Goal: Task Accomplishment & Management: Complete application form

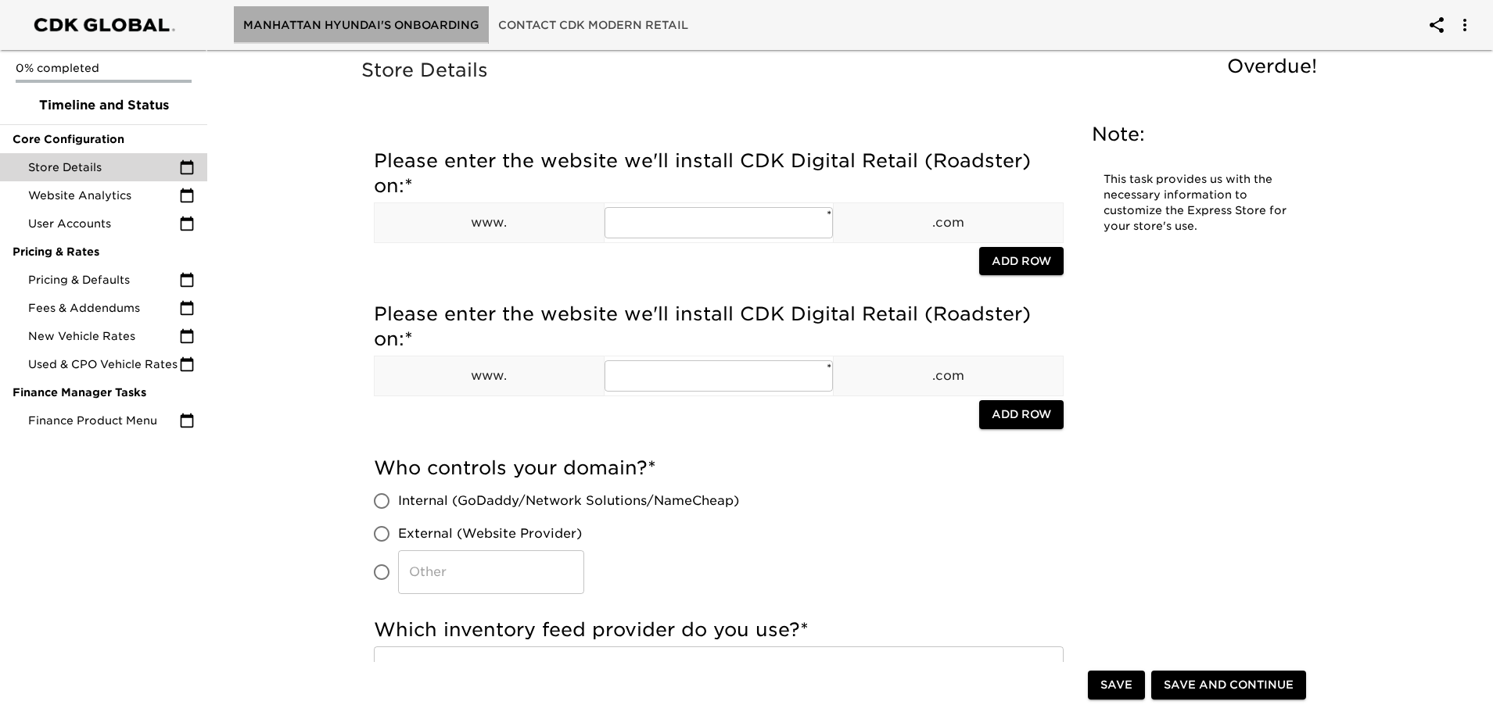
click at [406, 22] on span "Manhattan Hyundai's Onboarding" at bounding box center [361, 26] width 236 height 20
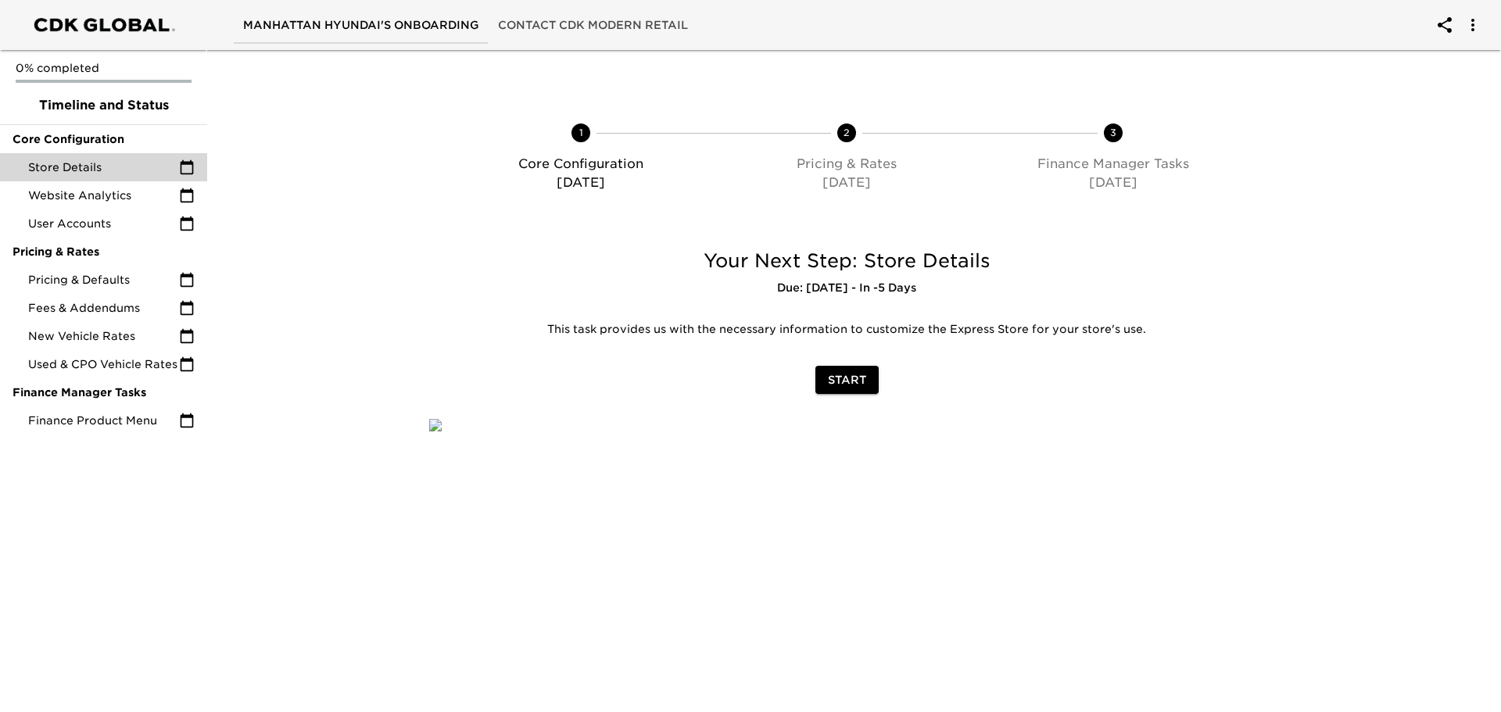
click at [406, 22] on span "Manhattan Hyundai's Onboarding" at bounding box center [361, 26] width 236 height 20
click at [854, 395] on div "Start" at bounding box center [842, 380] width 855 height 41
click at [854, 375] on span "Start" at bounding box center [842, 381] width 38 height 20
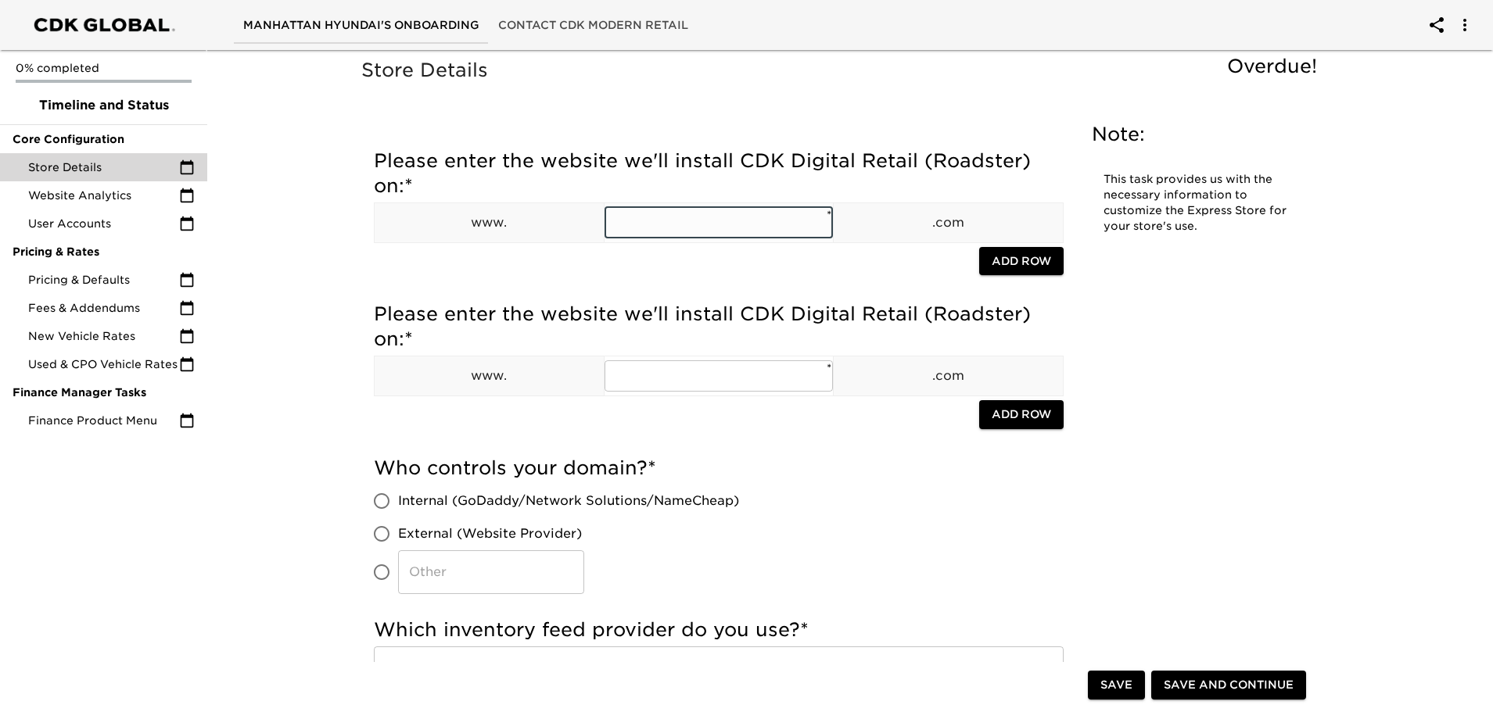
click at [676, 221] on input "text" at bounding box center [718, 222] width 229 height 31
type input "[DOMAIN_NAME]"
click at [1031, 259] on span "Add Row" at bounding box center [1021, 262] width 59 height 20
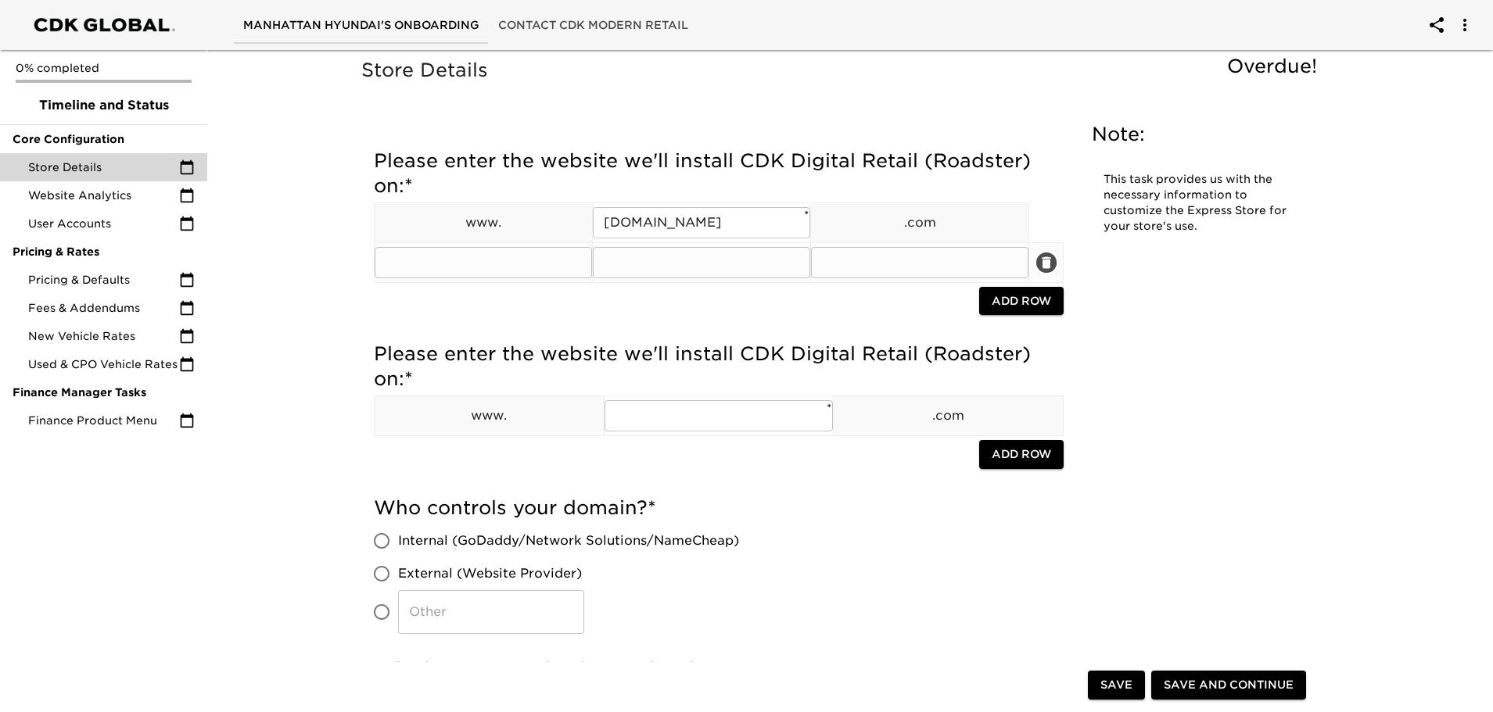
click at [1046, 255] on icon "delete" at bounding box center [1047, 263] width 16 height 16
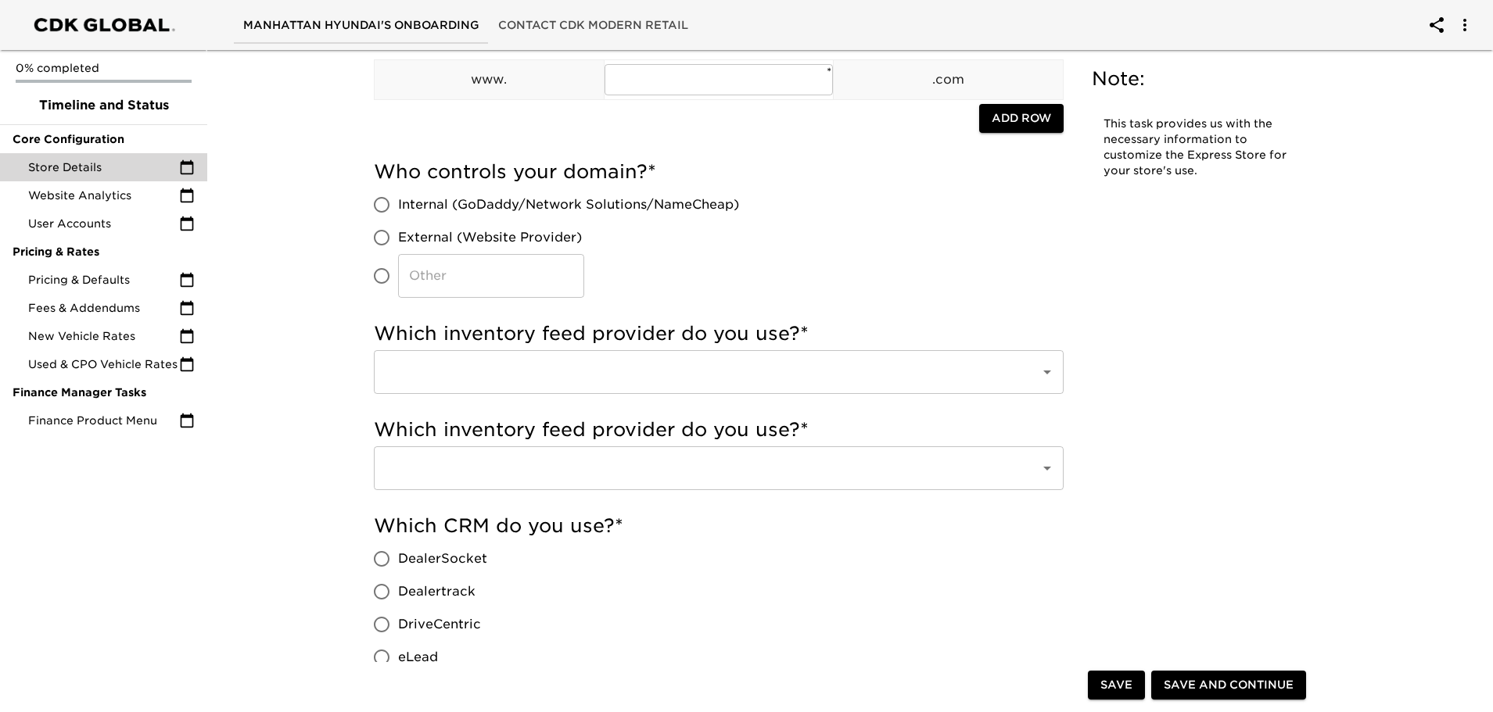
scroll to position [313, 0]
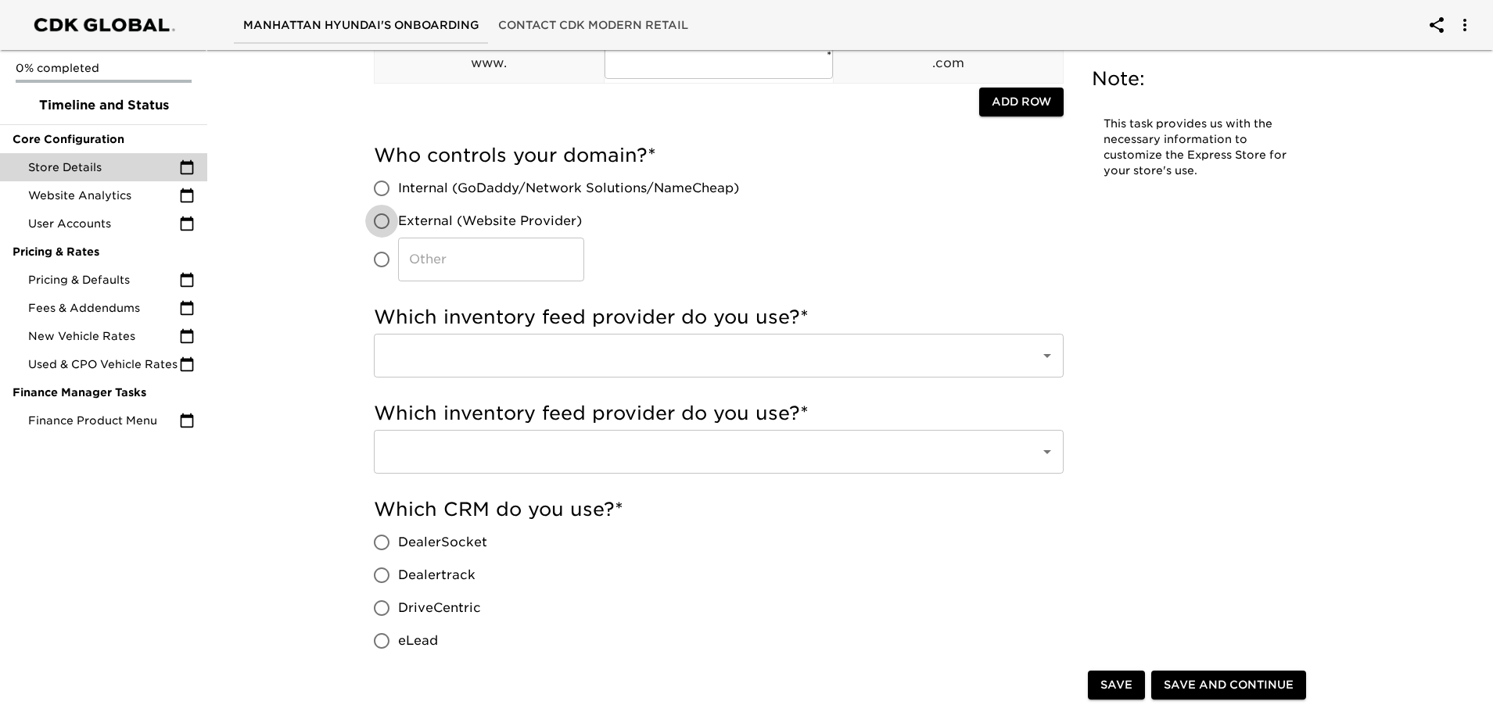
click at [396, 222] on input "External (Website Provider)" at bounding box center [381, 221] width 33 height 33
radio input "true"
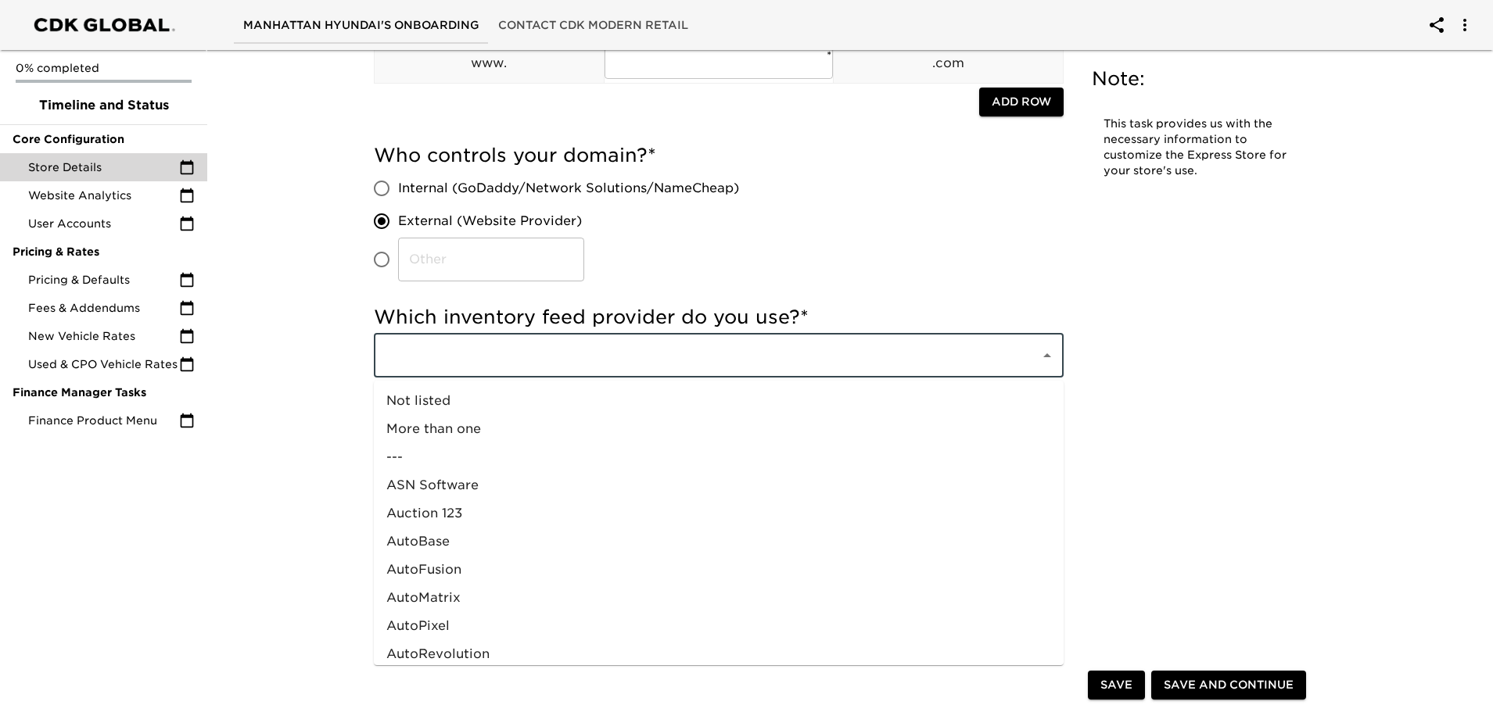
click at [434, 362] on input "text" at bounding box center [697, 356] width 632 height 30
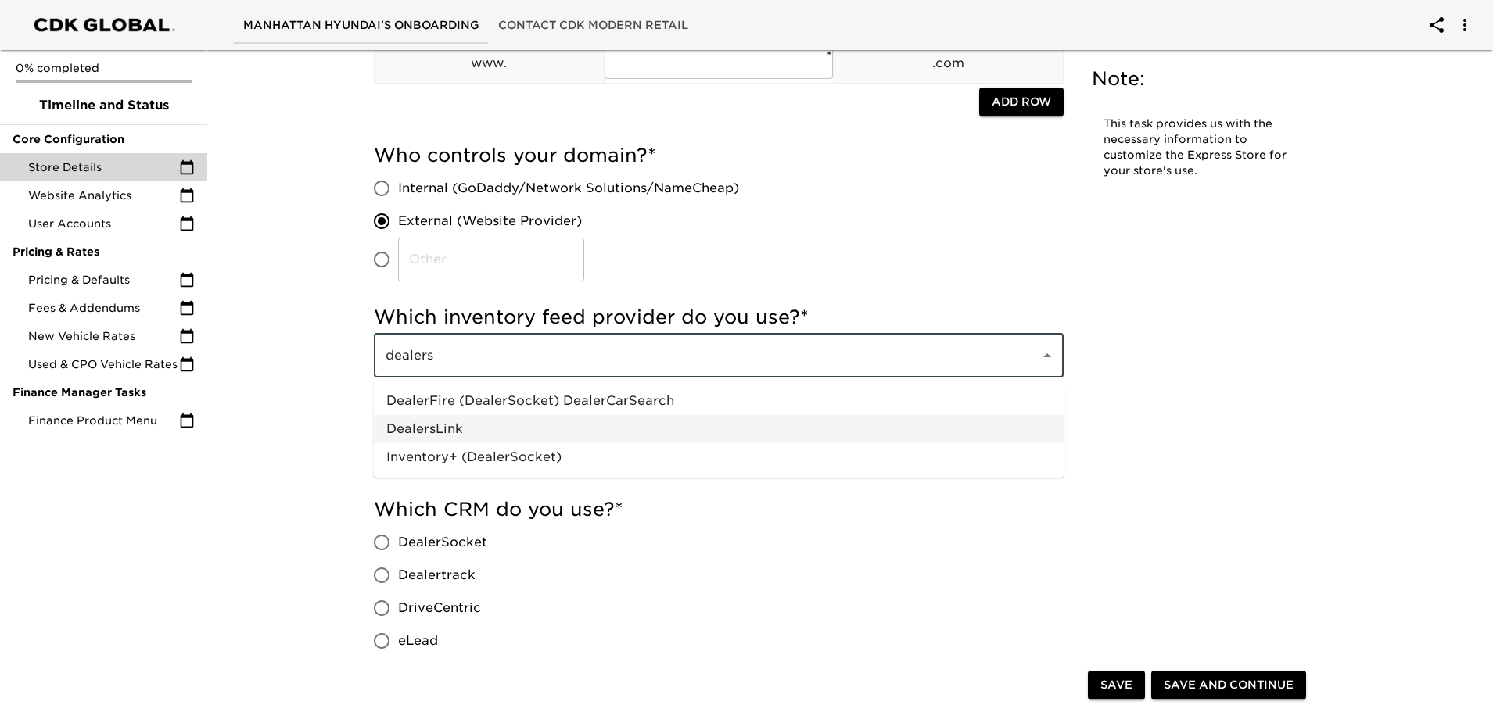
click at [465, 417] on li "DealersLink" at bounding box center [719, 429] width 690 height 28
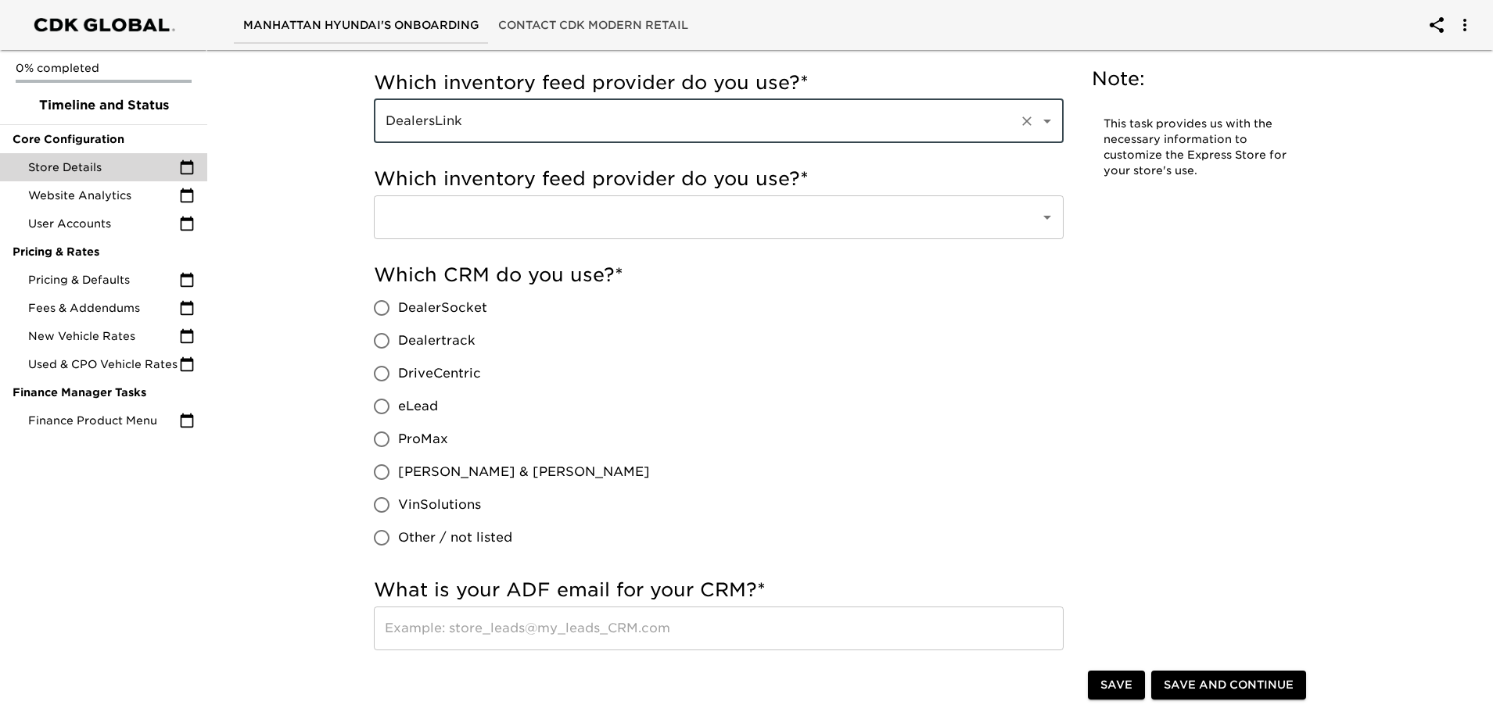
scroll to position [626, 0]
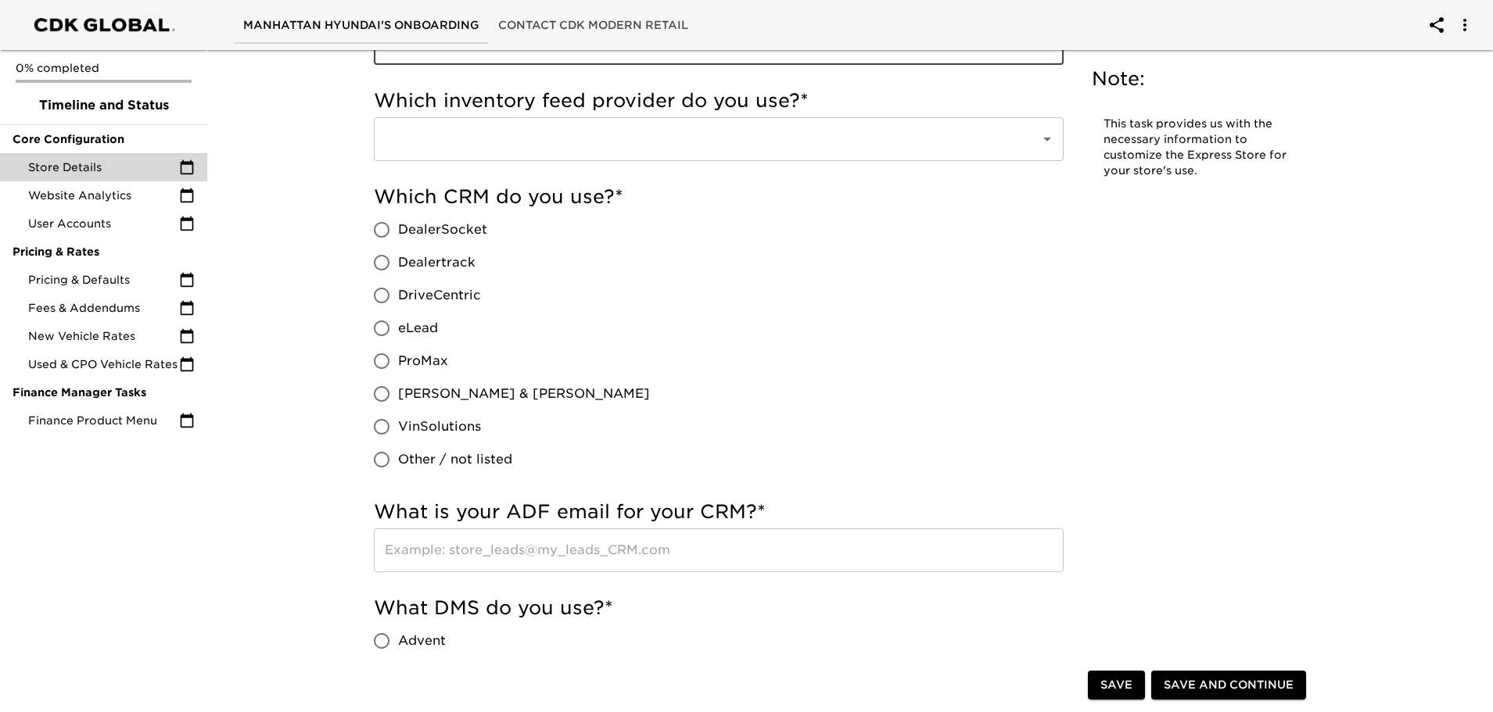
type input "DealersLink"
click at [384, 427] on input "VinSolutions" at bounding box center [381, 427] width 33 height 33
radio input "true"
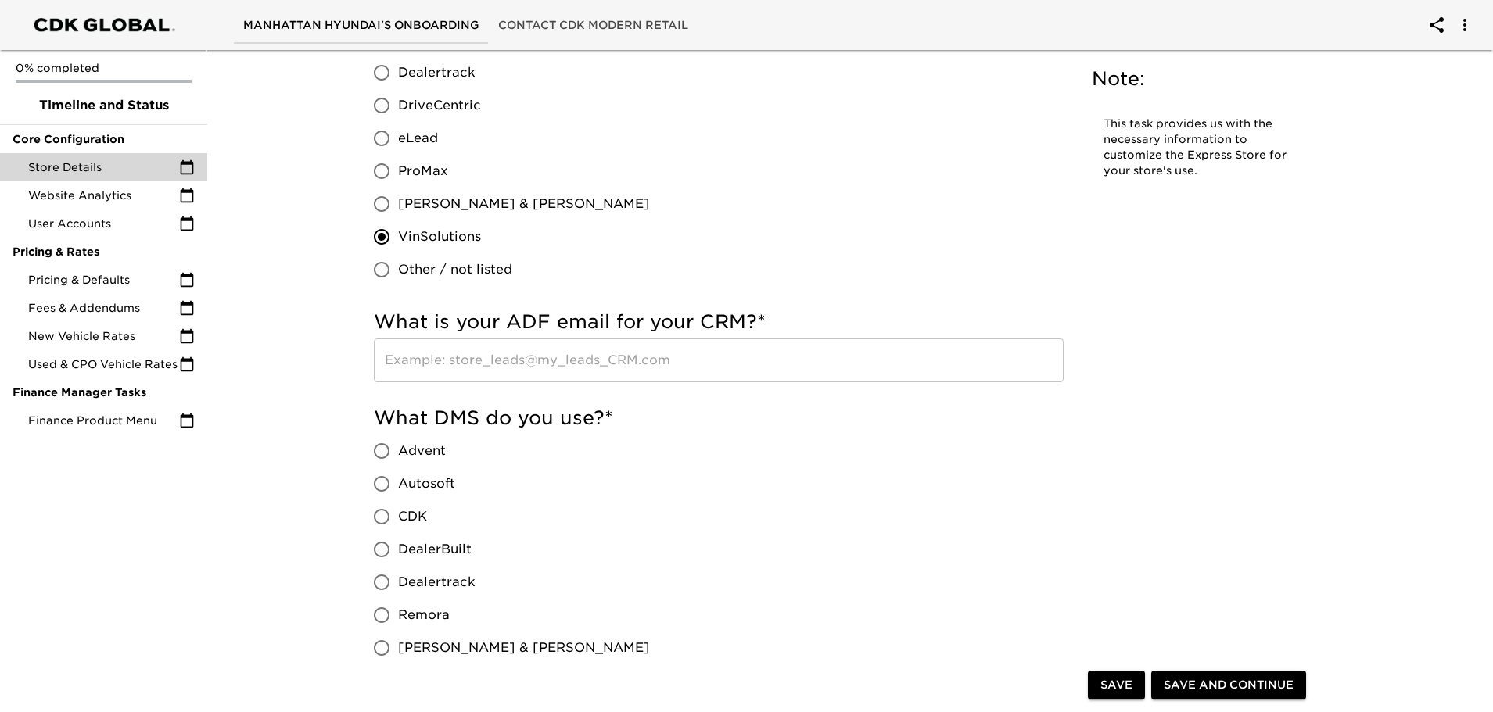
scroll to position [860, 0]
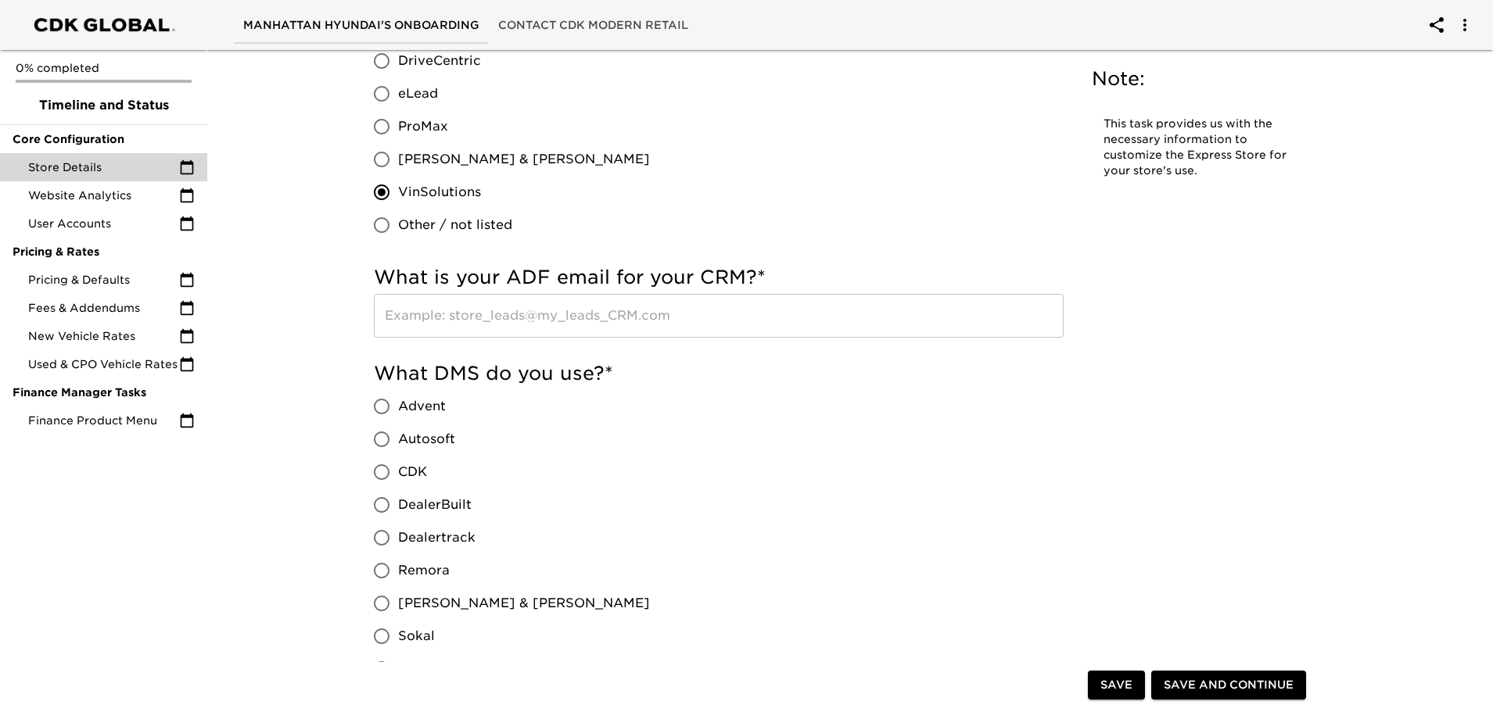
click at [422, 322] on input "text" at bounding box center [719, 316] width 690 height 44
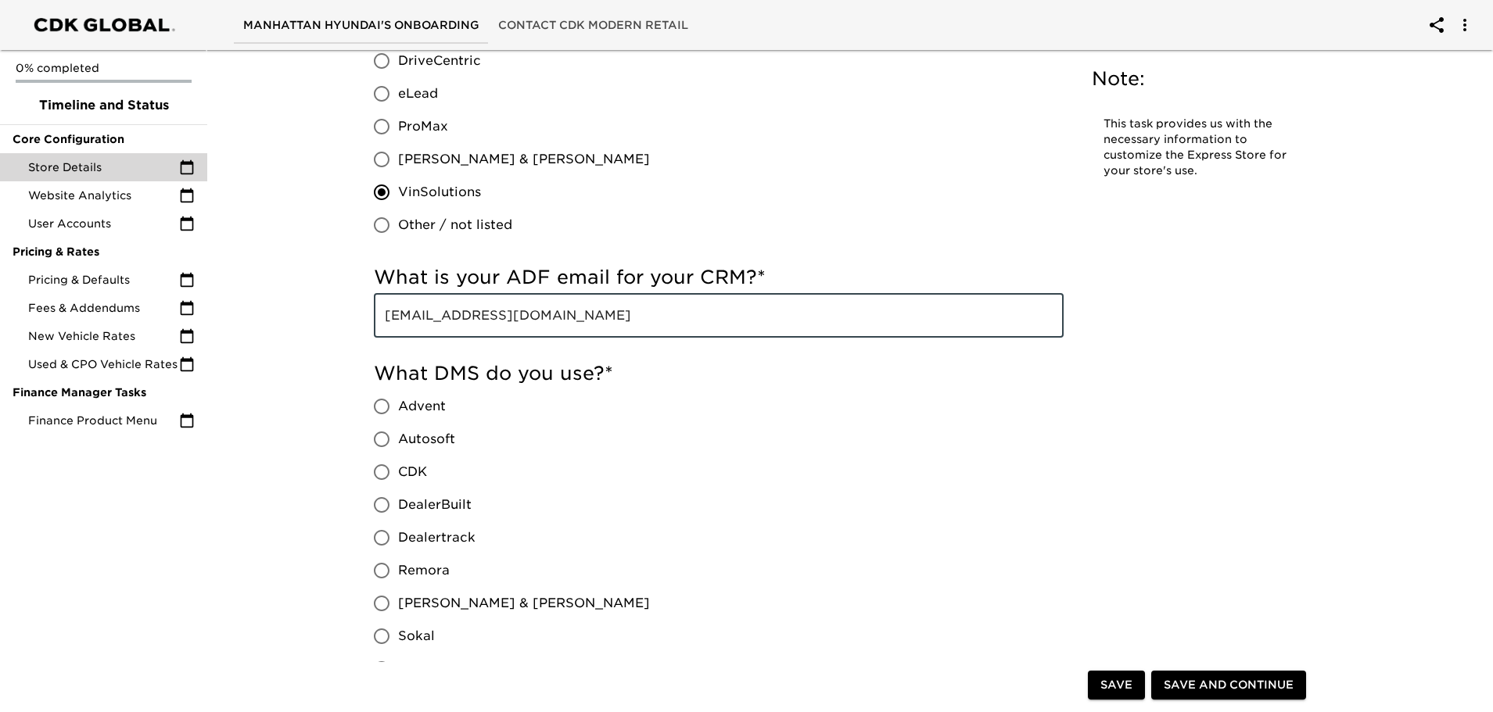
type input "[EMAIL_ADDRESS][DOMAIN_NAME]"
click at [377, 532] on input "Dealertrack" at bounding box center [381, 538] width 33 height 33
radio input "true"
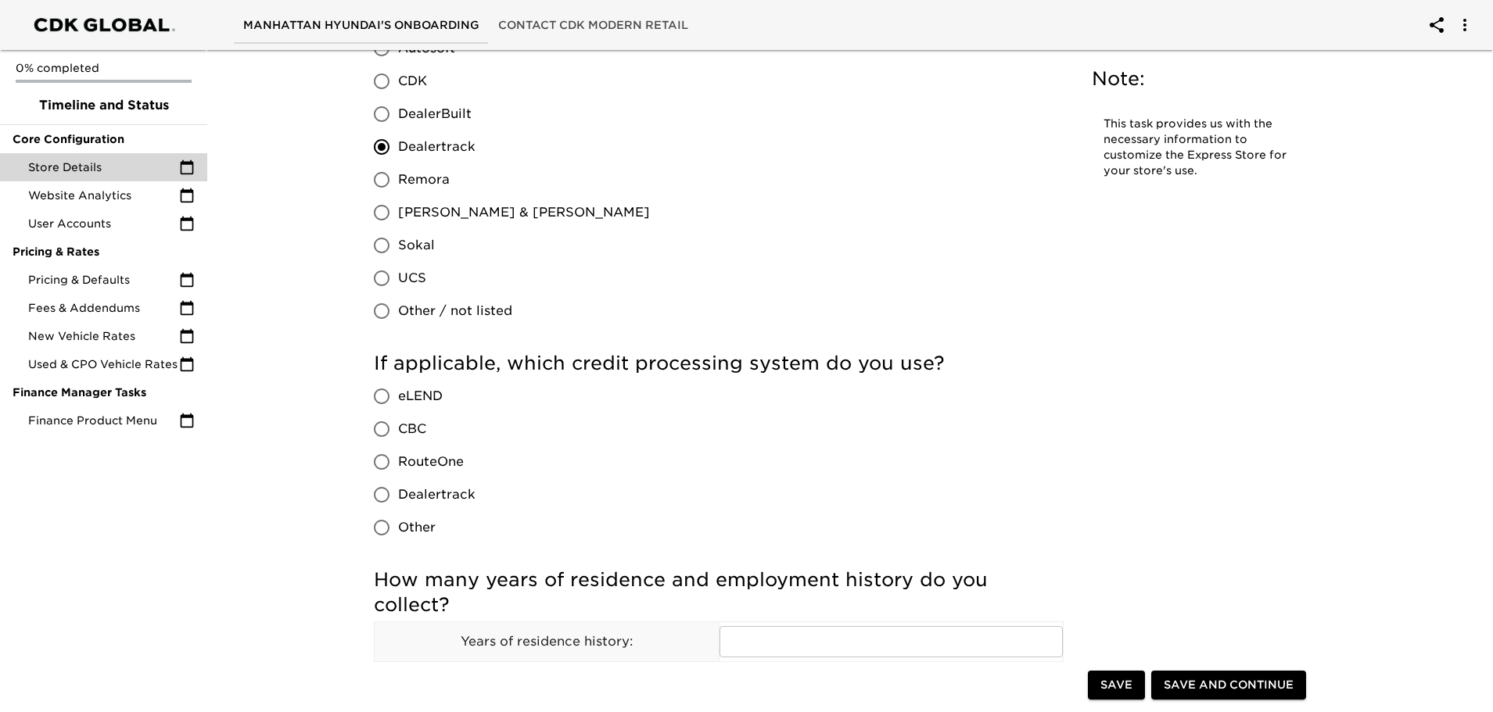
scroll to position [1329, 0]
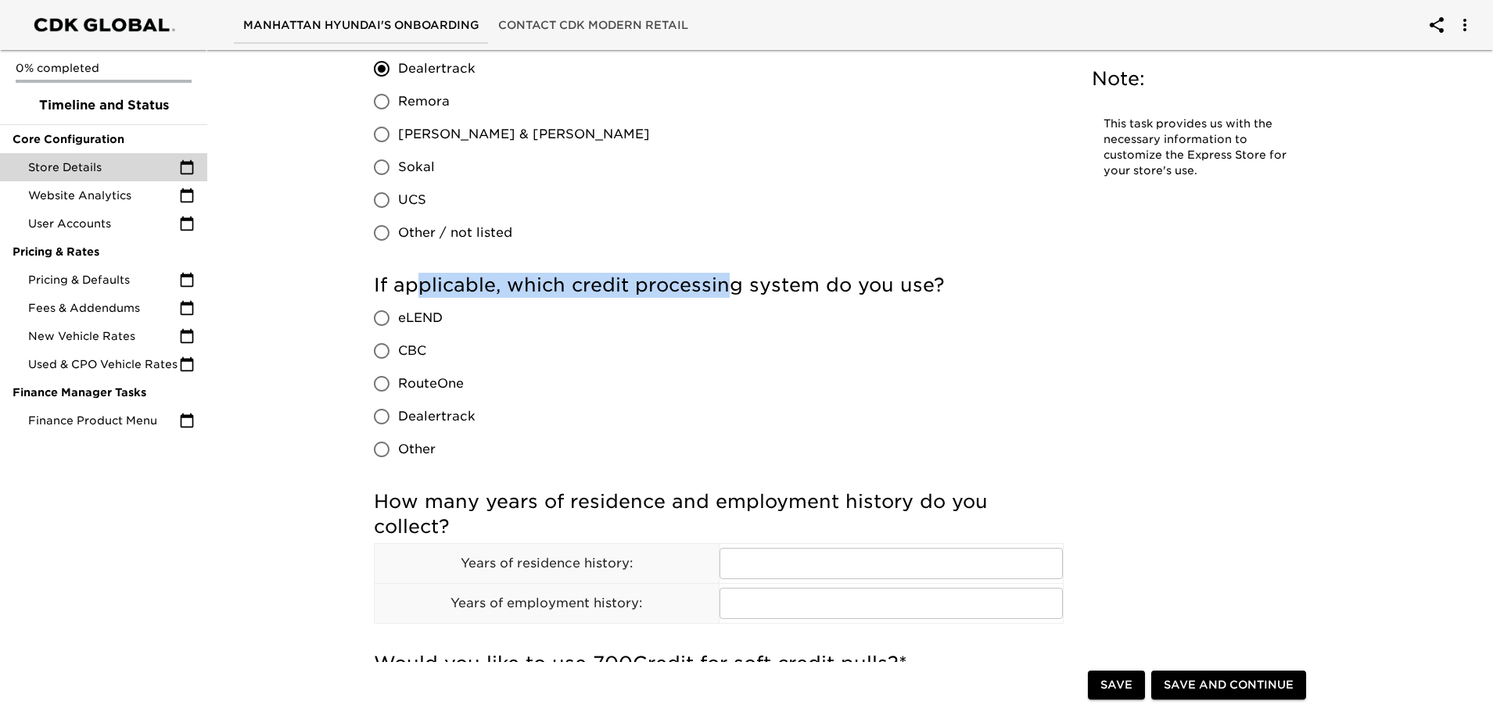
drag, startPoint x: 422, startPoint y: 287, endPoint x: 725, endPoint y: 282, distance: 302.7
click at [725, 282] on h5 "If applicable, which credit processing system do you use?" at bounding box center [719, 285] width 690 height 25
click at [435, 381] on span "RouteOne" at bounding box center [431, 384] width 66 height 19
click at [398, 381] on input "RouteOne" at bounding box center [381, 384] width 33 height 33
radio input "true"
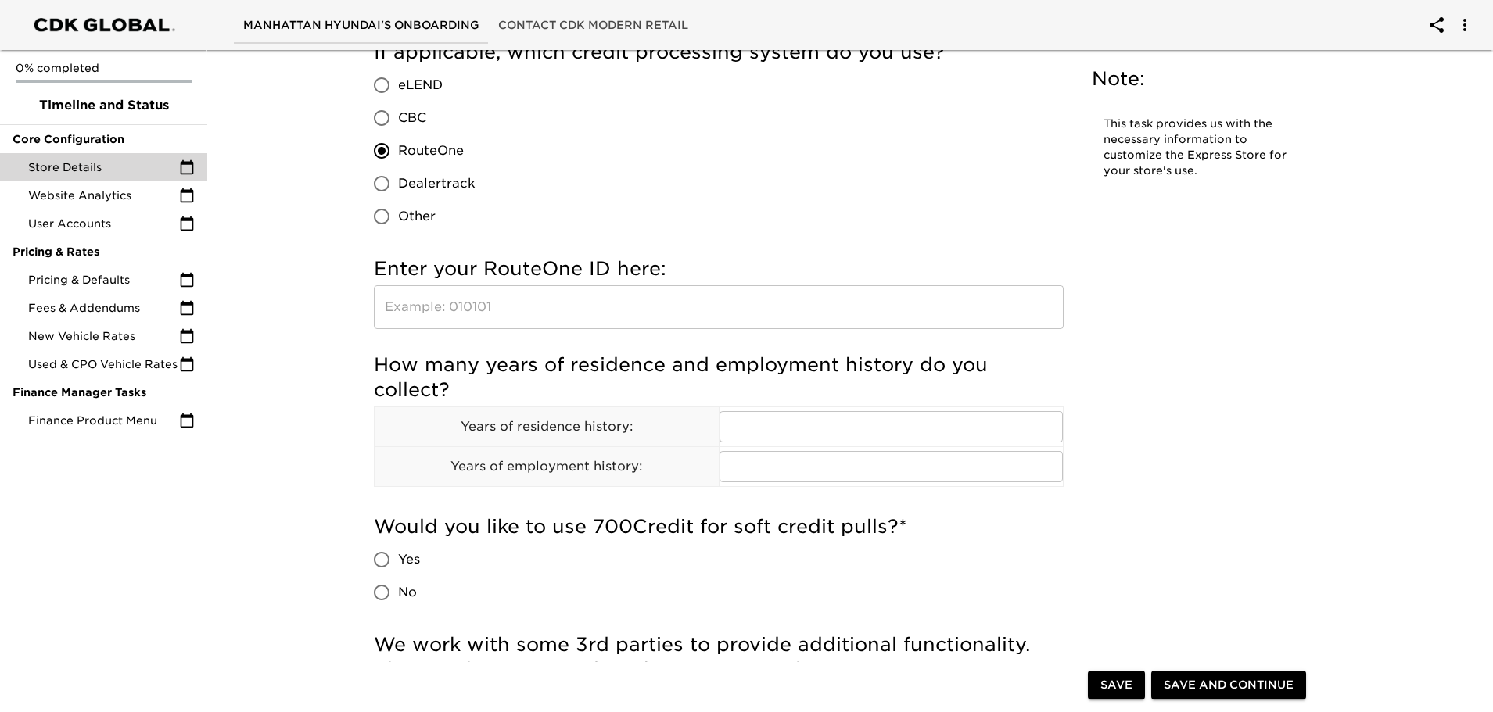
scroll to position [1564, 0]
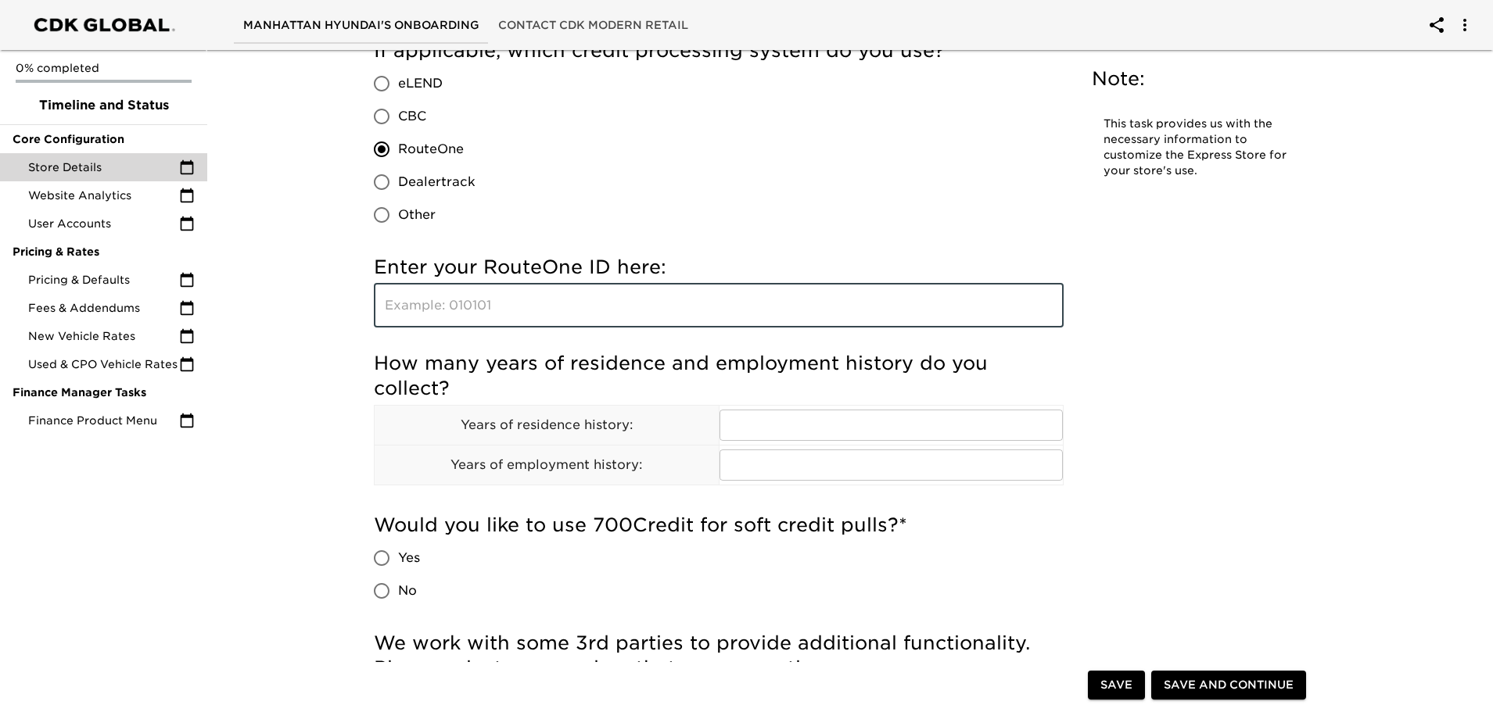
click at [435, 299] on input "text" at bounding box center [719, 306] width 690 height 44
paste input "MA3TT"
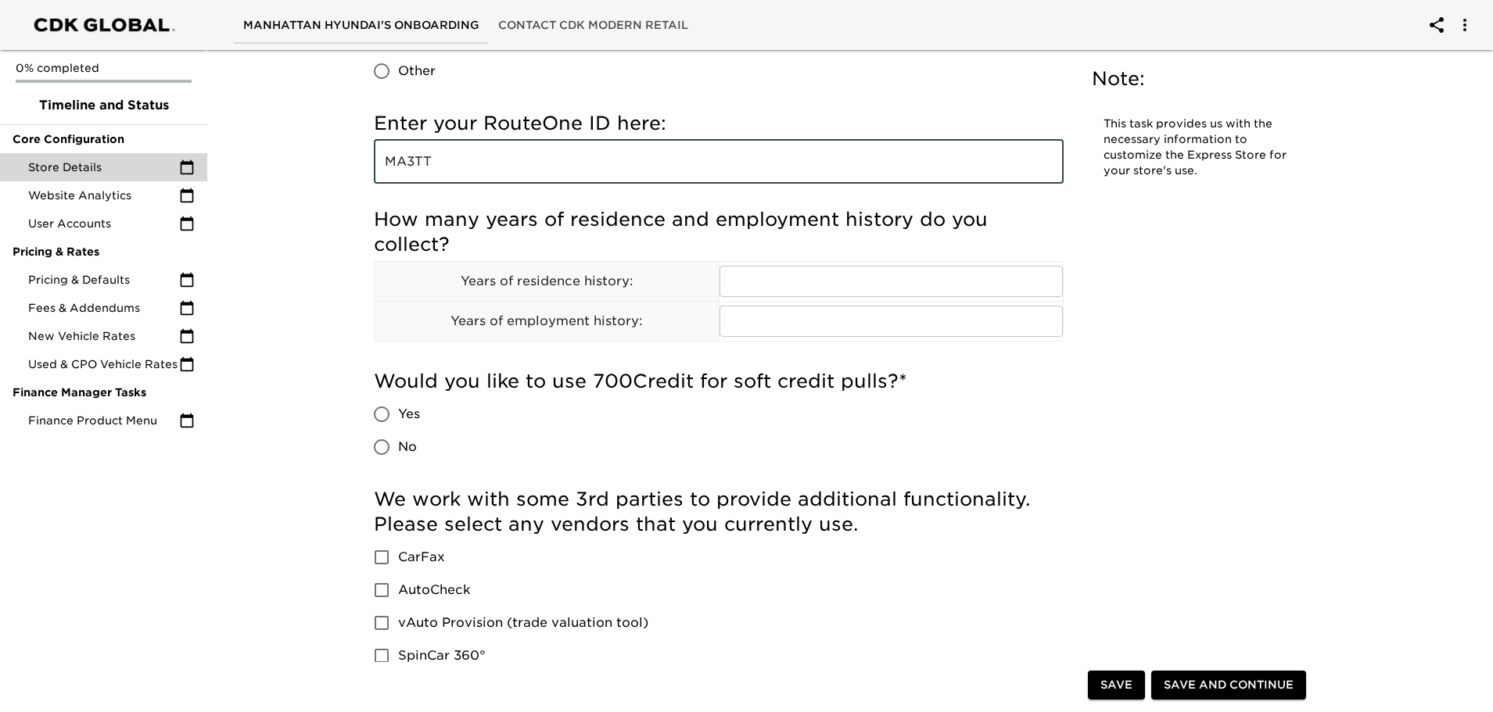
scroll to position [1720, 0]
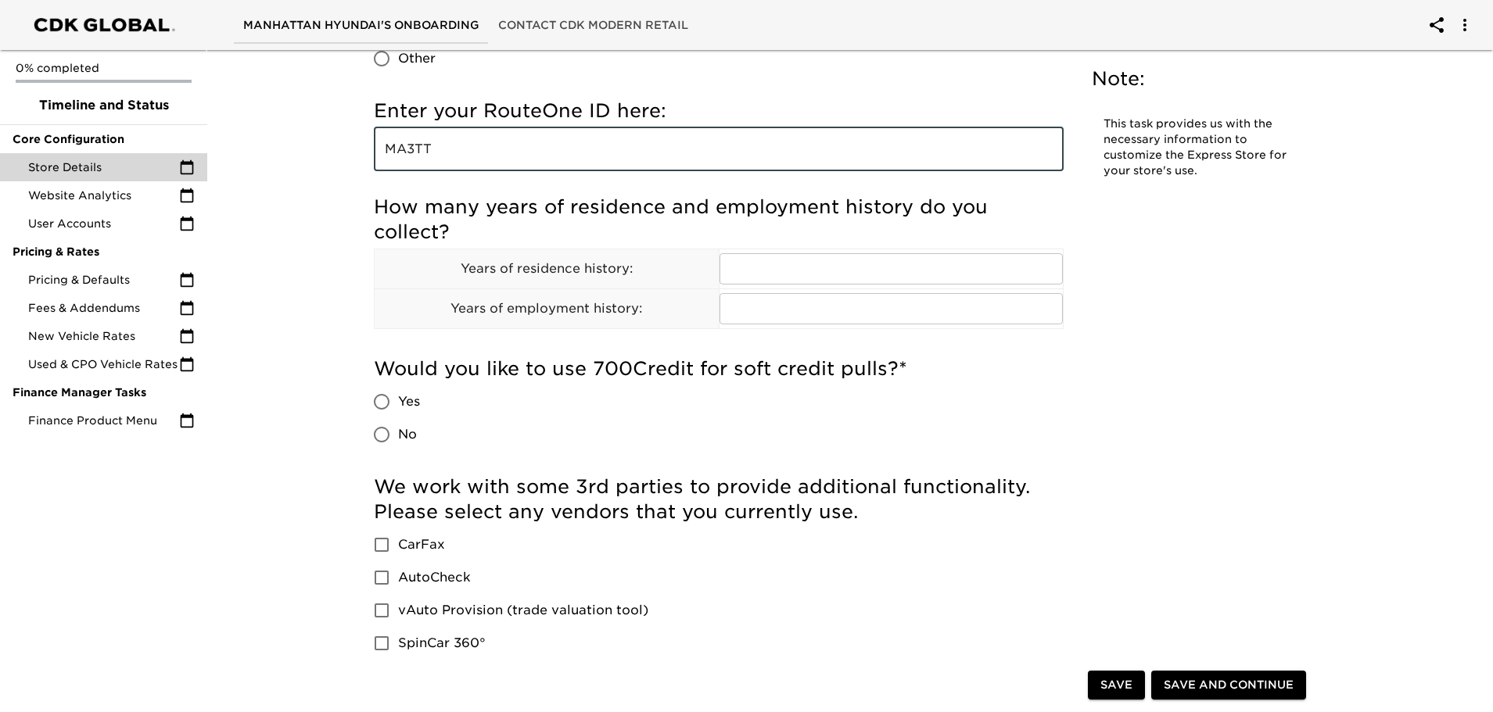
type input "MA3TT"
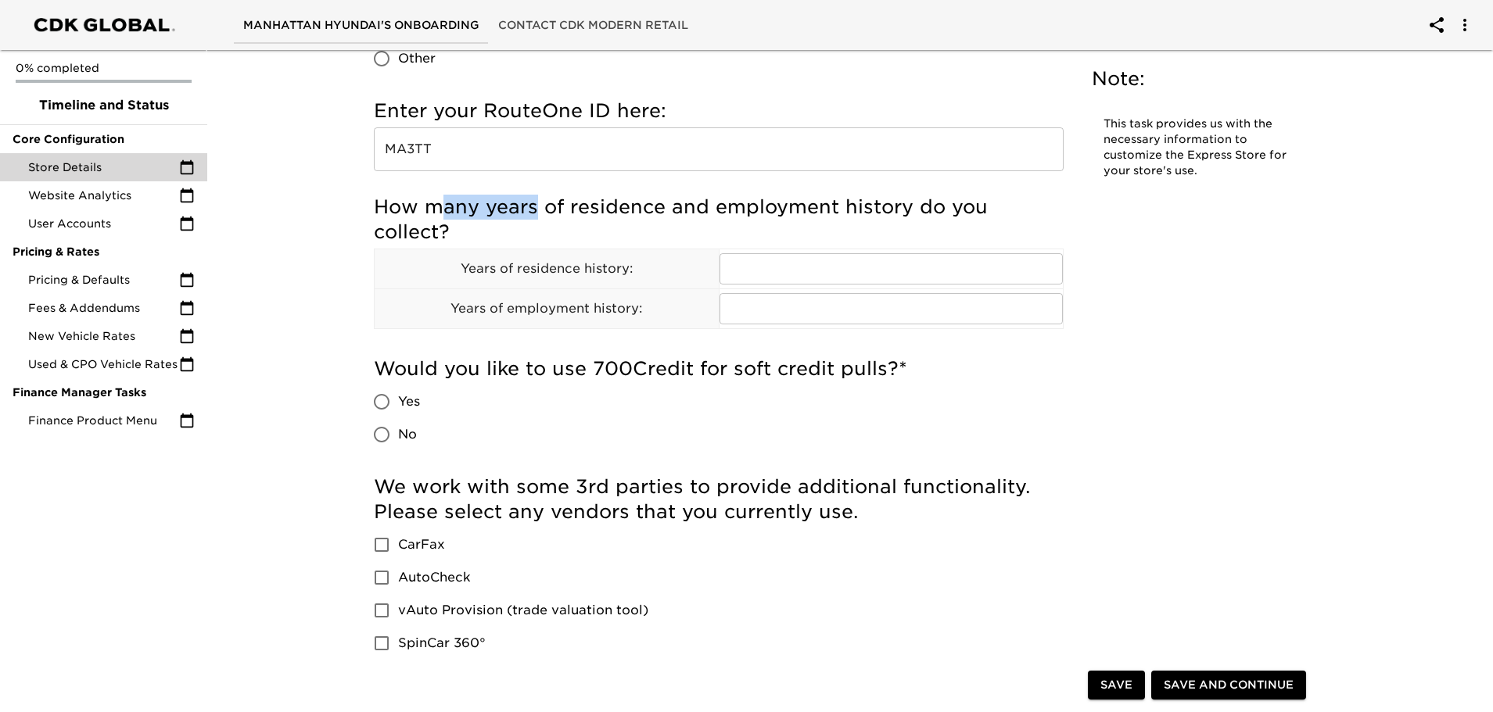
drag, startPoint x: 439, startPoint y: 214, endPoint x: 604, endPoint y: 210, distance: 164.3
click at [594, 211] on h5 "How many years of residence and employment history do you collect?" at bounding box center [719, 220] width 690 height 50
drag, startPoint x: 604, startPoint y: 210, endPoint x: 791, endPoint y: 217, distance: 187.0
click at [611, 210] on h5 "How many years of residence and employment history do you collect?" at bounding box center [719, 220] width 690 height 50
click at [791, 217] on h5 "How many years of residence and employment history do you collect?" at bounding box center [719, 220] width 690 height 50
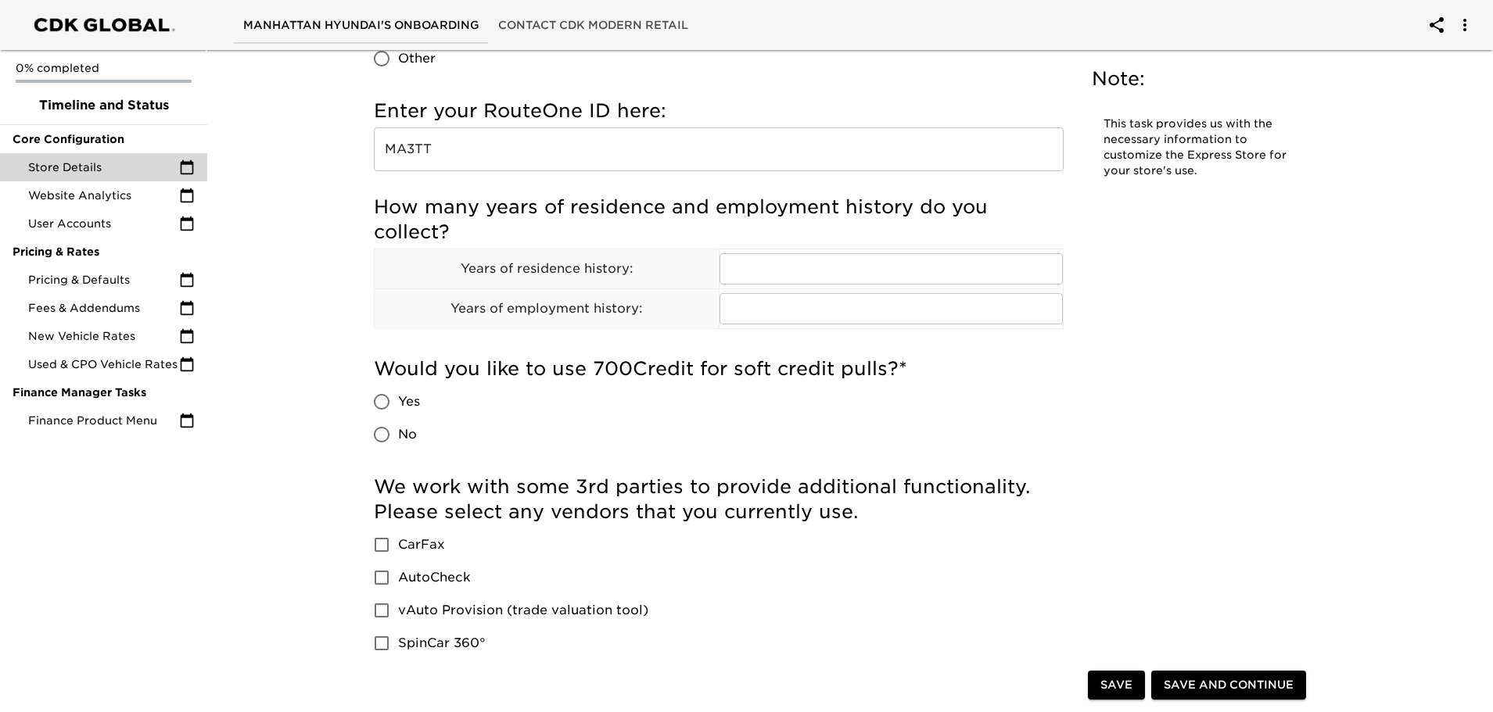
click at [414, 238] on h5 "How many years of residence and employment history do you collect?" at bounding box center [719, 220] width 690 height 50
drag, startPoint x: 524, startPoint y: 210, endPoint x: 644, endPoint y: 210, distance: 119.6
click at [644, 210] on h5 "How many years of residence and employment history do you collect?" at bounding box center [719, 220] width 690 height 50
drag, startPoint x: 640, startPoint y: 222, endPoint x: 587, endPoint y: 211, distance: 54.3
click at [640, 223] on h5 "How many years of residence and employment history do you collect?" at bounding box center [719, 220] width 690 height 50
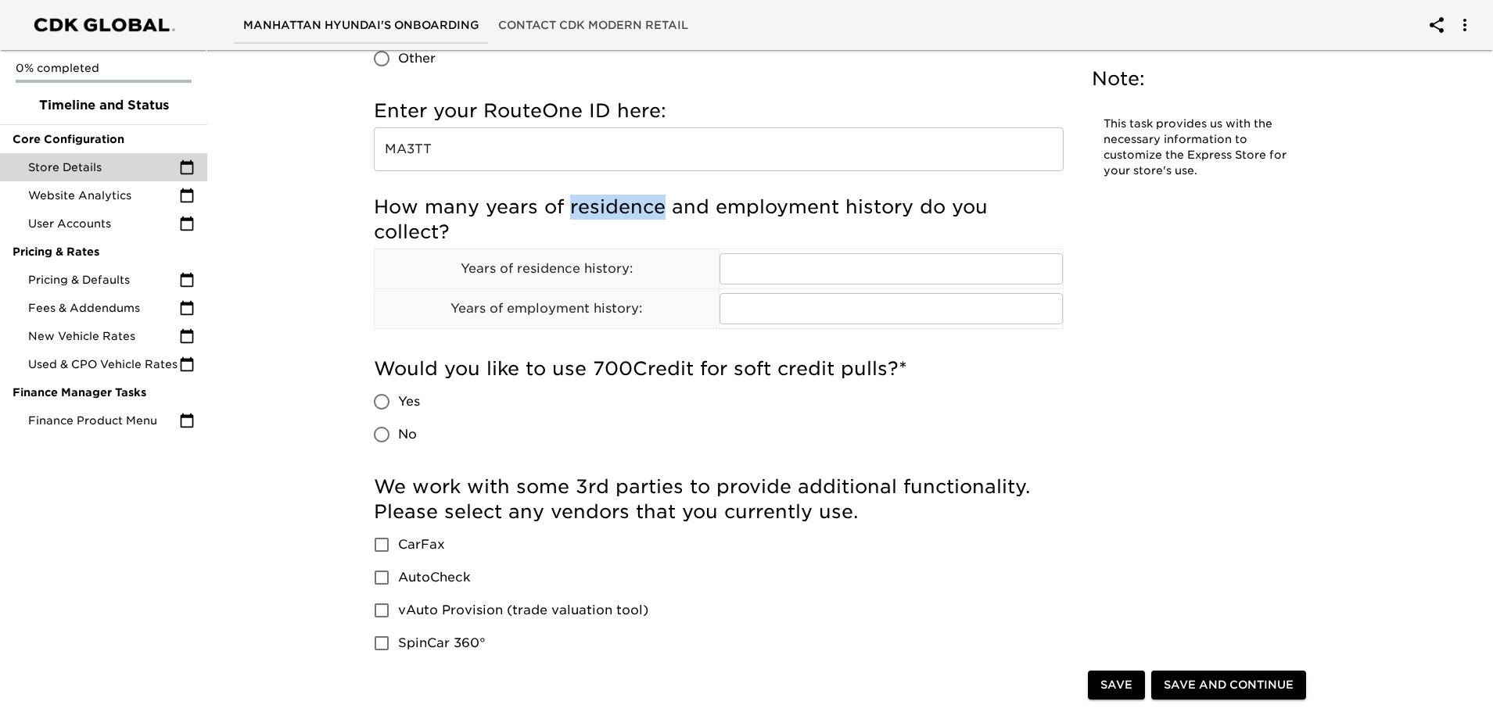
drag, startPoint x: 569, startPoint y: 210, endPoint x: 658, endPoint y: 206, distance: 89.2
click at [658, 206] on h5 "How many years of residence and employment history do you collect?" at bounding box center [719, 220] width 690 height 50
copy h5 "residence"
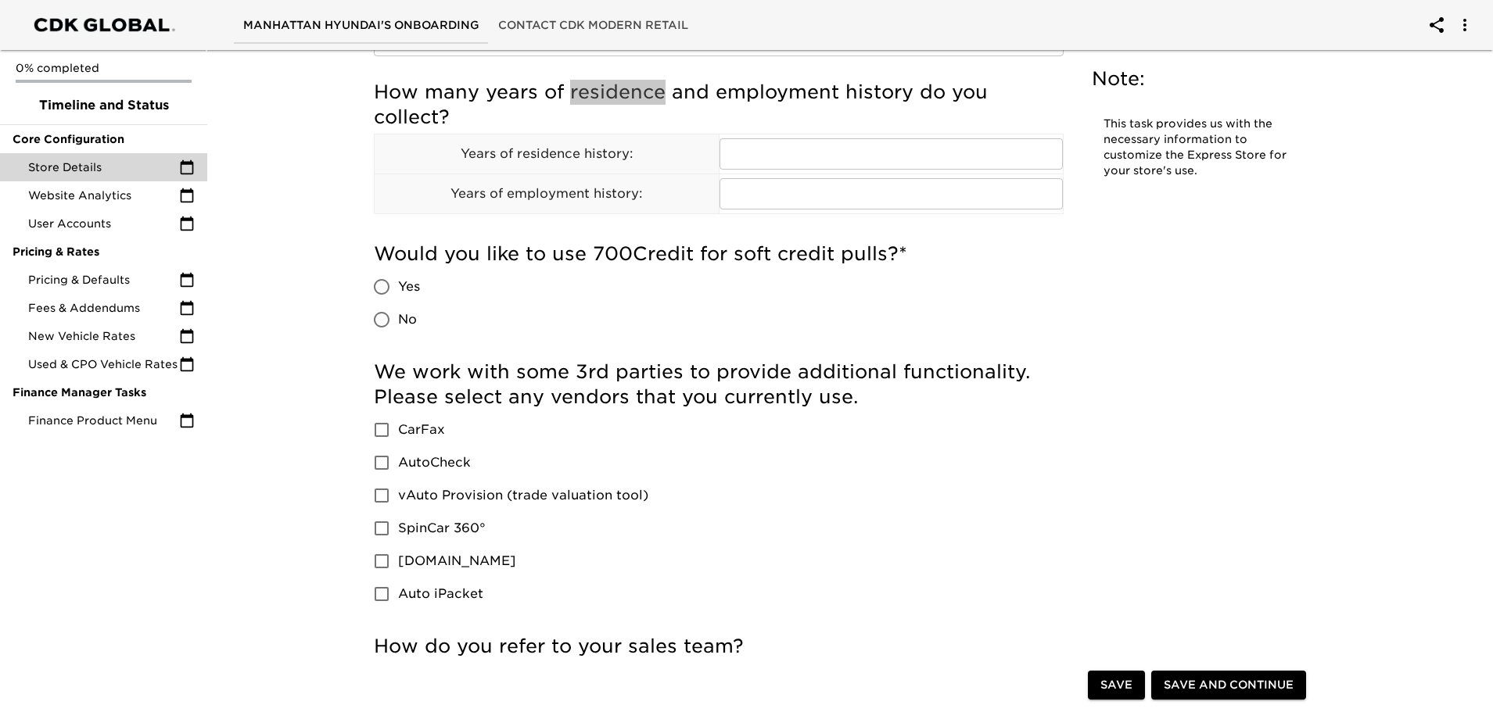
scroll to position [1799, 0]
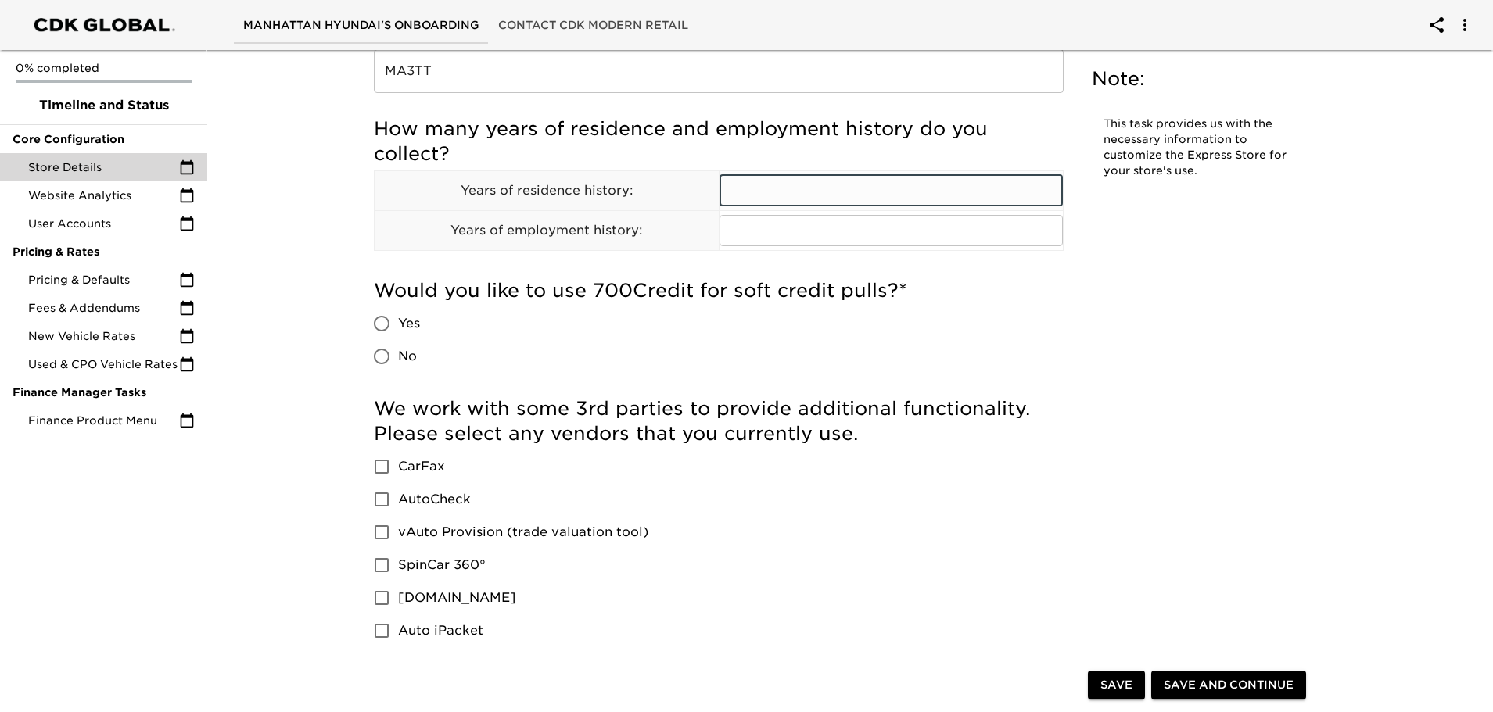
click at [794, 188] on input "text" at bounding box center [891, 190] width 344 height 31
drag, startPoint x: 547, startPoint y: 230, endPoint x: 645, endPoint y: 238, distance: 98.1
click at [645, 238] on p "Years of employment history:" at bounding box center [547, 230] width 344 height 19
click at [644, 263] on div "How many years of residence and employment history do you collect? Years of res…" at bounding box center [719, 190] width 690 height 162
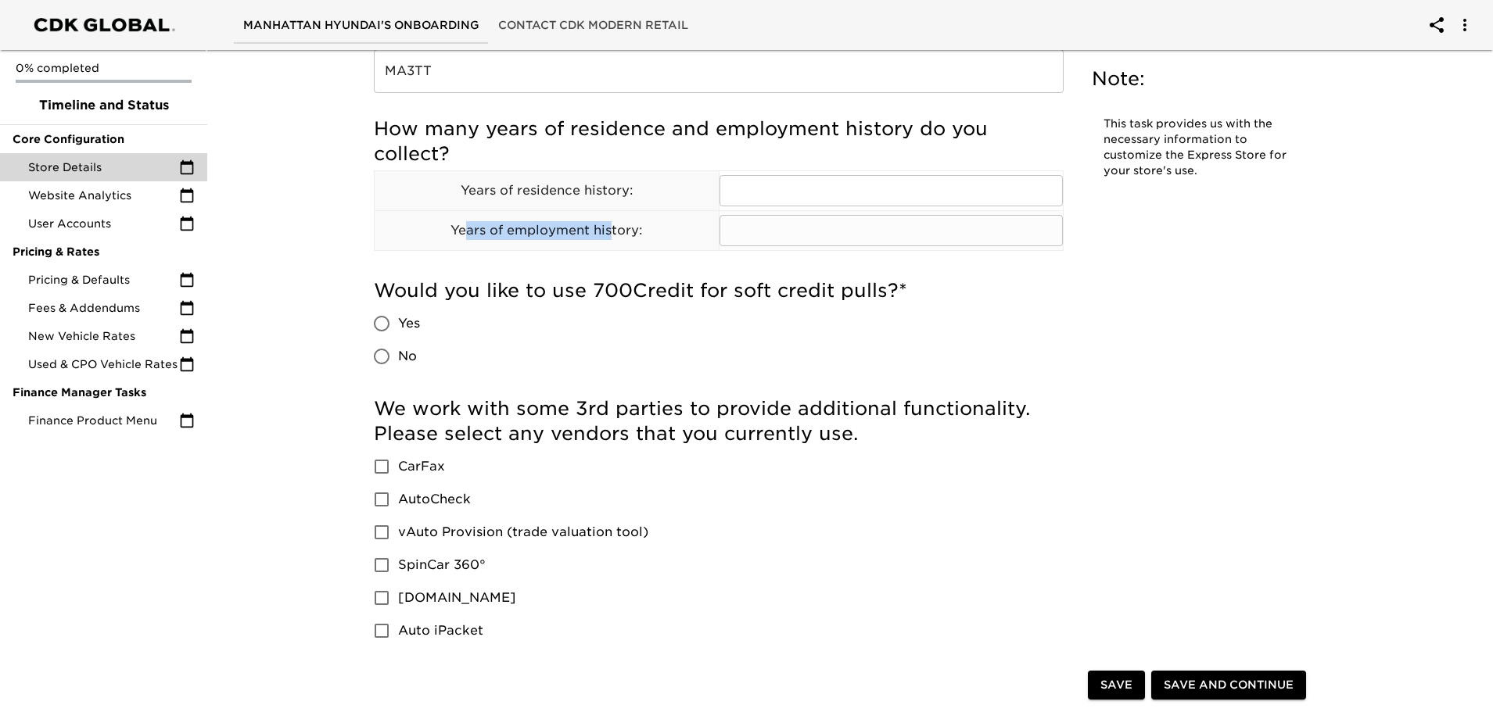
drag, startPoint x: 465, startPoint y: 236, endPoint x: 609, endPoint y: 236, distance: 144.7
click at [609, 236] on p "Years of employment history:" at bounding box center [547, 230] width 344 height 19
click at [645, 273] on div "Would you like to use 700Credit for soft credit pulls? * Yes No" at bounding box center [719, 330] width 690 height 118
drag, startPoint x: 562, startPoint y: 292, endPoint x: 695, endPoint y: 286, distance: 133.1
click at [695, 286] on h5 "Would you like to use 700Credit for soft credit pulls? *" at bounding box center [719, 290] width 690 height 25
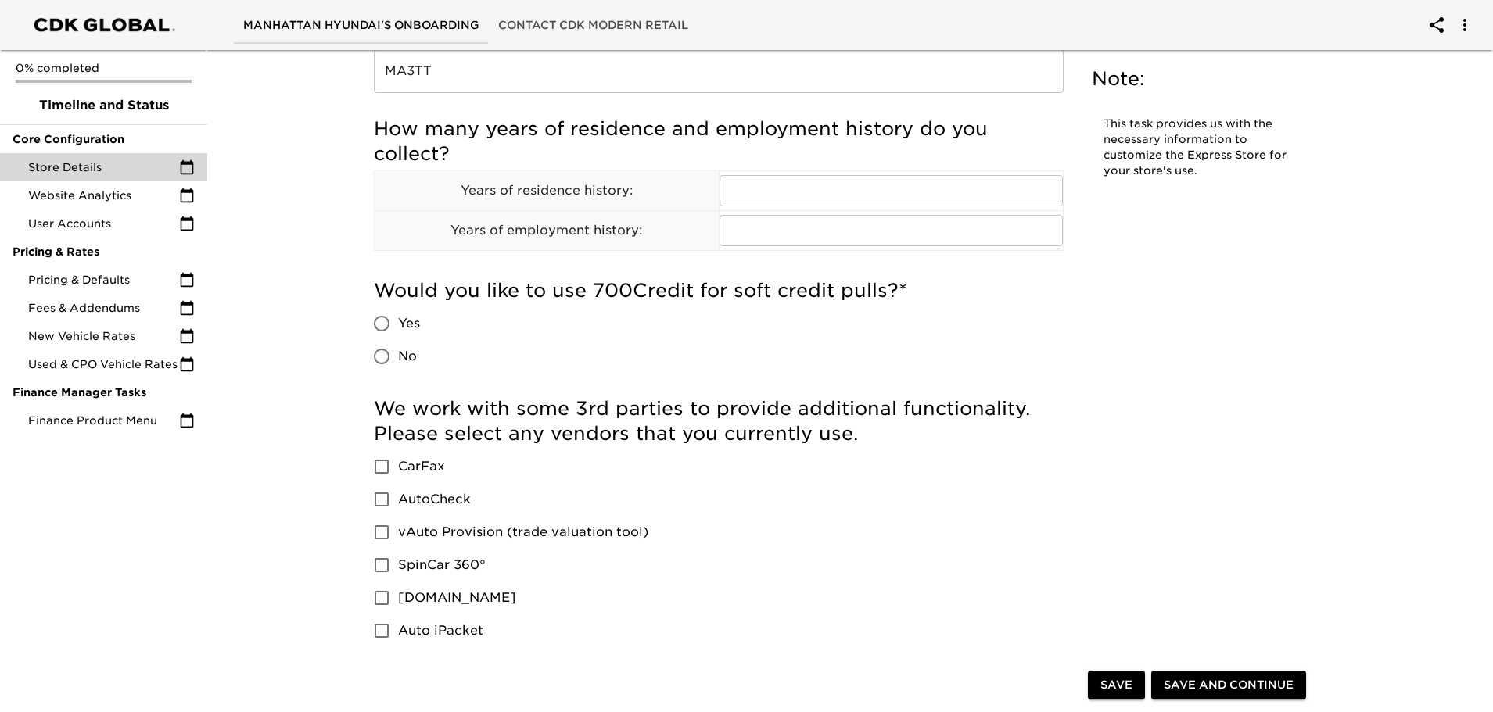
click at [404, 356] on span "No" at bounding box center [407, 356] width 19 height 19
click at [398, 356] on input "No" at bounding box center [381, 356] width 33 height 33
radio input "true"
click at [877, 329] on div "Would you like to use 700Credit for soft credit pulls? * Yes No" at bounding box center [719, 325] width 690 height 95
click at [392, 469] on input "CarFax" at bounding box center [381, 466] width 33 height 33
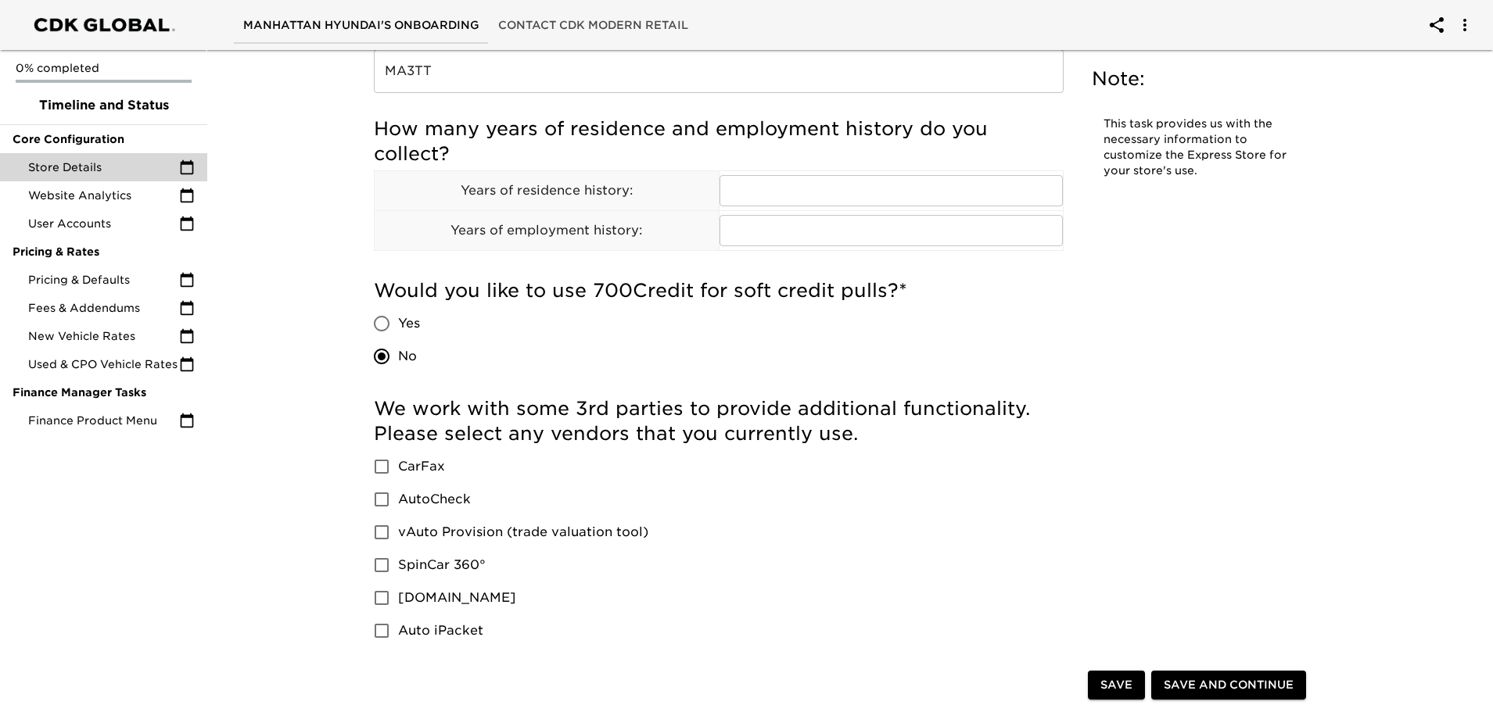
checkbox input "true"
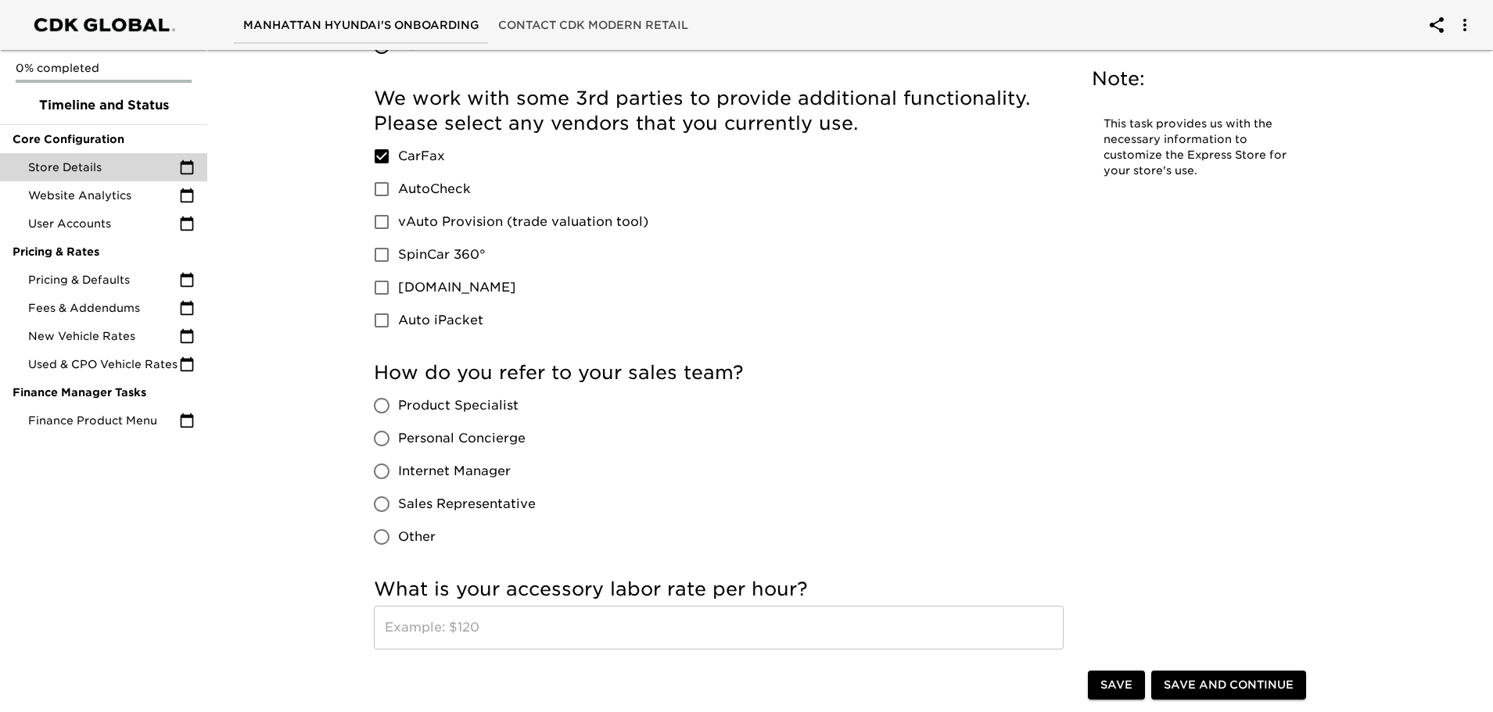
scroll to position [2111, 0]
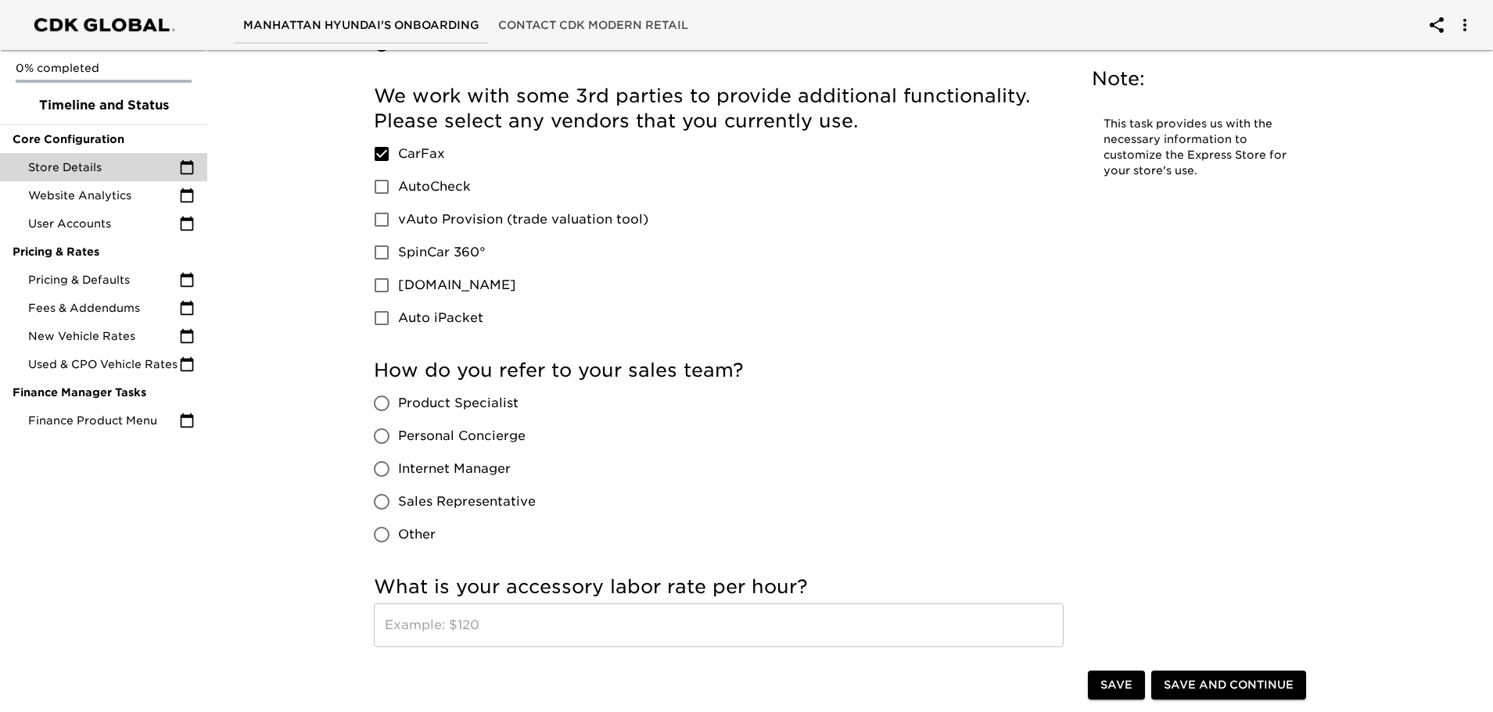
click at [395, 495] on input "Sales Representative" at bounding box center [381, 502] width 33 height 33
radio input "true"
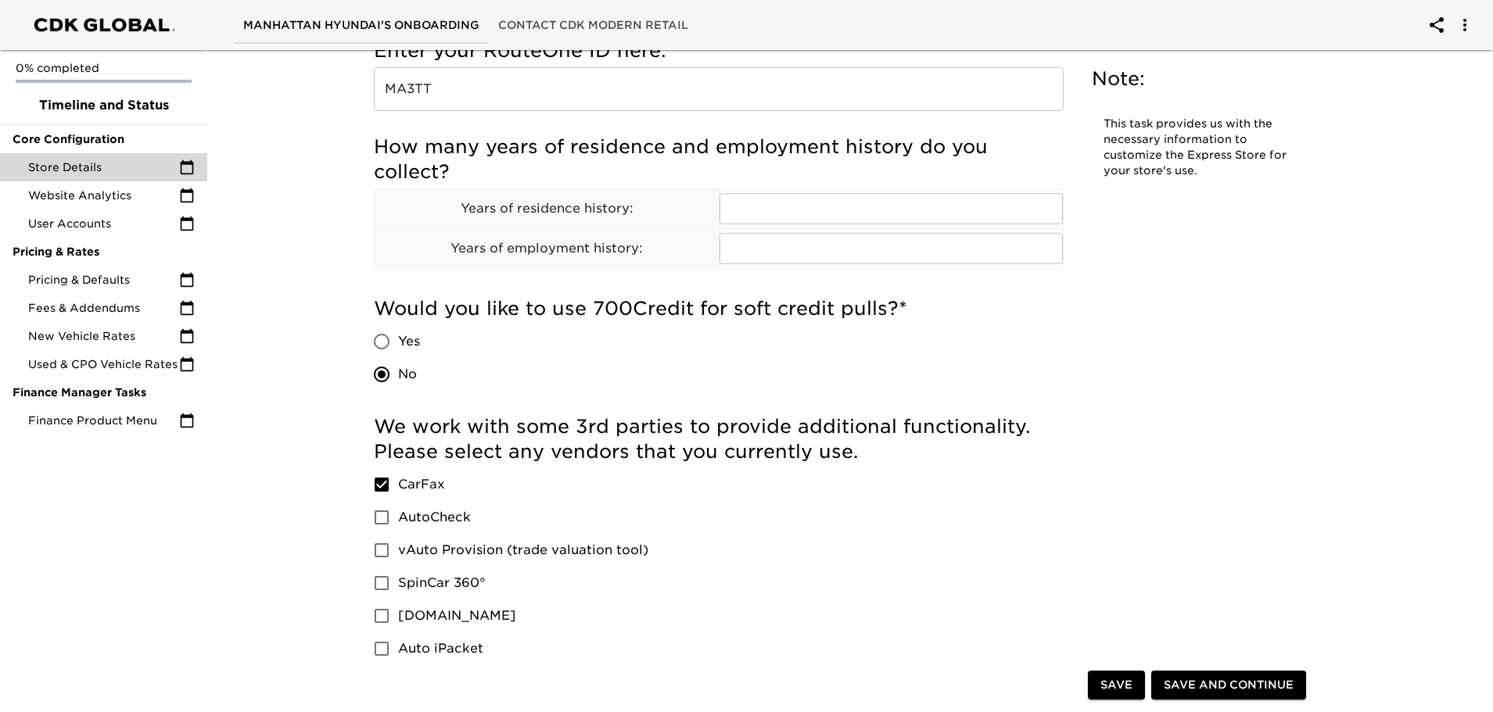
scroll to position [1720, 0]
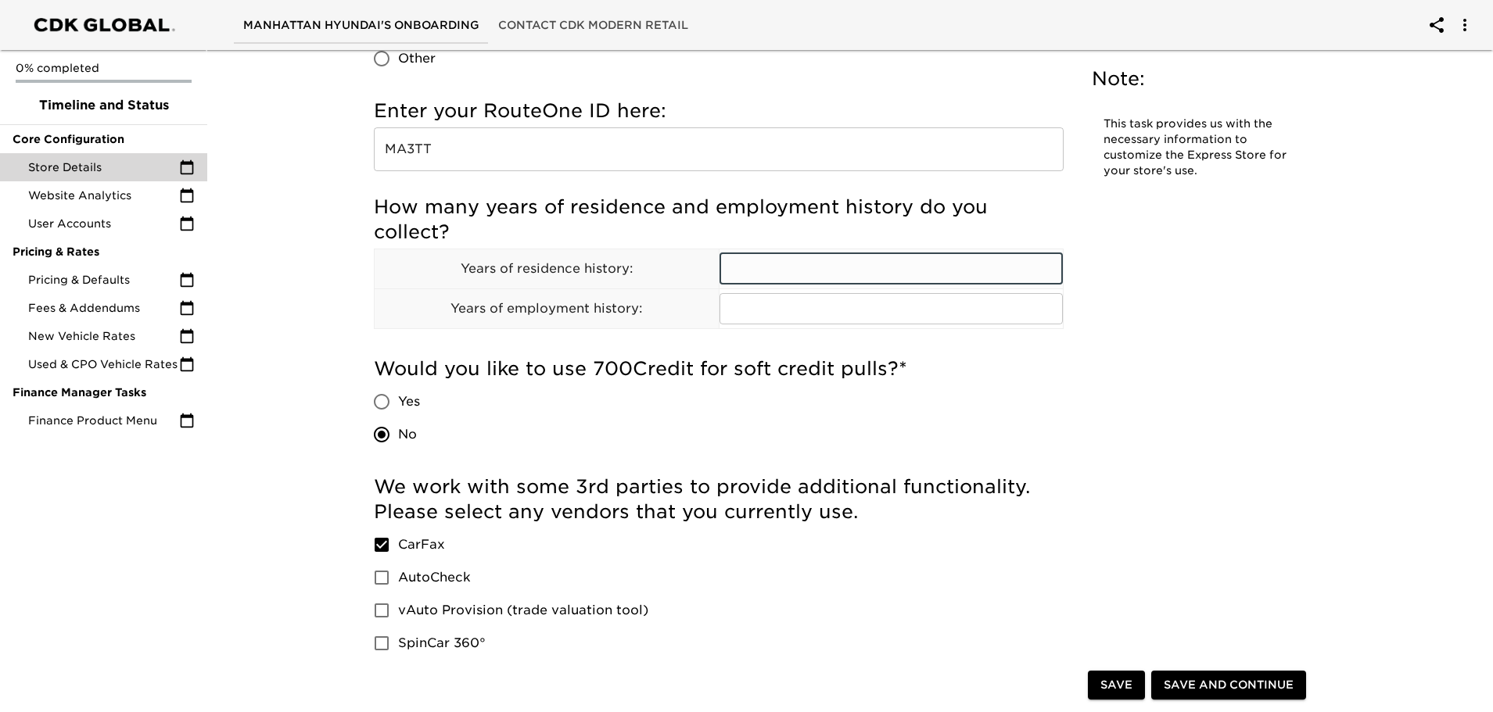
click at [769, 264] on input "text" at bounding box center [891, 268] width 344 height 31
type input "0"
type input "30"
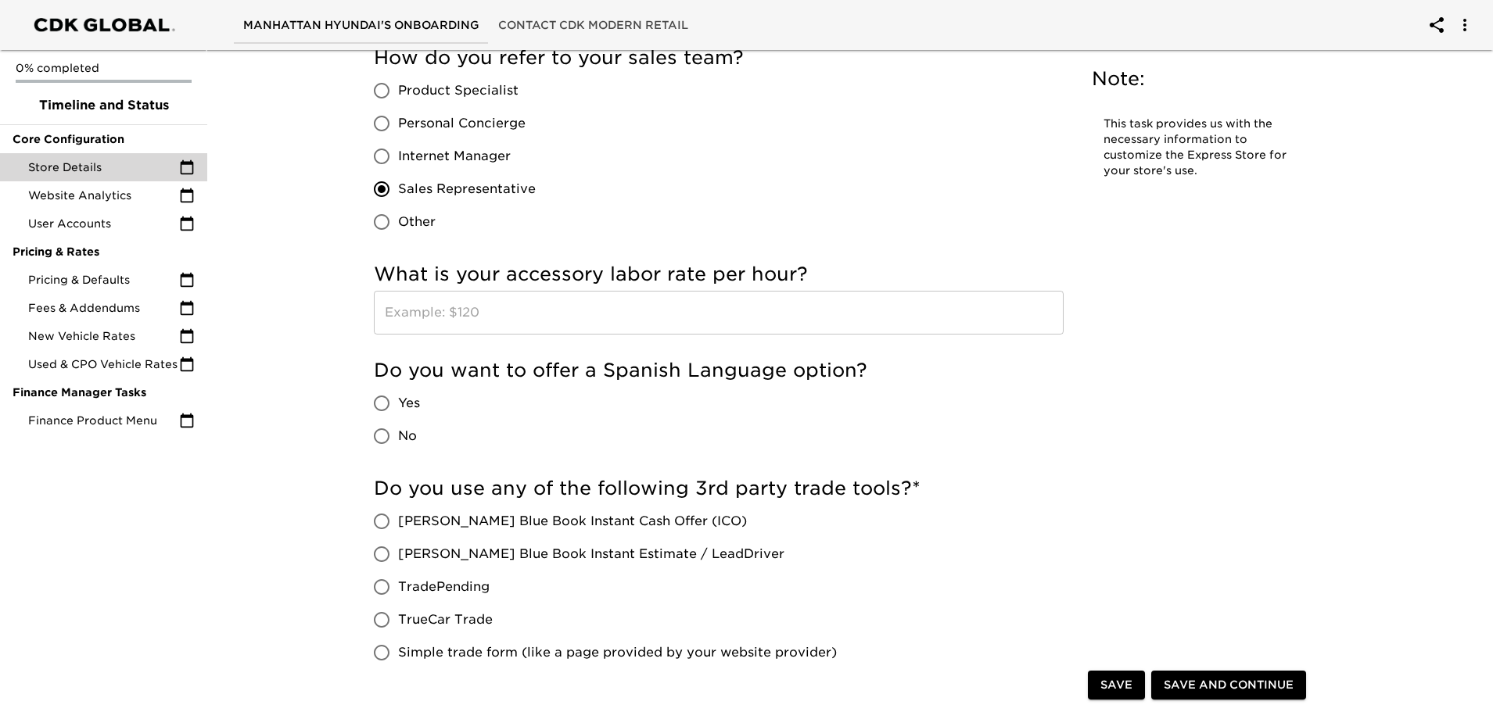
scroll to position [2502, 0]
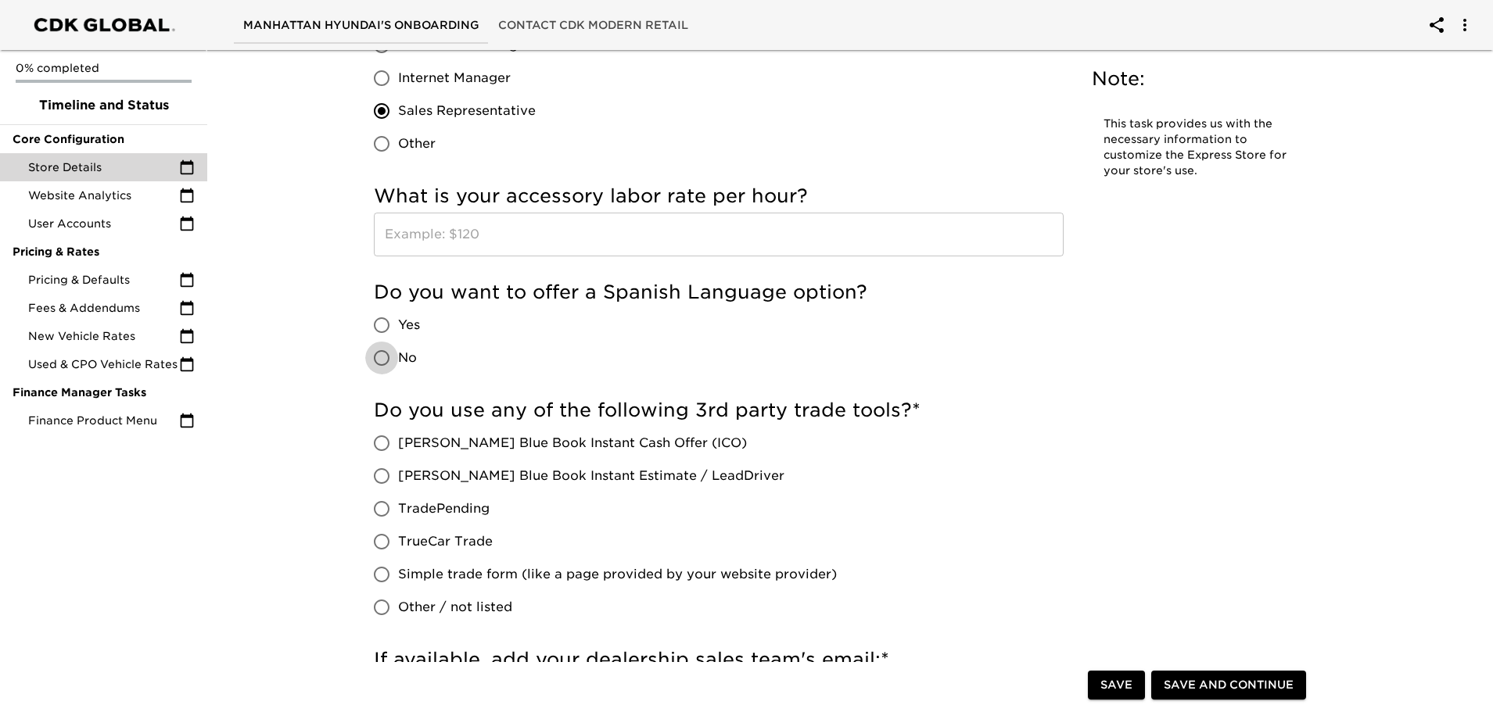
click at [389, 357] on input "No" at bounding box center [381, 358] width 33 height 33
radio input "true"
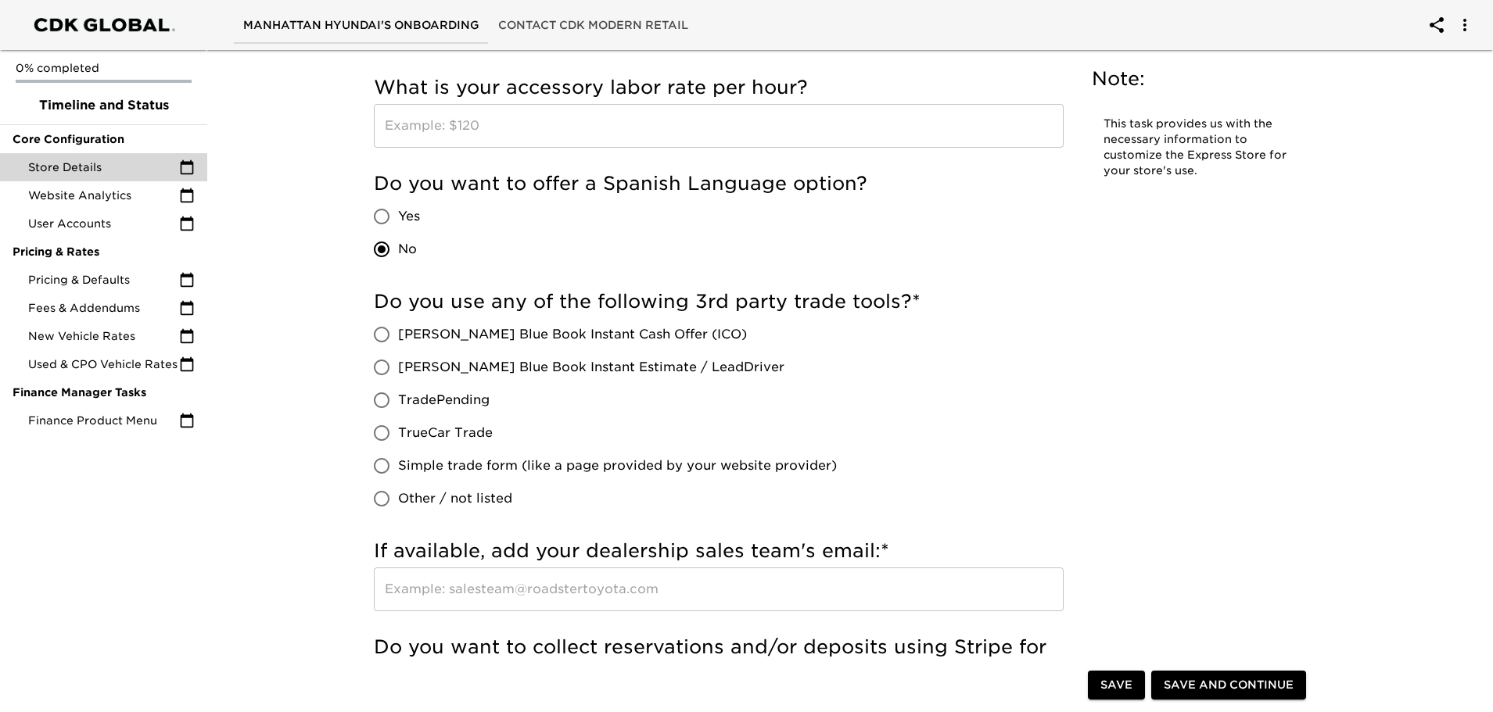
scroll to position [2659, 0]
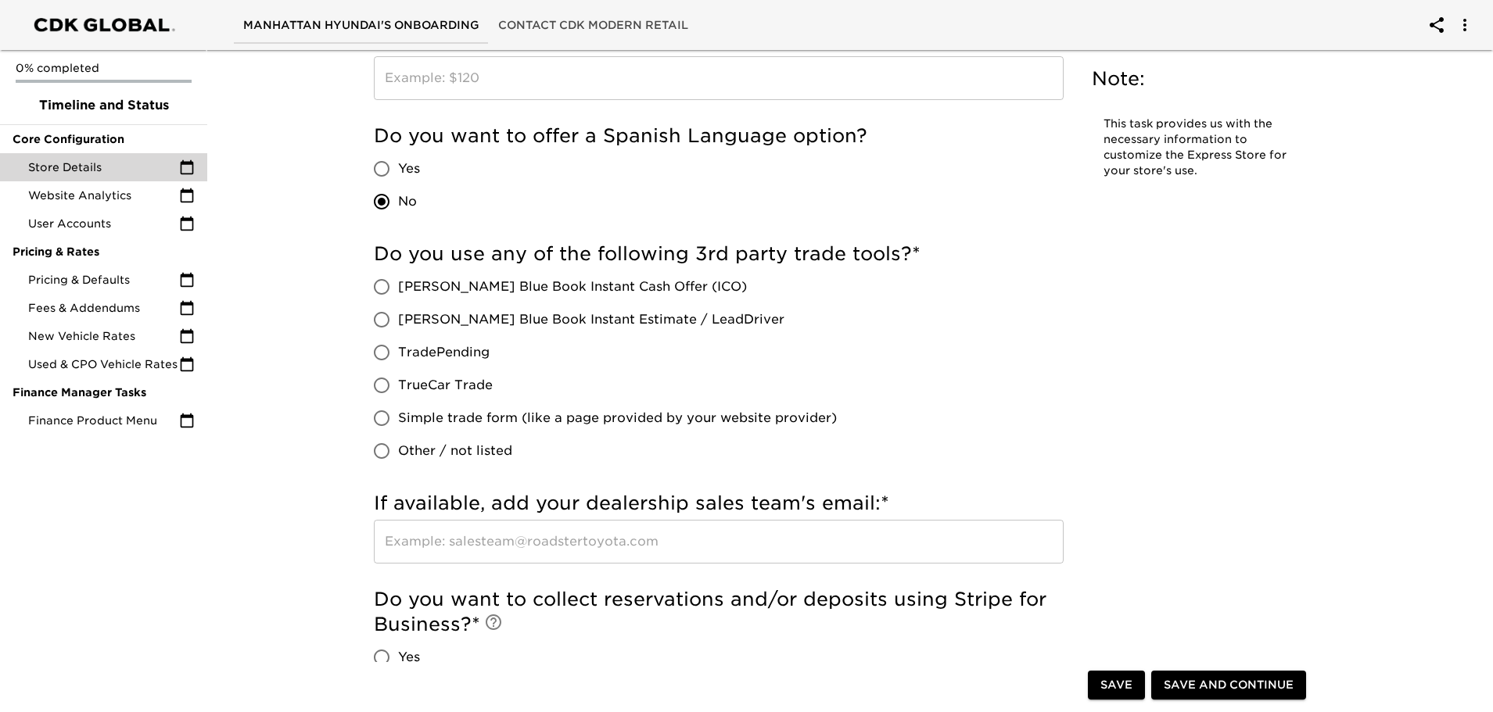
click at [619, 418] on span "Simple trade form (like a page provided by your website provider)" at bounding box center [617, 418] width 439 height 19
click at [398, 418] on input "Simple trade form (like a page provided by your website provider)" at bounding box center [381, 418] width 33 height 33
radio input "true"
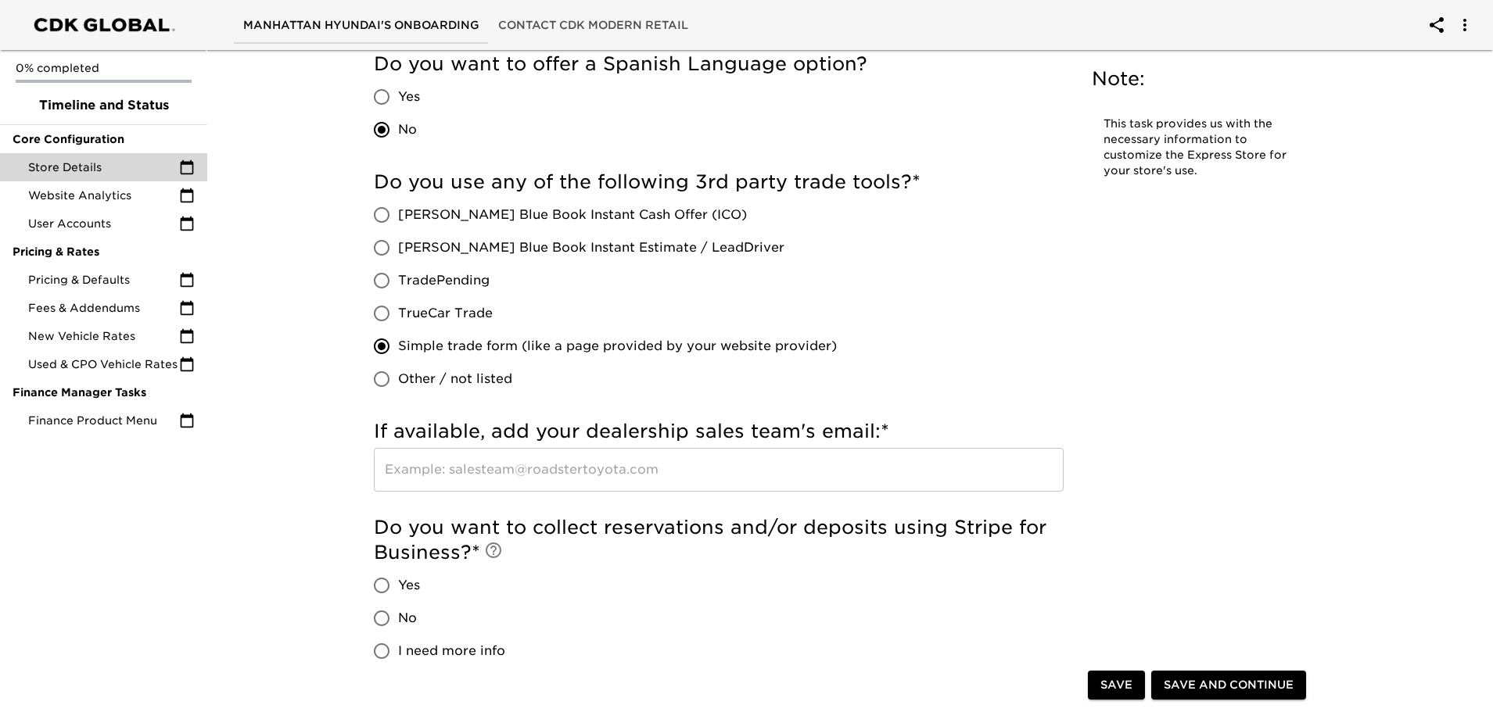
scroll to position [2815, 0]
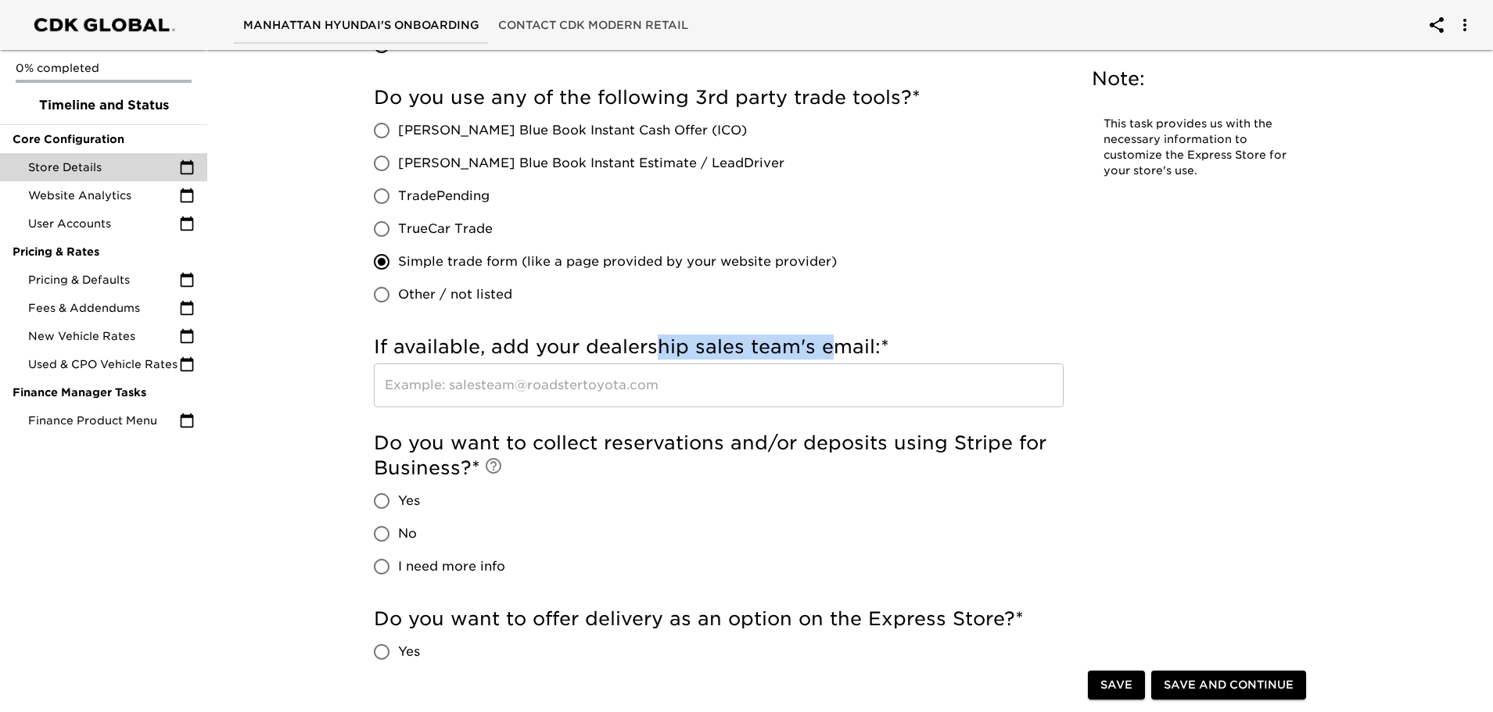
drag, startPoint x: 651, startPoint y: 349, endPoint x: 834, endPoint y: 349, distance: 183.0
click at [834, 349] on h5 "If available, add your dealership sales team's email: *" at bounding box center [719, 347] width 690 height 25
drag, startPoint x: 1190, startPoint y: 330, endPoint x: 923, endPoint y: 347, distance: 268.0
click at [521, 382] on input "text" at bounding box center [719, 386] width 690 height 44
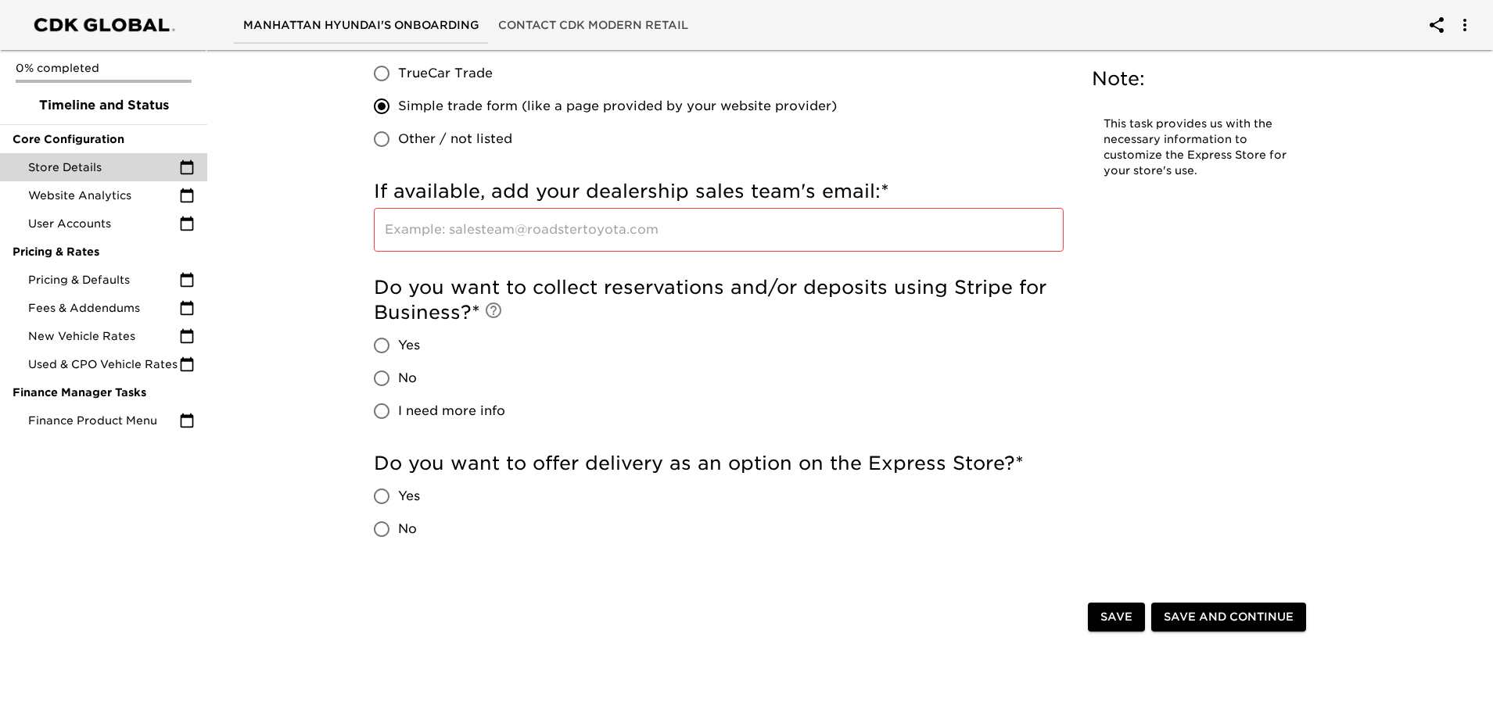
scroll to position [2972, 0]
click at [381, 379] on input "No" at bounding box center [381, 377] width 33 height 33
radio input "true"
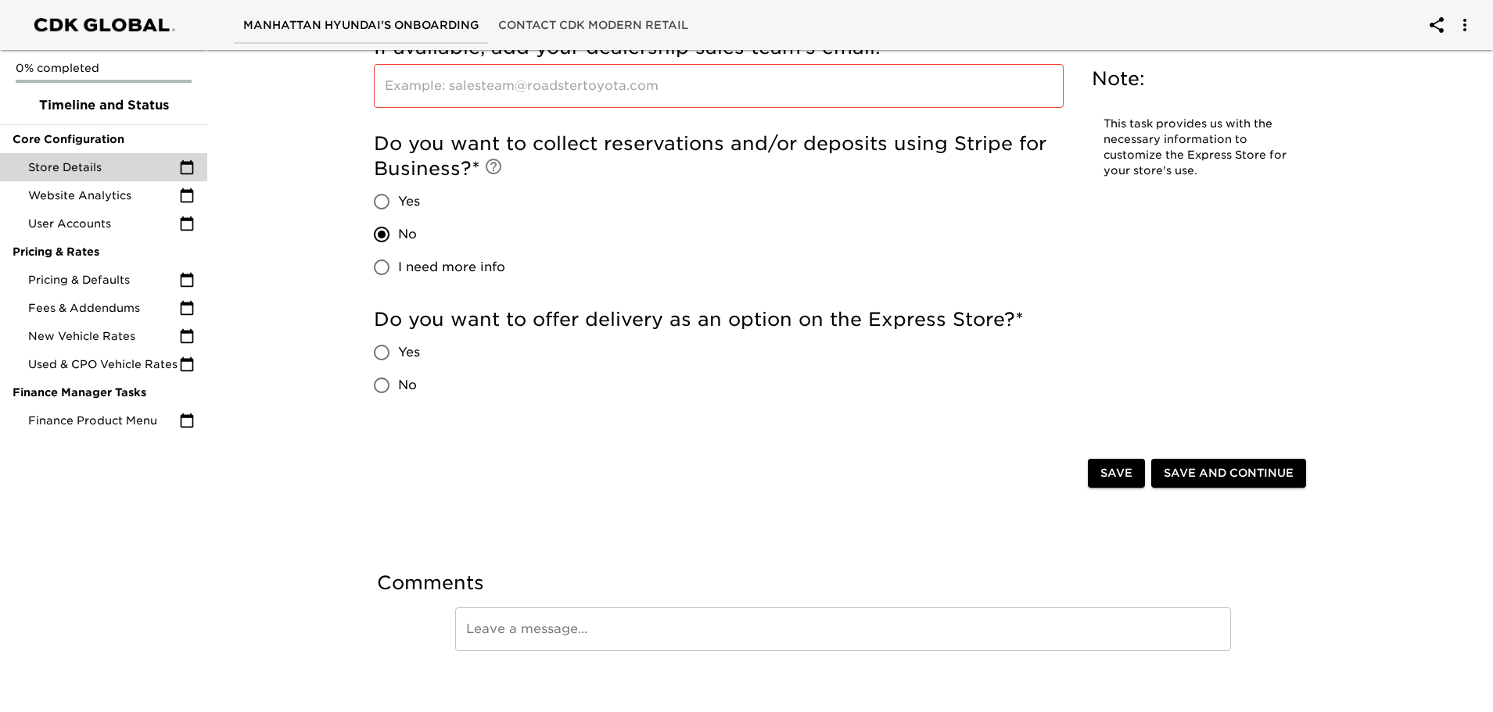
scroll to position [3127, 0]
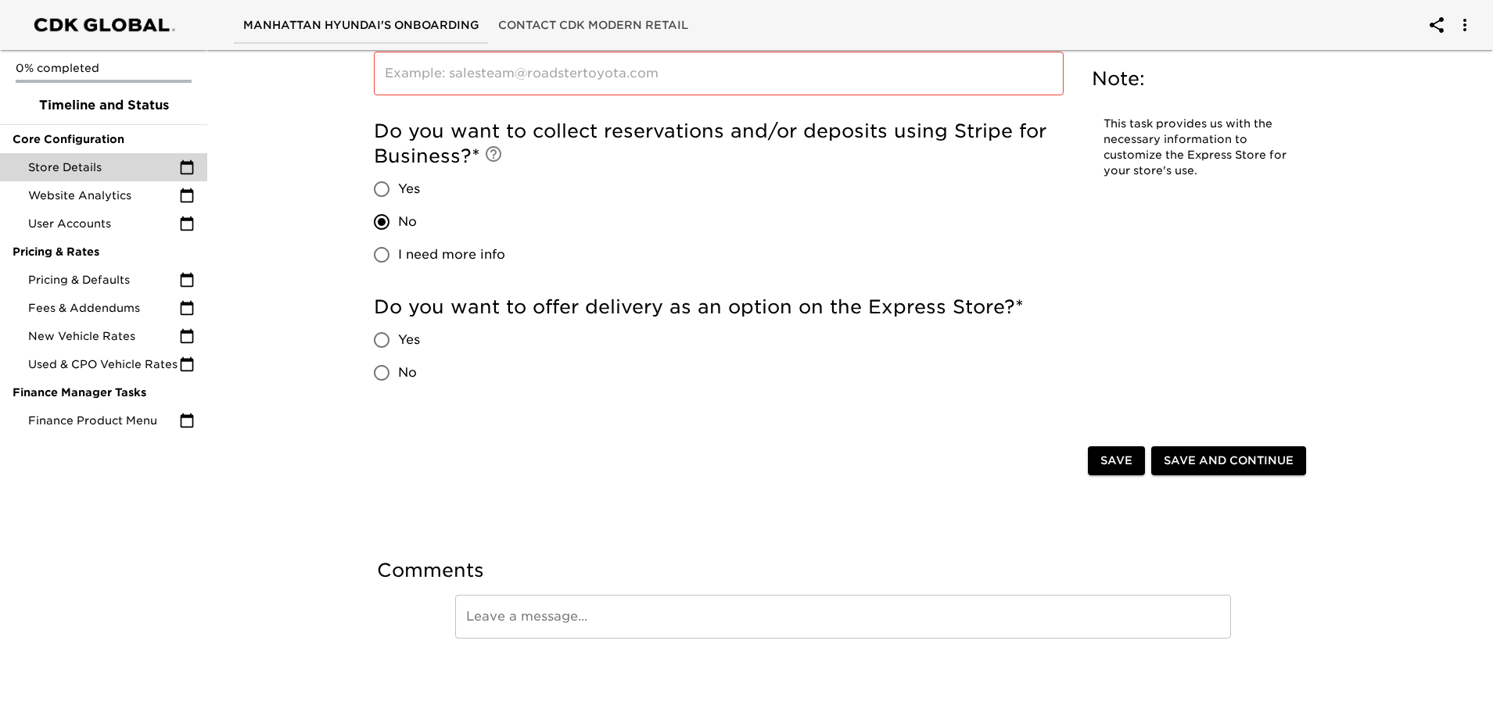
click at [397, 334] on input "Yes" at bounding box center [381, 340] width 33 height 33
radio input "true"
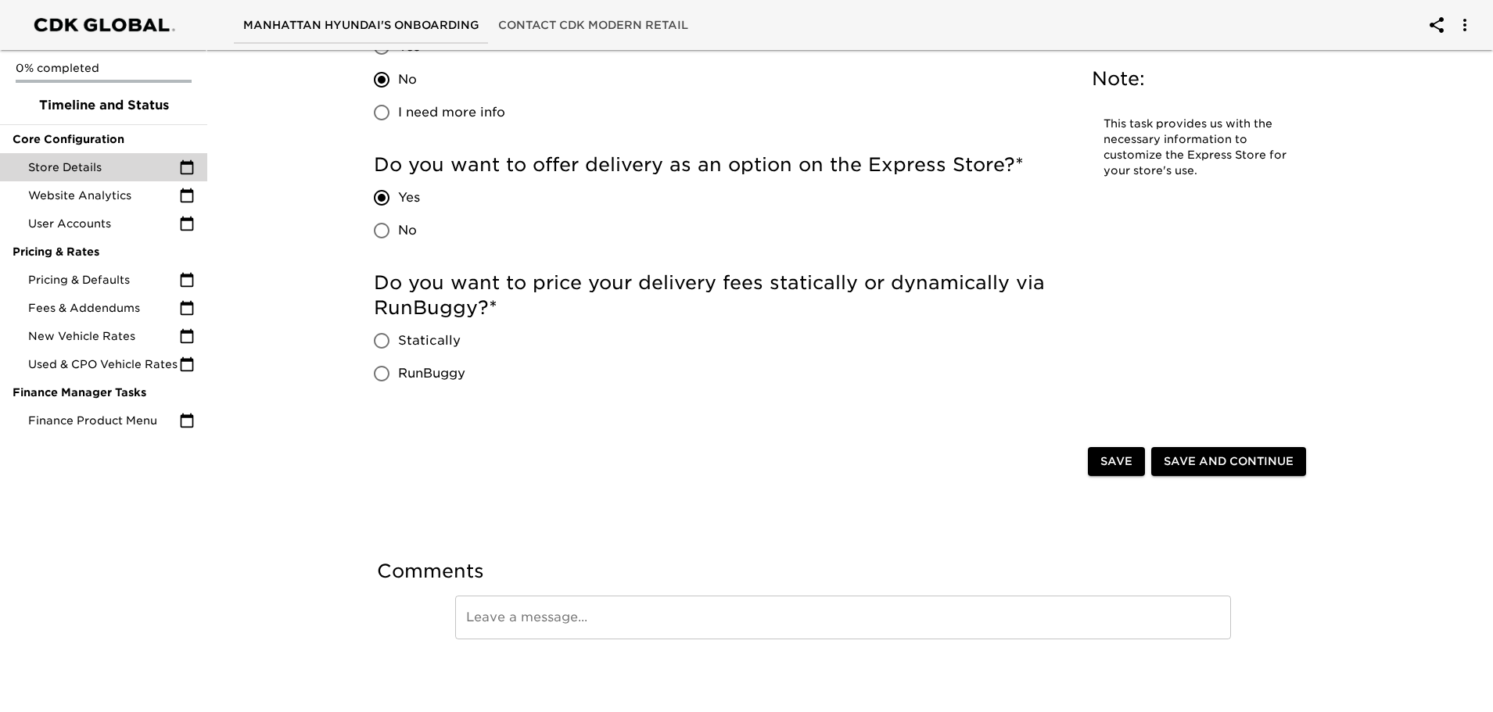
scroll to position [3270, 0]
click at [417, 338] on span "Statically" at bounding box center [429, 340] width 63 height 19
click at [398, 338] on input "Statically" at bounding box center [381, 340] width 33 height 33
radio input "true"
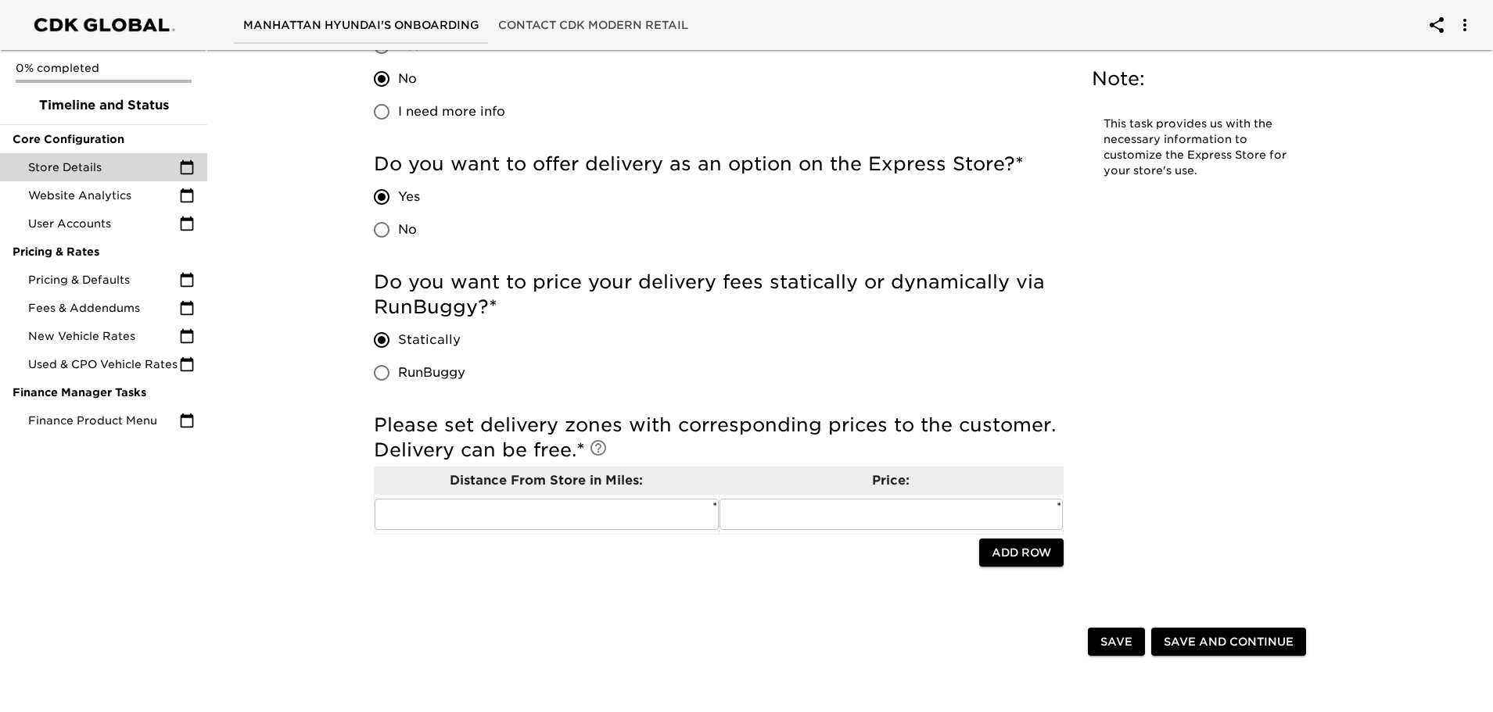
click at [407, 358] on label "RunBuggy" at bounding box center [415, 373] width 100 height 33
click at [398, 358] on input "RunBuggy" at bounding box center [381, 373] width 33 height 33
radio input "true"
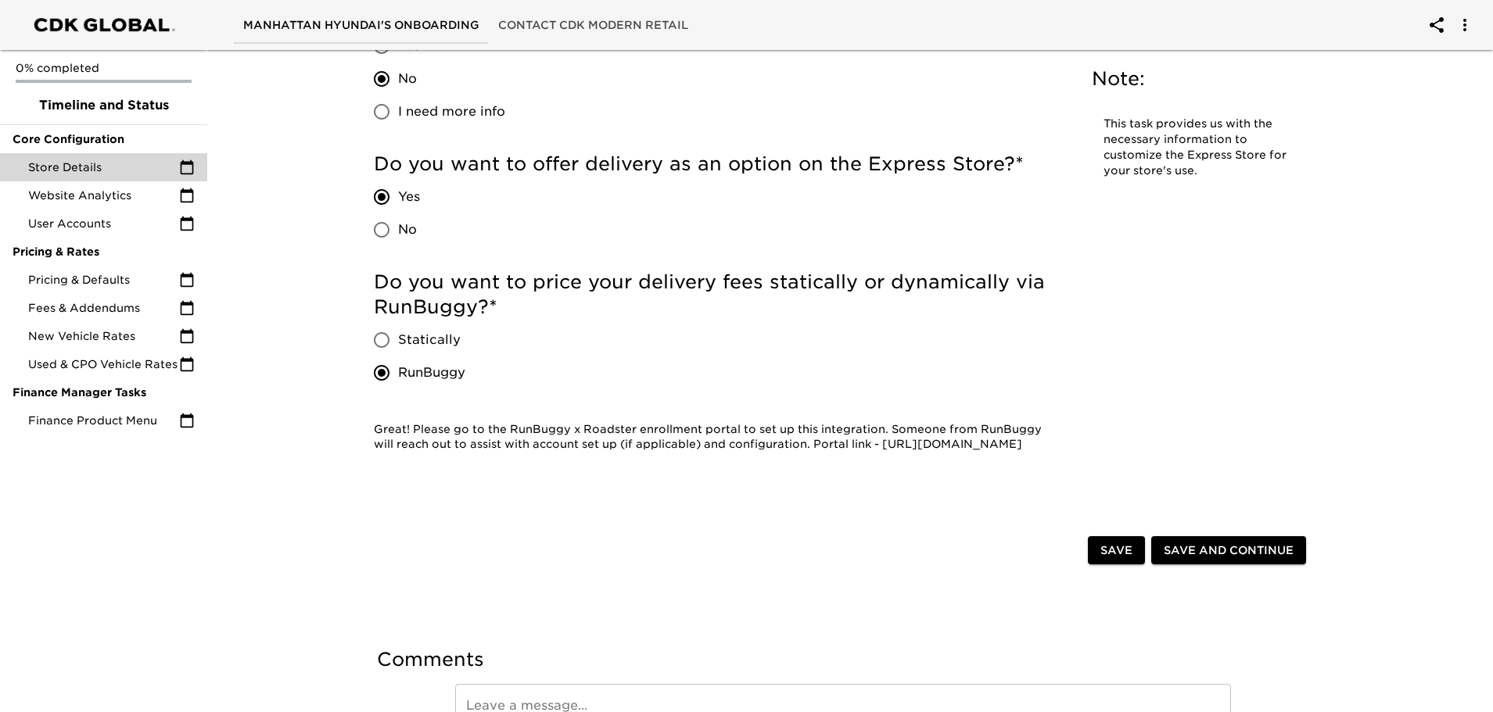
click at [403, 376] on span "RunBuggy" at bounding box center [431, 373] width 67 height 19
click at [398, 376] on input "RunBuggy" at bounding box center [381, 373] width 33 height 33
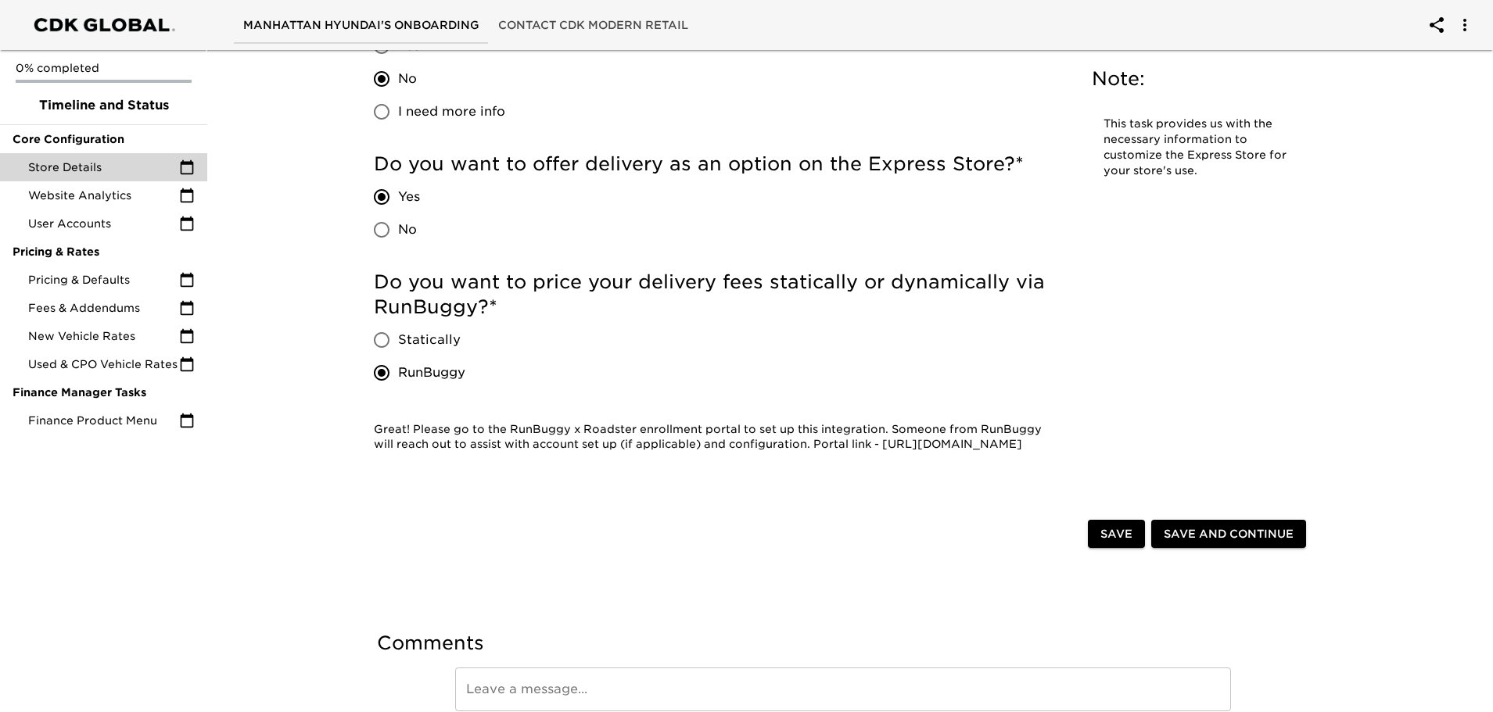
click at [400, 336] on span "Statically" at bounding box center [429, 340] width 63 height 19
click at [398, 336] on input "Statically" at bounding box center [381, 340] width 33 height 33
radio input "true"
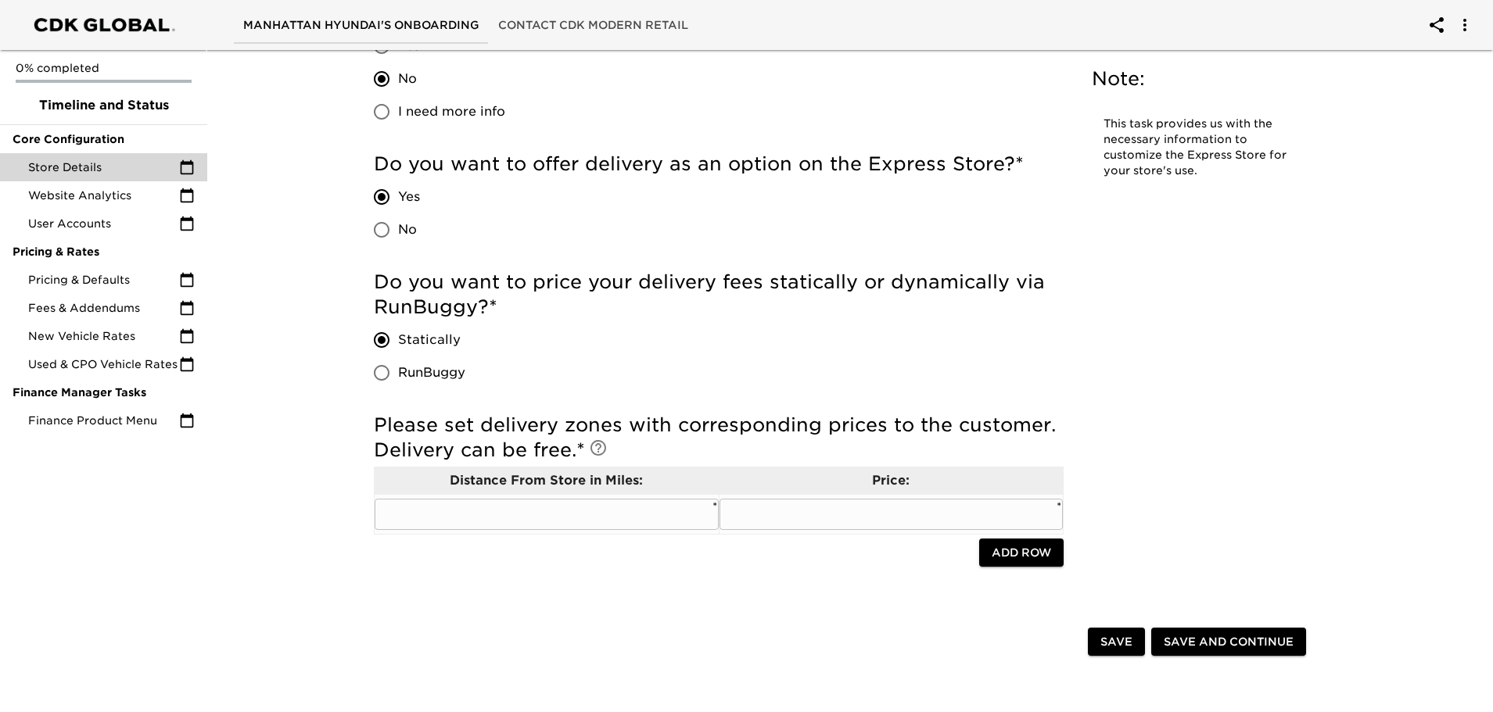
click at [631, 515] on input "text" at bounding box center [547, 514] width 344 height 31
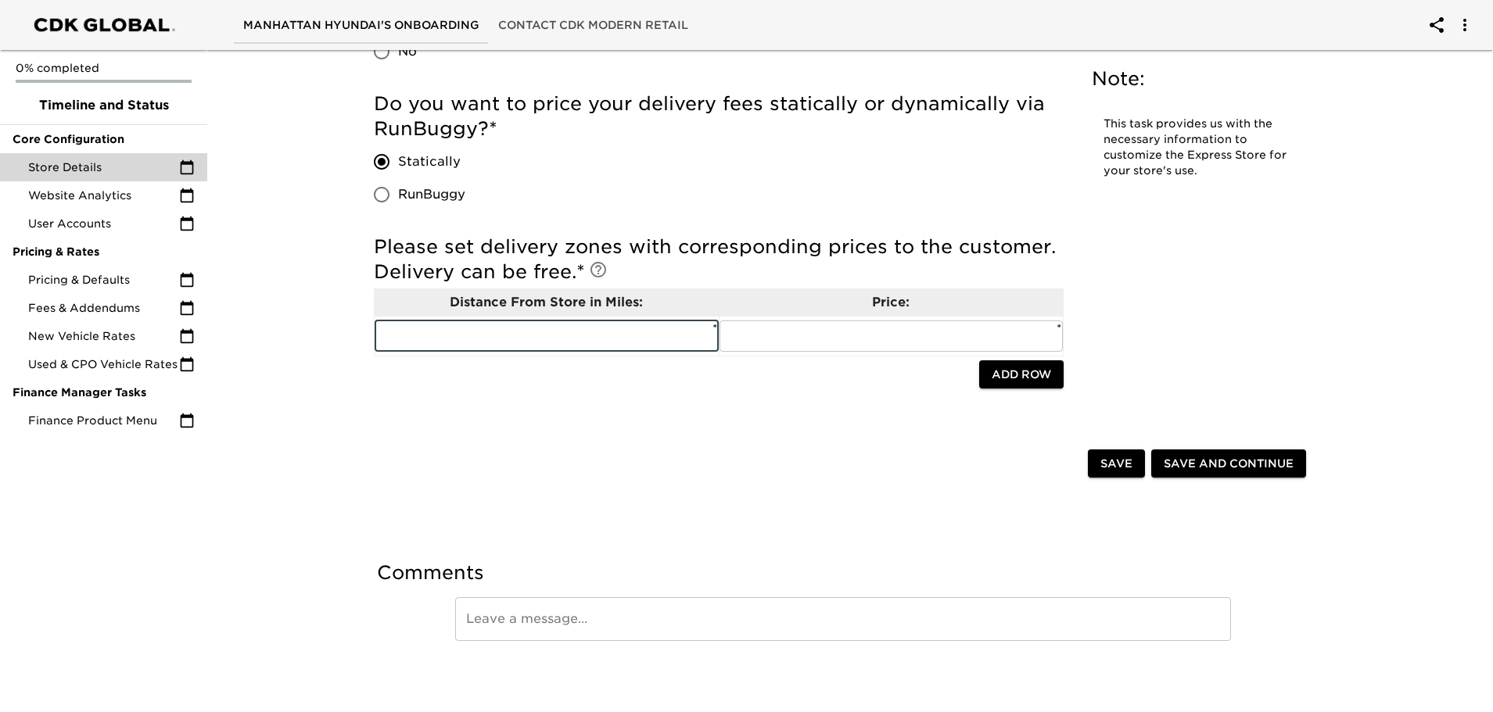
scroll to position [3451, 0]
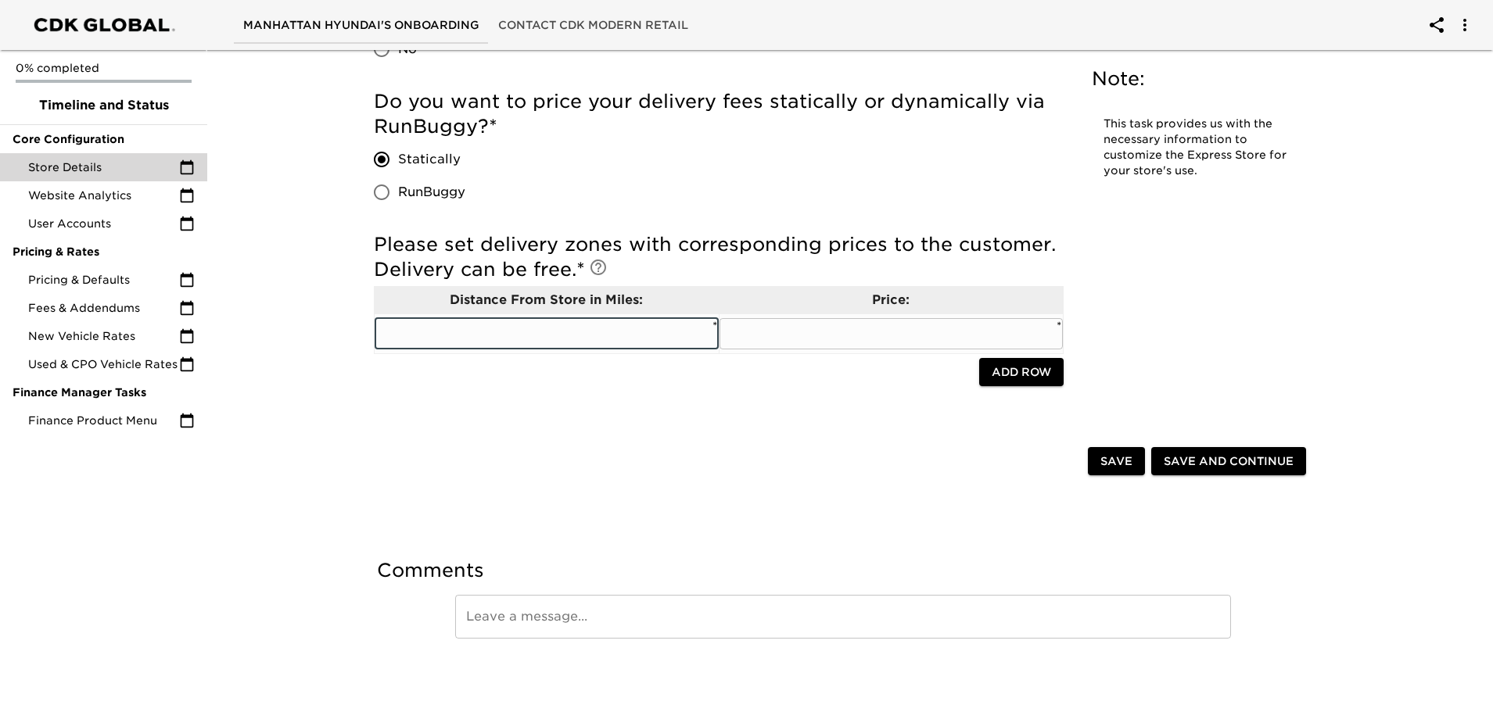
click at [608, 332] on input "text" at bounding box center [547, 333] width 344 height 31
type input "200"
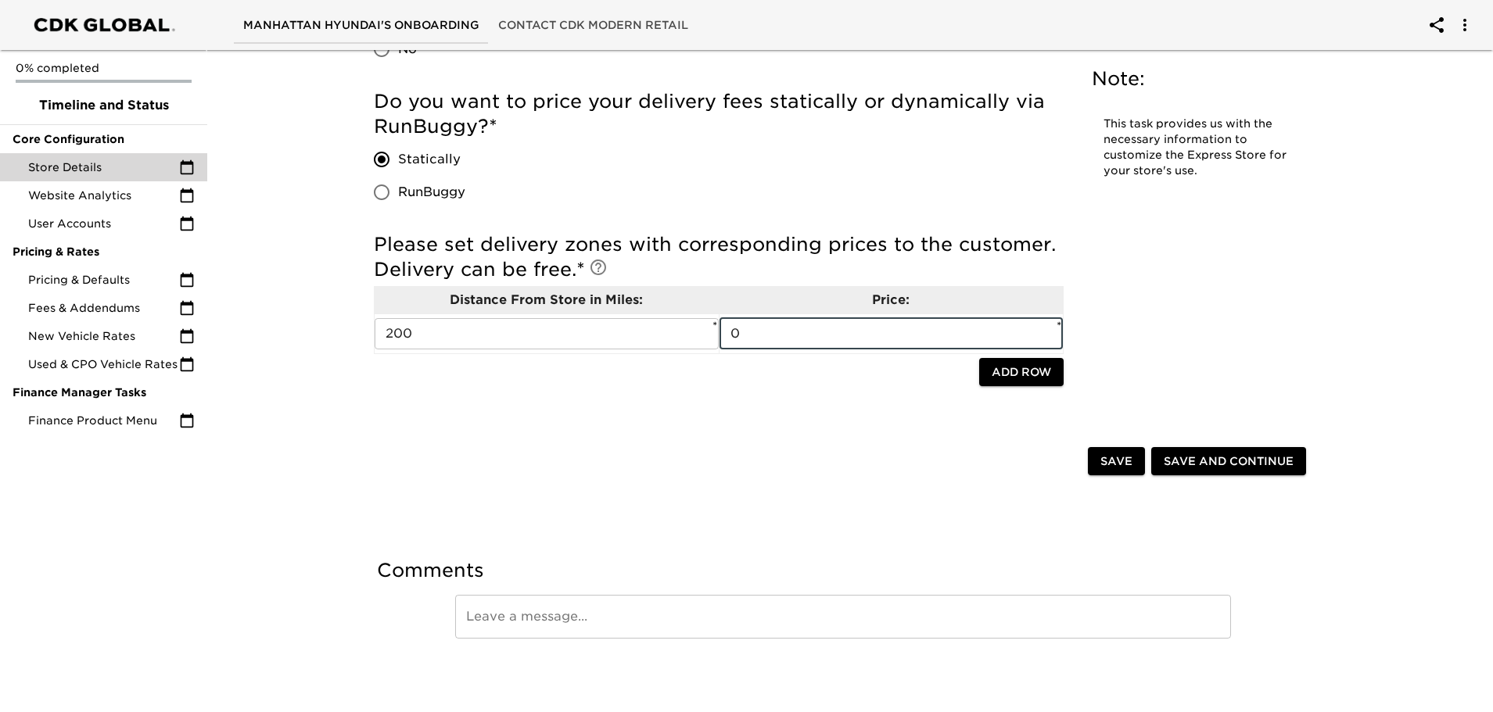
type input "0"
click at [1006, 375] on span "Add Row" at bounding box center [1021, 373] width 59 height 20
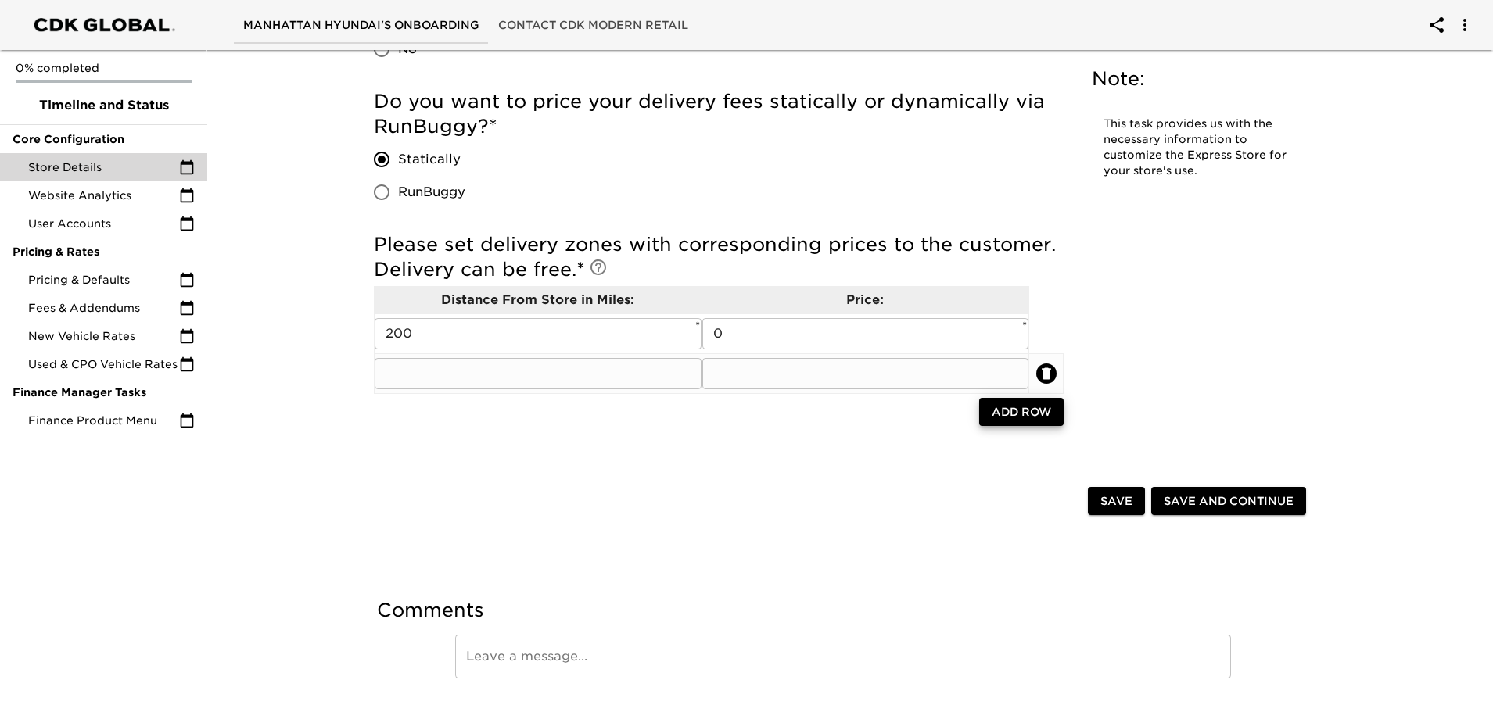
click at [602, 368] on input "text" at bounding box center [538, 373] width 327 height 31
type input "500"
type input "250"
click at [1004, 415] on span "Add Row" at bounding box center [1021, 413] width 59 height 20
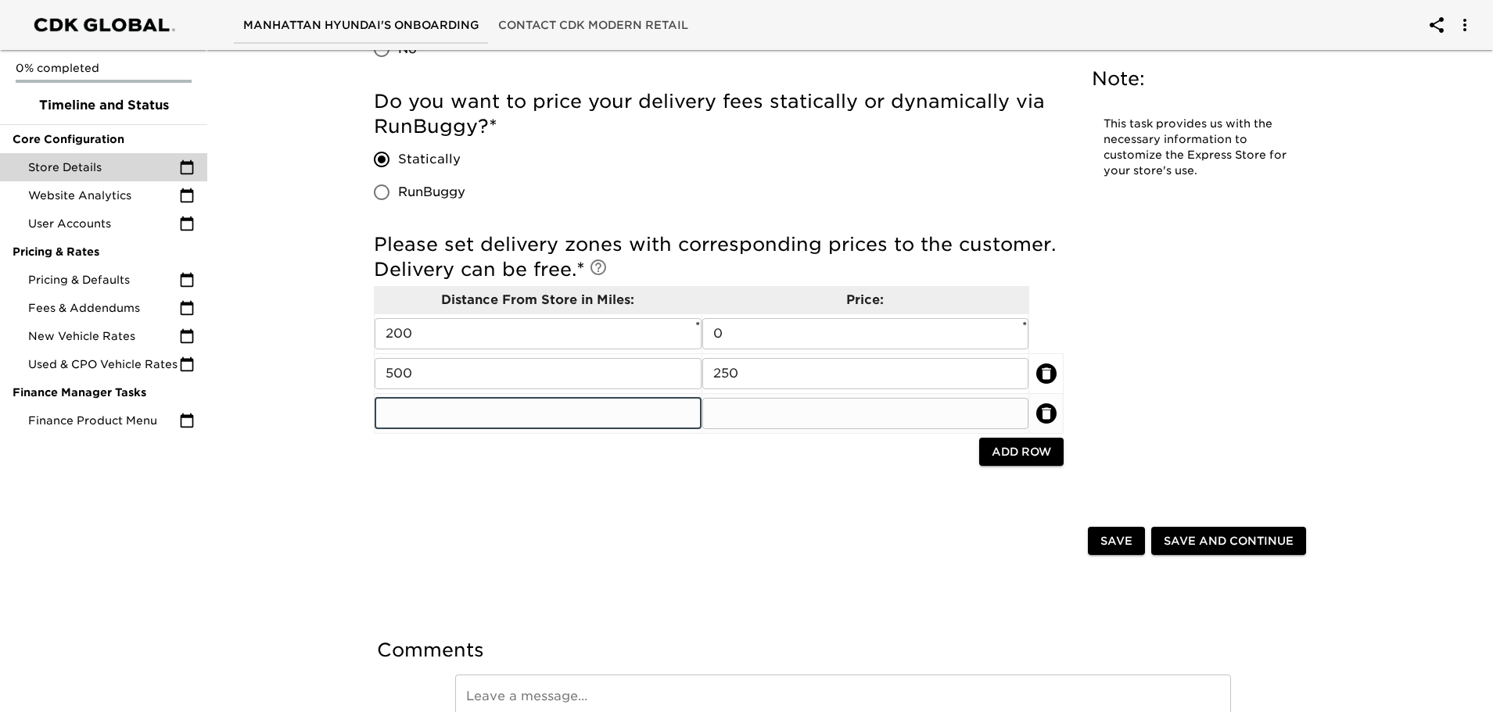
click at [477, 407] on input "text" at bounding box center [538, 413] width 327 height 31
type input "1000"
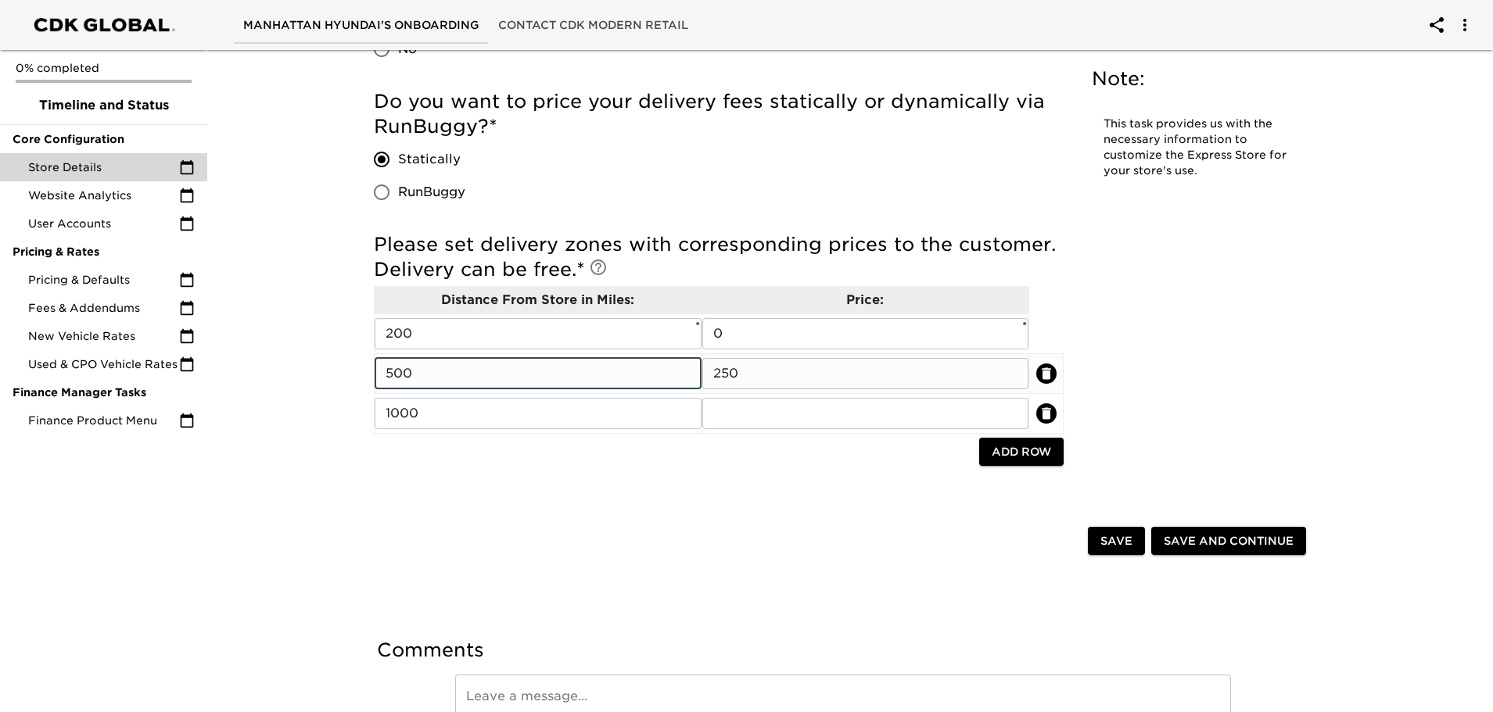
click at [475, 371] on input "500" at bounding box center [538, 373] width 327 height 31
click at [688, 369] on input "500" at bounding box center [538, 373] width 327 height 31
click at [756, 369] on input "250" at bounding box center [865, 373] width 327 height 31
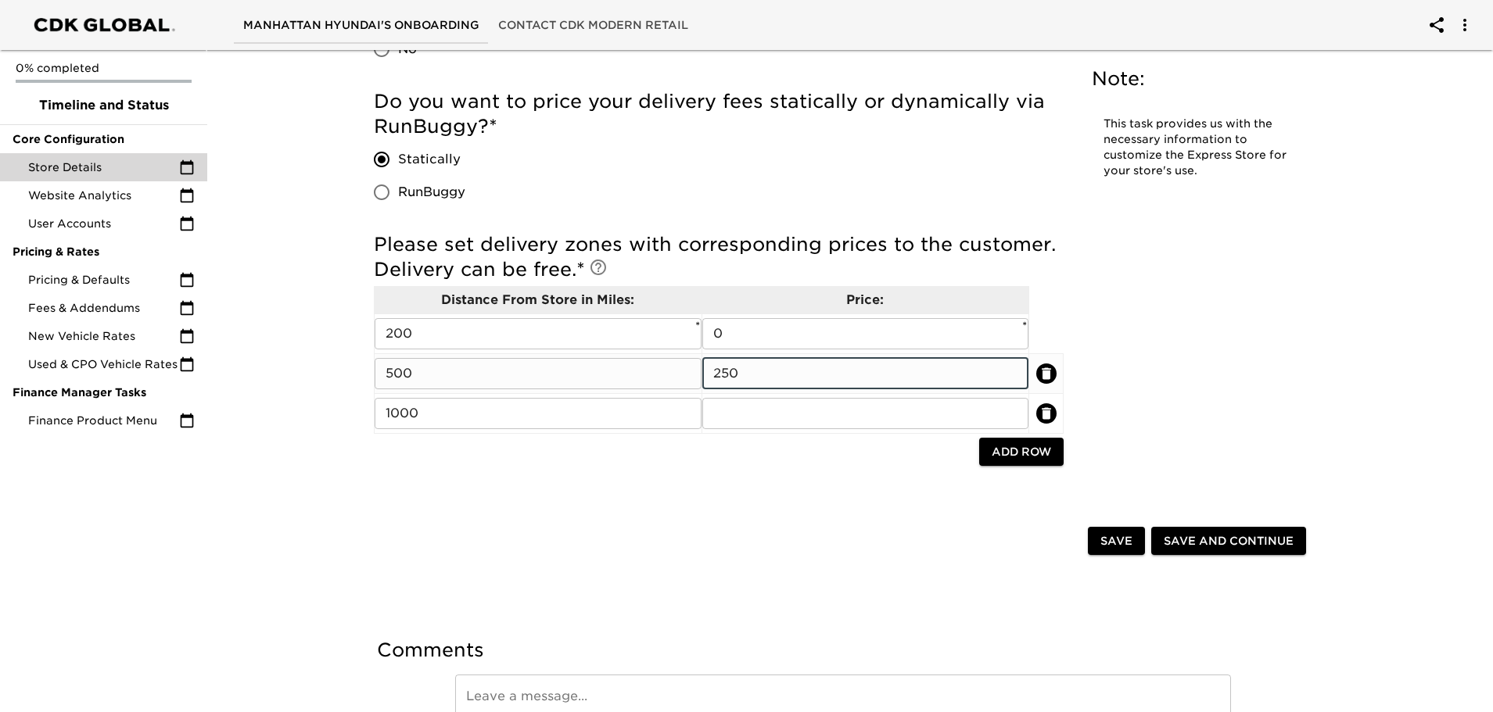
click at [756, 369] on input "250" at bounding box center [865, 373] width 327 height 31
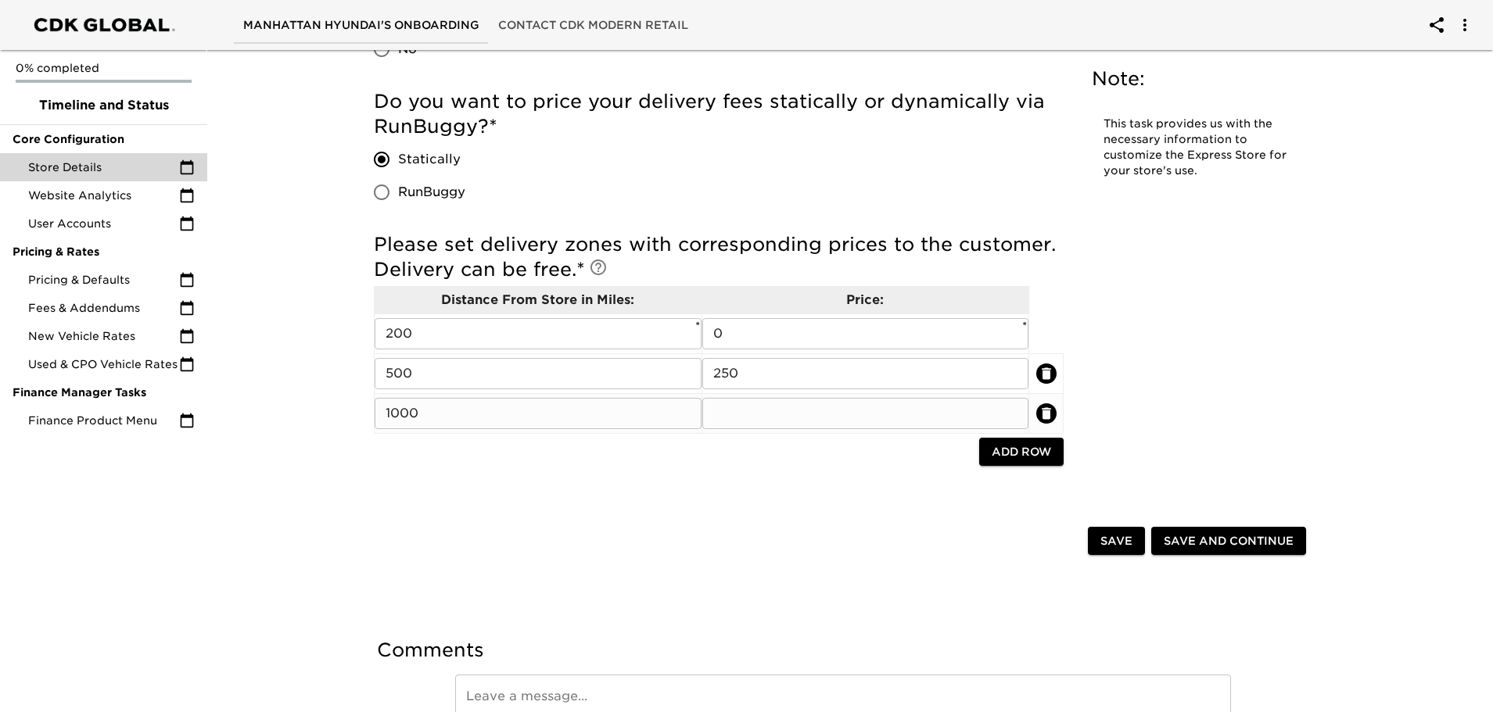
click at [458, 406] on input "1000" at bounding box center [538, 413] width 327 height 31
click at [758, 407] on input "text" at bounding box center [865, 413] width 327 height 31
type input "1250"
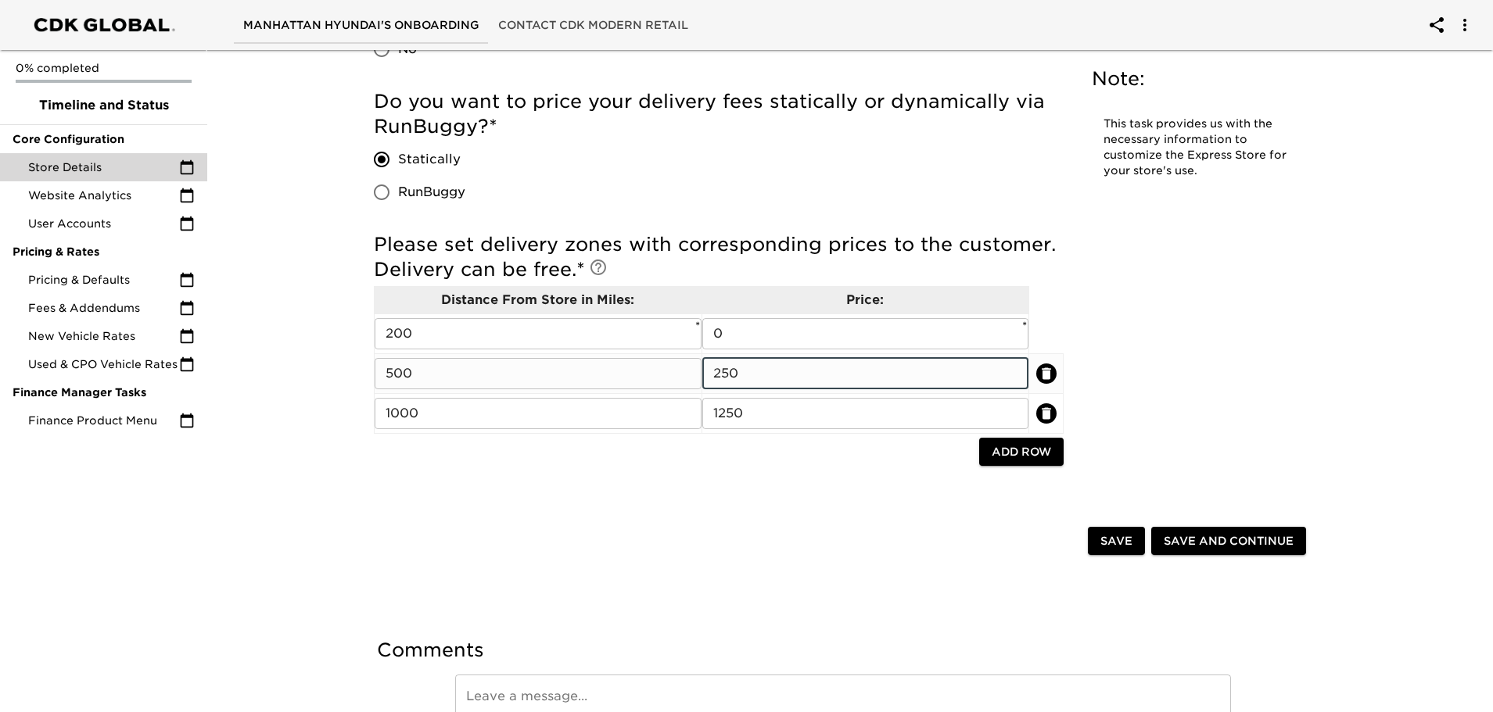
click at [750, 380] on input "250" at bounding box center [865, 373] width 327 height 31
type input "500"
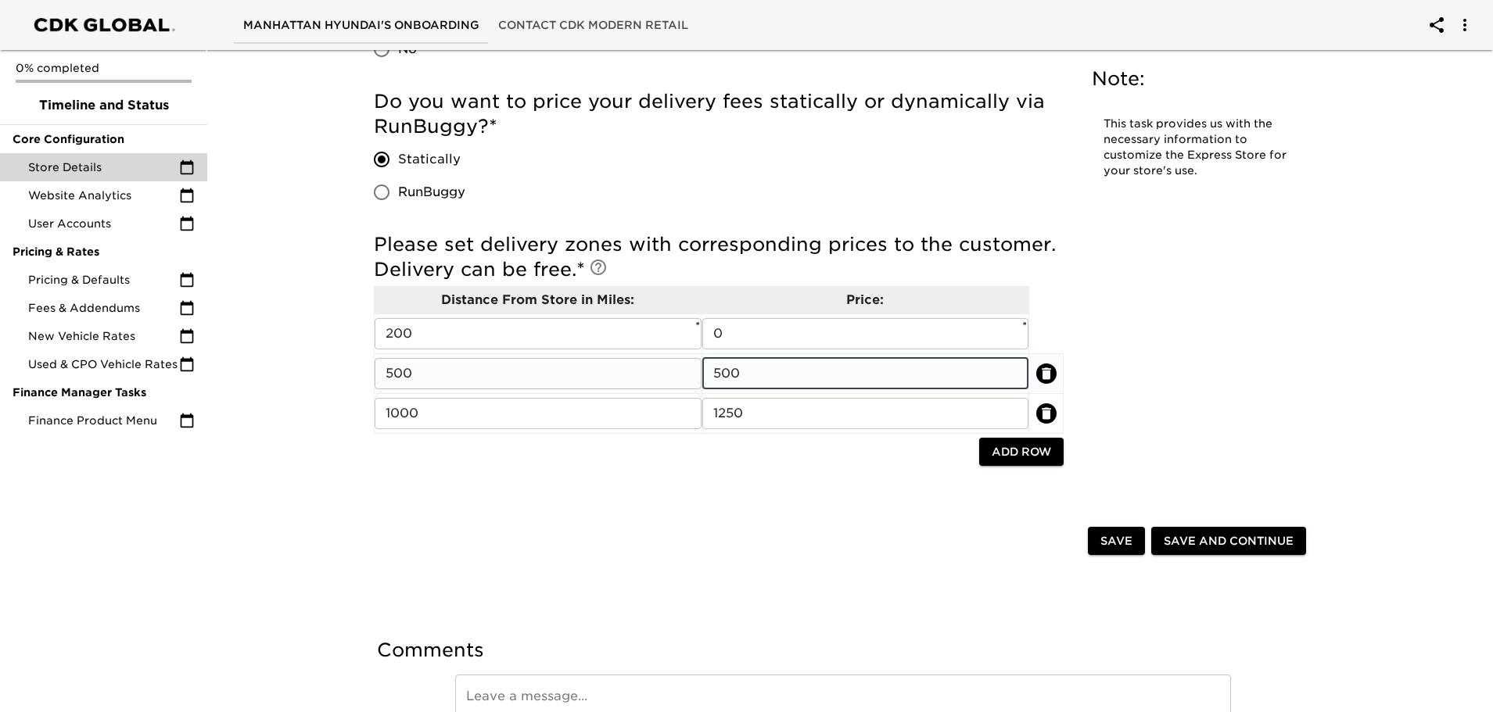
click at [710, 368] on input "500" at bounding box center [865, 373] width 327 height 31
click at [442, 381] on input "500" at bounding box center [538, 373] width 327 height 31
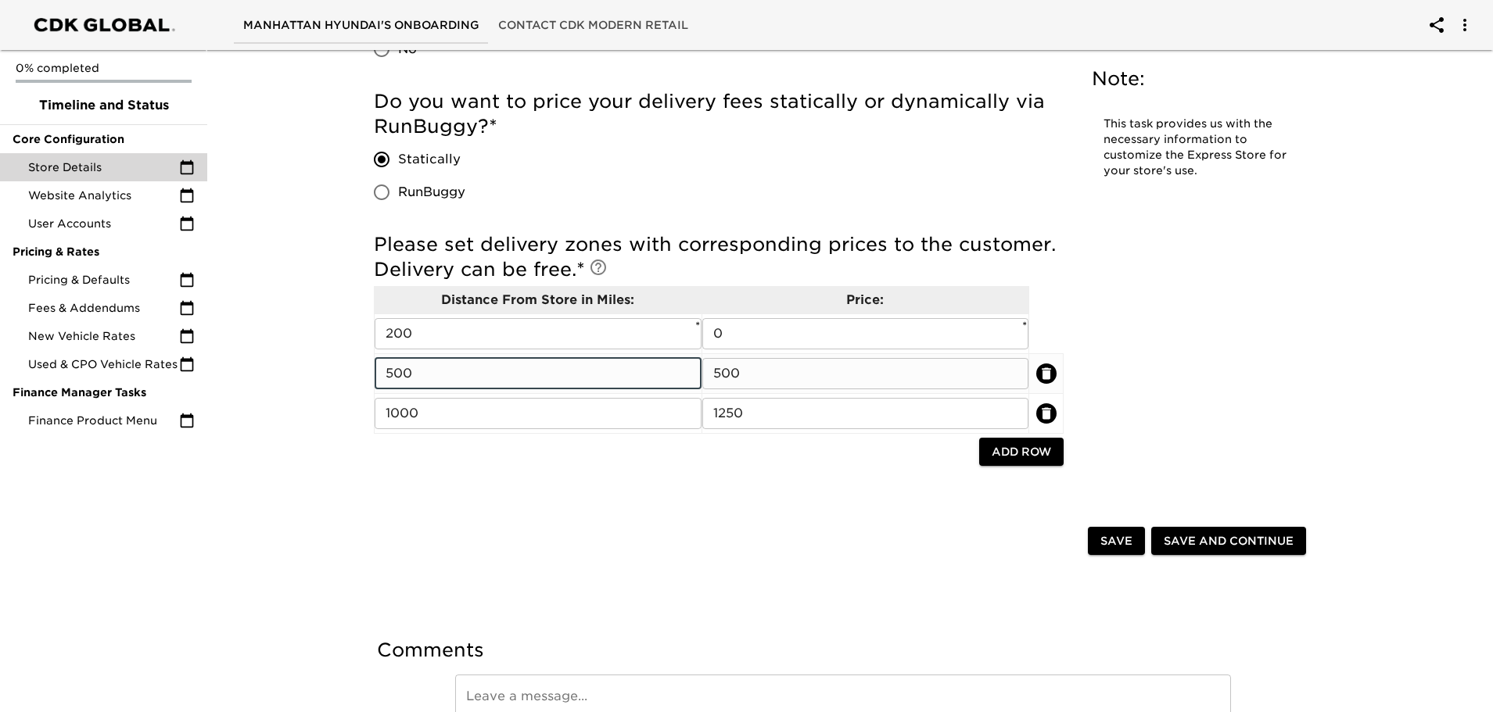
click at [442, 381] on input "500" at bounding box center [538, 373] width 327 height 31
click at [725, 390] on td "500 ​" at bounding box center [865, 373] width 328 height 40
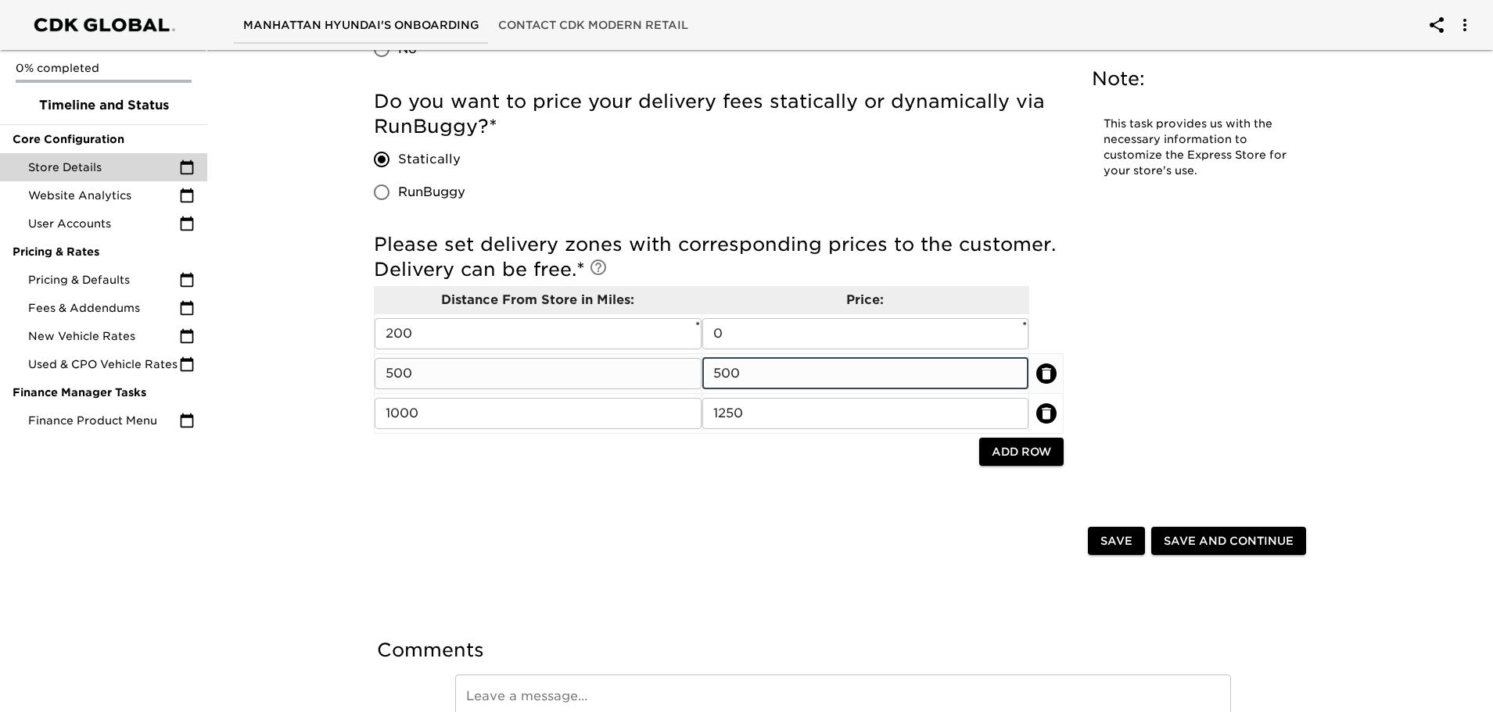
click at [729, 384] on input "500" at bounding box center [865, 373] width 327 height 31
click at [511, 407] on input "1000" at bounding box center [538, 413] width 327 height 31
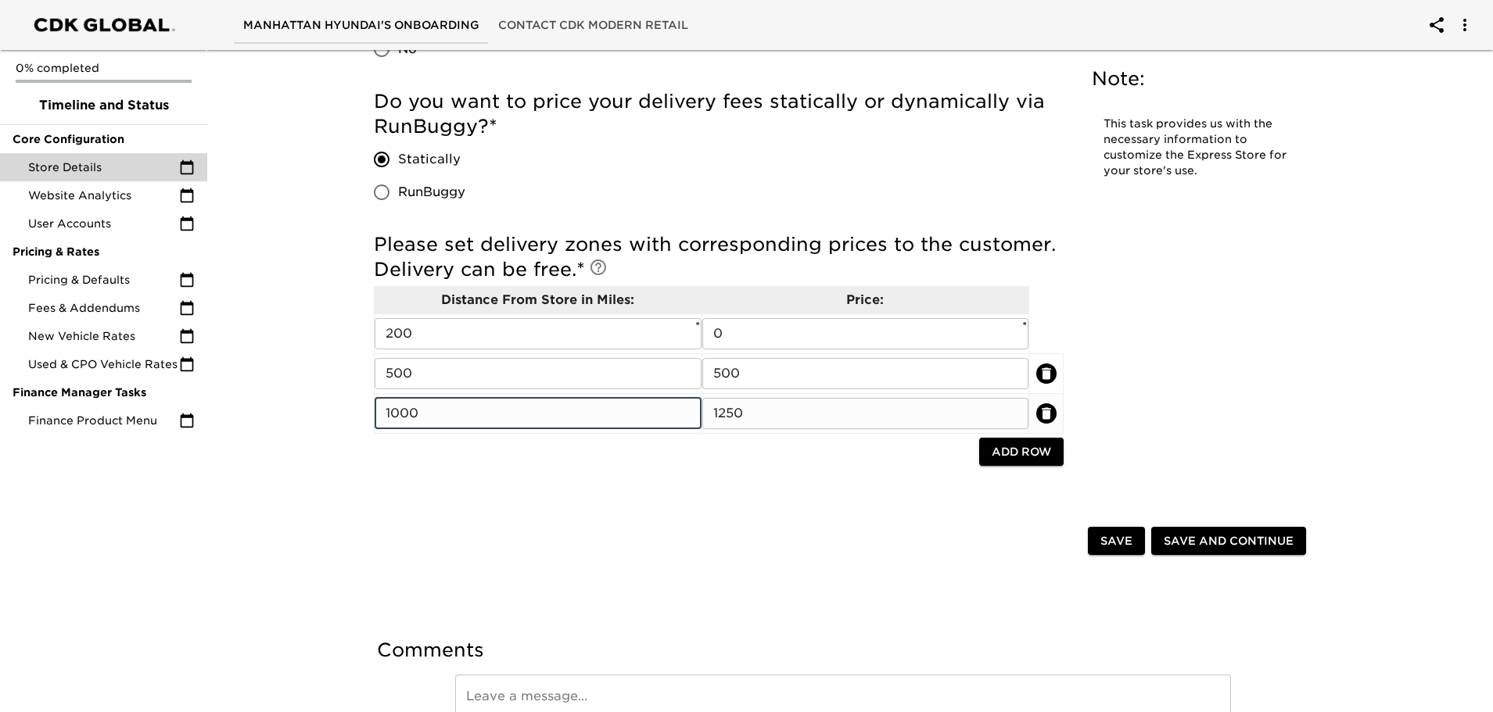
click at [511, 407] on input "1000" at bounding box center [538, 413] width 327 height 31
type input "750"
click at [479, 416] on input "750" at bounding box center [538, 413] width 327 height 31
click at [732, 411] on input "750" at bounding box center [865, 413] width 327 height 31
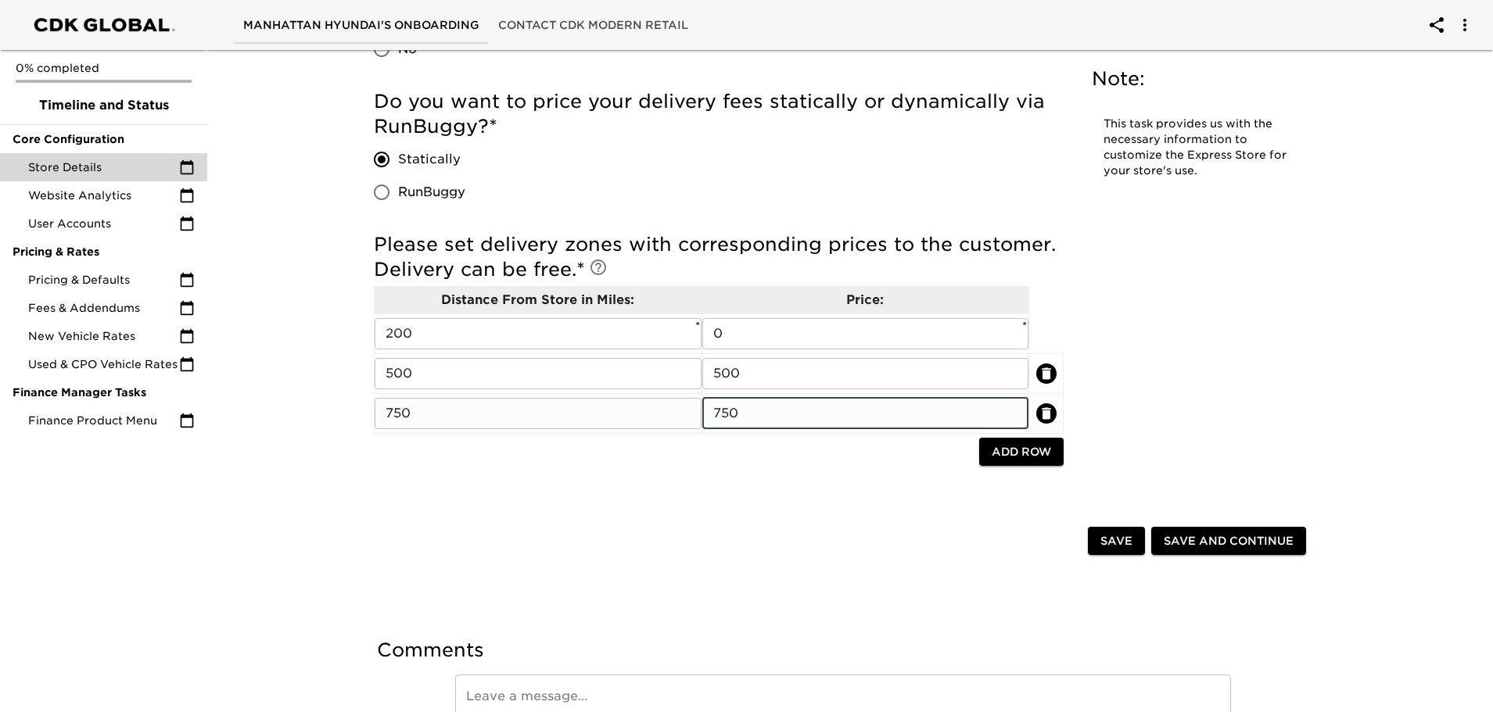
click at [732, 411] on input "750" at bounding box center [865, 413] width 327 height 31
click at [732, 411] on input "100" at bounding box center [865, 413] width 327 height 31
type input "1250"
click at [1204, 539] on span "Save and Continue" at bounding box center [1229, 542] width 130 height 20
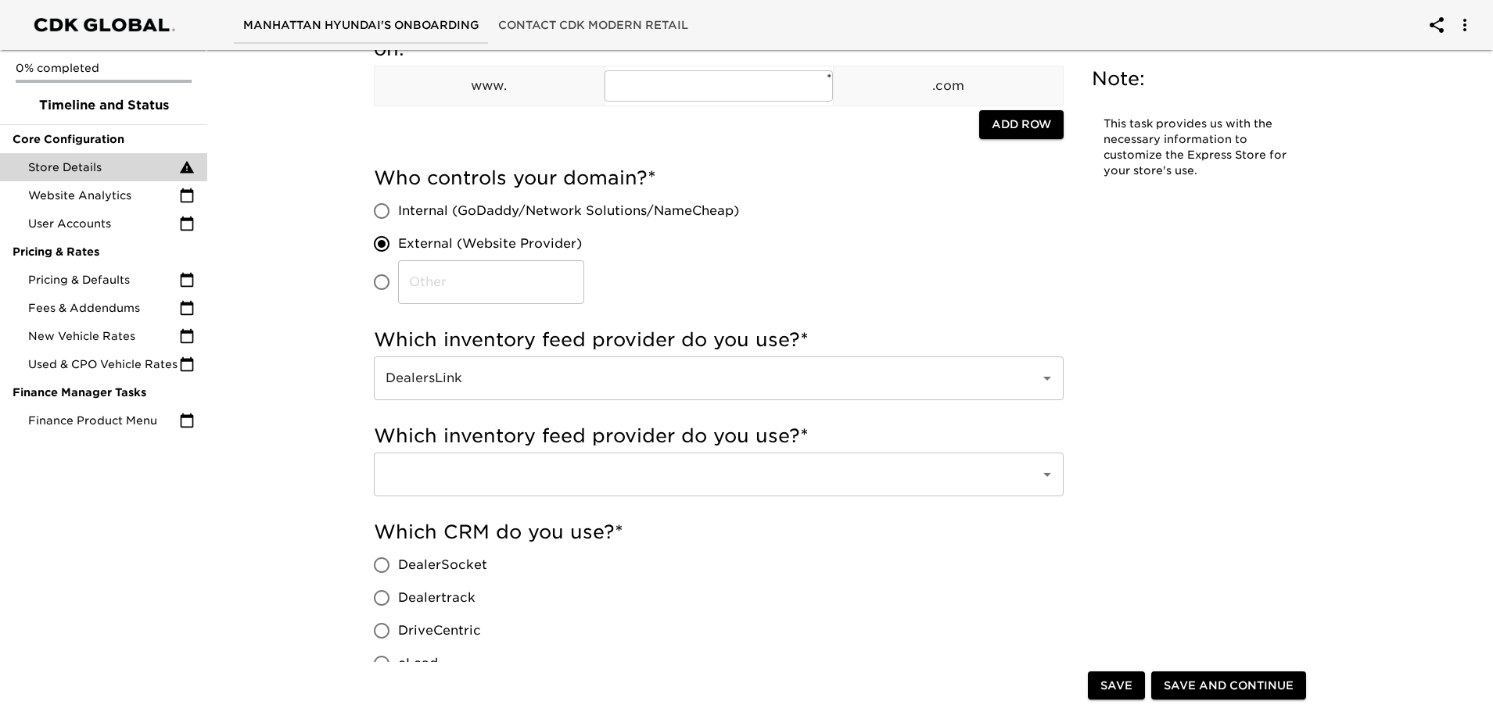
scroll to position [78, 0]
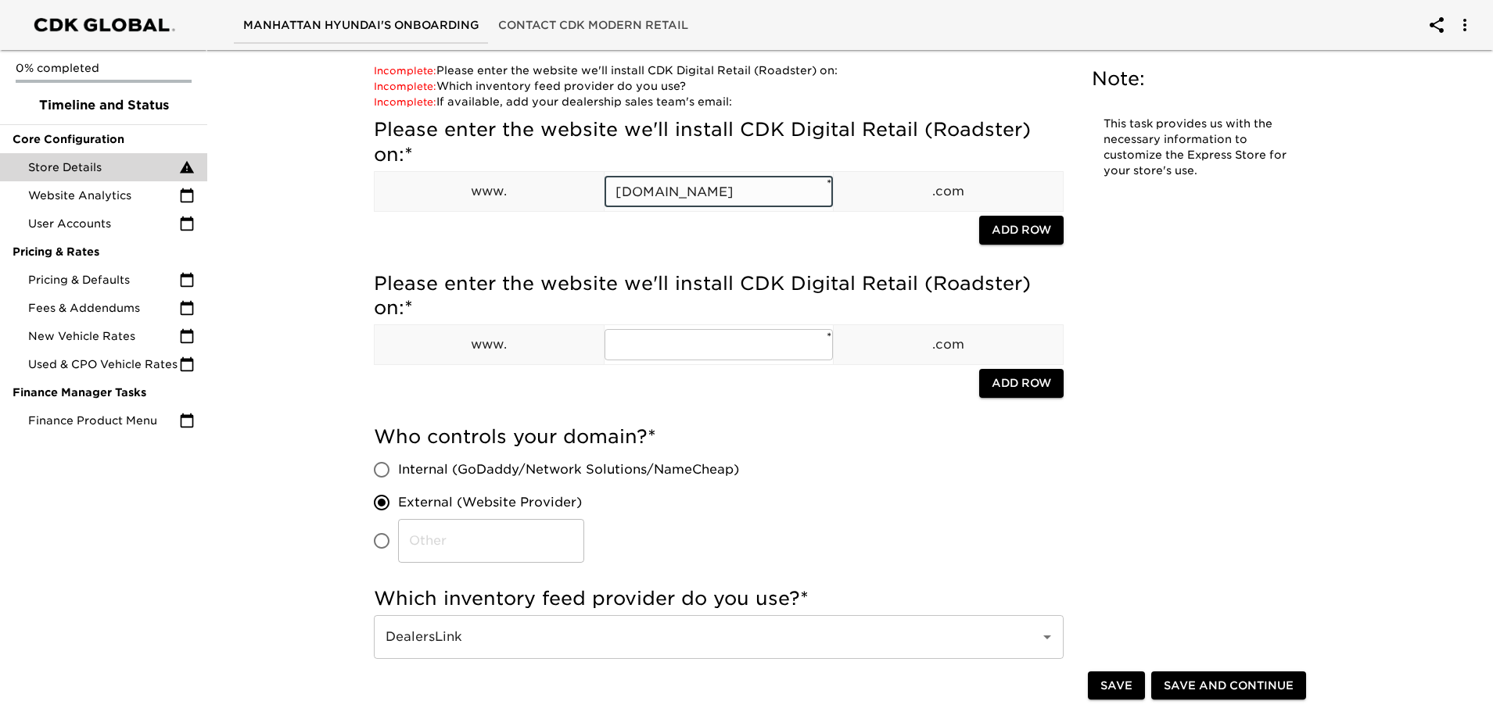
click at [766, 192] on input "[DOMAIN_NAME]" at bounding box center [718, 191] width 229 height 31
drag, startPoint x: 776, startPoint y: 193, endPoint x: 759, endPoint y: 195, distance: 17.3
click at [759, 195] on input "[DOMAIN_NAME]" at bounding box center [718, 191] width 229 height 31
type input "mymanhattanhyundai"
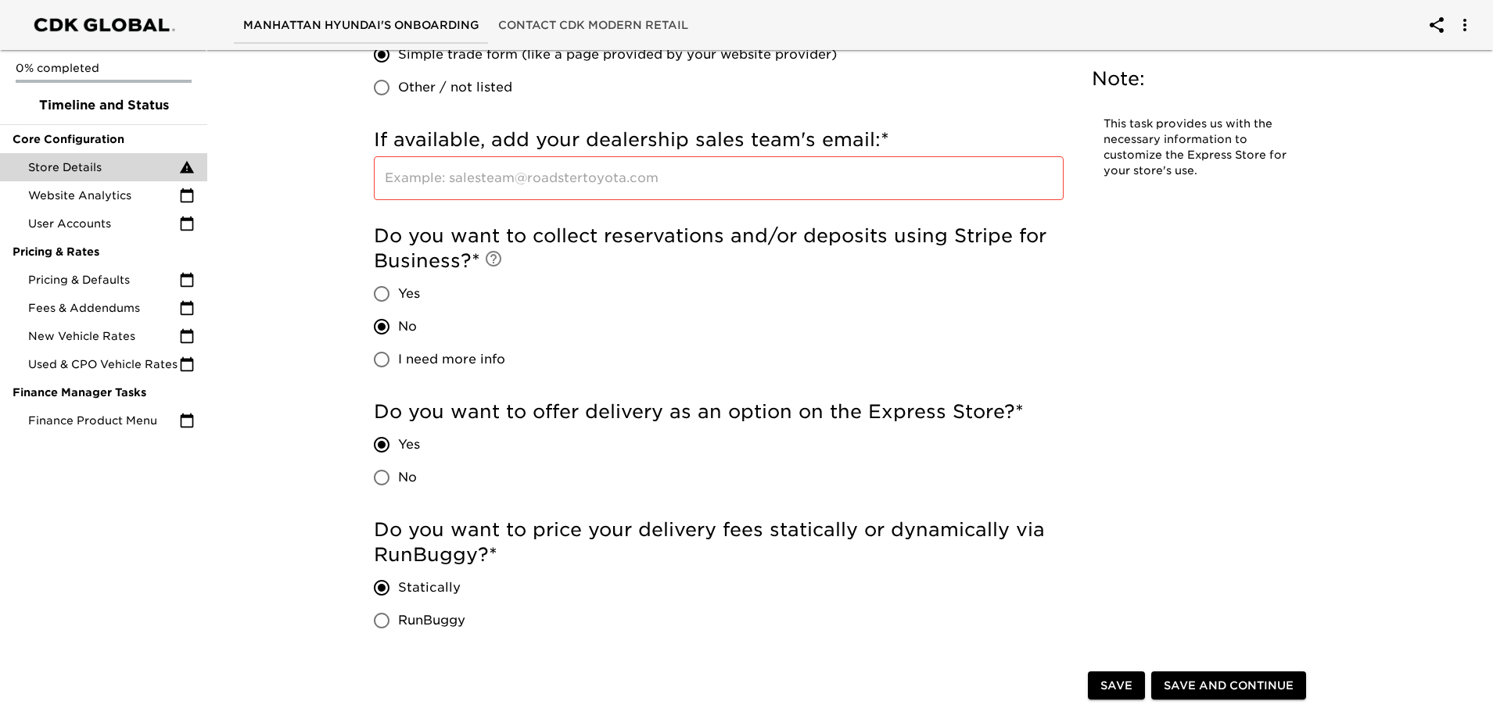
scroll to position [2972, 0]
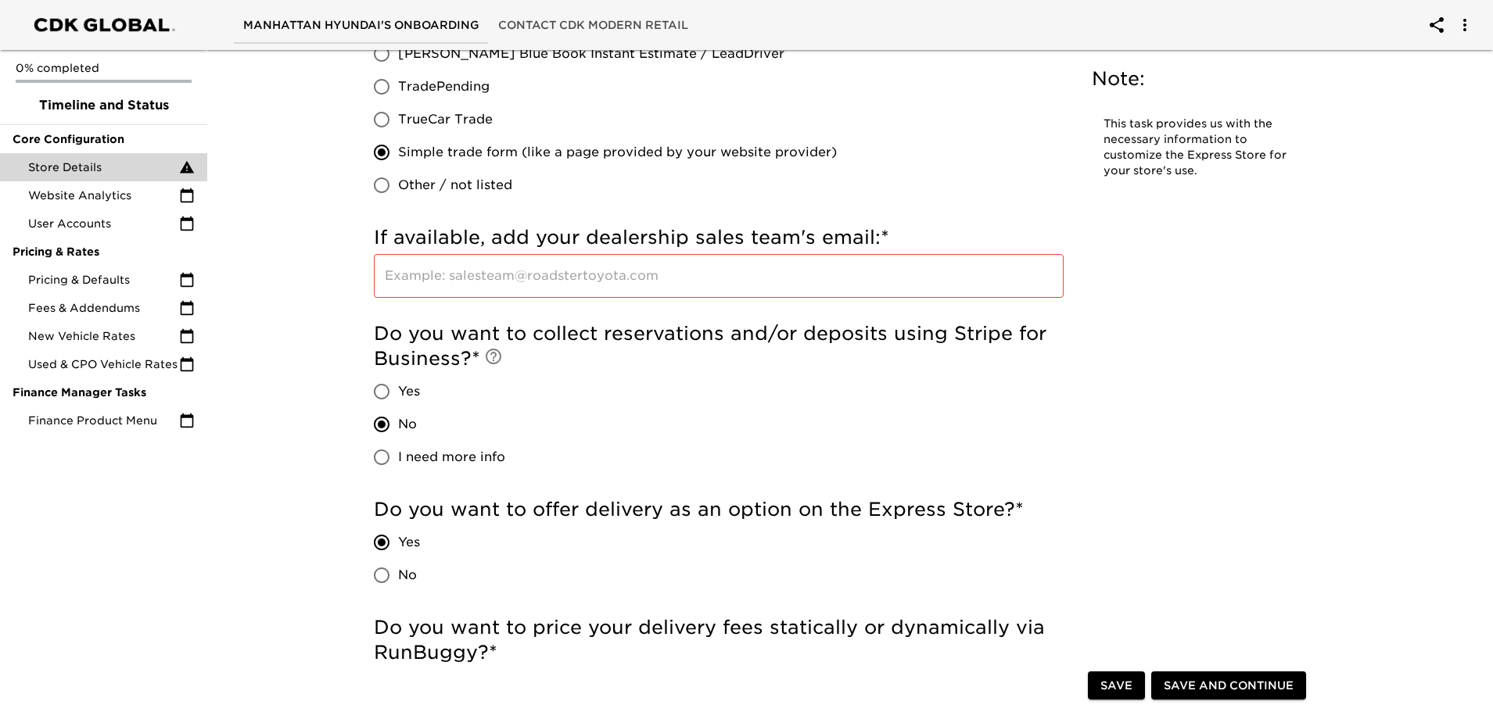
click at [432, 284] on input "text" at bounding box center [719, 276] width 690 height 44
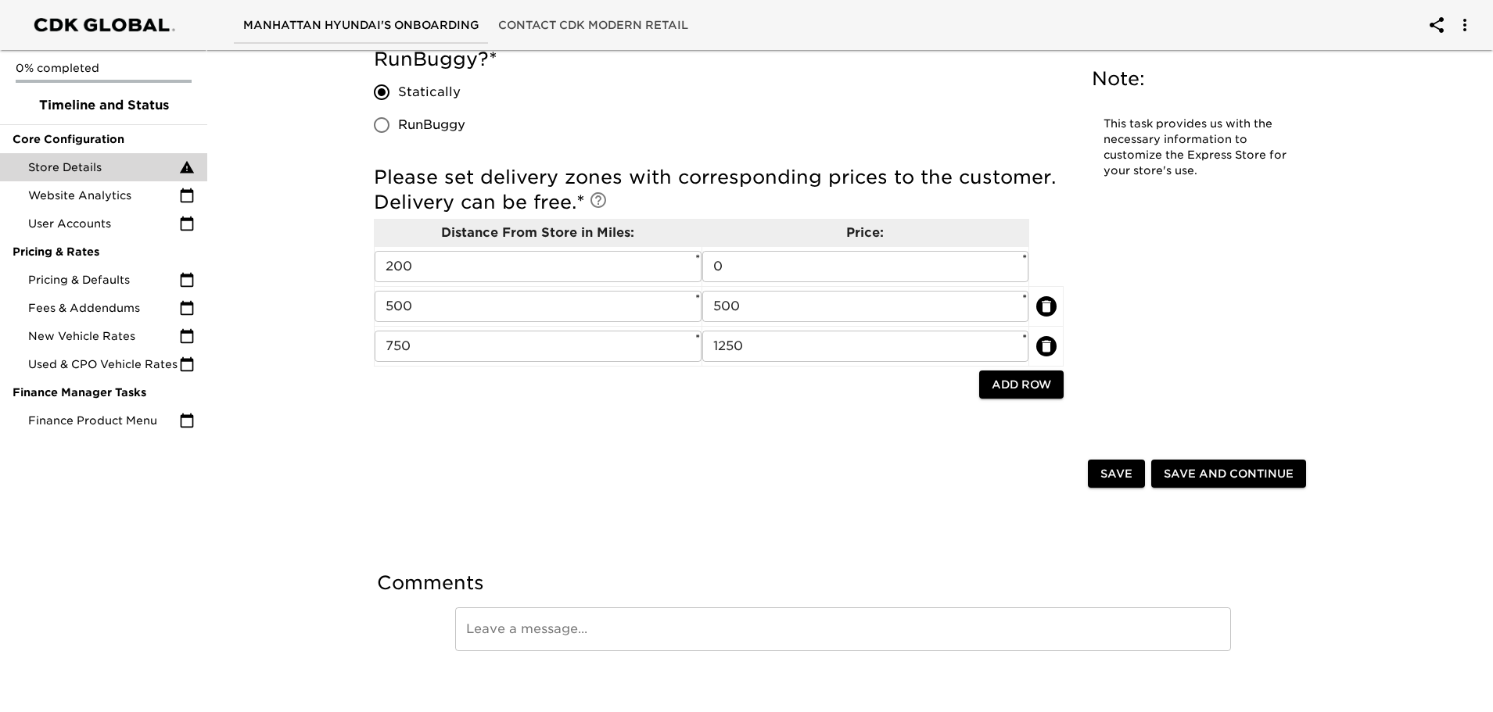
scroll to position [3578, 0]
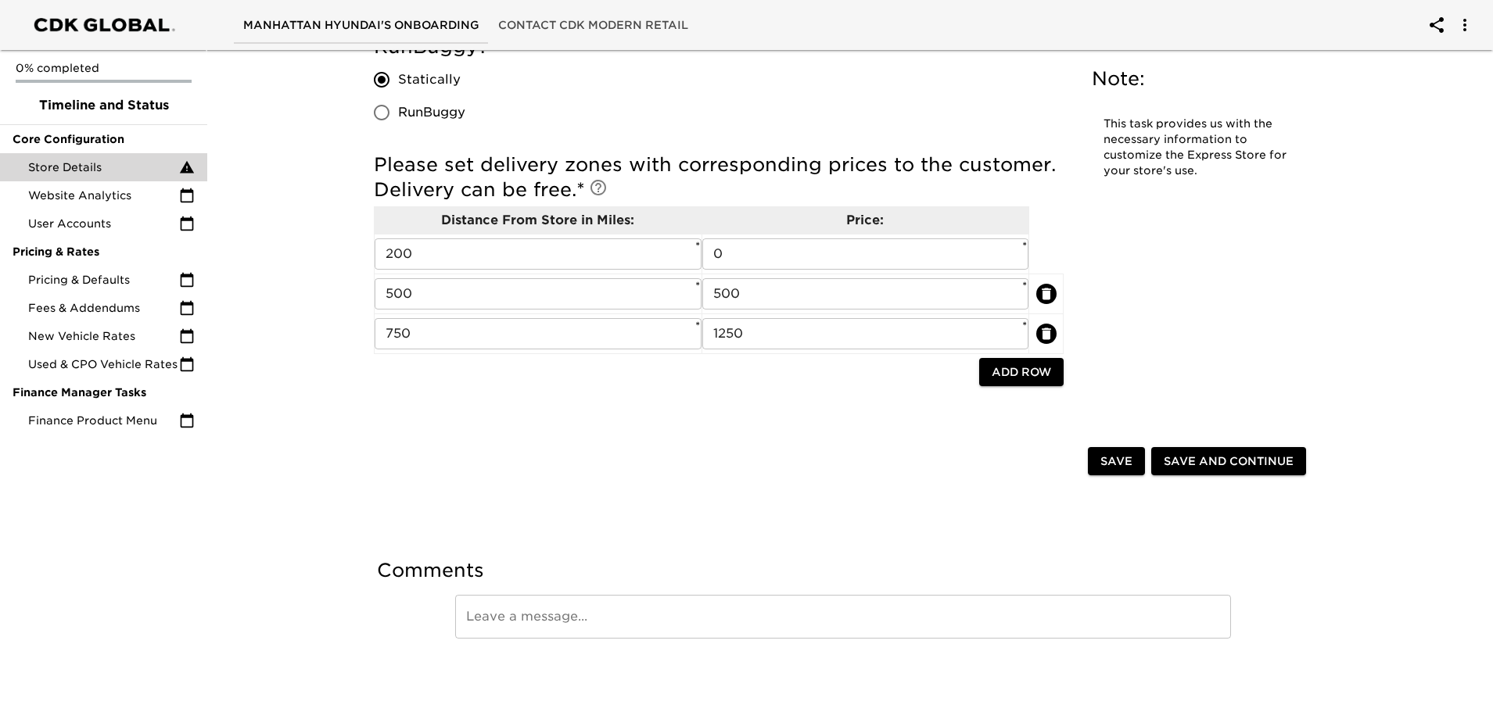
click at [1200, 463] on span "Save and Continue" at bounding box center [1229, 462] width 130 height 20
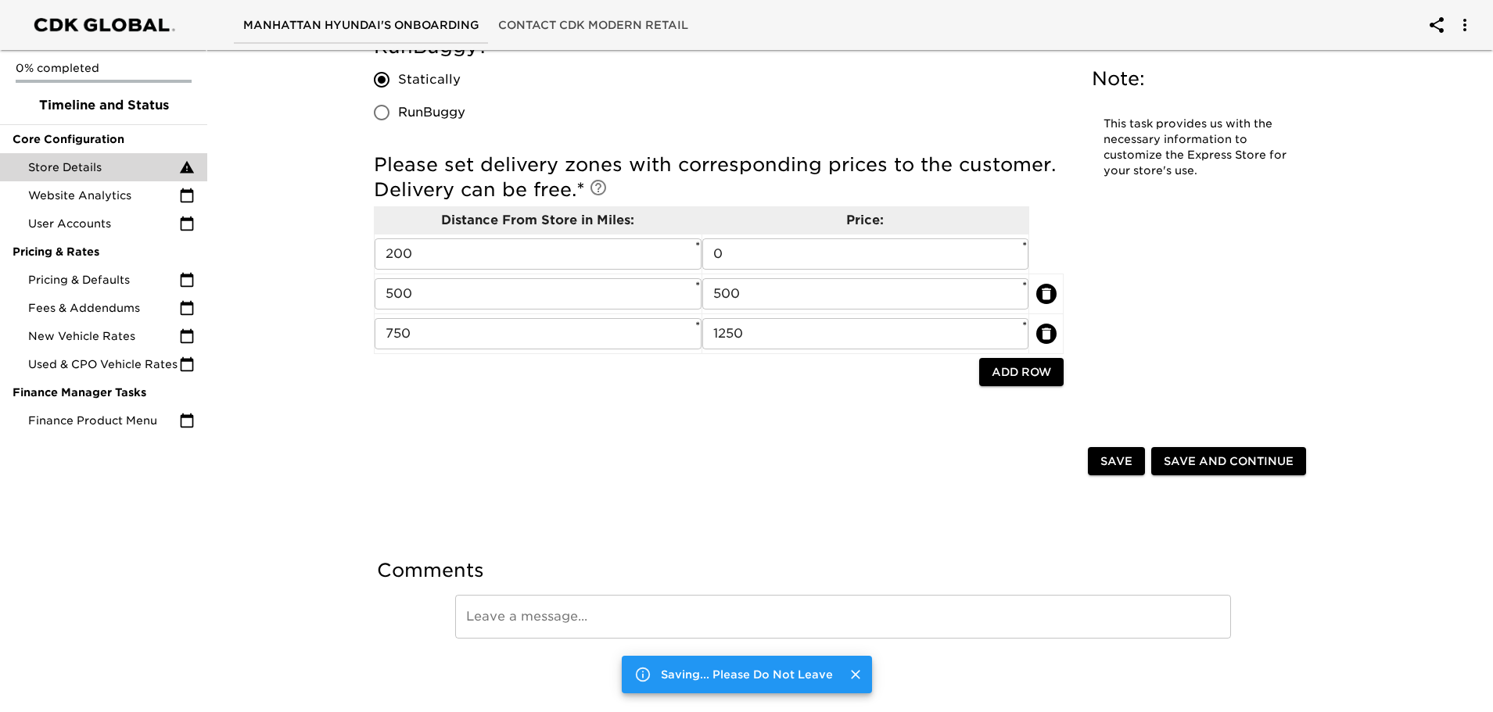
scroll to position [0, 0]
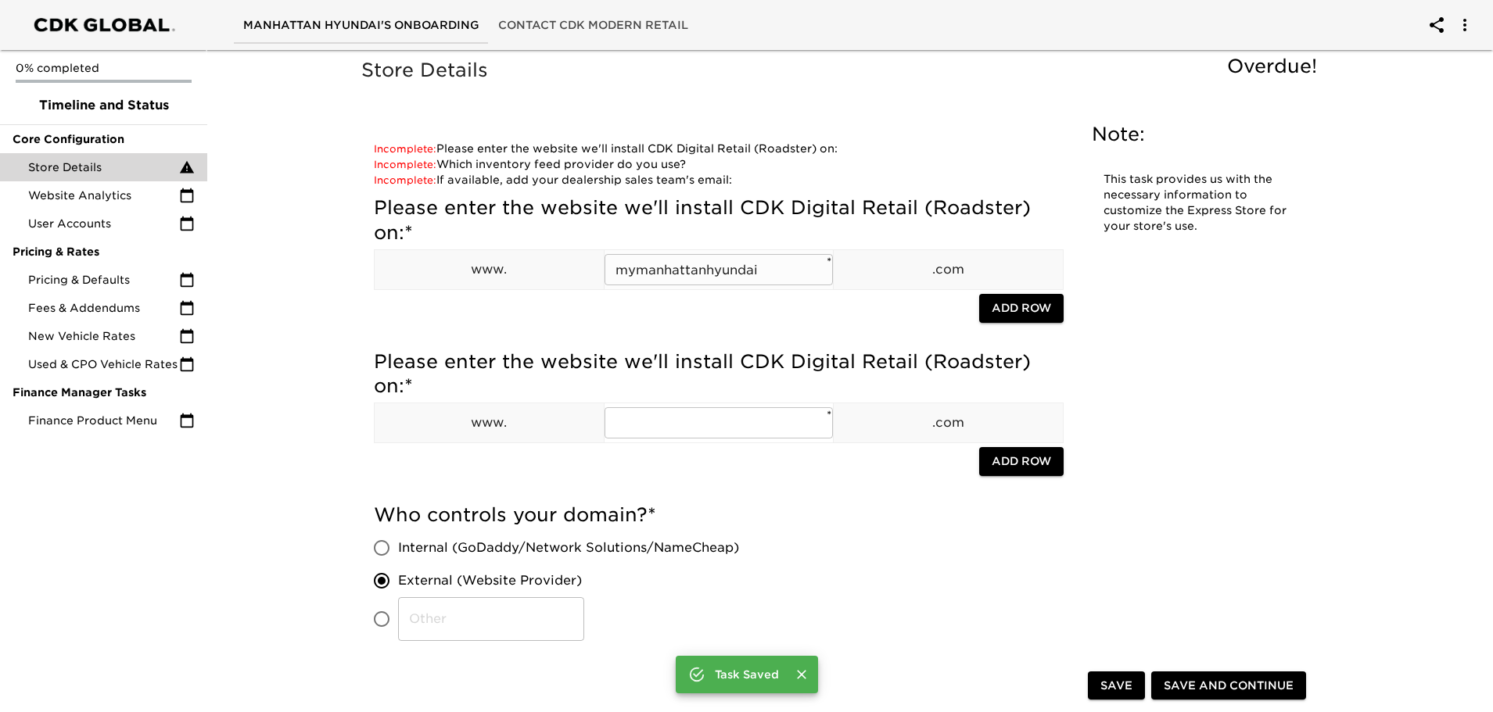
click at [823, 270] on input "mymanhattanhyundai" at bounding box center [718, 269] width 229 height 31
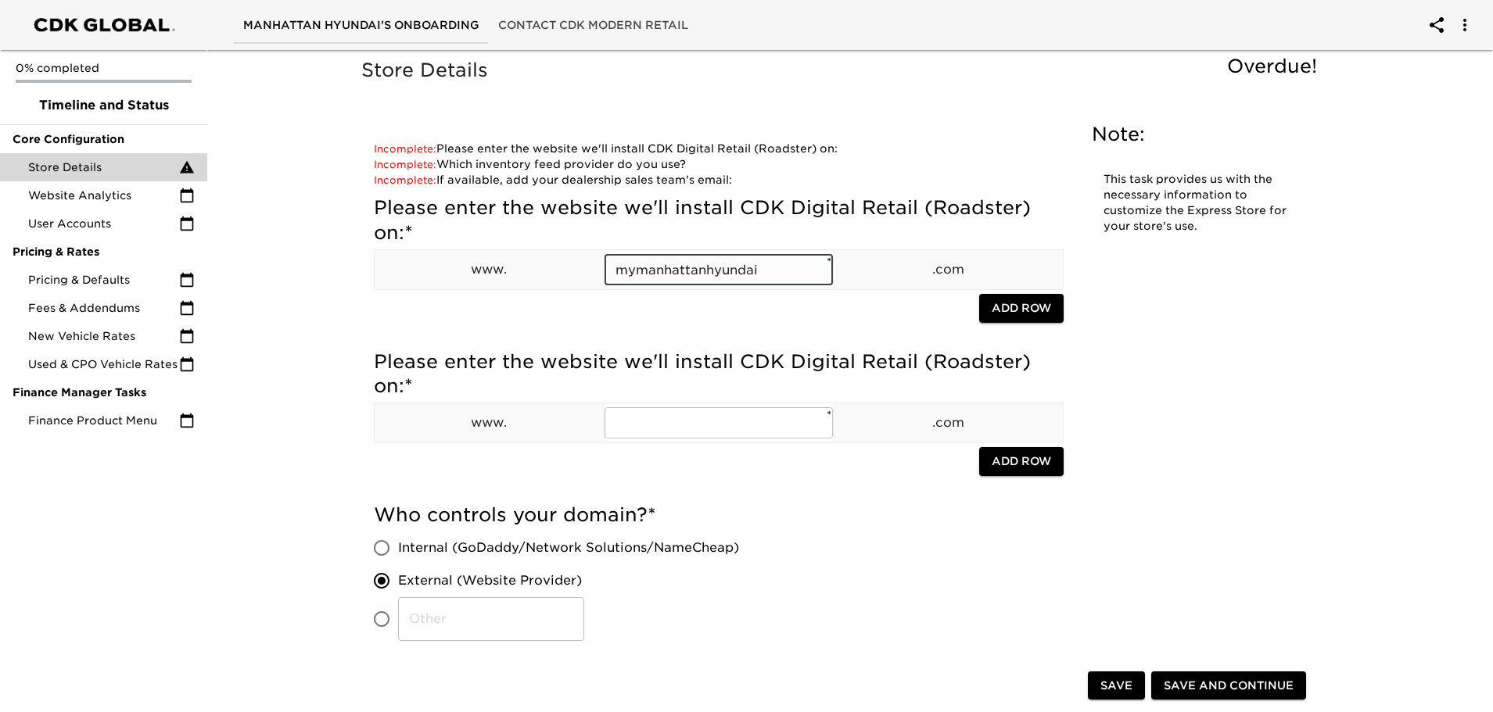
click at [823, 270] on input "mymanhattanhyundai" at bounding box center [718, 269] width 229 height 31
type input "mymanhattanhyundai"
click at [1028, 303] on span "Add Row" at bounding box center [1021, 309] width 59 height 20
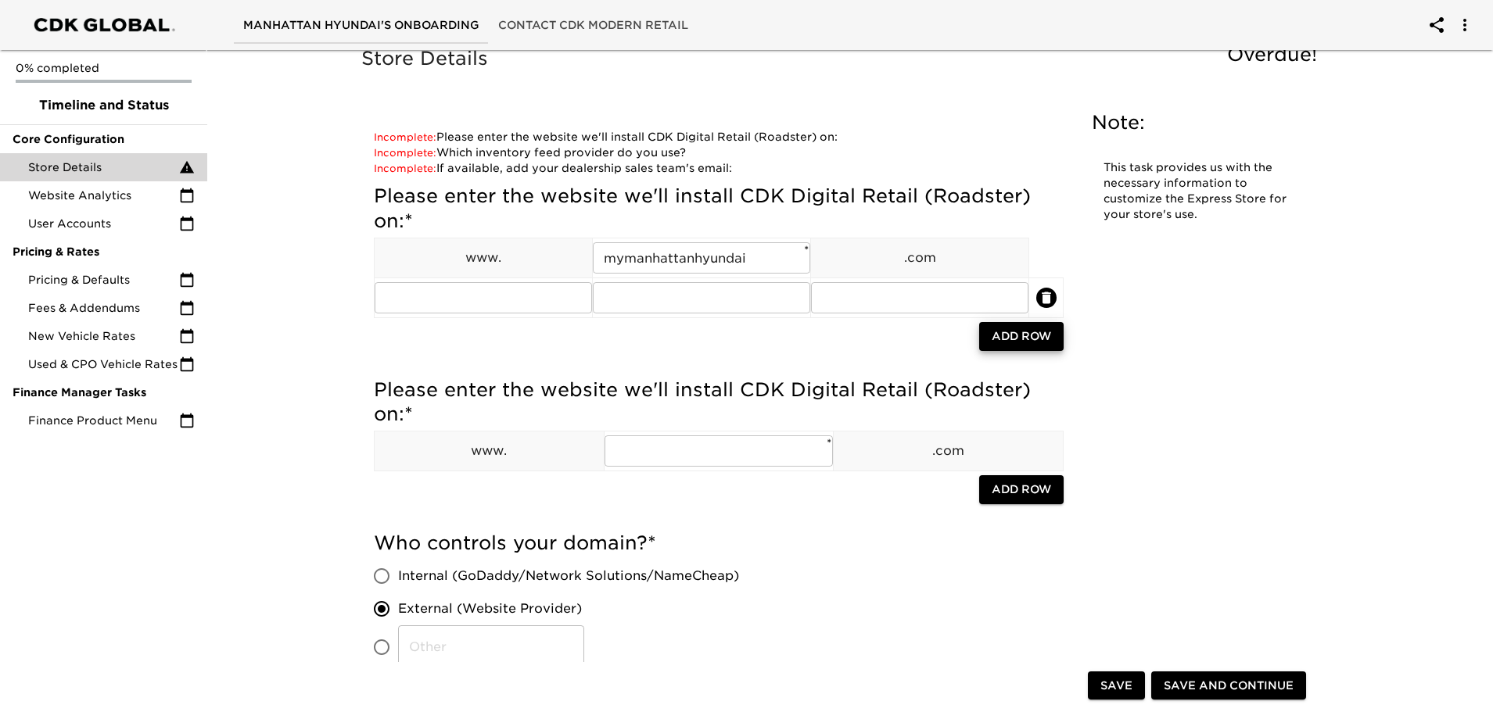
scroll to position [156, 0]
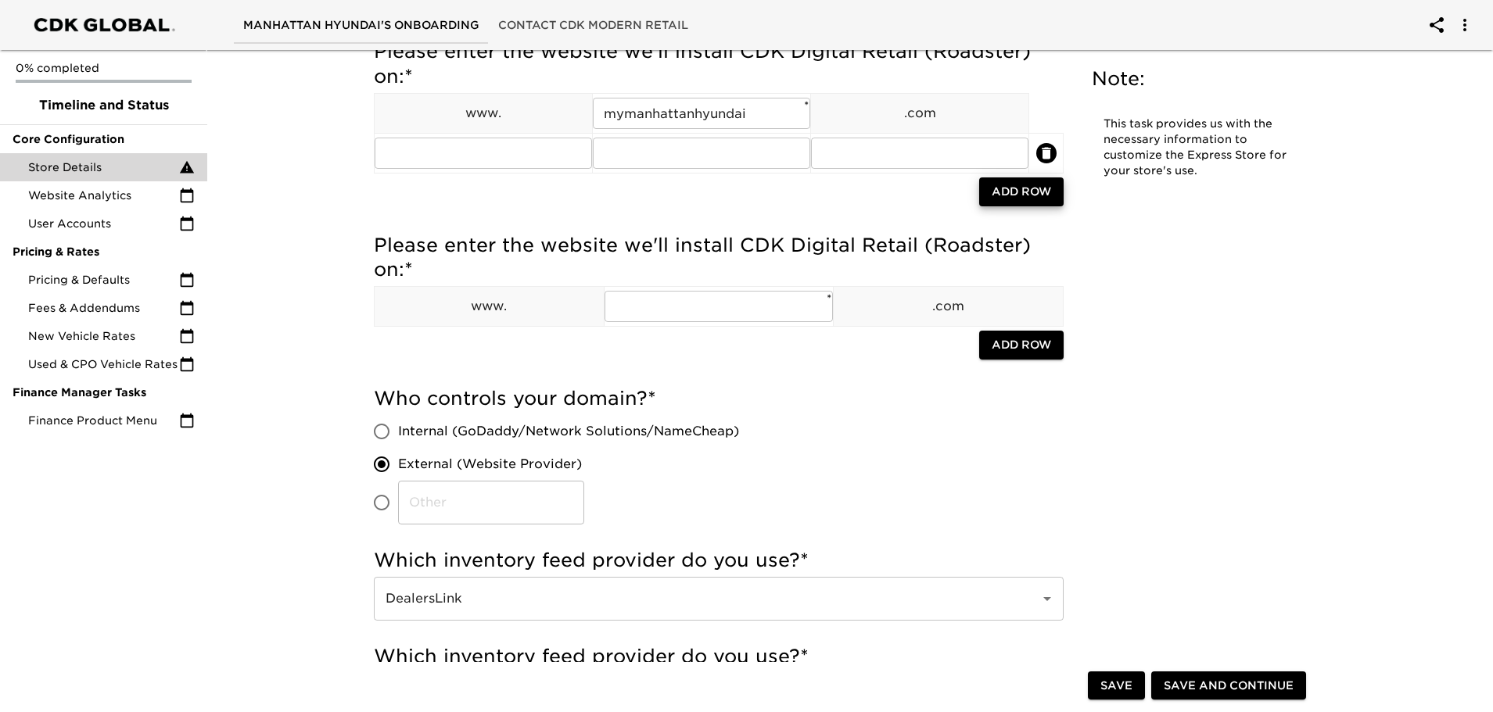
click at [1114, 695] on span "Save" at bounding box center [1116, 686] width 32 height 20
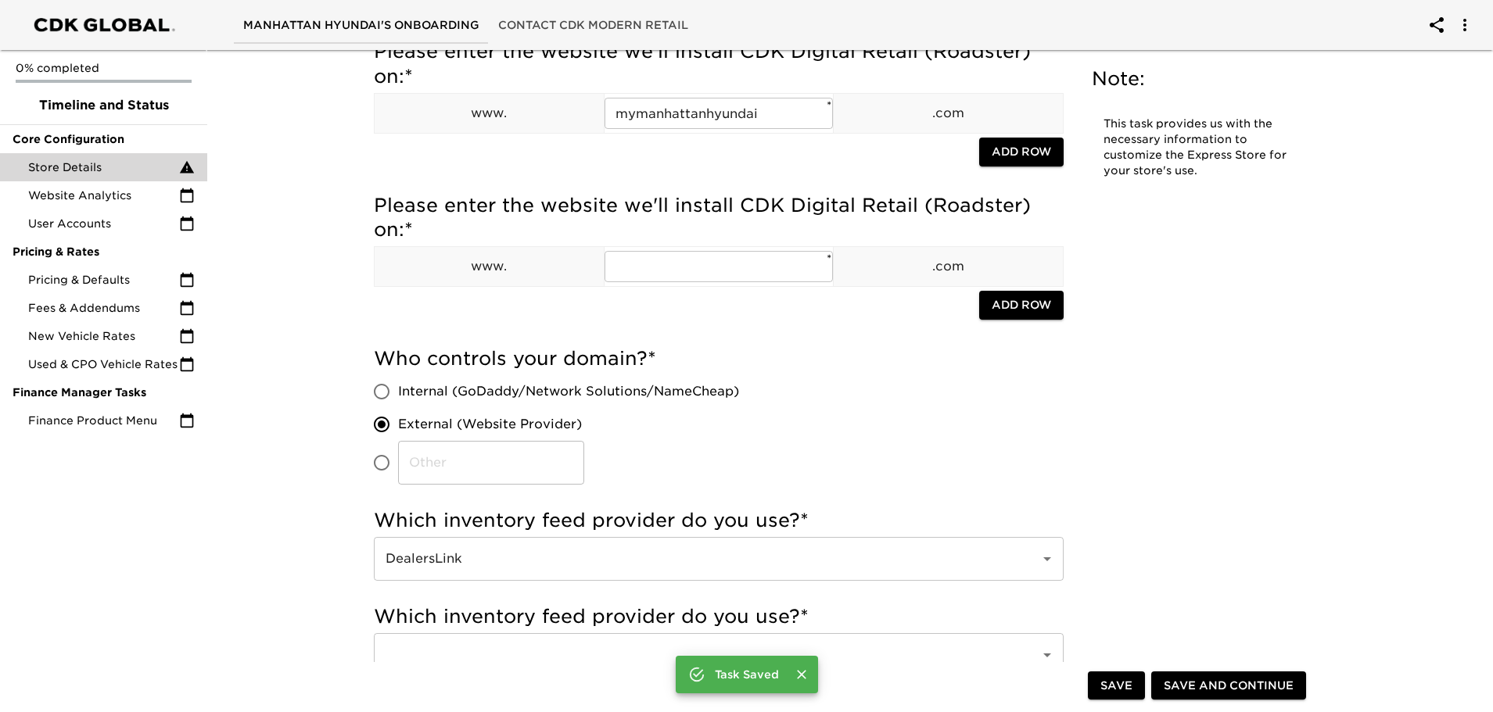
scroll to position [0, 0]
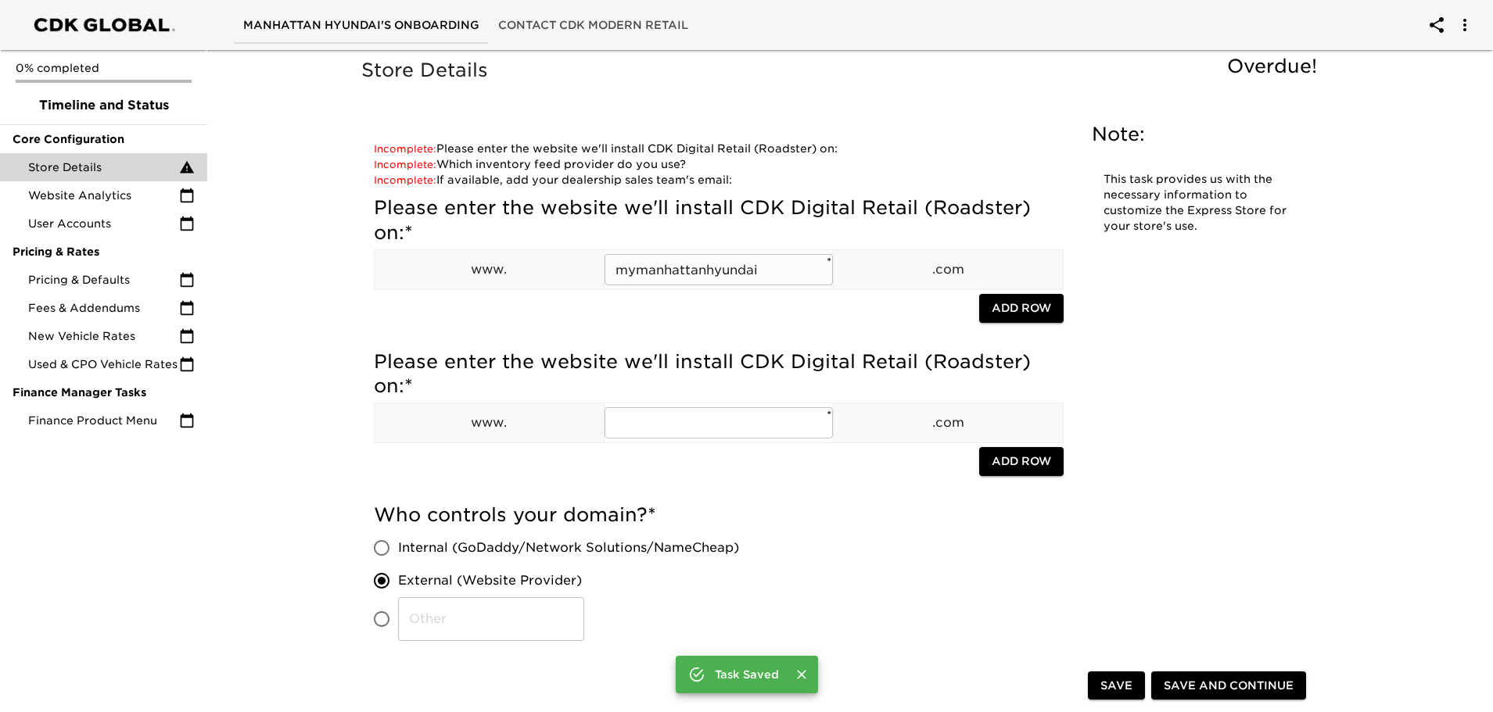
click at [719, 263] on input "mymanhattanhyundai" at bounding box center [718, 269] width 229 height 31
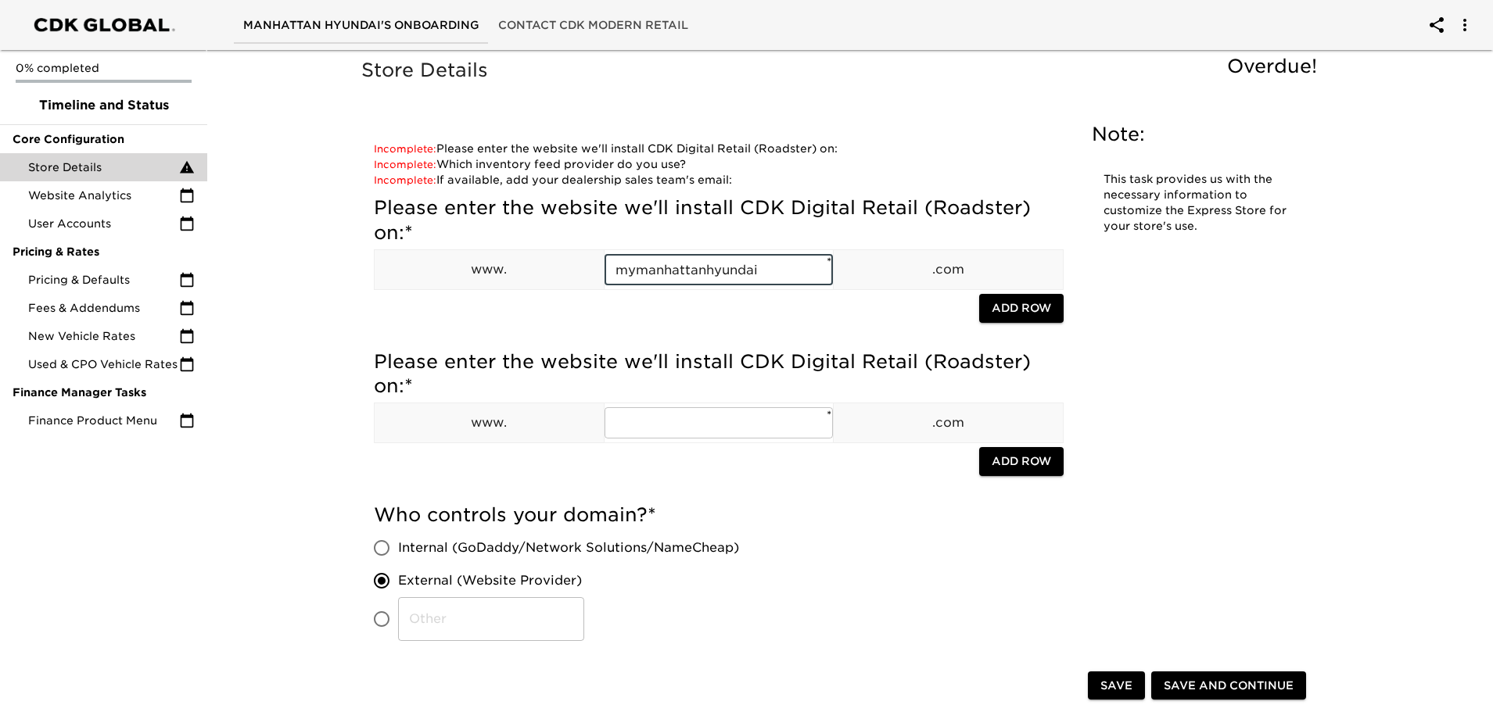
click at [719, 263] on input "mymanhattanhyundai" at bounding box center [718, 269] width 229 height 31
click at [672, 429] on input "text" at bounding box center [718, 422] width 229 height 31
paste input "mymanhattanhyundai"
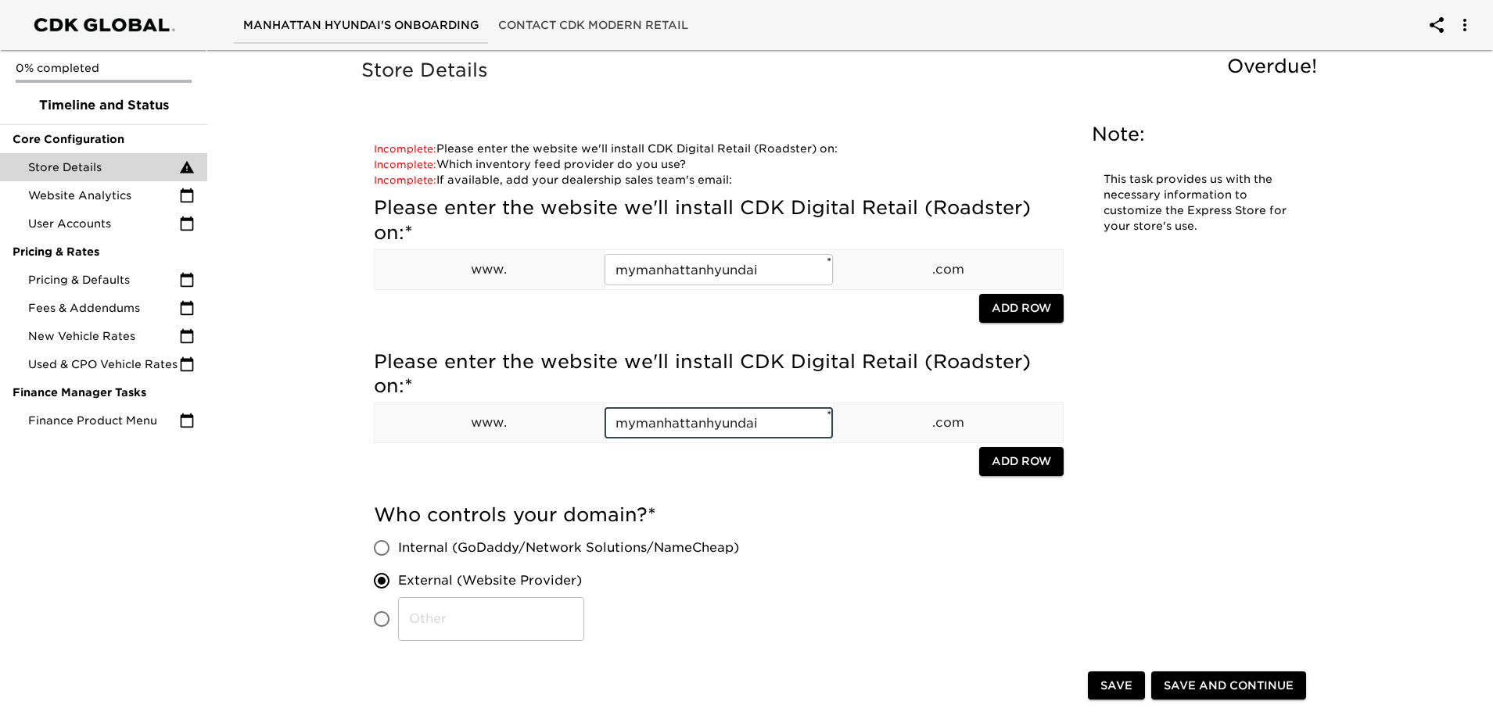
click at [866, 522] on h5 "Who controls your domain? *" at bounding box center [719, 515] width 690 height 25
click at [712, 411] on input "mymanhattanhyundai" at bounding box center [718, 422] width 229 height 31
drag, startPoint x: 706, startPoint y: 422, endPoint x: 804, endPoint y: 423, distance: 97.8
click at [804, 423] on input "mymanhattanhyundai" at bounding box center [718, 422] width 229 height 31
type input "mymanhattanauto"
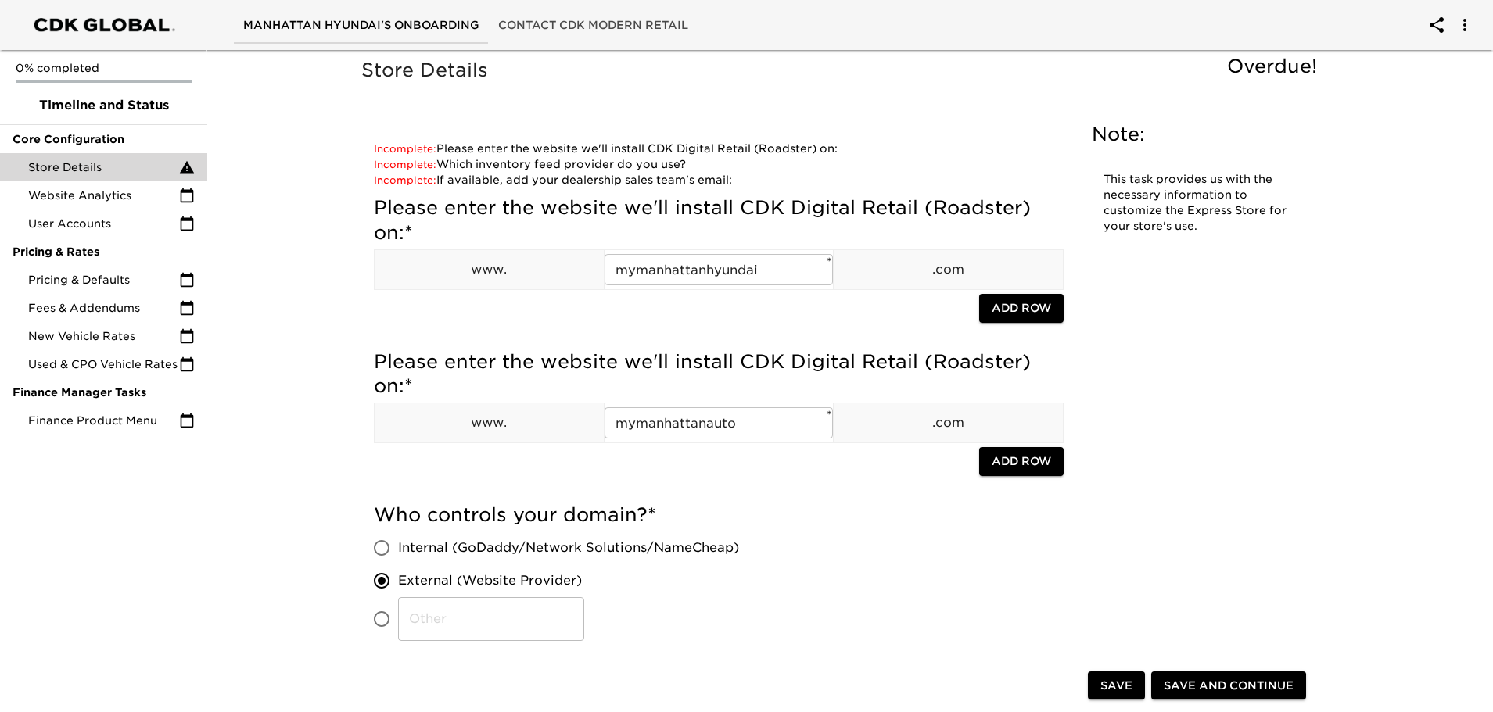
click at [1185, 683] on span "Save and Continue" at bounding box center [1229, 686] width 130 height 20
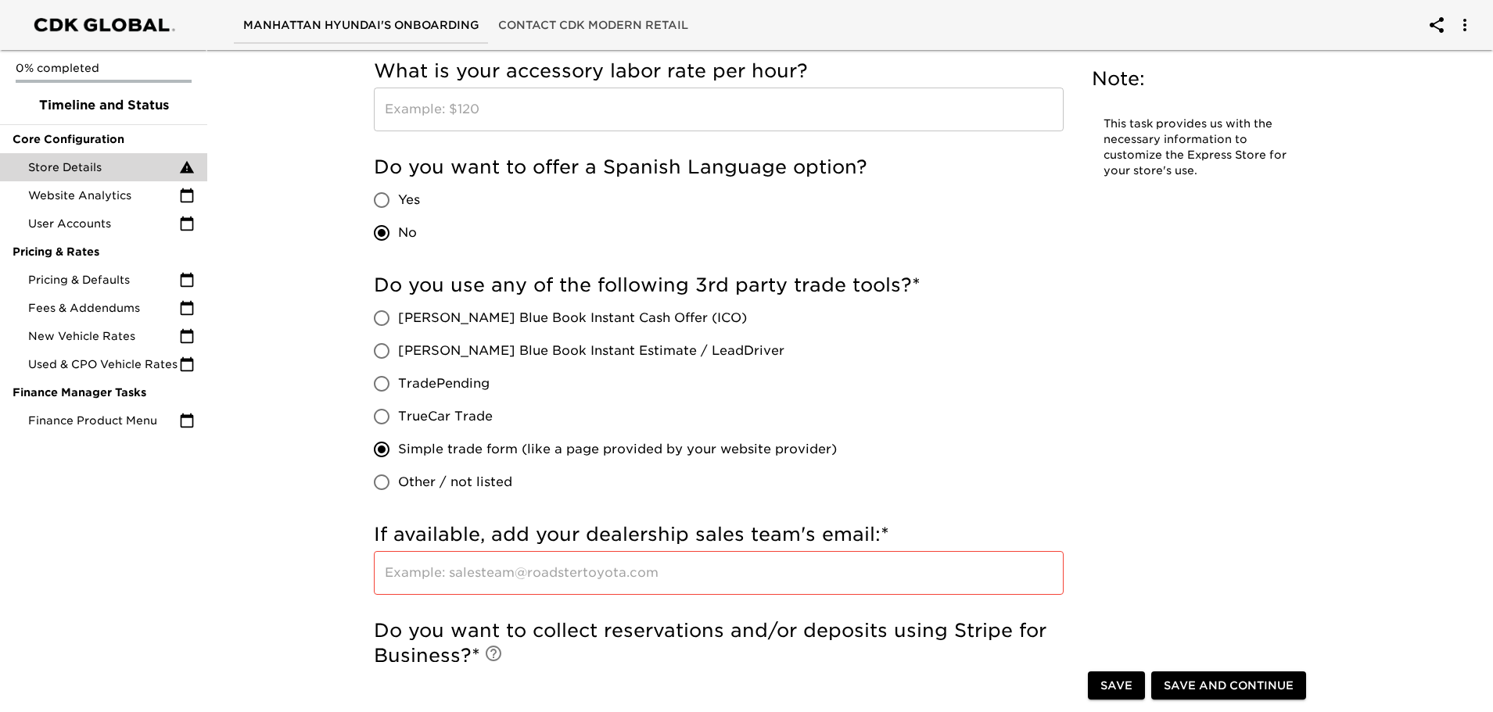
scroll to position [2893, 0]
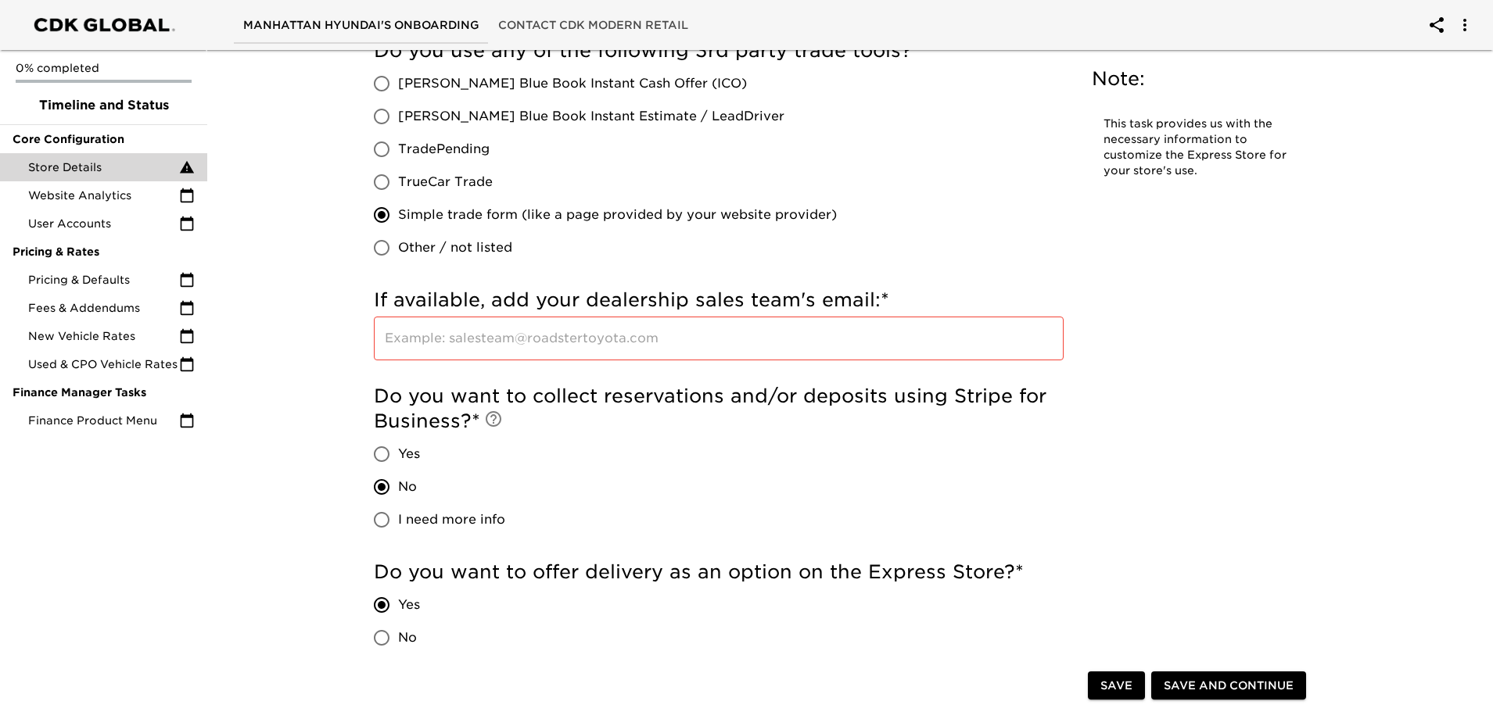
click at [509, 337] on input "text" at bounding box center [719, 339] width 690 height 44
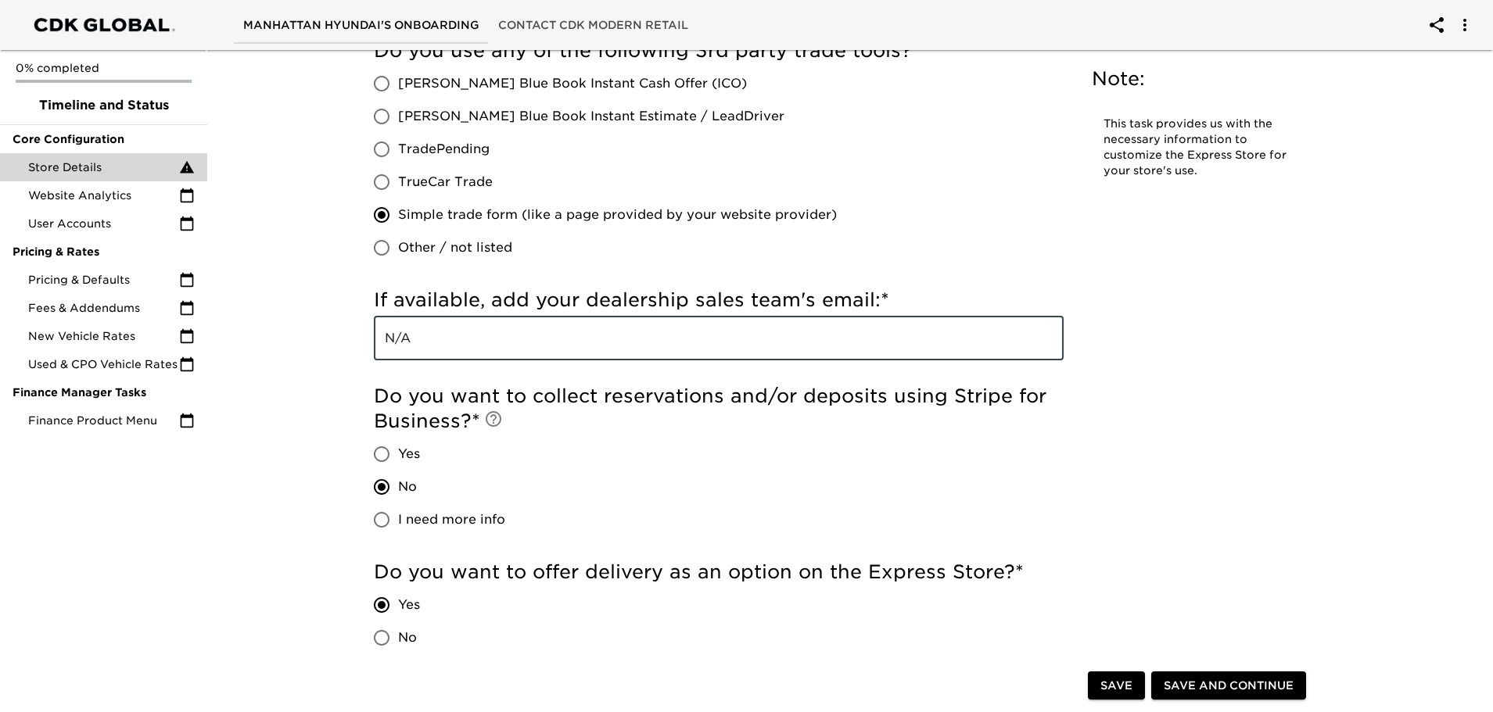
type input "N/A"
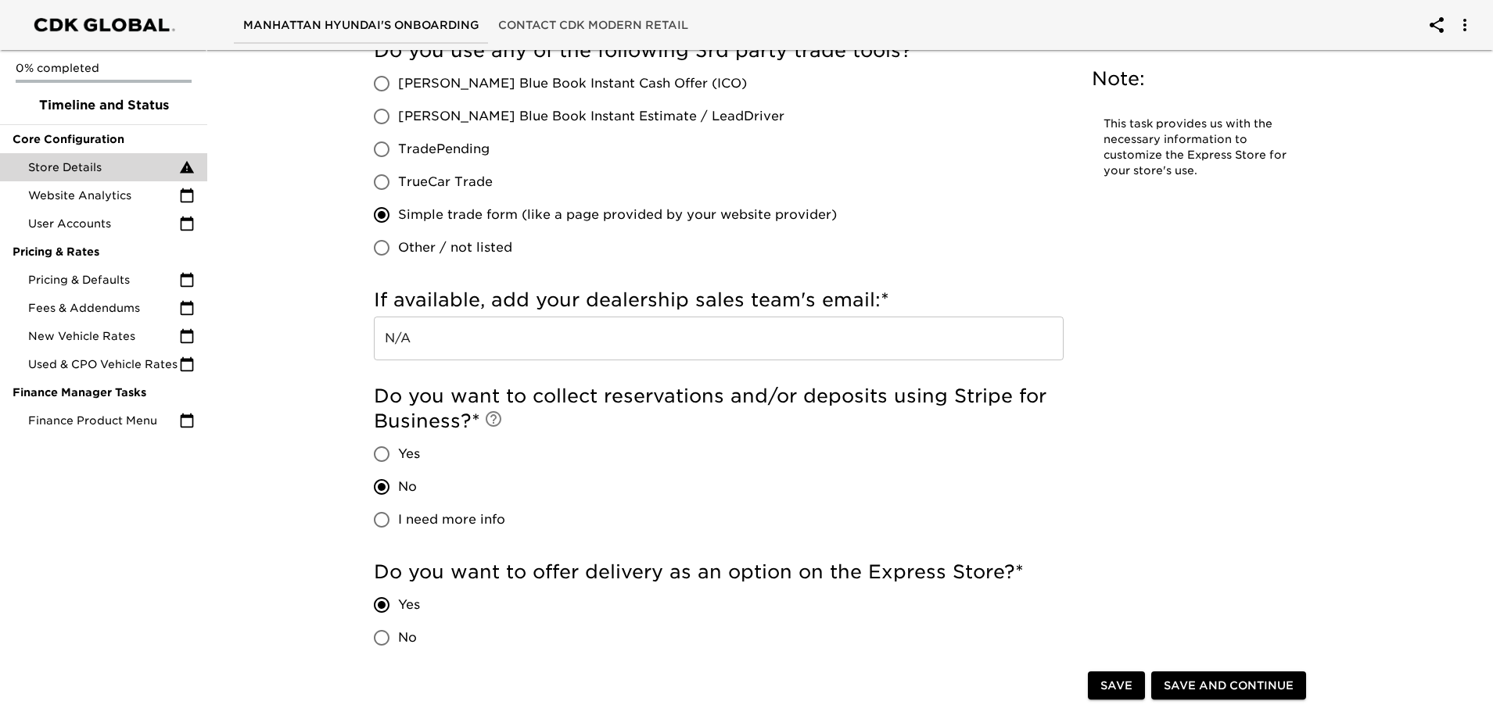
click at [1033, 229] on div "Do you use any of the following 3rd party trade tools? * [PERSON_NAME] Blue Boo…" at bounding box center [719, 151] width 690 height 226
click at [1210, 698] on button "Save and Continue" at bounding box center [1228, 686] width 155 height 29
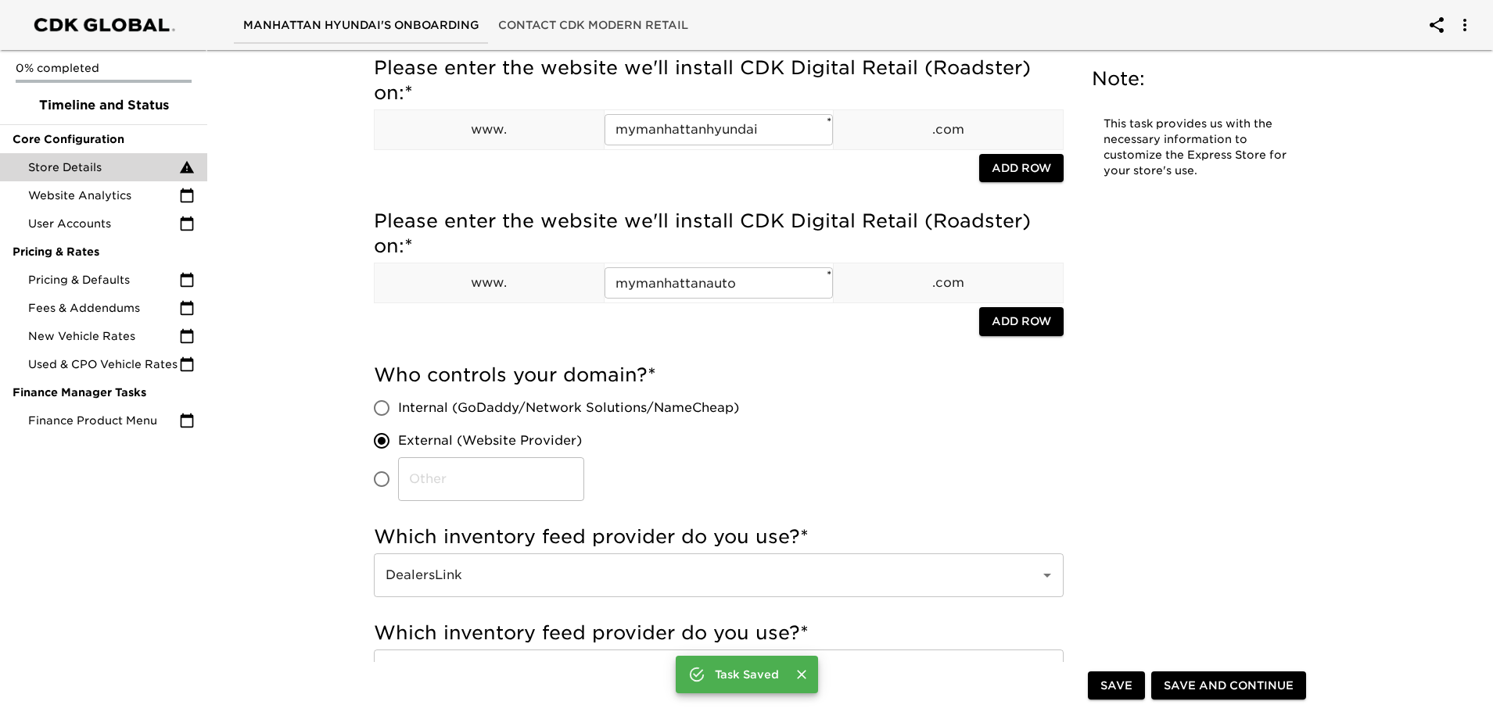
scroll to position [313, 0]
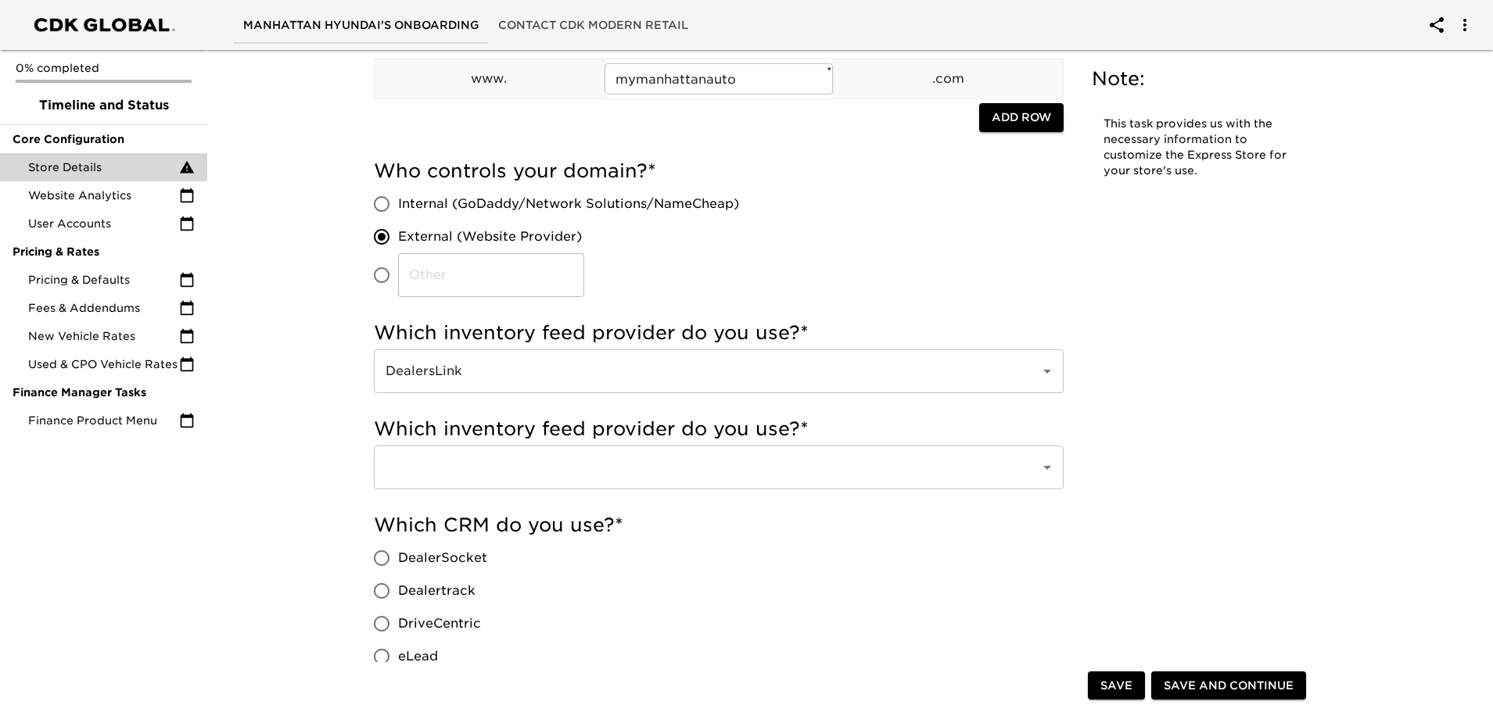
click at [508, 467] on input "text" at bounding box center [697, 468] width 632 height 30
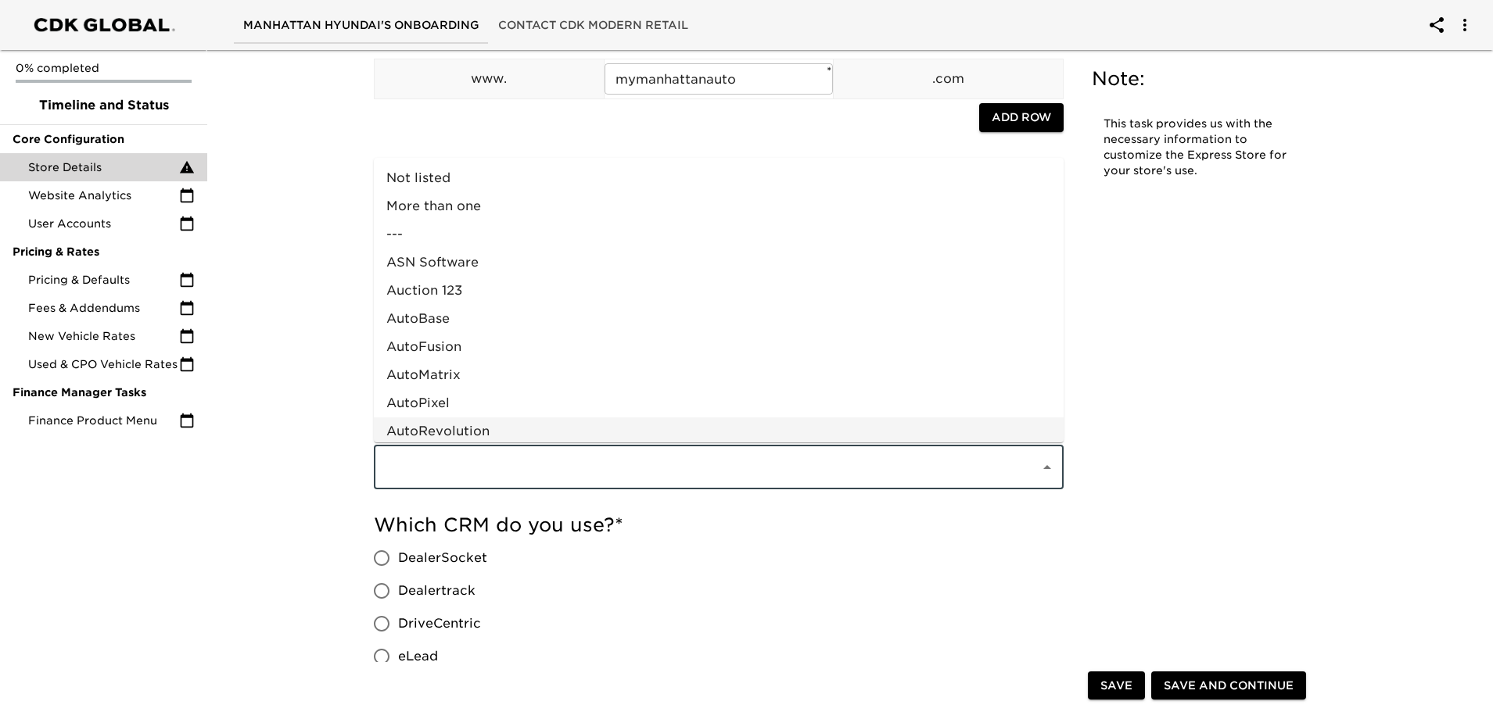
click at [489, 479] on input "text" at bounding box center [697, 468] width 632 height 30
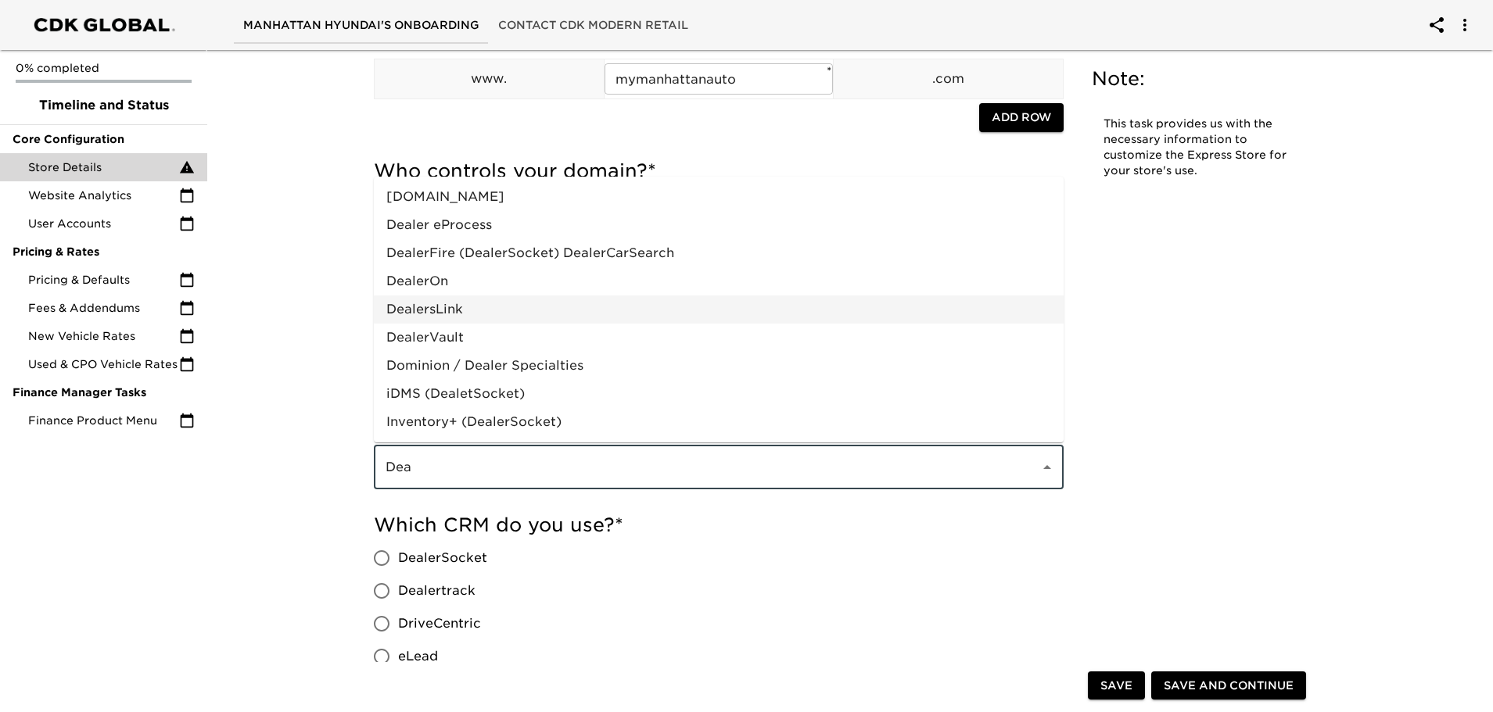
click at [449, 310] on li "DealersLink" at bounding box center [719, 310] width 690 height 28
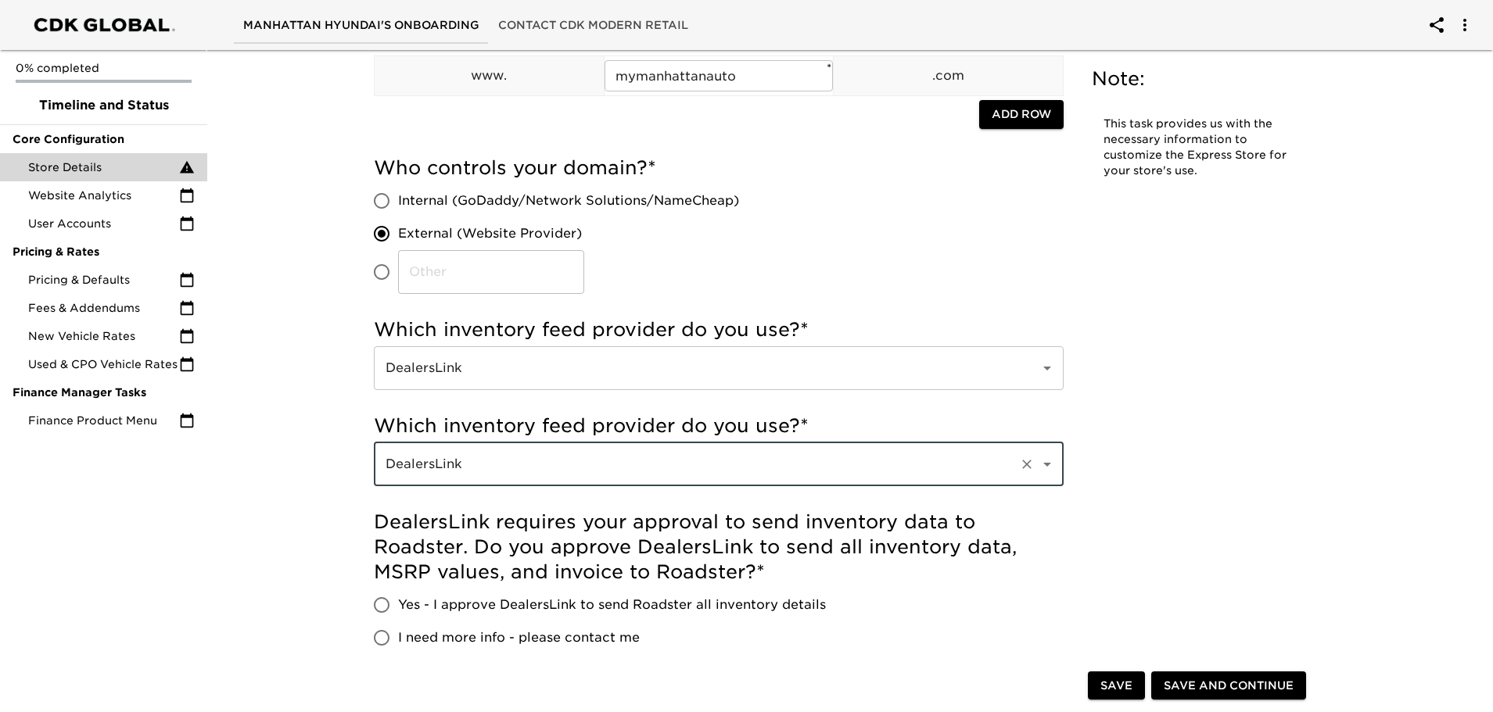
scroll to position [328, 0]
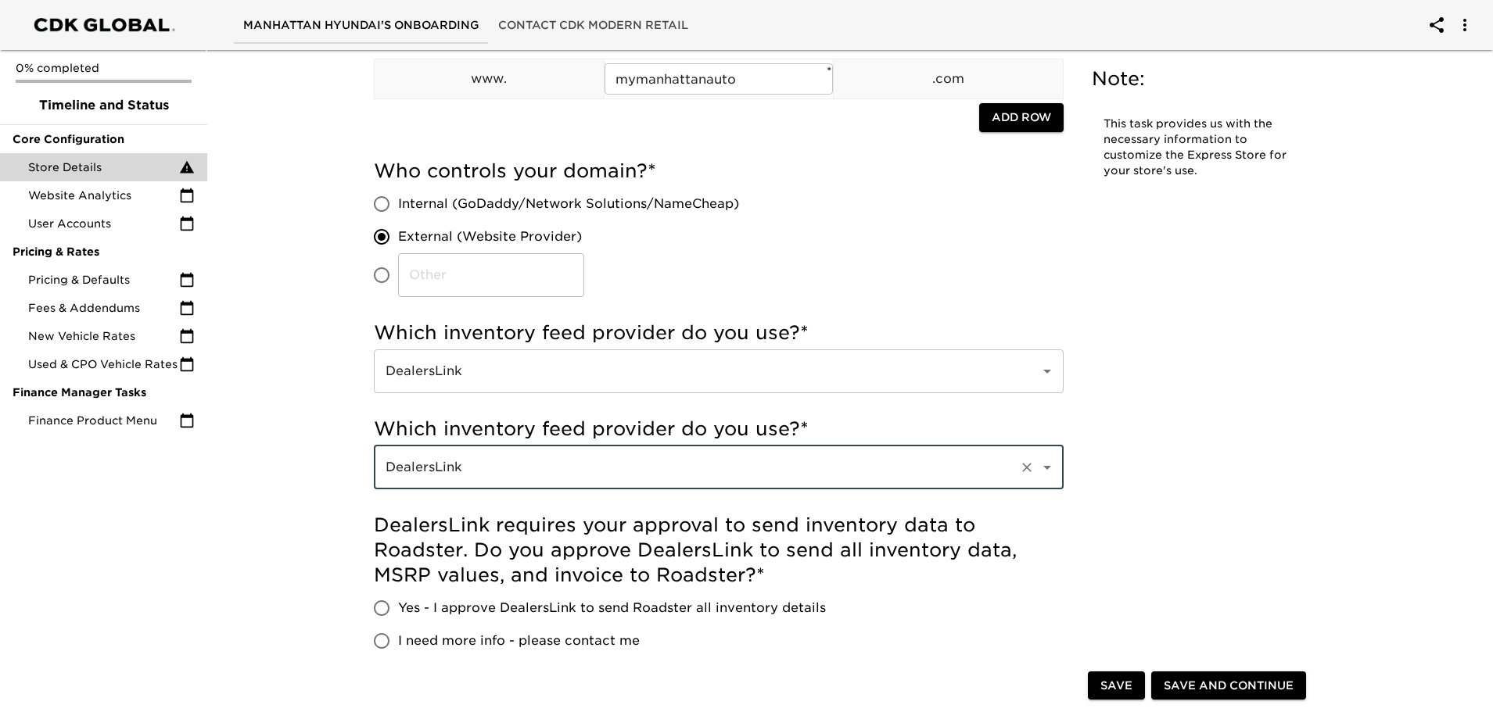
type input "DealersLink"
click at [1221, 687] on span "Save and Continue" at bounding box center [1229, 686] width 130 height 20
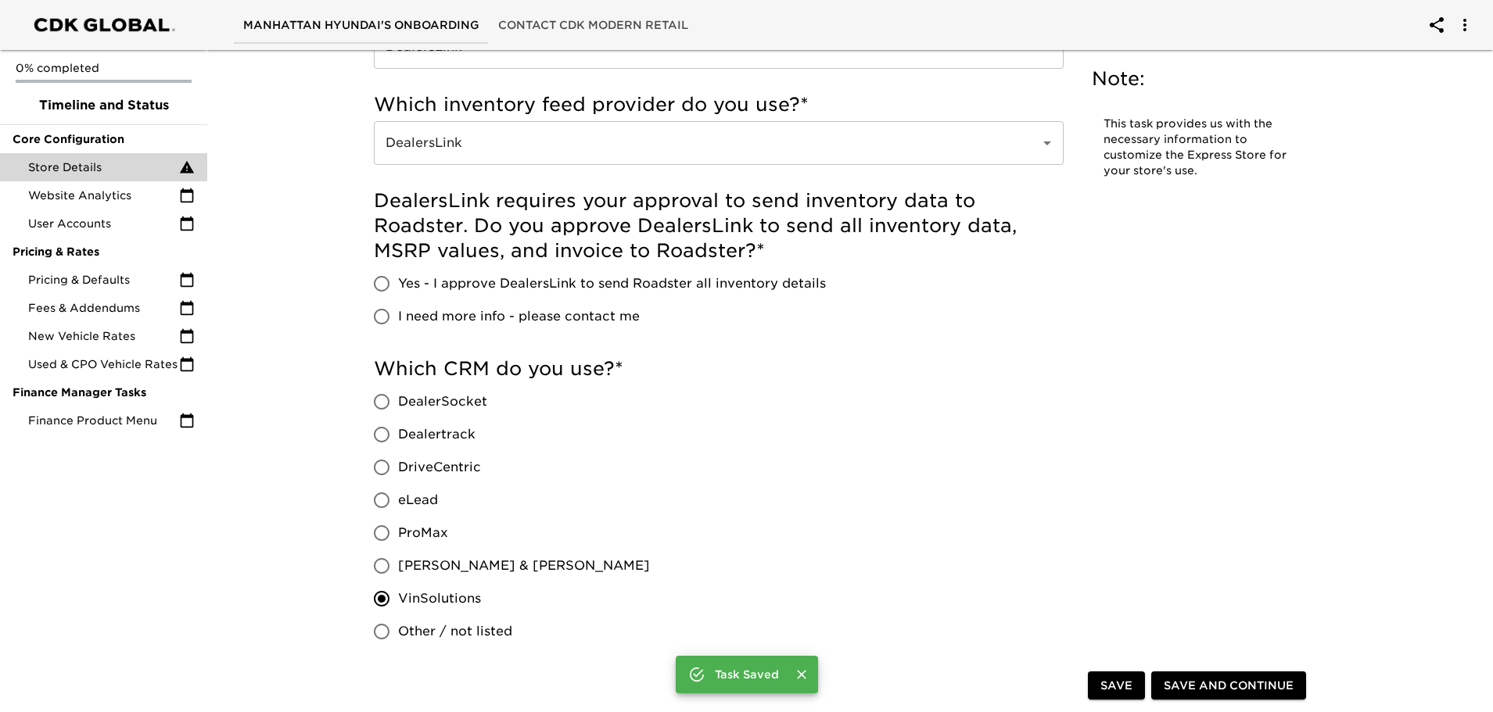
scroll to position [626, 0]
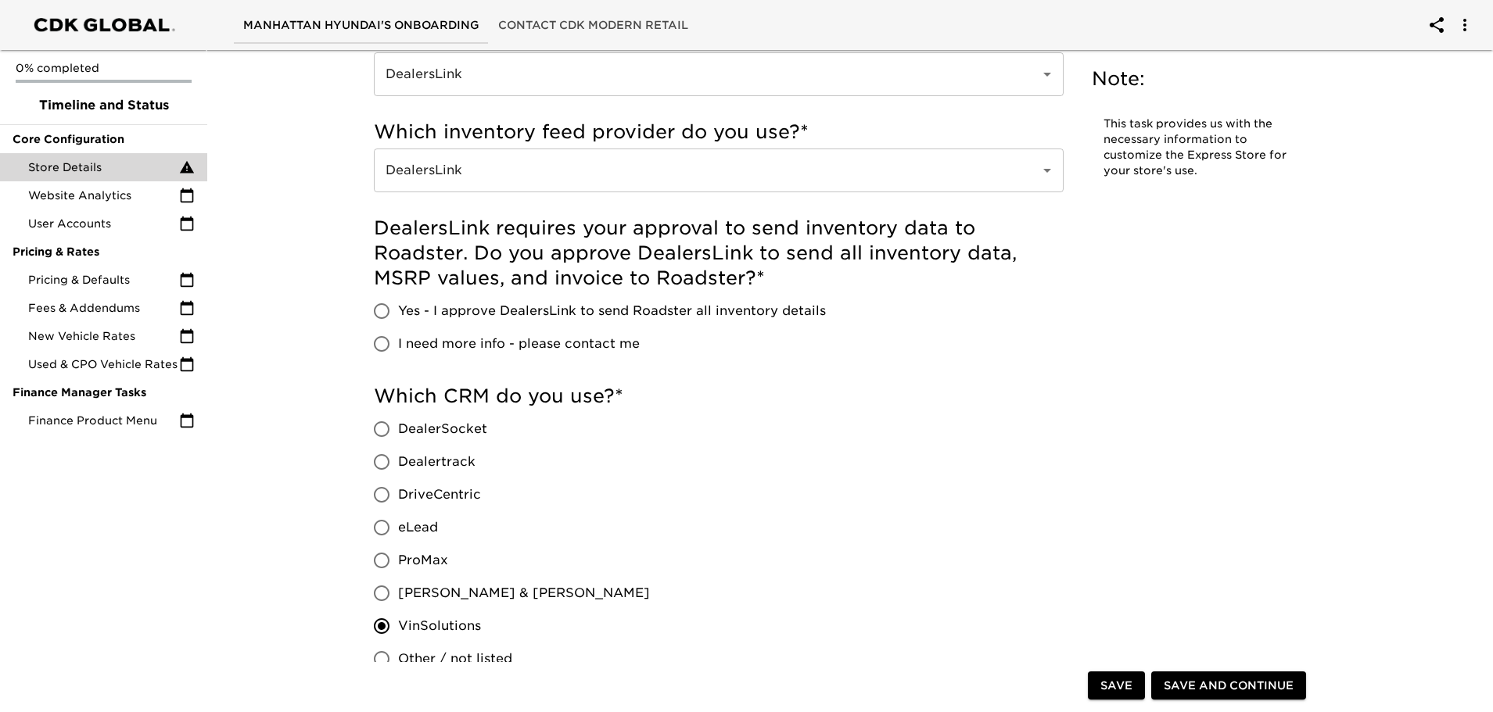
click at [678, 306] on span "Yes - I approve DealersLink to send Roadster all inventory details" at bounding box center [612, 311] width 428 height 19
click at [398, 306] on input "Yes - I approve DealersLink to send Roadster all inventory details" at bounding box center [381, 311] width 33 height 33
radio input "true"
click at [1224, 683] on span "Save and Continue" at bounding box center [1229, 686] width 130 height 20
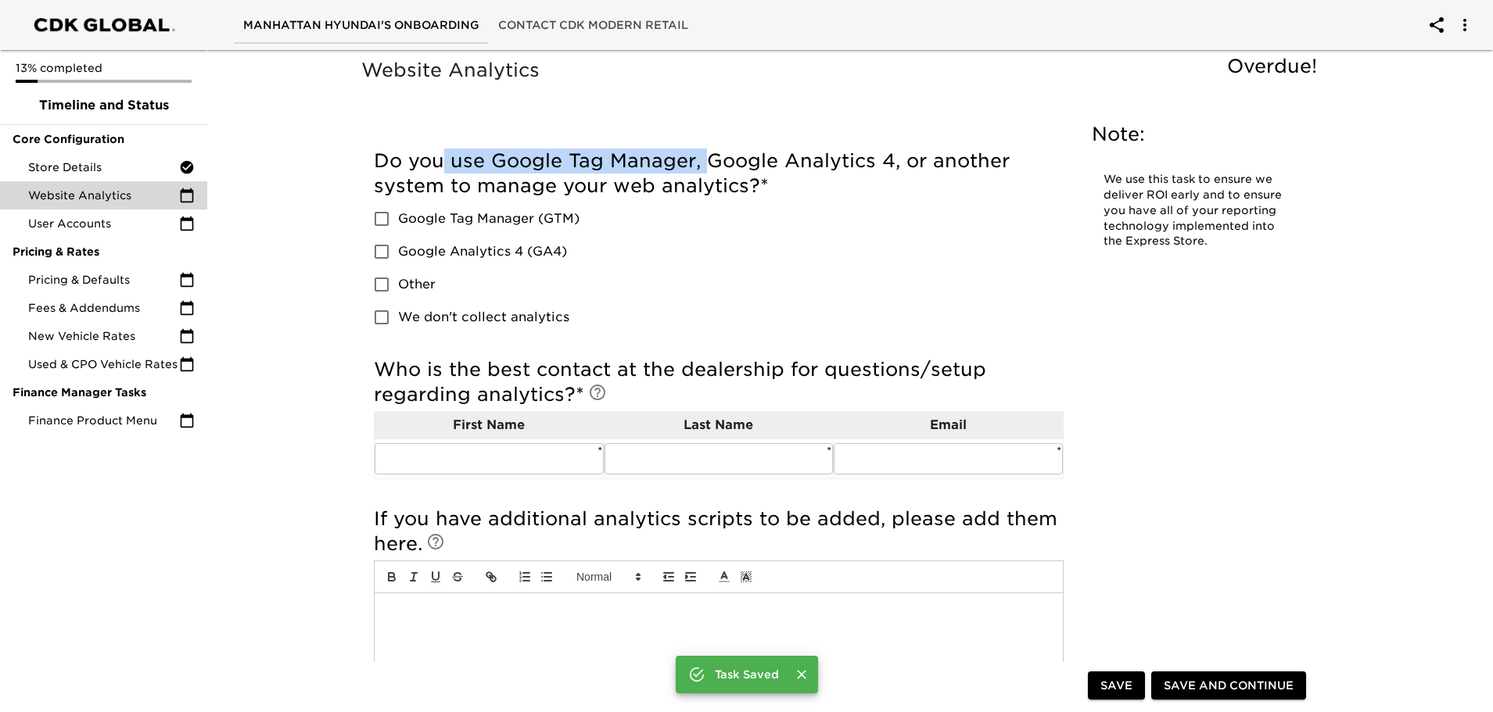
drag, startPoint x: 443, startPoint y: 152, endPoint x: 707, endPoint y: 152, distance: 264.3
click at [707, 152] on h5 "Do you use Google Tag Manager, Google Analytics 4, or another system to manage …" at bounding box center [719, 174] width 690 height 50
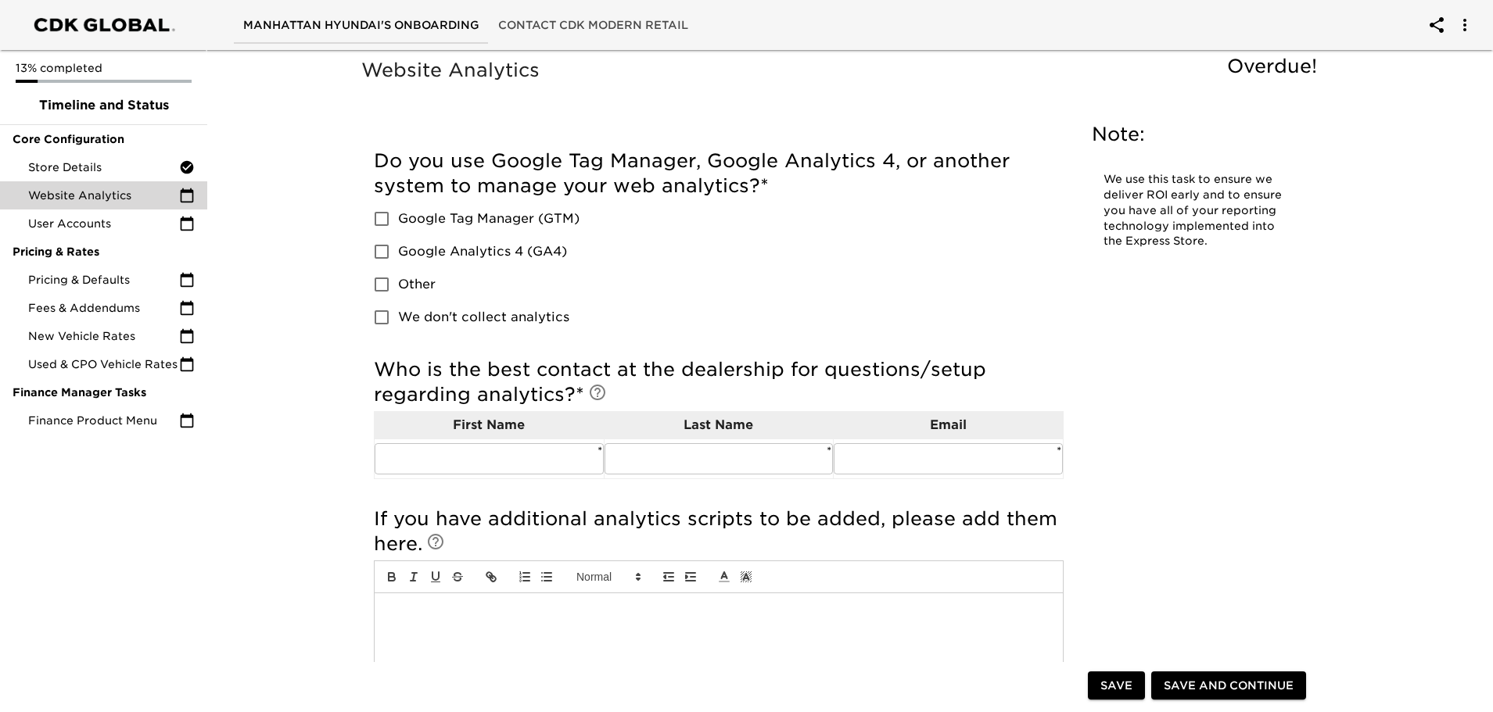
click at [888, 227] on div "Do you use Google Tag Manager, Google Analytics 4, or another system to manage …" at bounding box center [719, 241] width 690 height 185
drag, startPoint x: 757, startPoint y: 158, endPoint x: 928, endPoint y: 157, distance: 171.3
click at [928, 157] on h5 "Do you use Google Tag Manager, Google Analytics 4, or another system to manage …" at bounding box center [719, 174] width 690 height 50
click at [906, 235] on div "Do you use Google Tag Manager, Google Analytics 4, or another system to manage …" at bounding box center [719, 241] width 690 height 185
drag, startPoint x: 515, startPoint y: 184, endPoint x: 825, endPoint y: 187, distance: 310.5
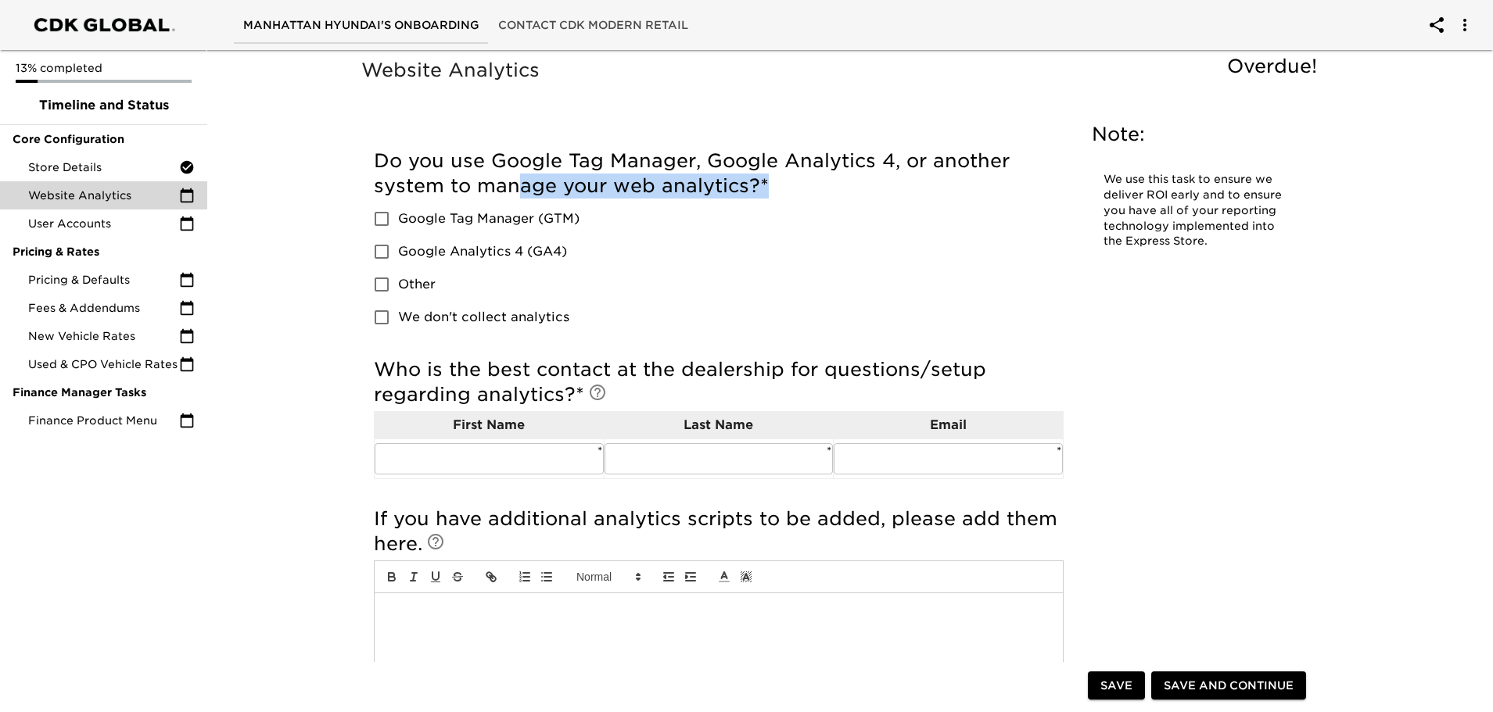
click at [825, 187] on h5 "Do you use Google Tag Manager, Google Analytics 4, or another system to manage …" at bounding box center [719, 174] width 690 height 50
click at [938, 235] on div "Do you use Google Tag Manager, Google Analytics 4, or another system to manage …" at bounding box center [719, 241] width 690 height 185
drag, startPoint x: 382, startPoint y: 256, endPoint x: 386, endPoint y: 271, distance: 15.6
click at [382, 256] on input "Google Analytics 4 (GA4)" at bounding box center [381, 251] width 33 height 33
checkbox input "true"
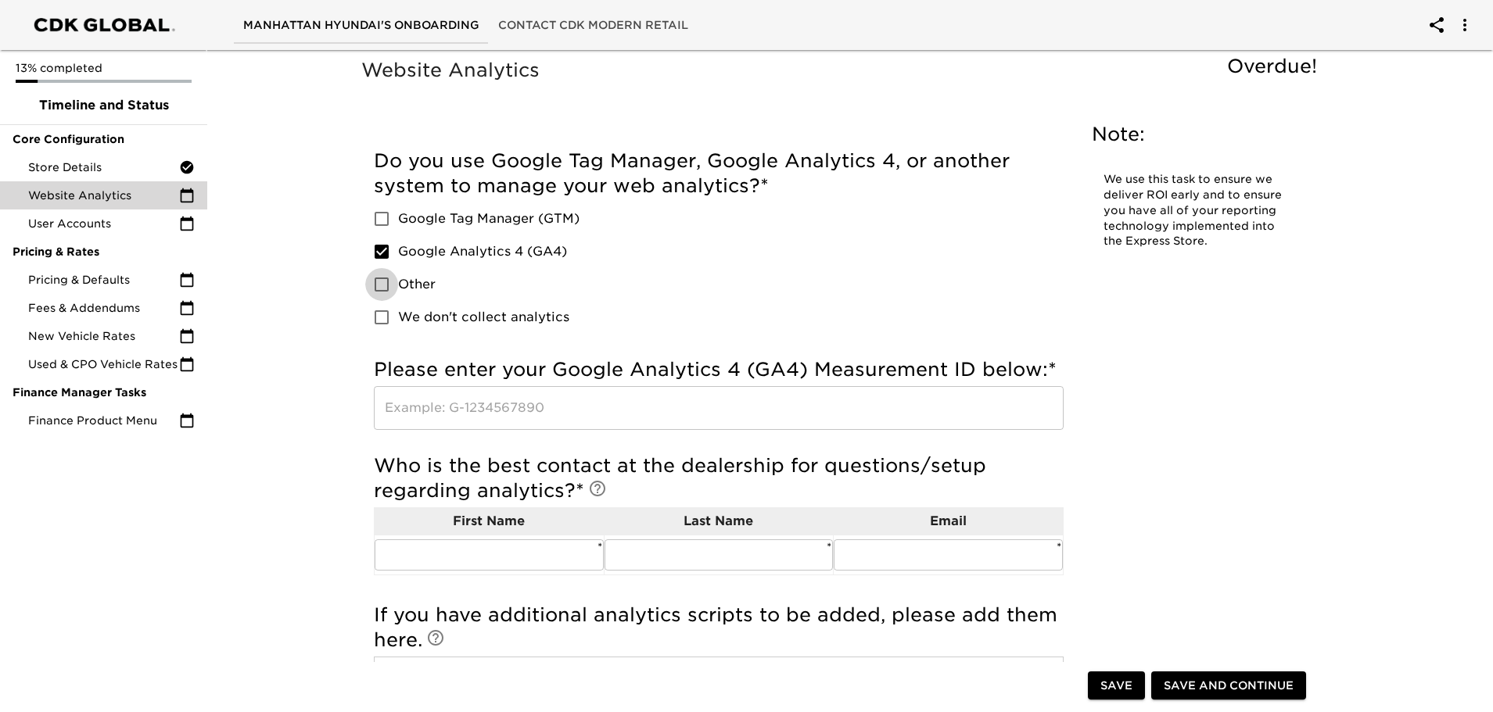
click at [389, 285] on input "Other" at bounding box center [381, 284] width 33 height 33
checkbox input "true"
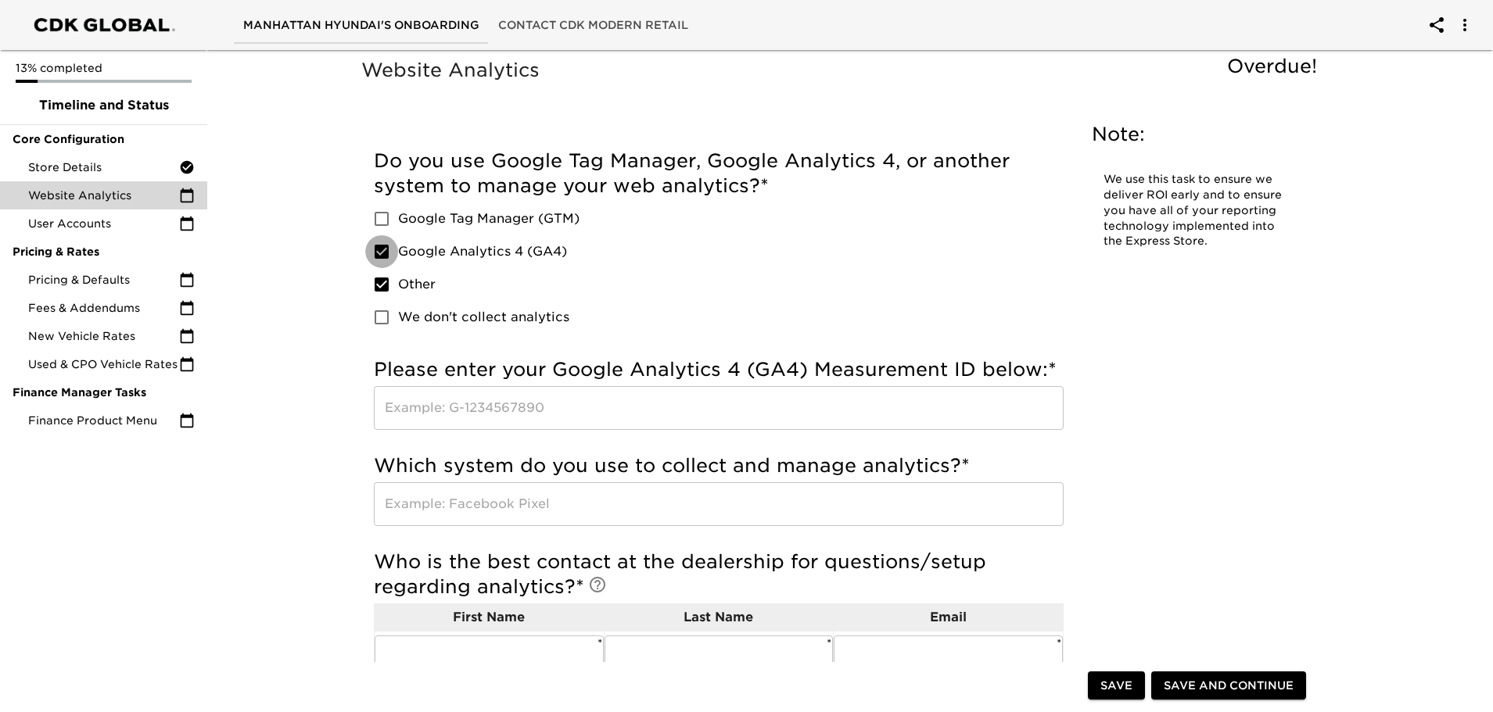
click at [386, 253] on input "Google Analytics 4 (GA4)" at bounding box center [381, 251] width 33 height 33
checkbox input "false"
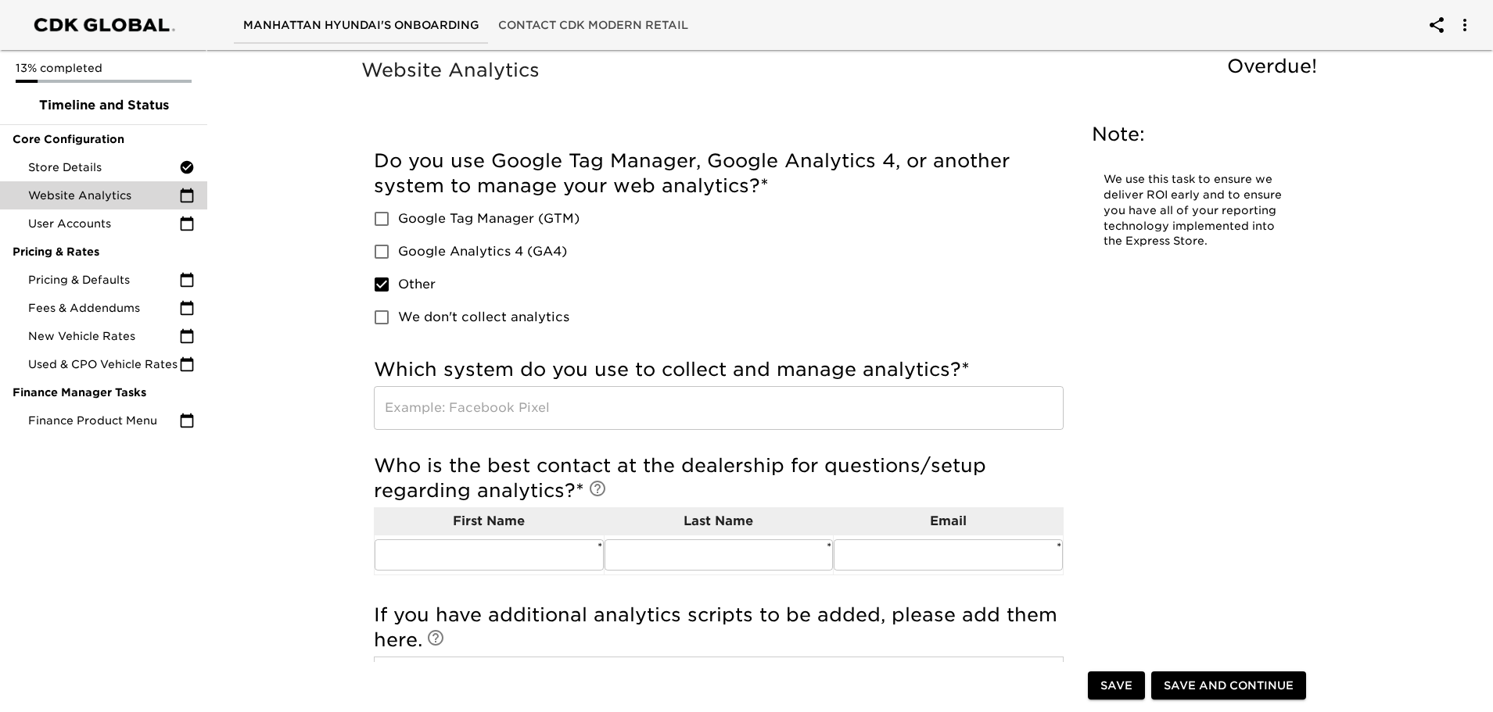
click at [381, 282] on input "Other" at bounding box center [381, 284] width 33 height 33
checkbox input "false"
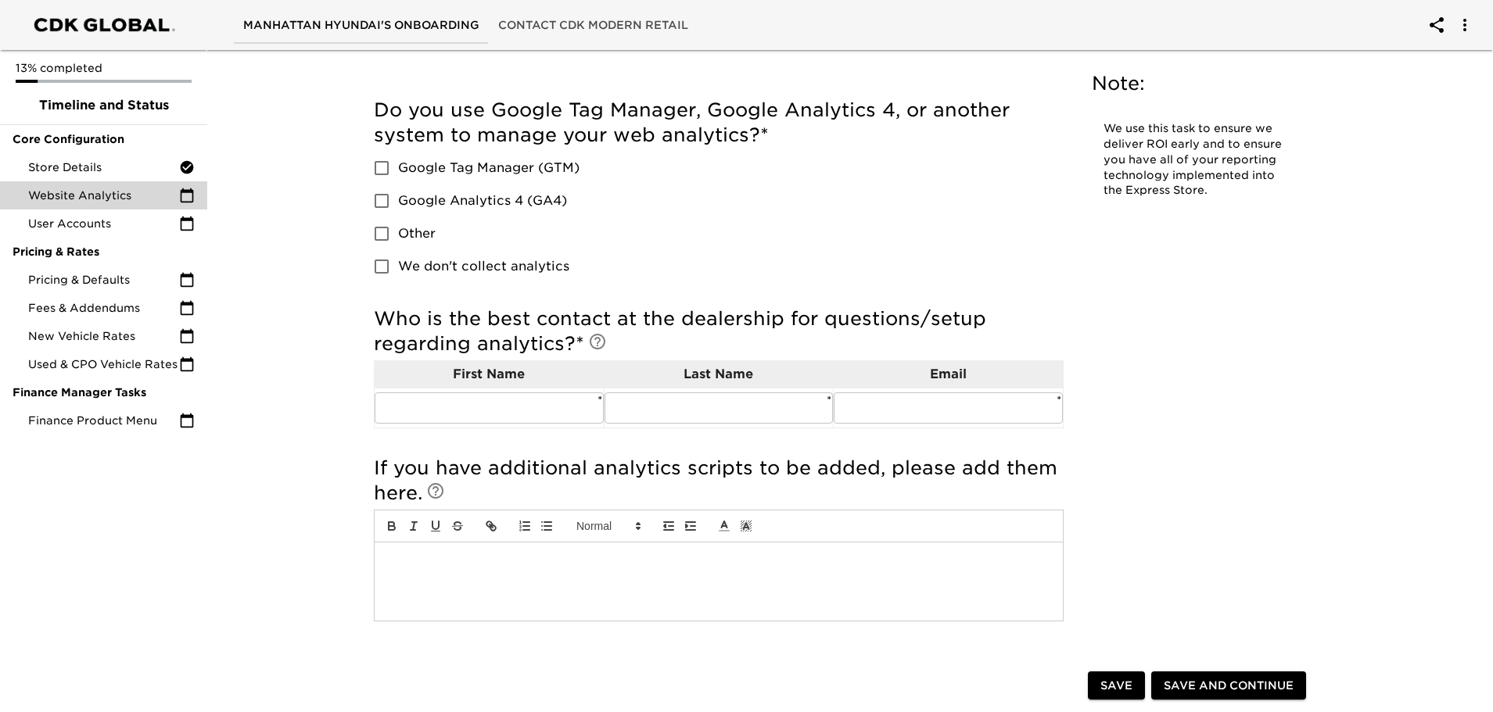
scroll to position [78, 0]
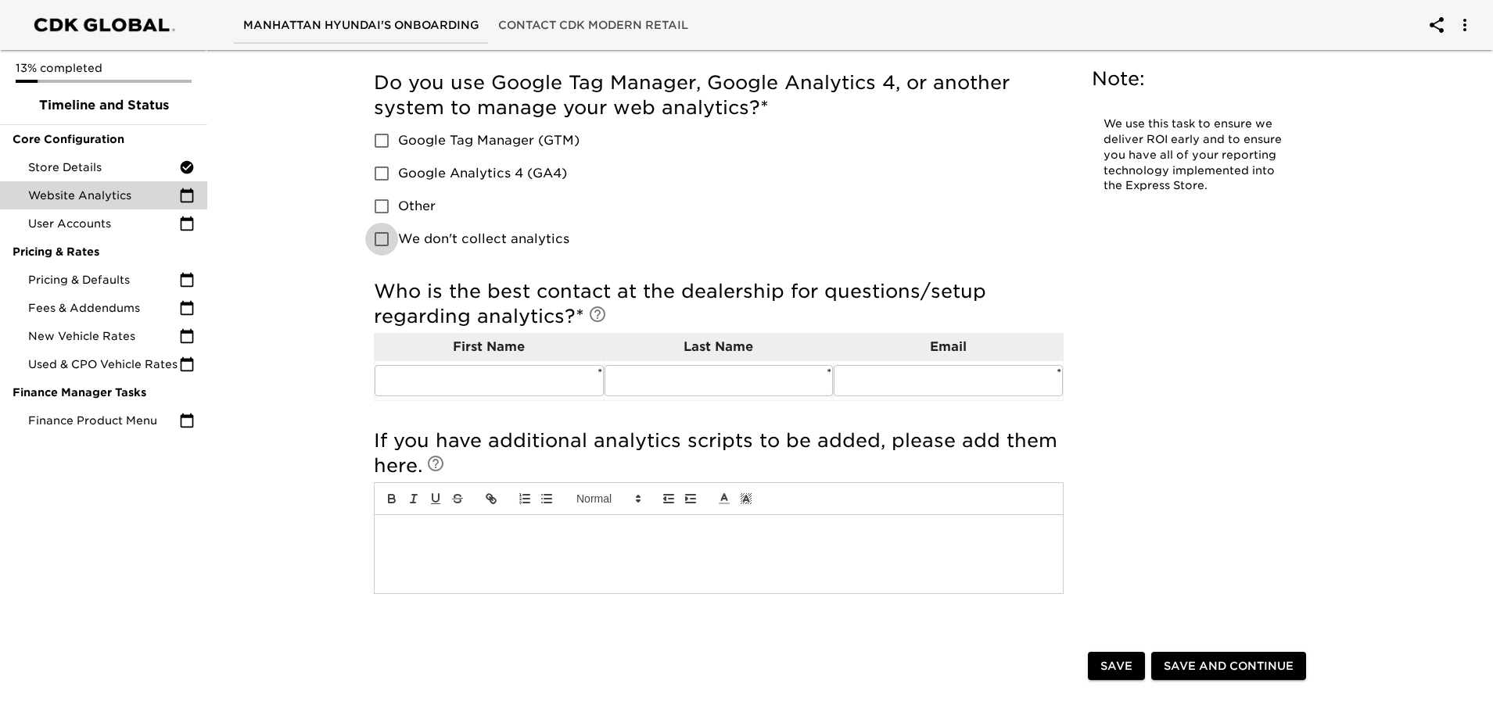
click at [382, 233] on input "We don't collect analytics" at bounding box center [381, 239] width 33 height 33
checkbox input "true"
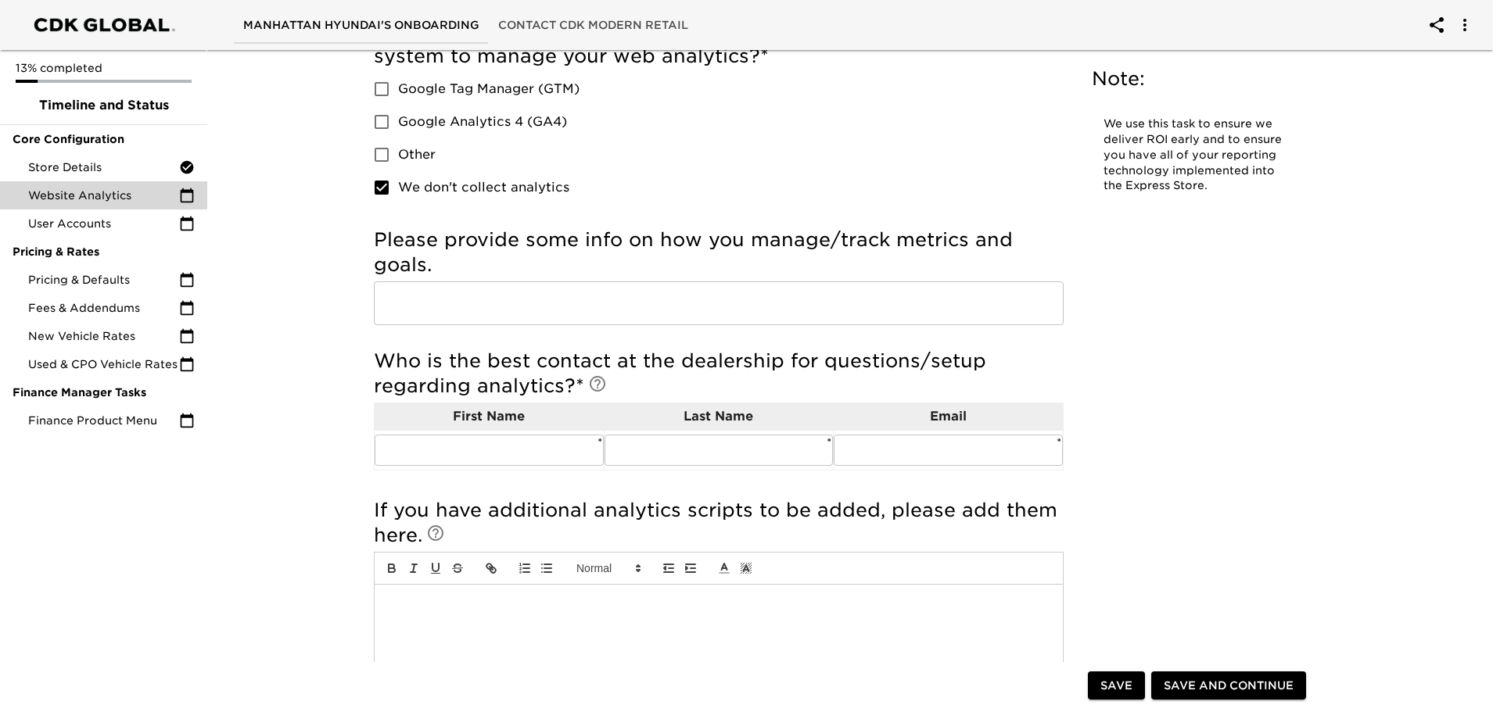
scroll to position [156, 0]
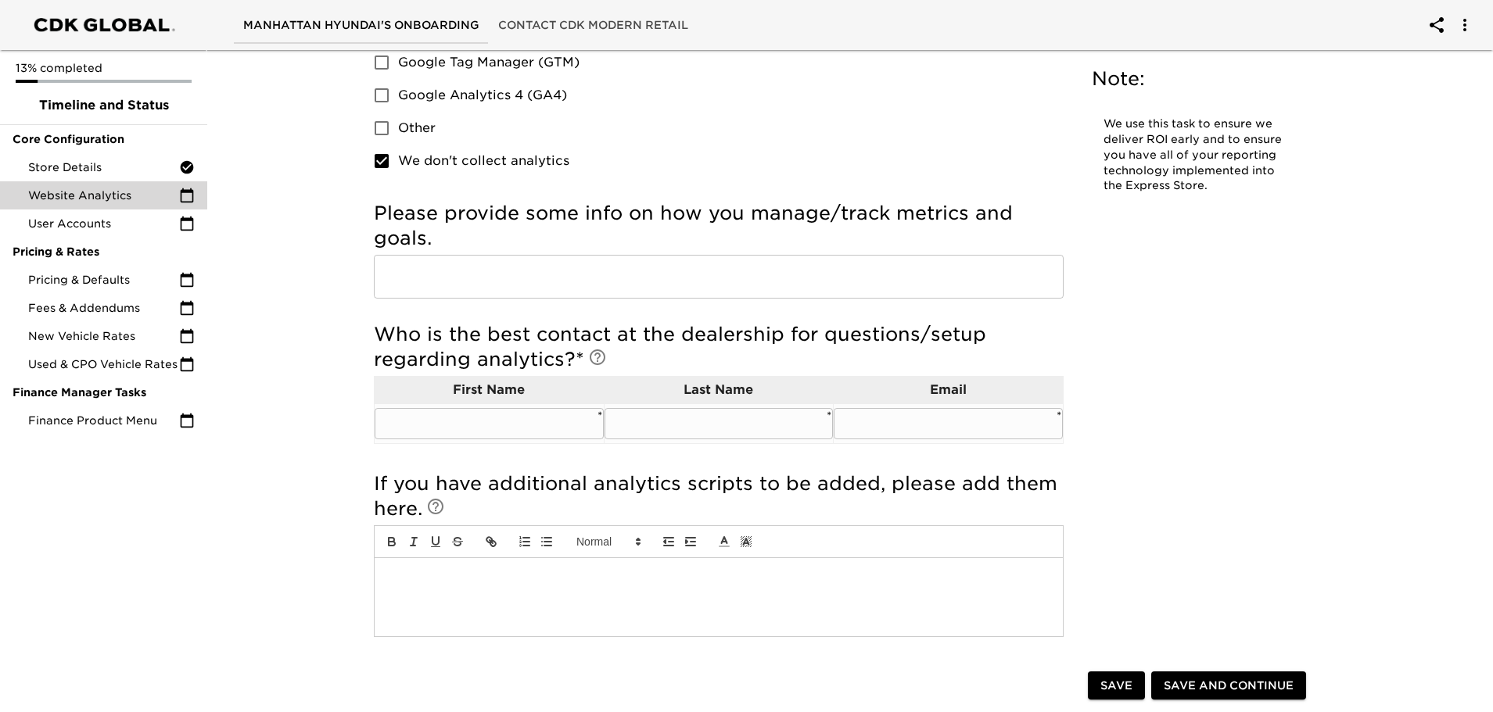
click at [490, 420] on input "text" at bounding box center [489, 423] width 229 height 31
type input "Mark"
type input "Ellersiek"
click at [563, 295] on input "text" at bounding box center [719, 277] width 690 height 44
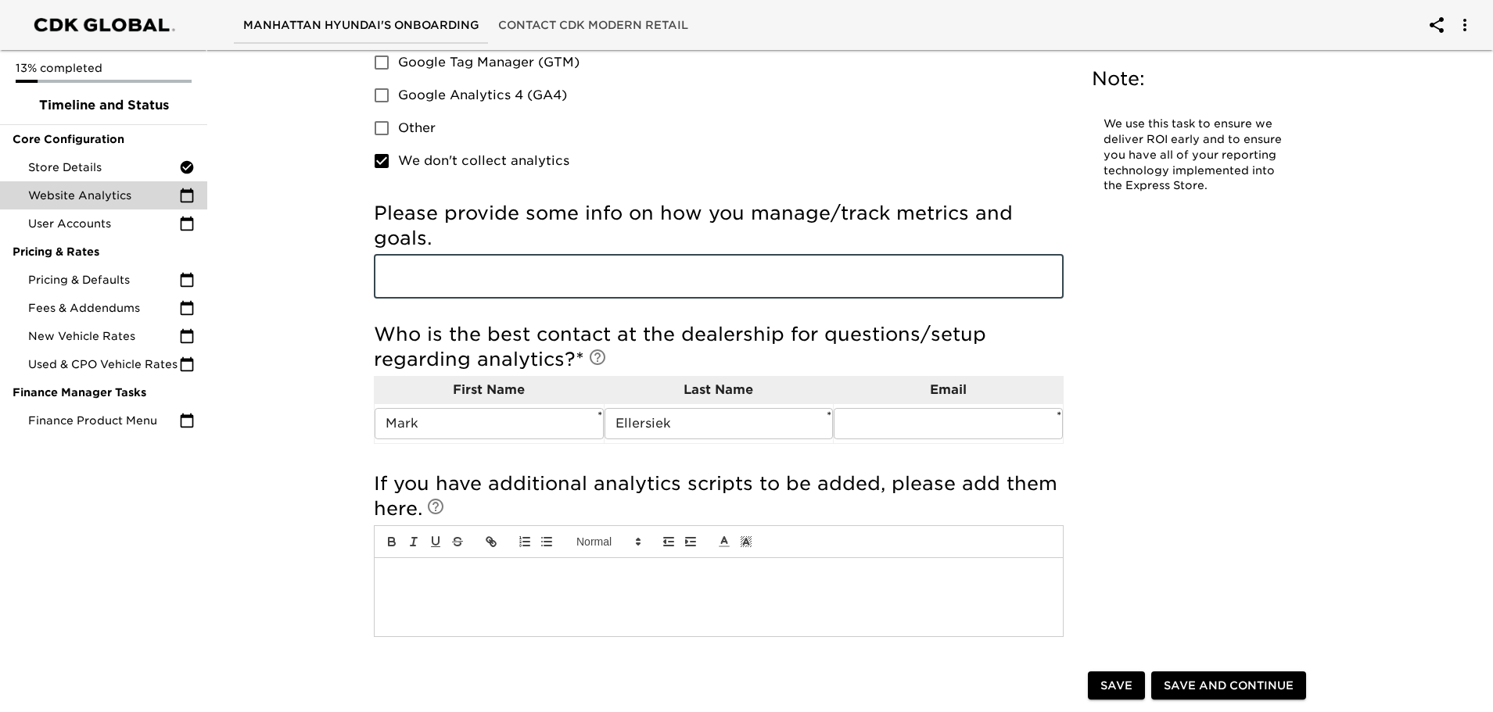
paste input "[EMAIL_ADDRESS][DOMAIN_NAME]"
type input "[EMAIL_ADDRESS][DOMAIN_NAME]"
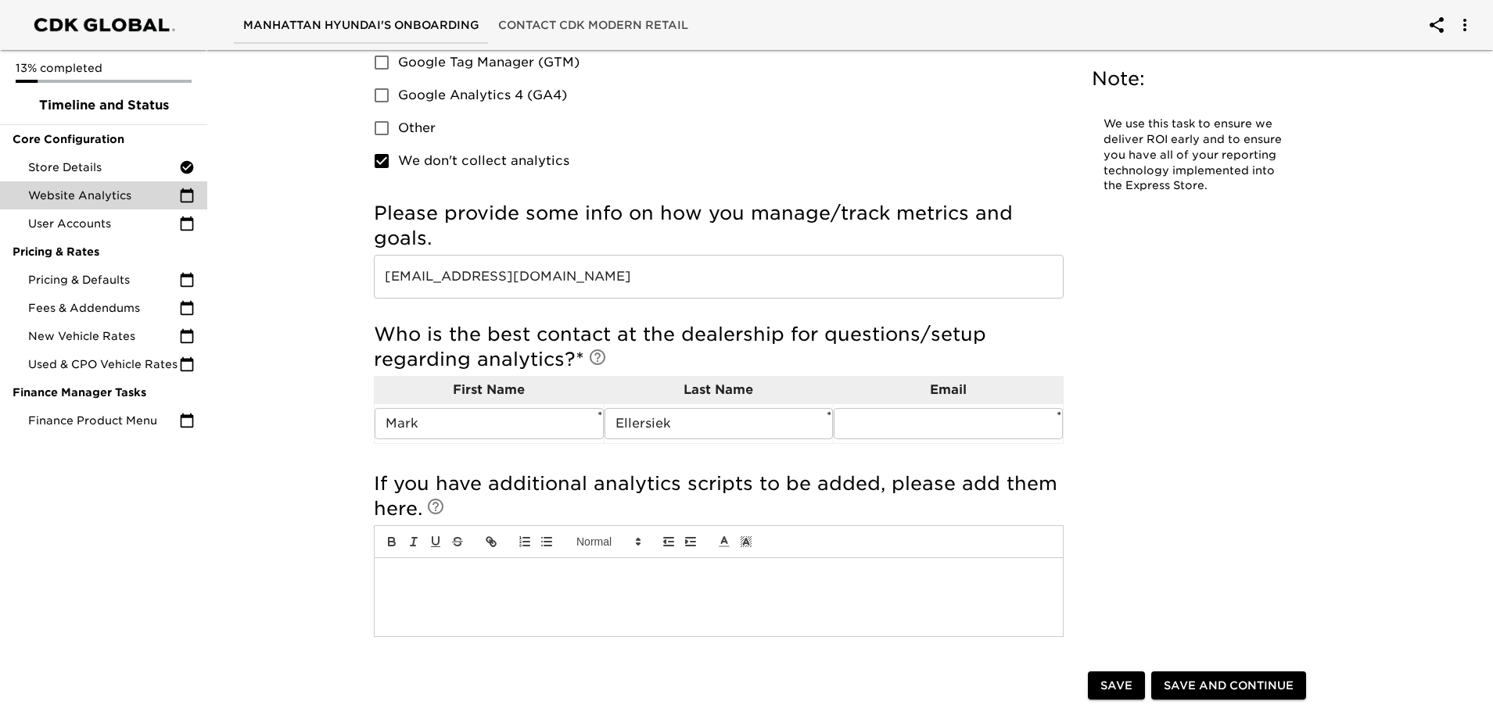
click at [1200, 349] on div "Website Analytics Overdue! Note: We use this task to ensure we deliver ROI earl…" at bounding box center [843, 291] width 970 height 787
drag, startPoint x: 913, startPoint y: 439, endPoint x: 906, endPoint y: 435, distance: 8.7
click at [913, 439] on input "text" at bounding box center [948, 423] width 229 height 31
paste input "[EMAIL_ADDRESS][DOMAIN_NAME]"
type input "[EMAIL_ADDRESS][DOMAIN_NAME]"
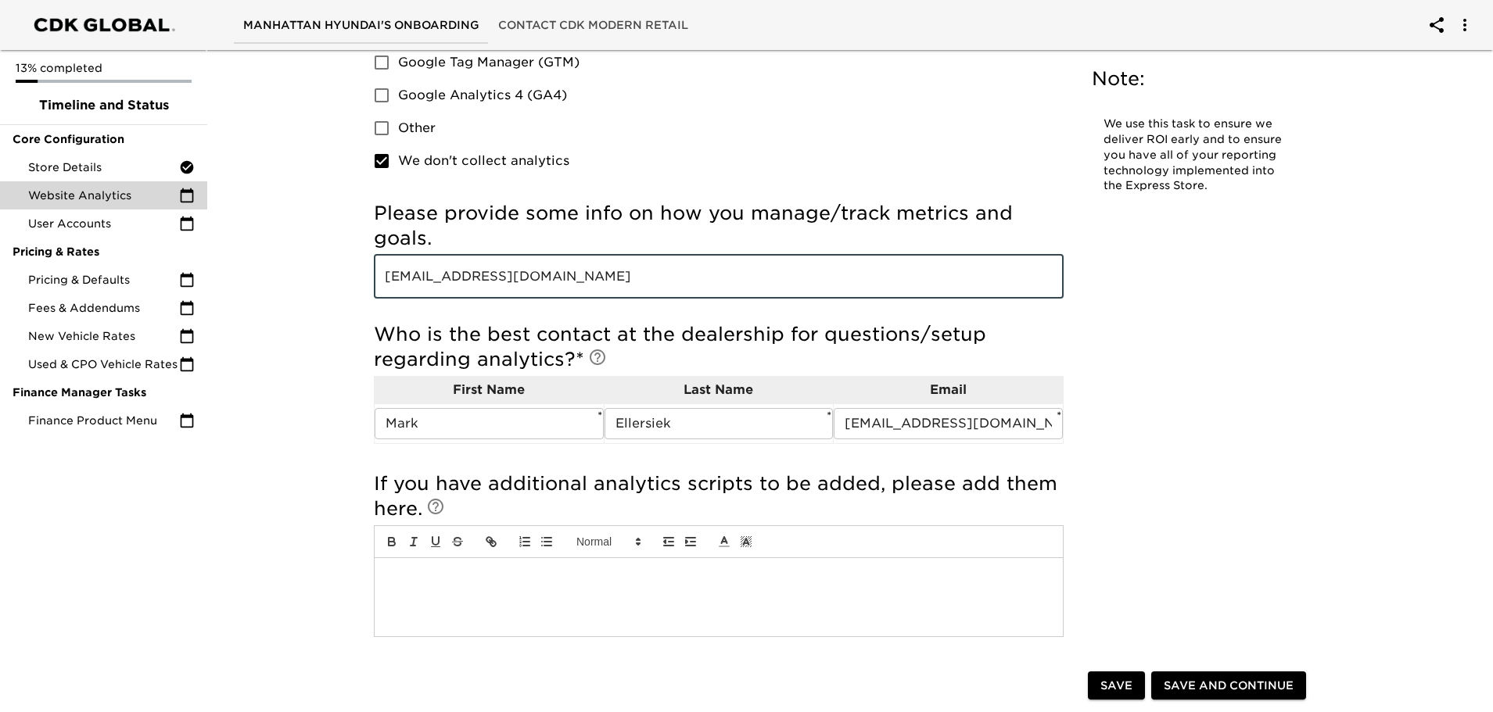
drag, startPoint x: 619, startPoint y: 274, endPoint x: 244, endPoint y: 268, distance: 374.6
click at [244, 268] on div "Website Analytics Overdue! Note: We use this task to ensure we deliver ROI earl…" at bounding box center [843, 423] width 1292 height 1073
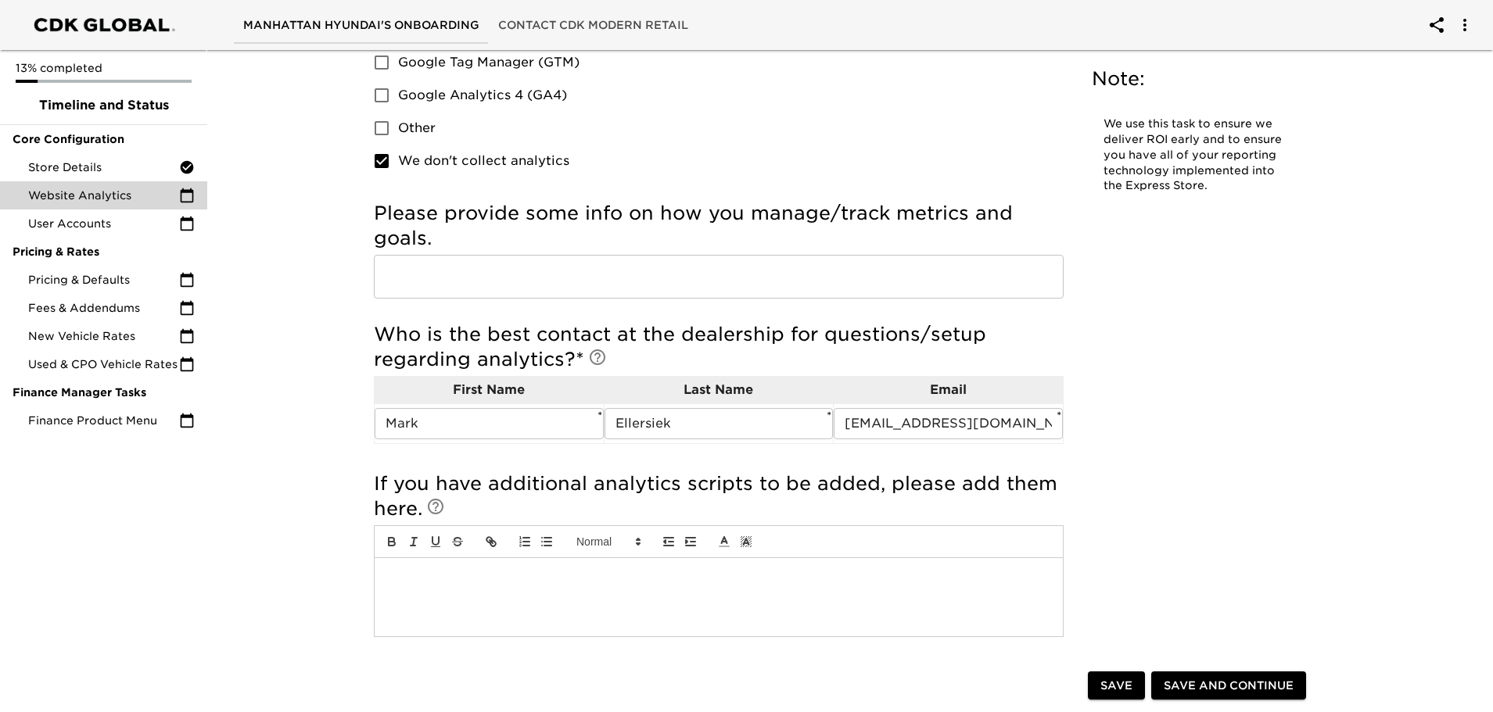
click at [1244, 274] on div "Website Analytics Overdue! Note: We use this task to ensure we deliver ROI earl…" at bounding box center [843, 291] width 970 height 787
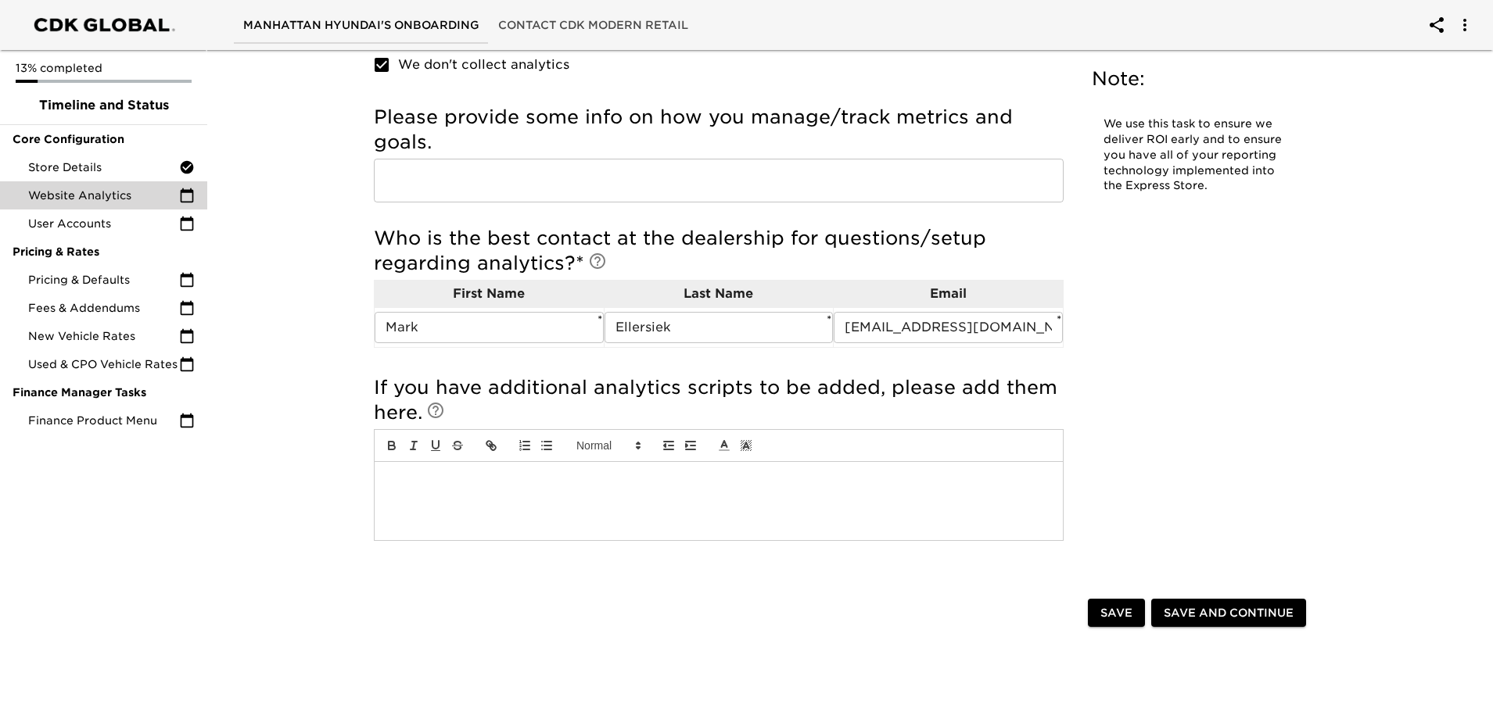
scroll to position [404, 0]
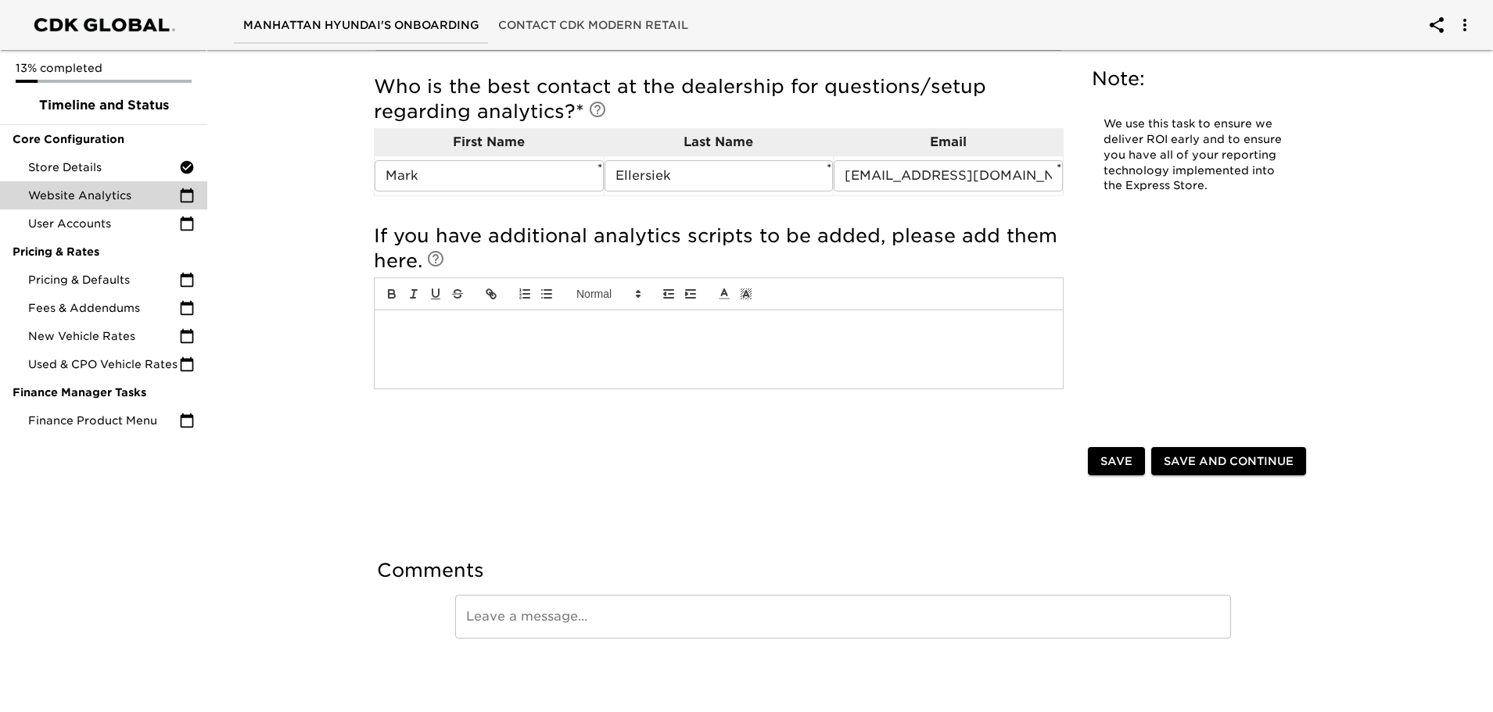
click at [1208, 461] on span "Save and Continue" at bounding box center [1229, 462] width 130 height 20
click at [1185, 454] on span "Save and Continue" at bounding box center [1229, 462] width 130 height 20
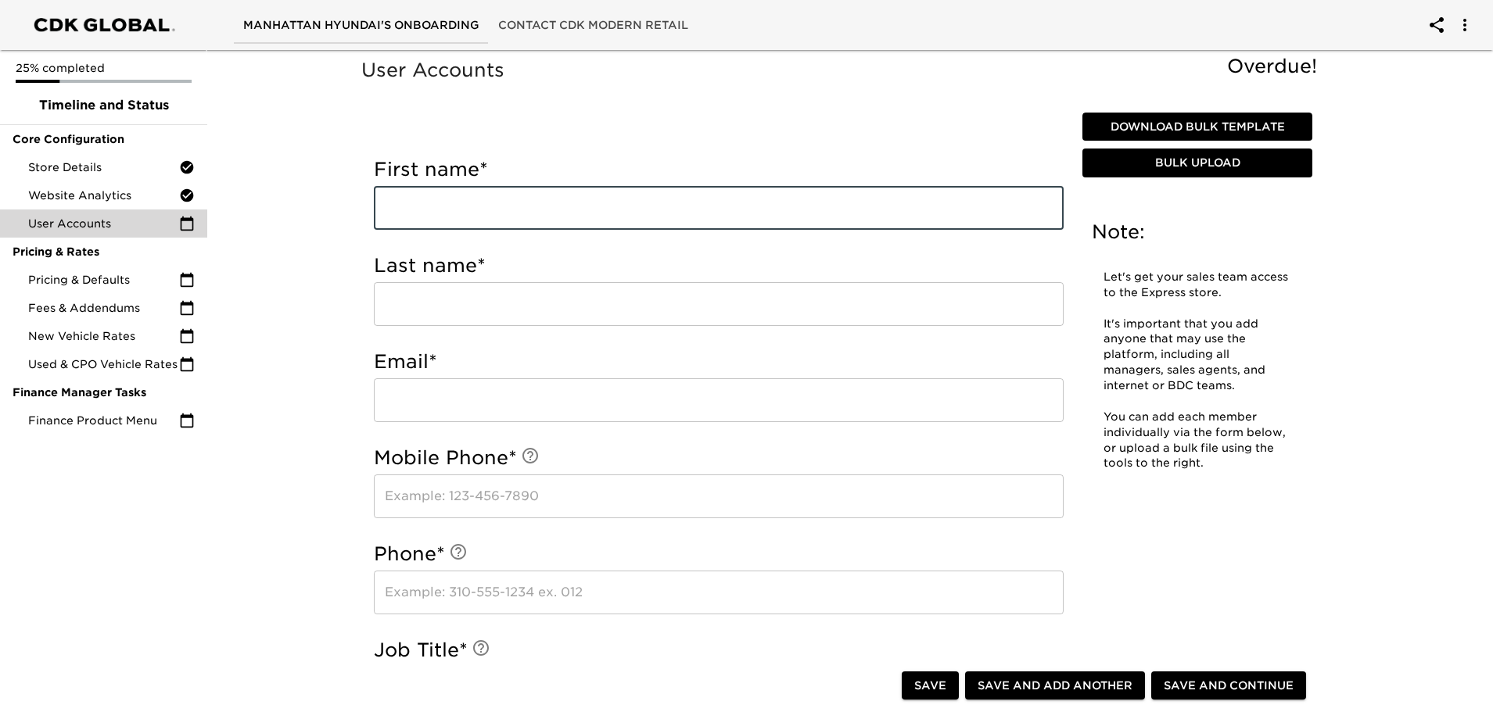
click at [569, 210] on input "text" at bounding box center [719, 208] width 690 height 44
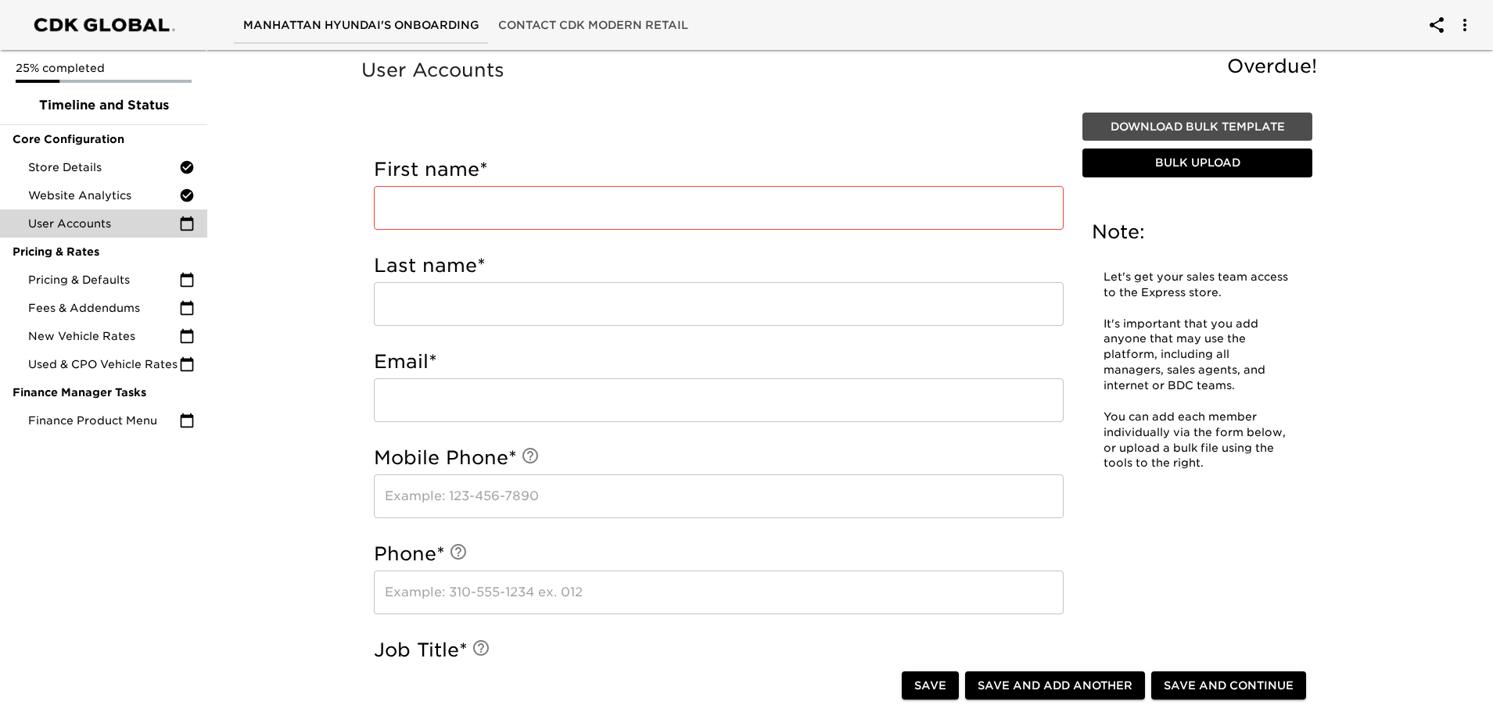
click at [1200, 131] on span "Download Bulk Template" at bounding box center [1197, 127] width 217 height 20
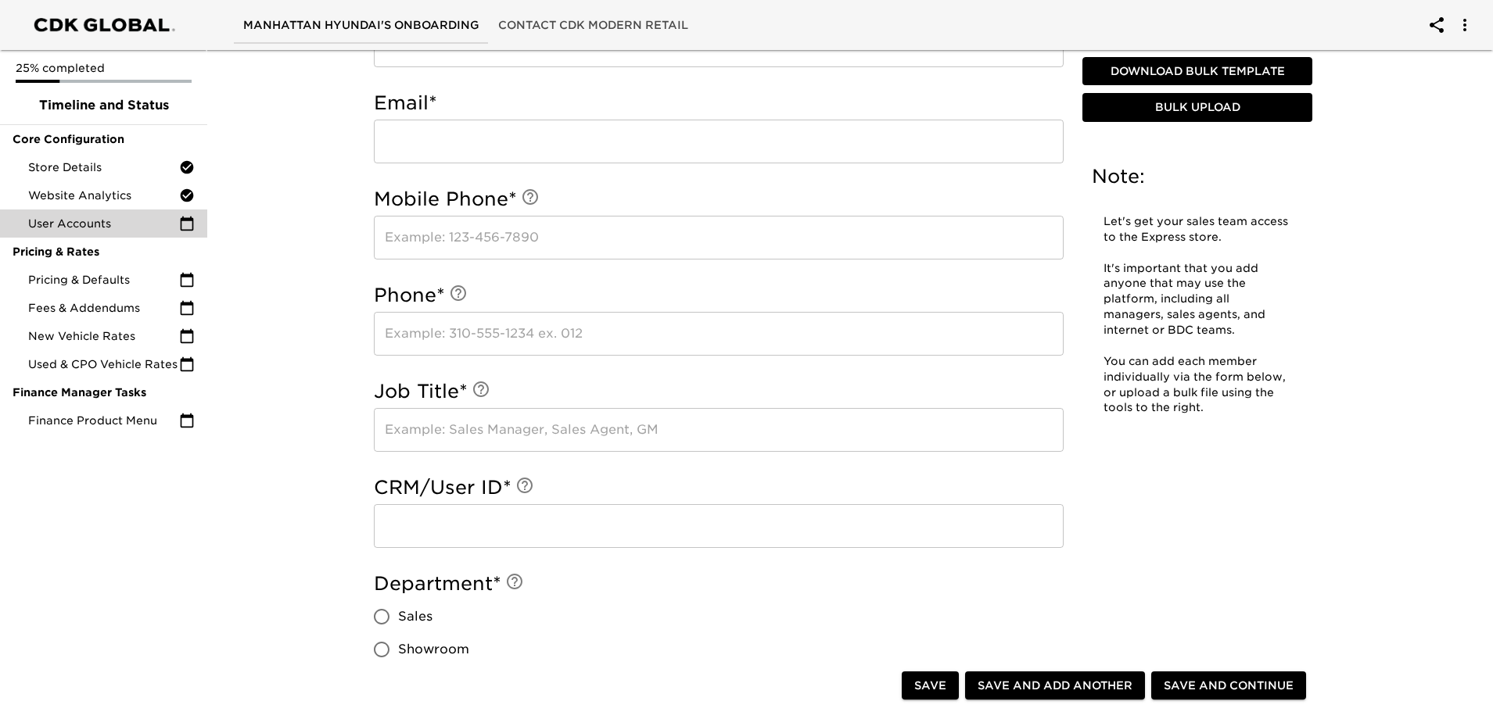
scroll to position [391, 0]
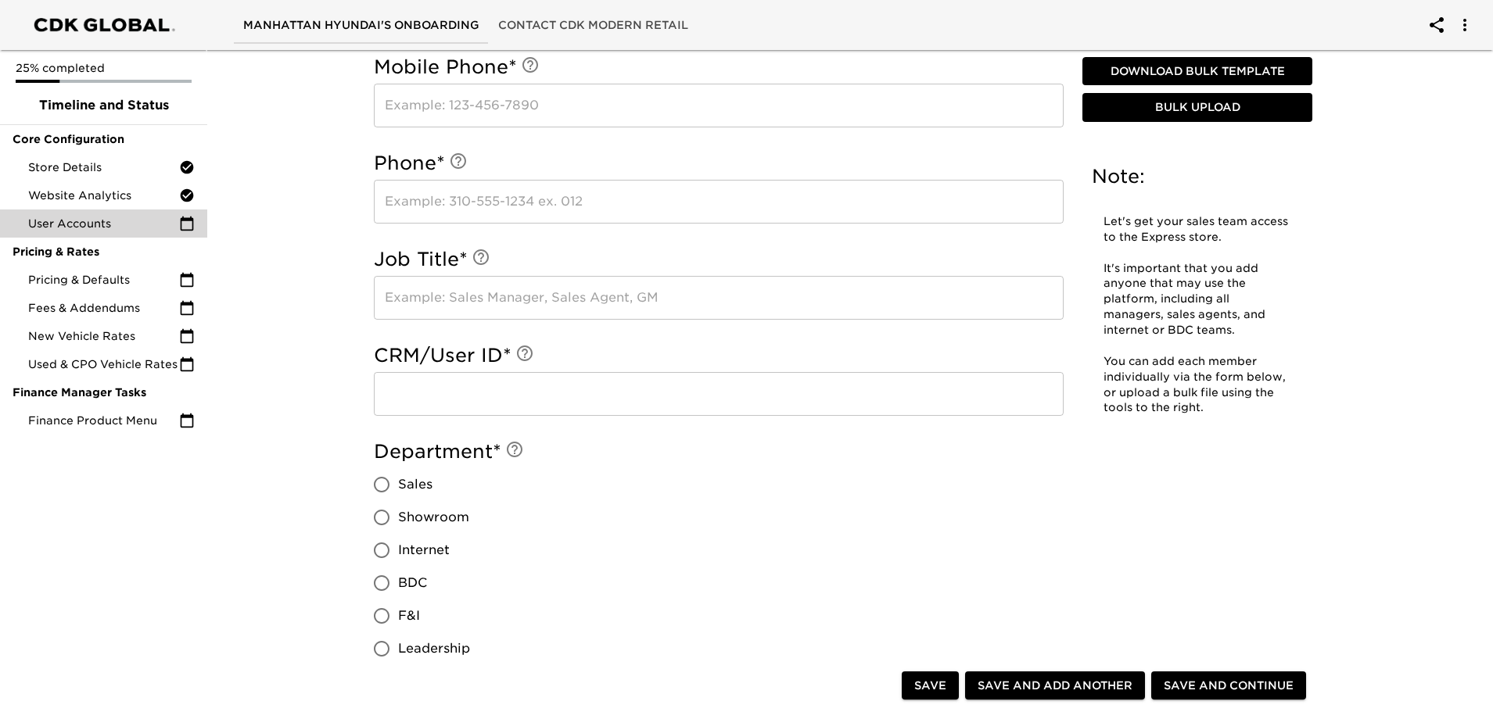
click at [505, 295] on input "text" at bounding box center [719, 298] width 690 height 44
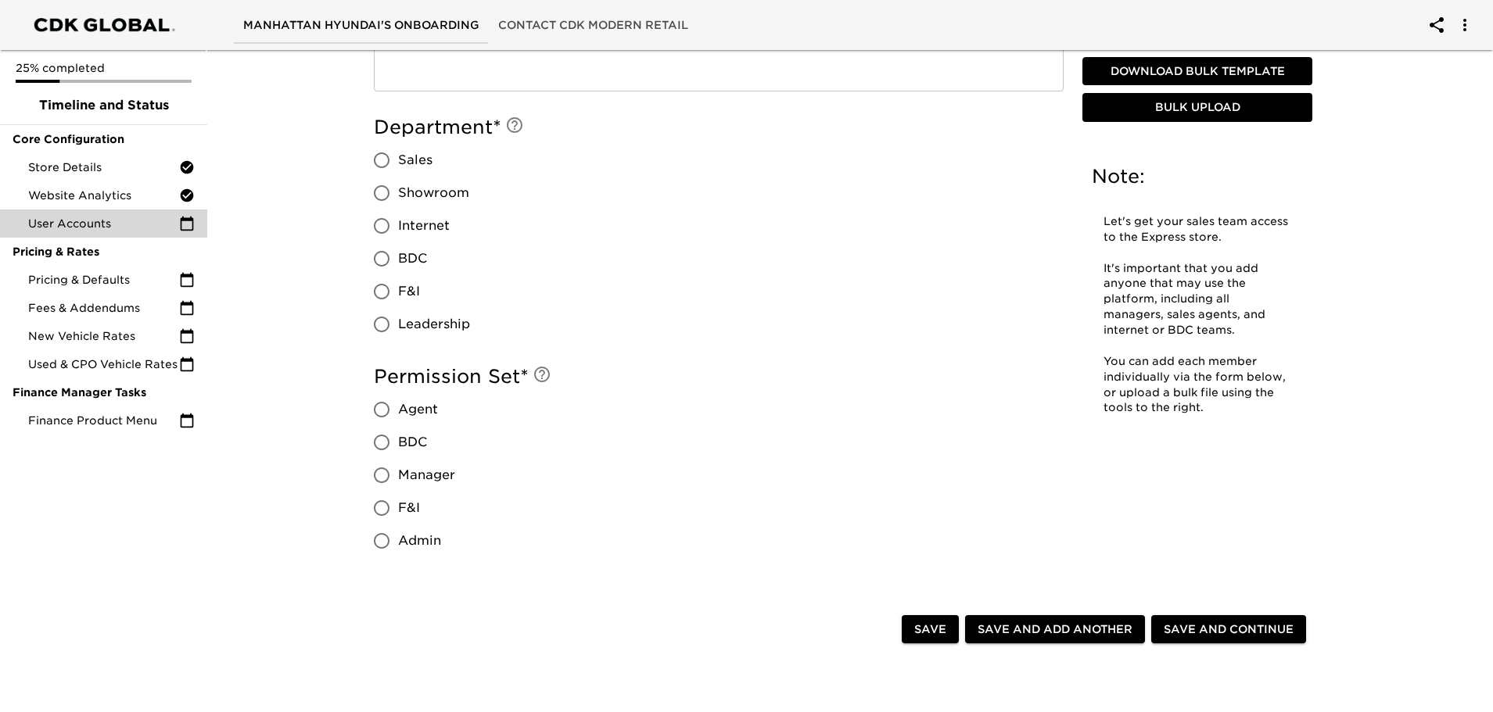
scroll to position [782, 0]
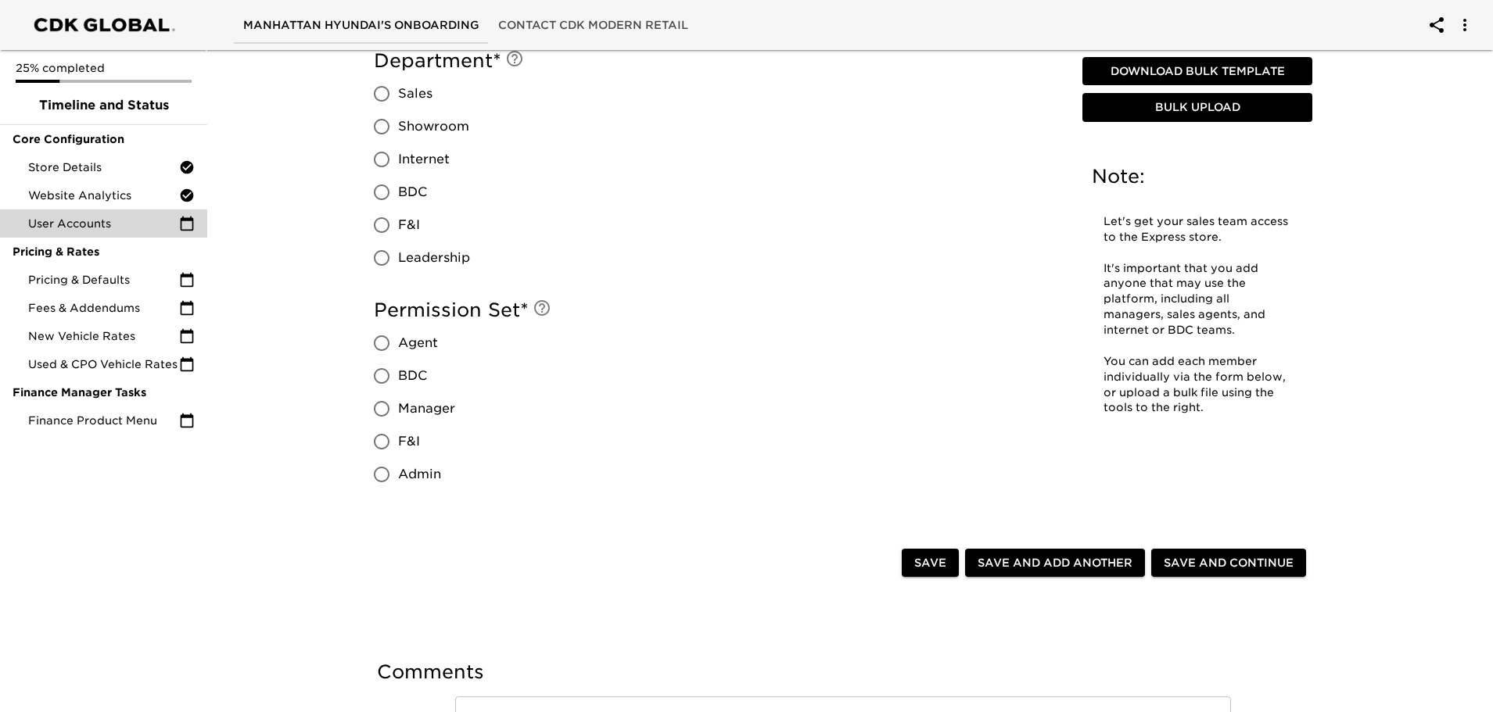
click at [1185, 105] on span "Bulk Upload" at bounding box center [1197, 109] width 217 height 20
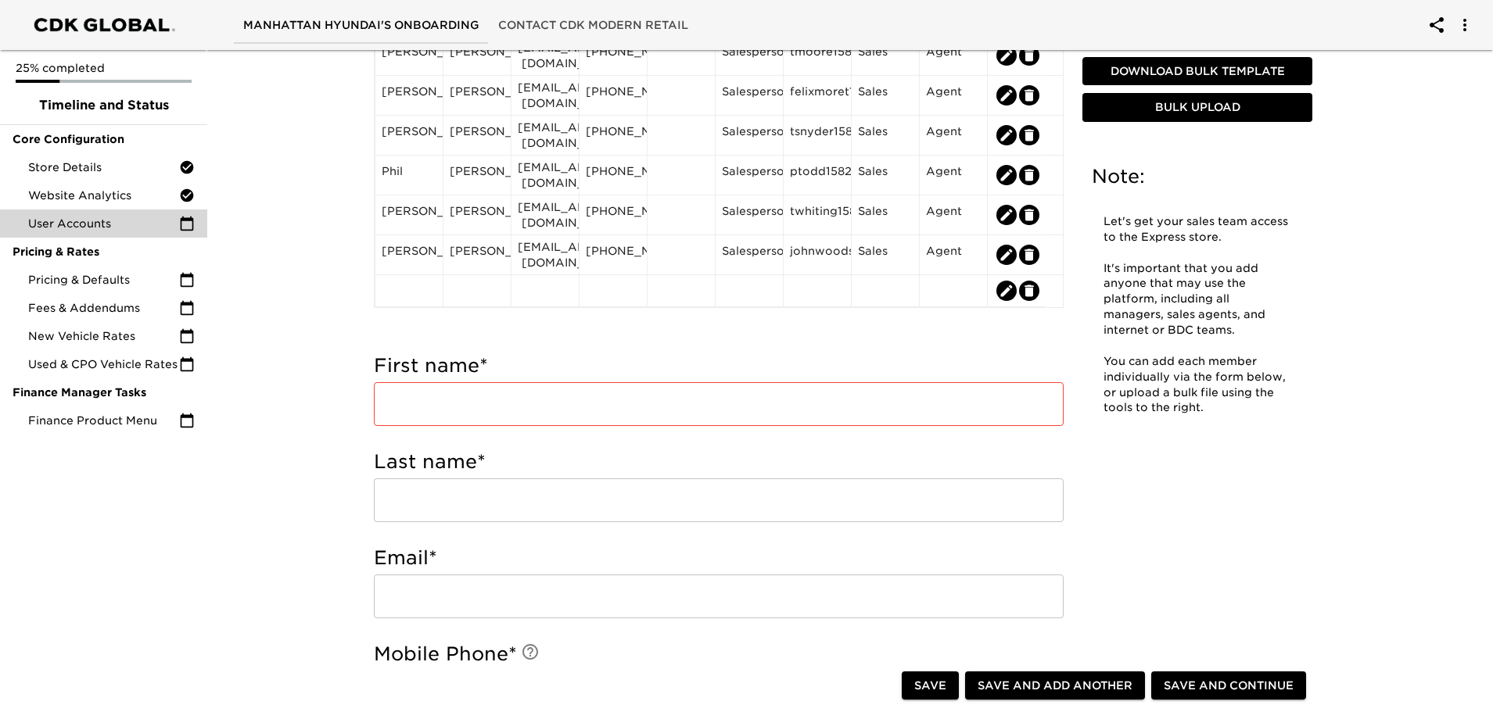
scroll to position [391, 0]
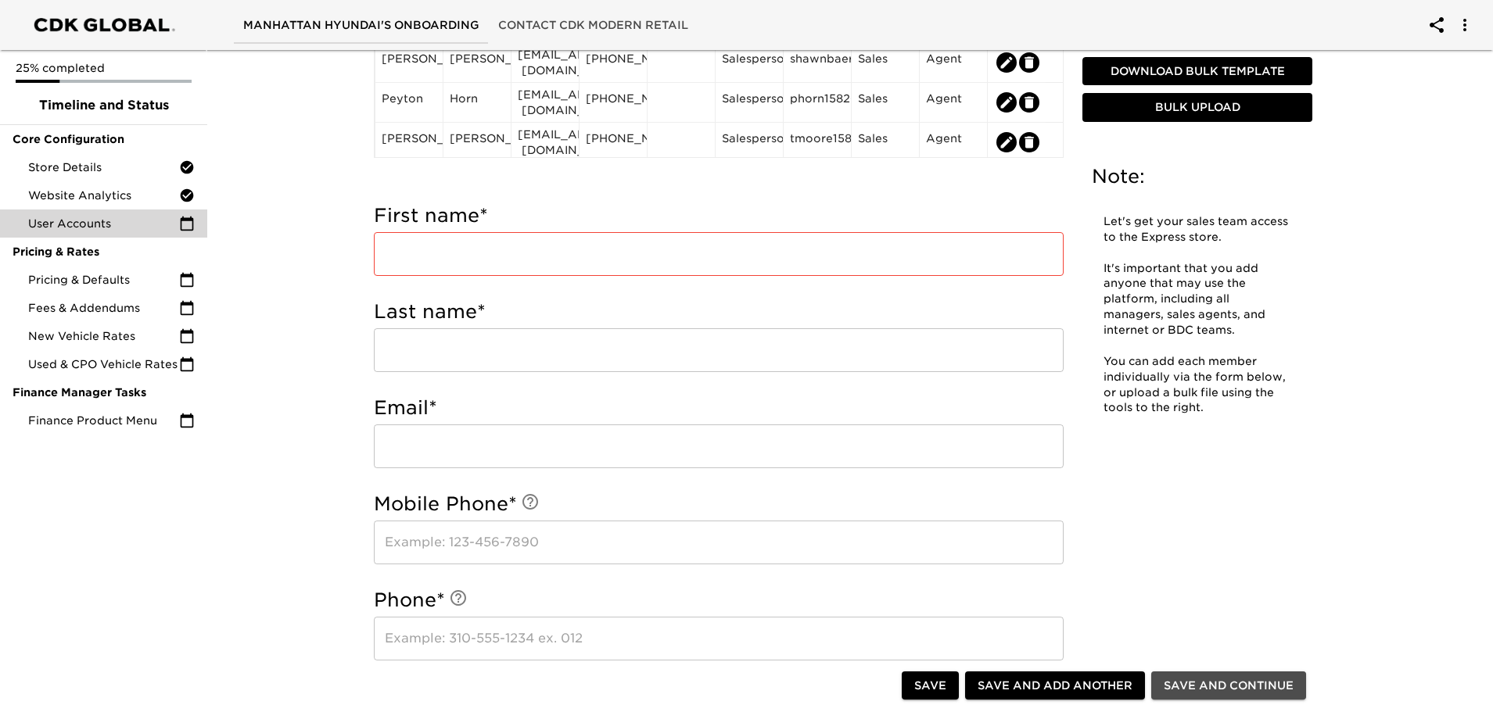
click at [1177, 689] on span "Save and Continue" at bounding box center [1229, 686] width 130 height 20
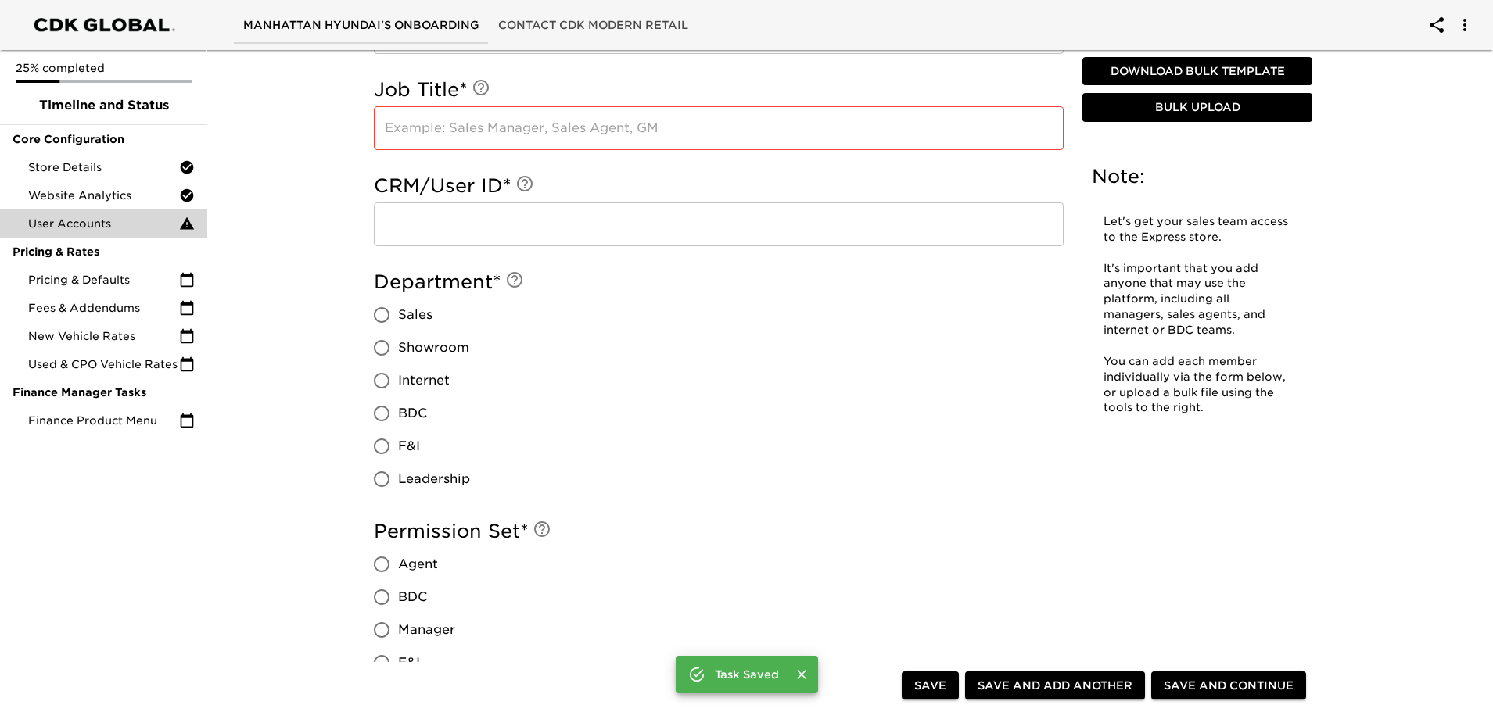
scroll to position [1321, 0]
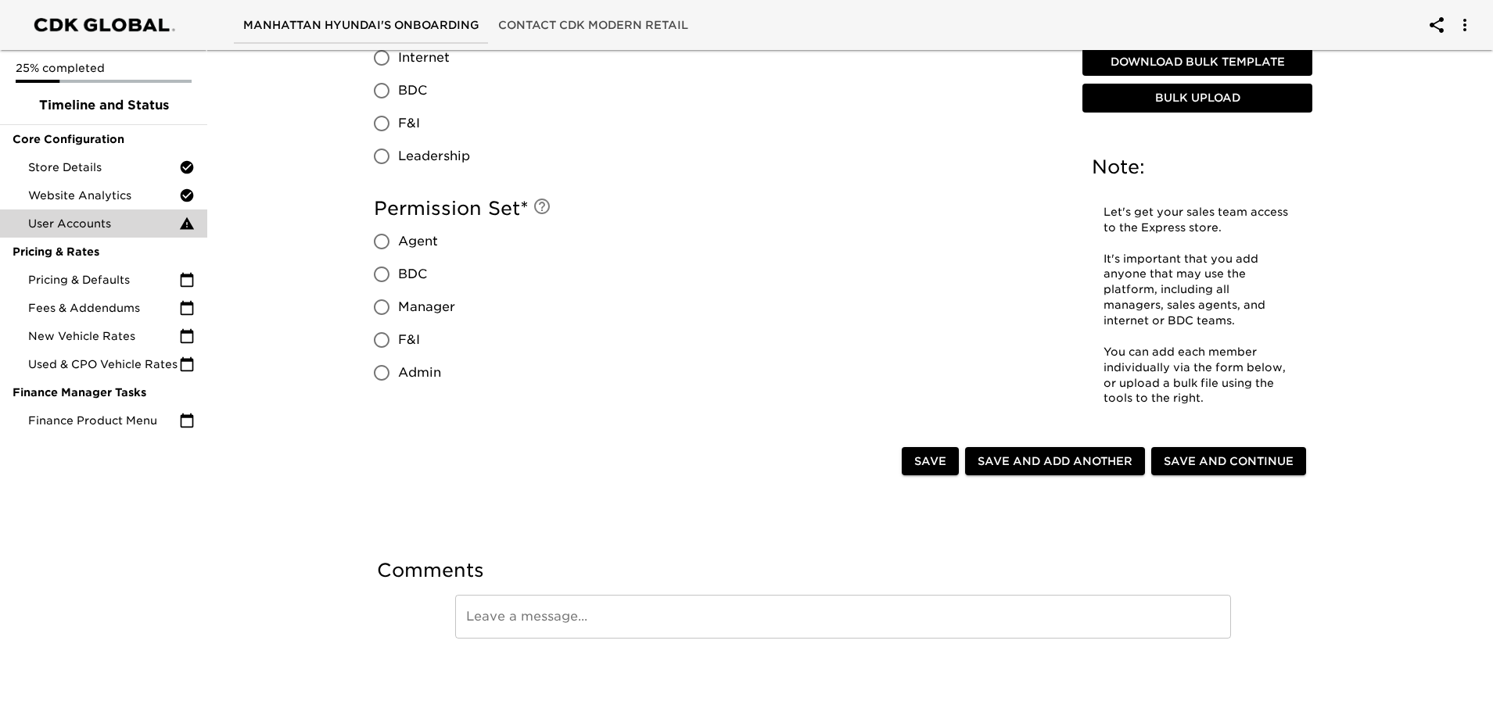
click at [1192, 464] on span "Save and Continue" at bounding box center [1229, 462] width 130 height 20
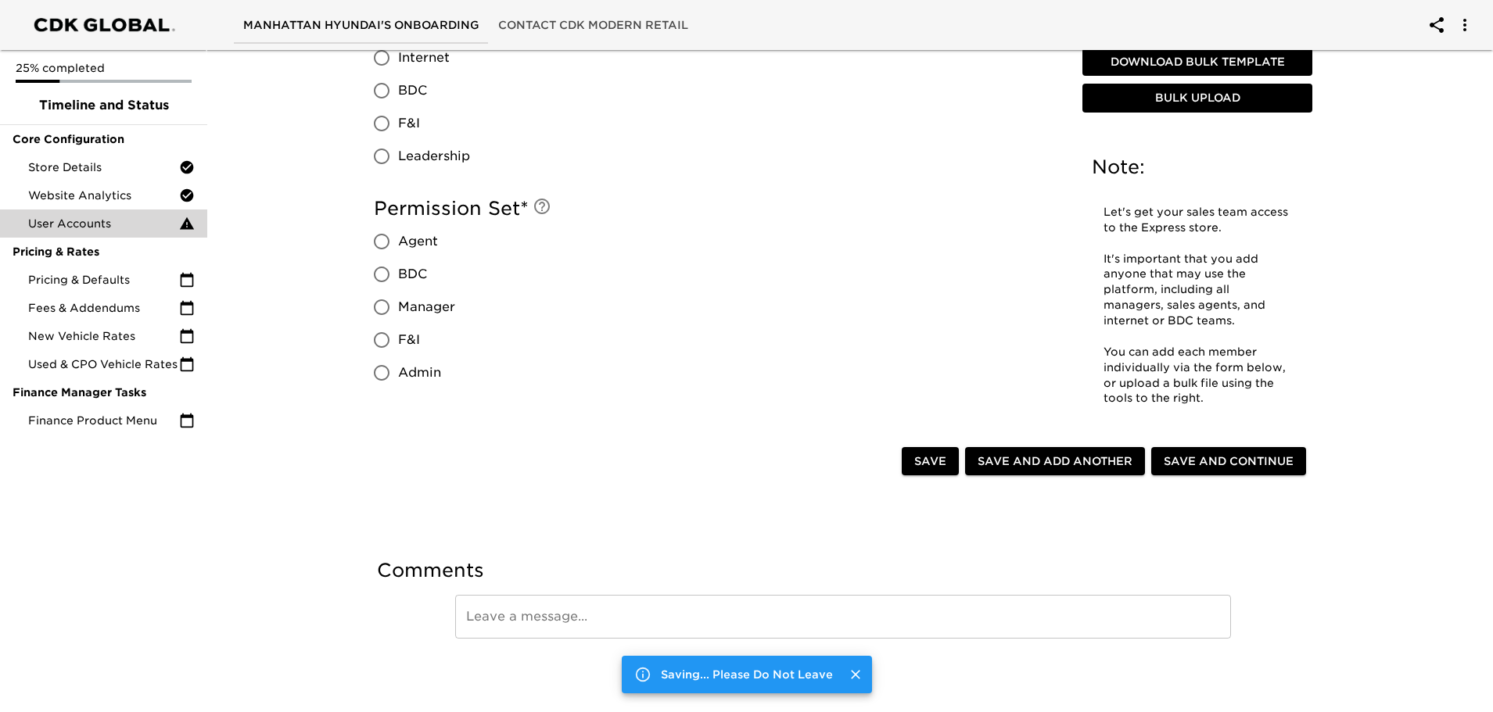
scroll to position [0, 0]
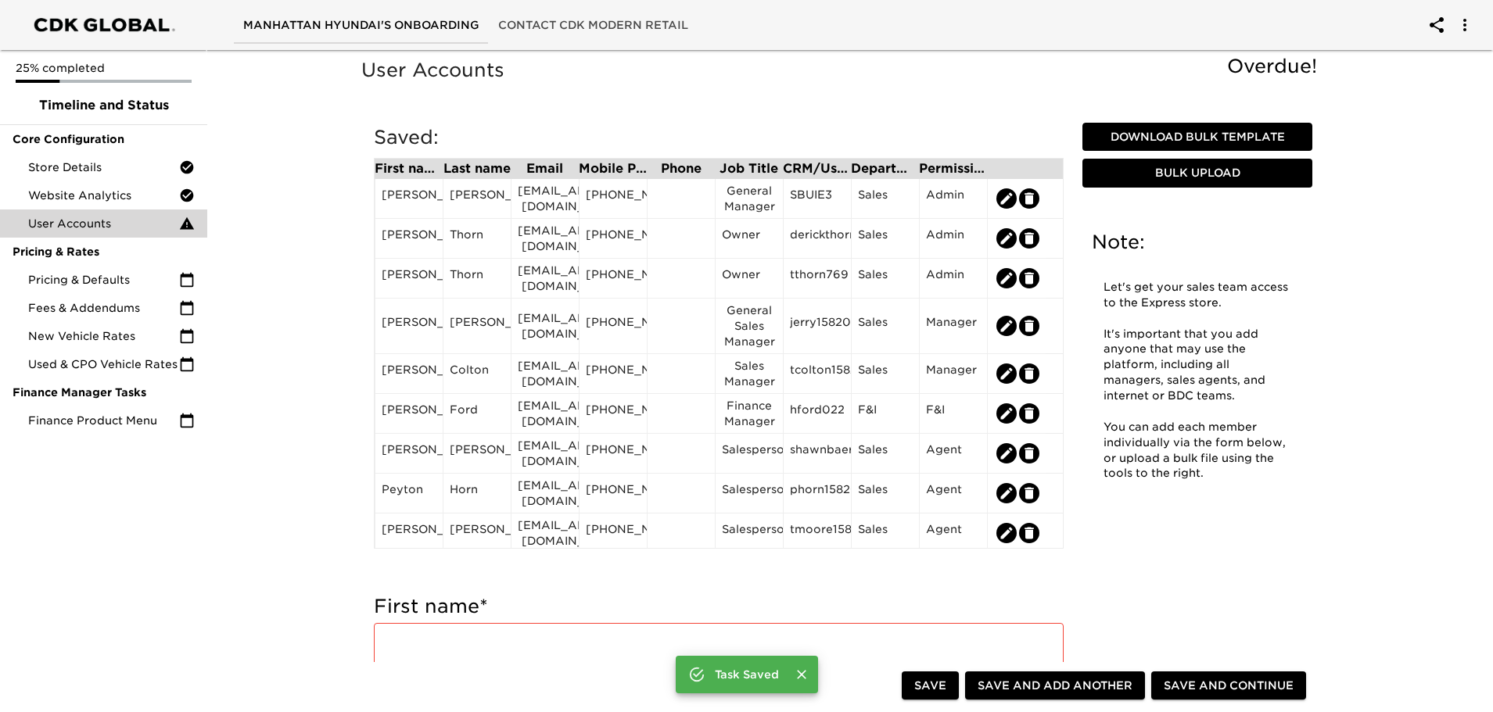
click at [927, 685] on span "Save" at bounding box center [930, 686] width 32 height 20
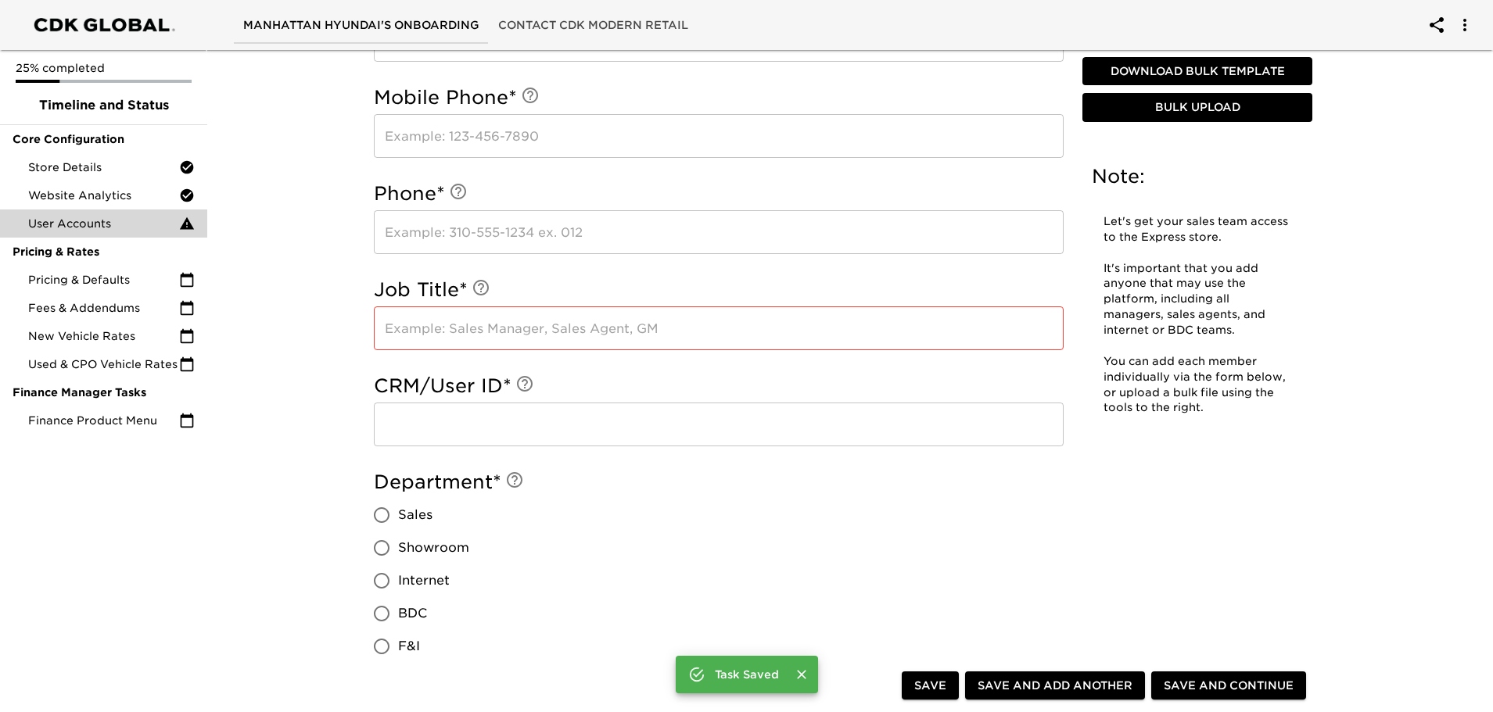
scroll to position [704, 0]
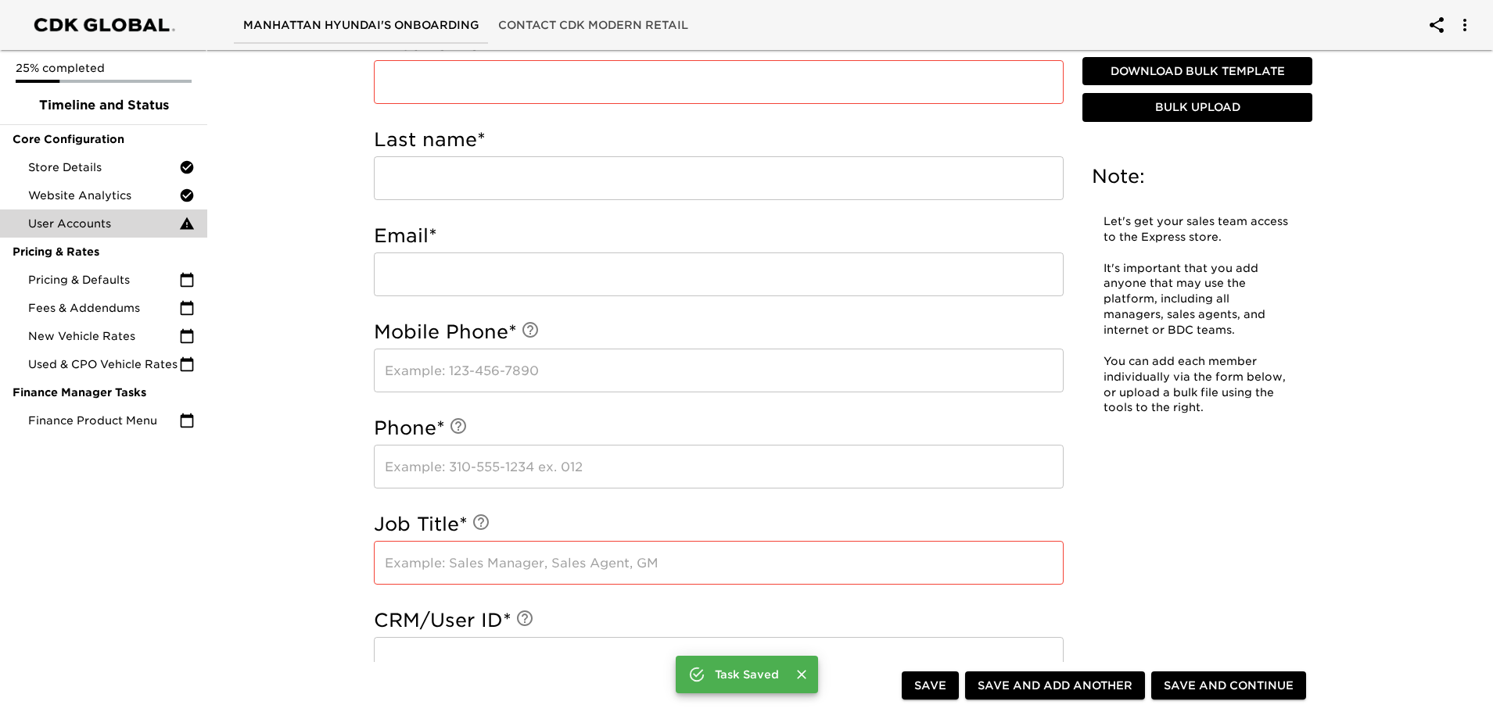
click at [416, 81] on input "text" at bounding box center [719, 82] width 690 height 44
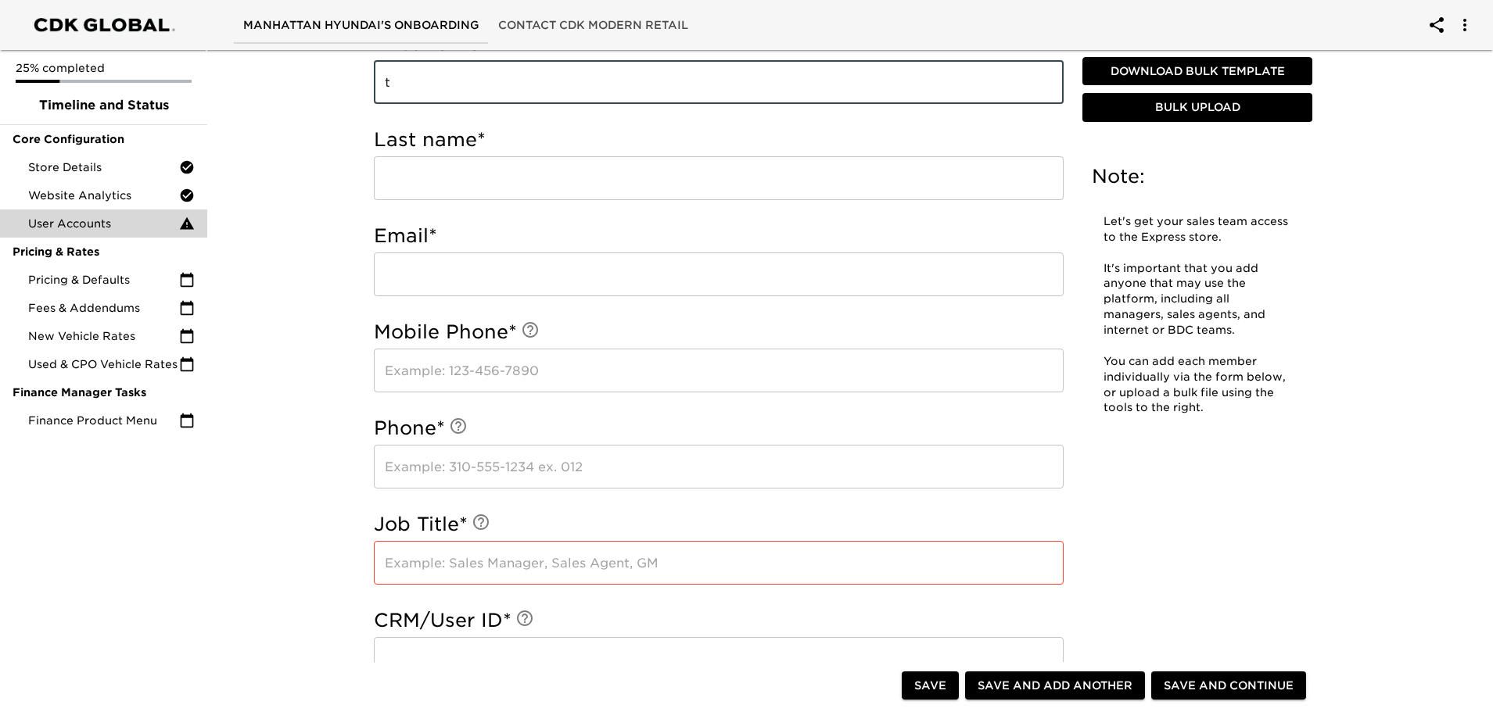
type input "t"
click at [422, 568] on input "text" at bounding box center [719, 563] width 690 height 44
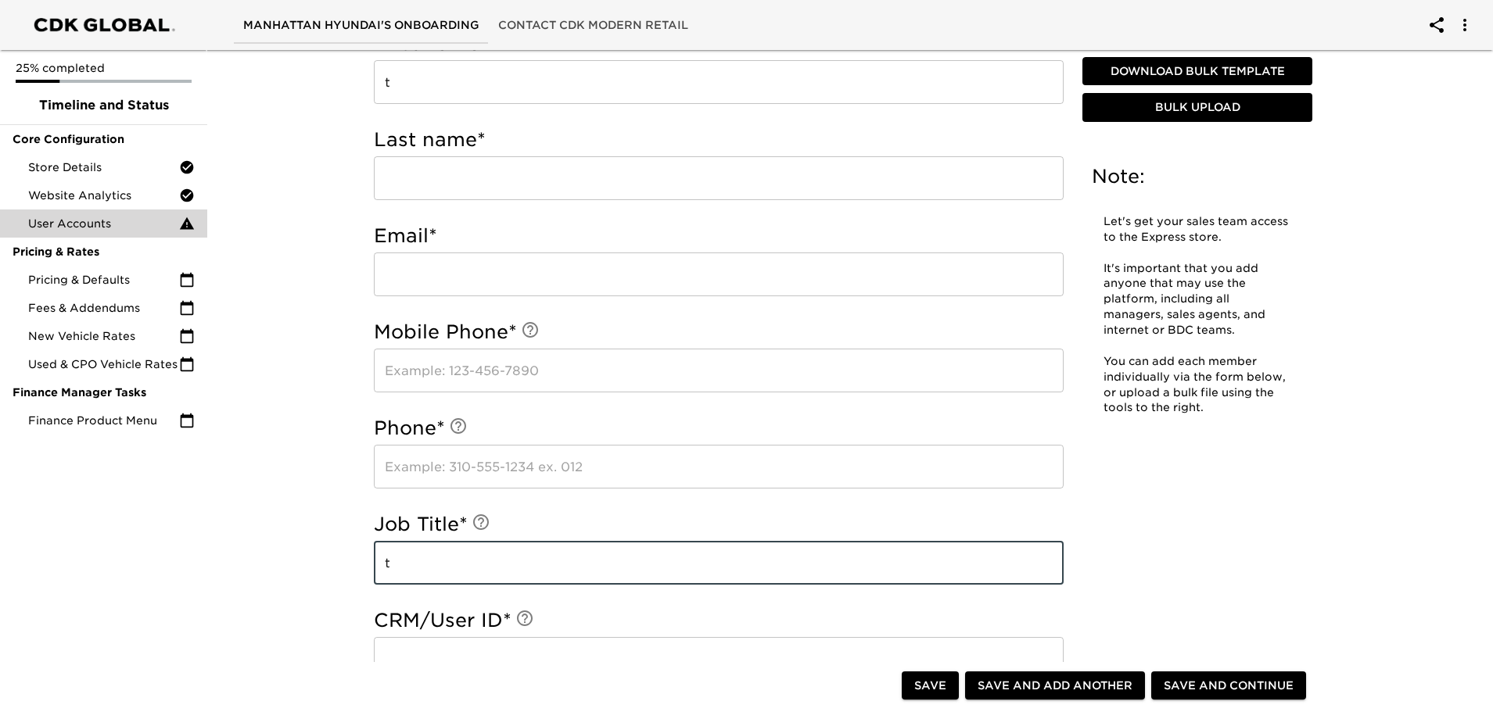
type input "t"
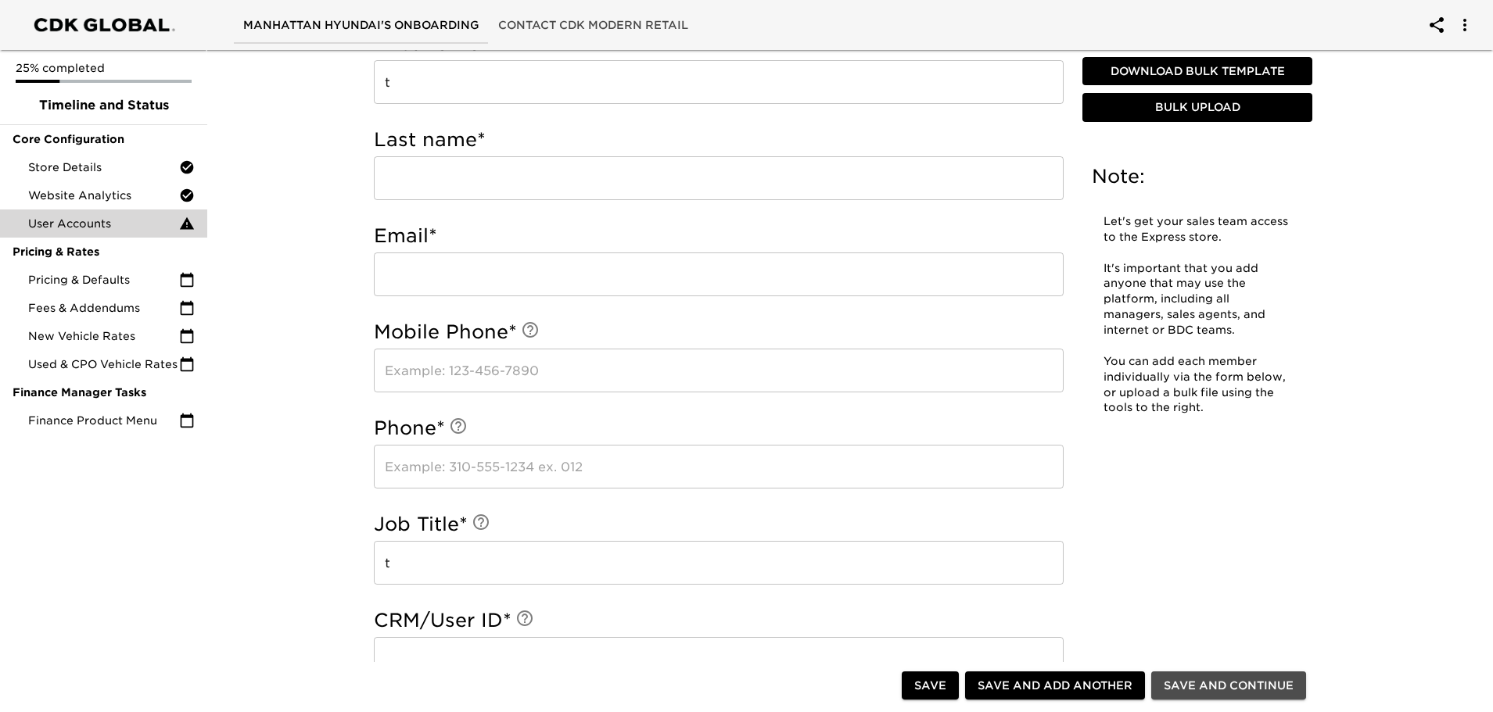
click at [1224, 691] on span "Save and Continue" at bounding box center [1229, 686] width 130 height 20
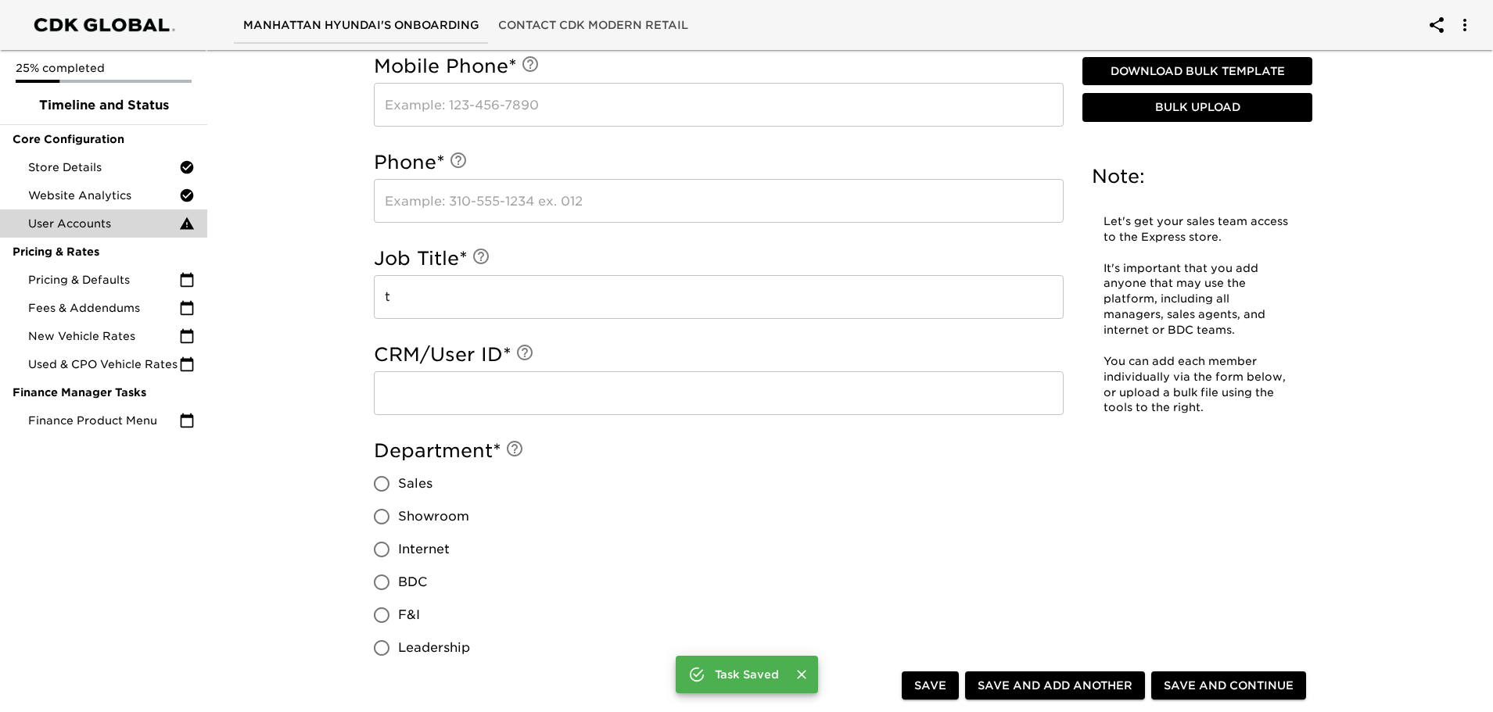
scroll to position [547, 0]
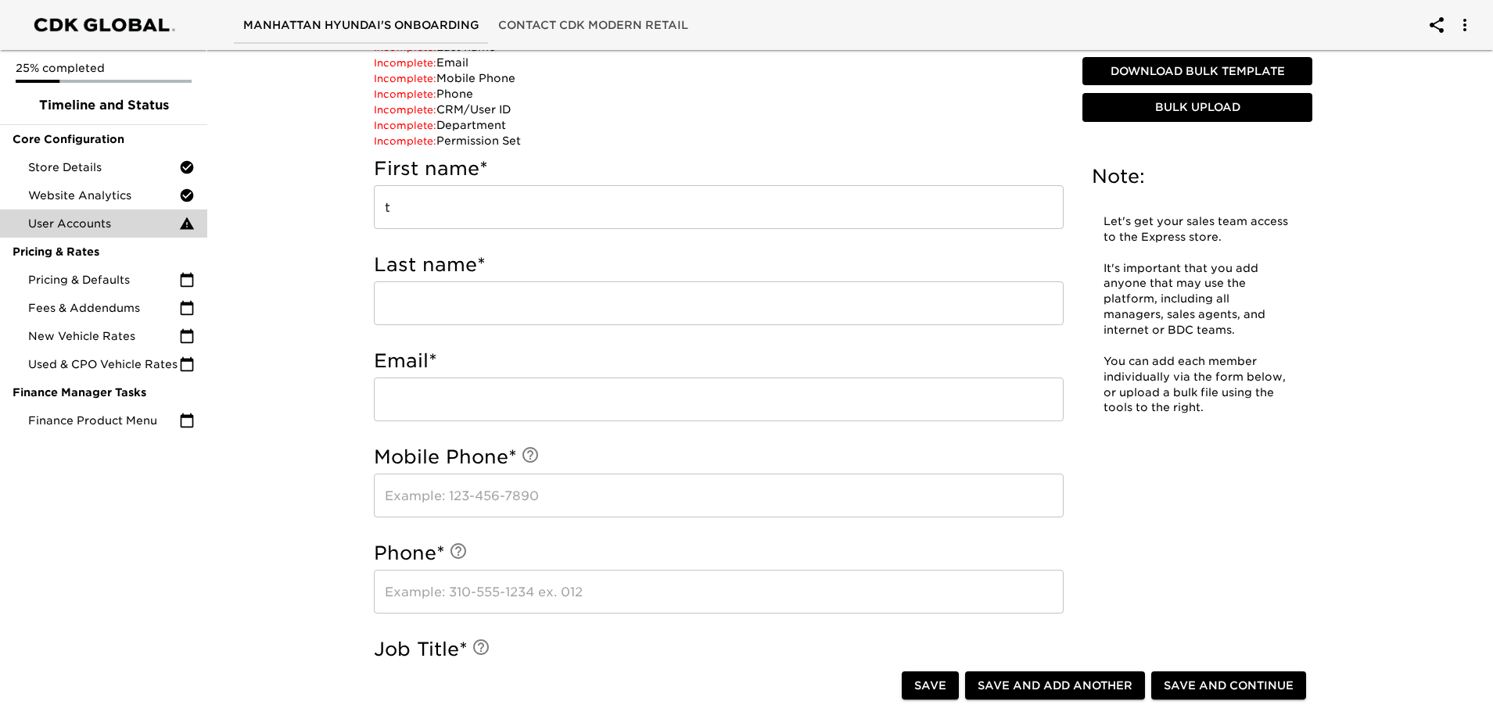
click at [423, 213] on input "t" at bounding box center [719, 207] width 690 height 44
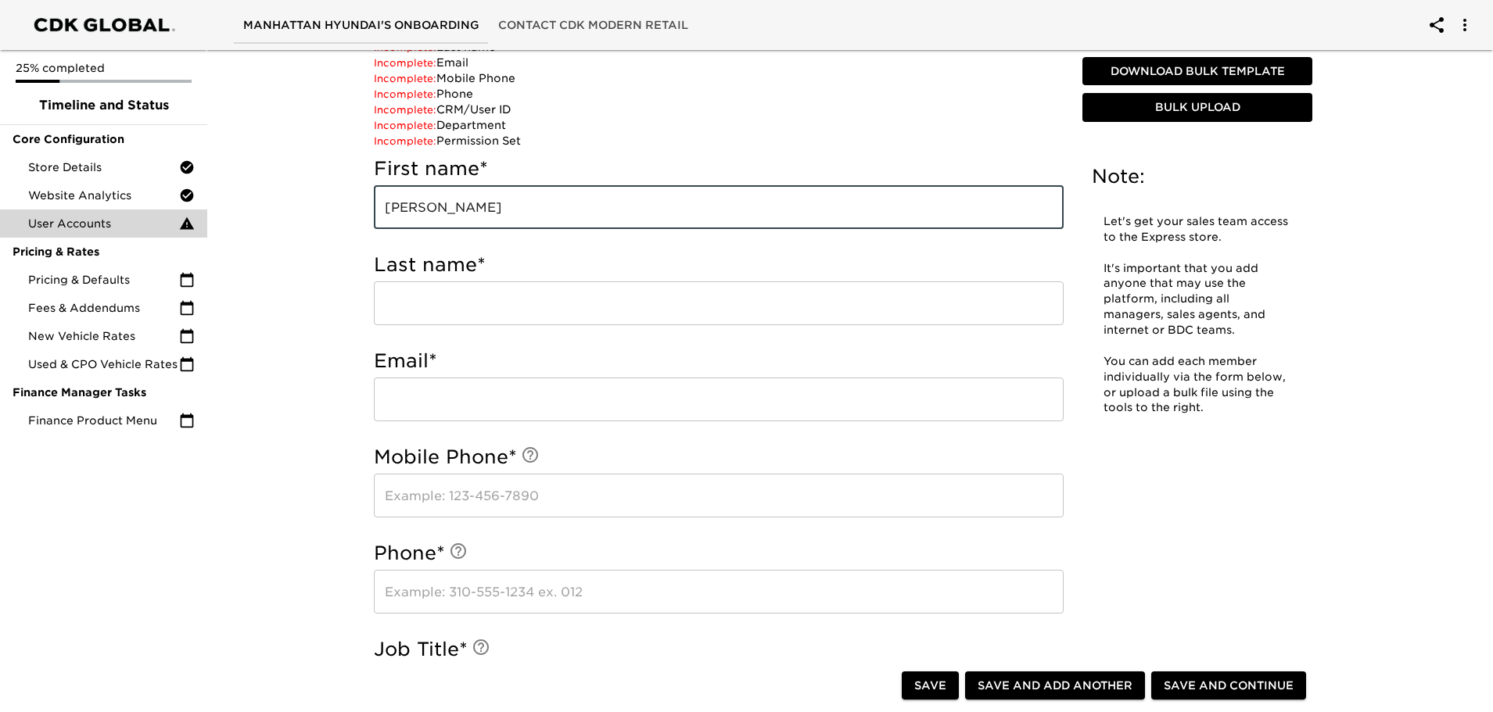
type input "[PERSON_NAME]"
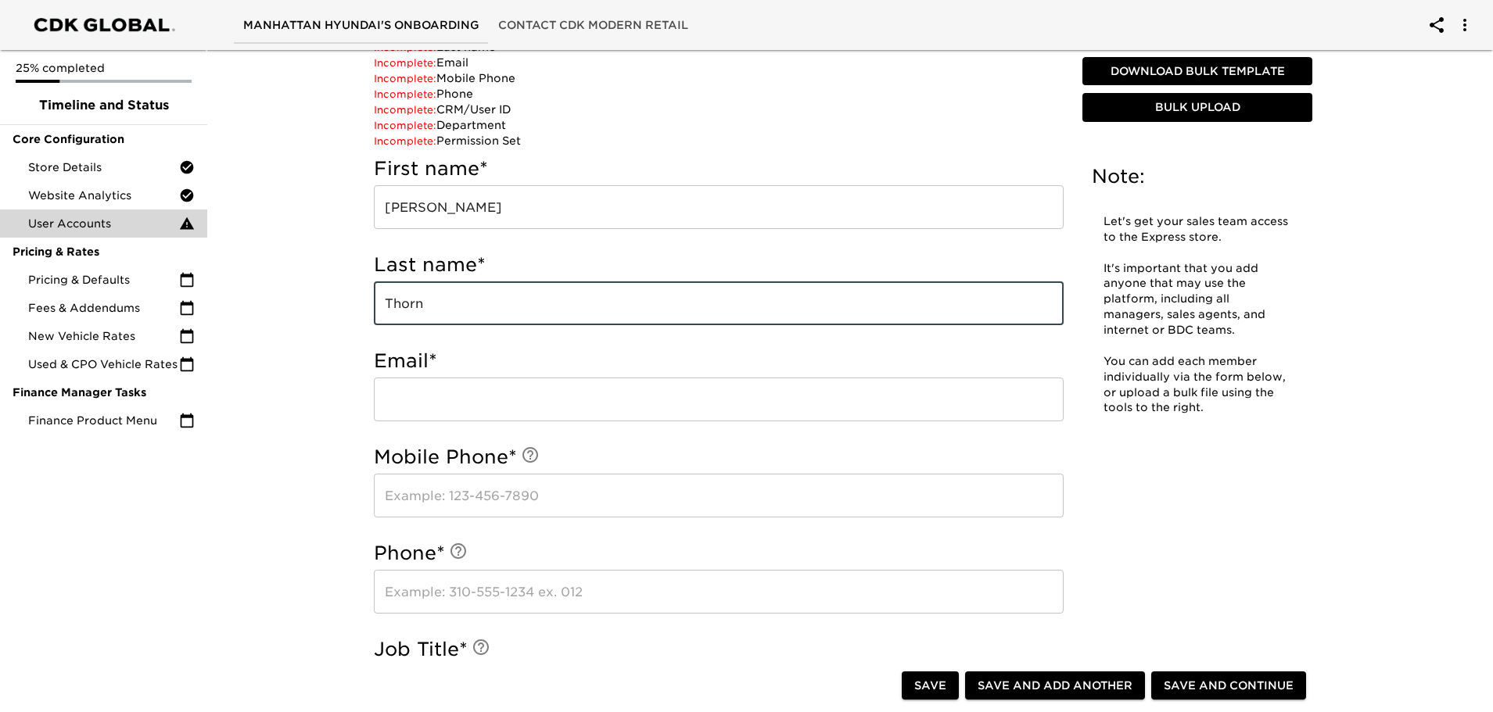
type input "Thorn"
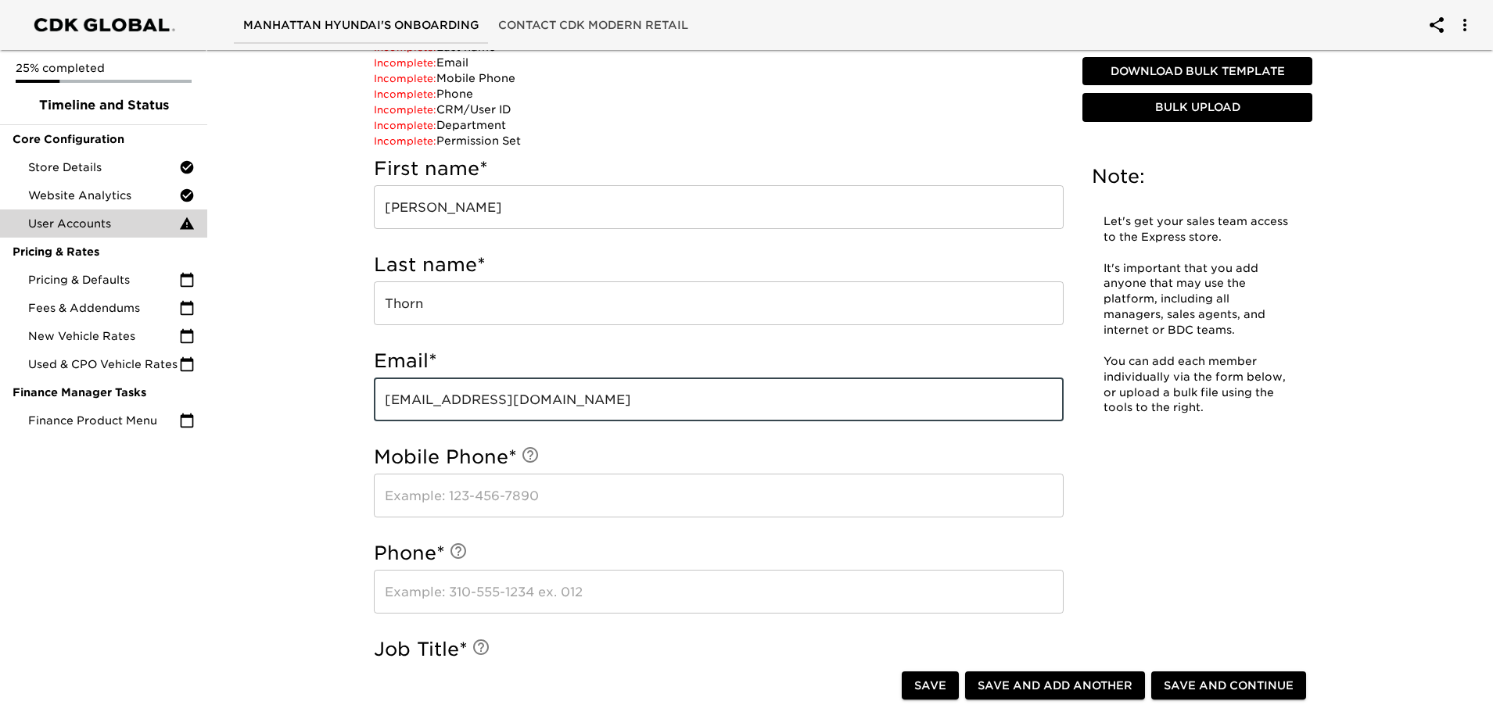
type input "[EMAIL_ADDRESS][DOMAIN_NAME]"
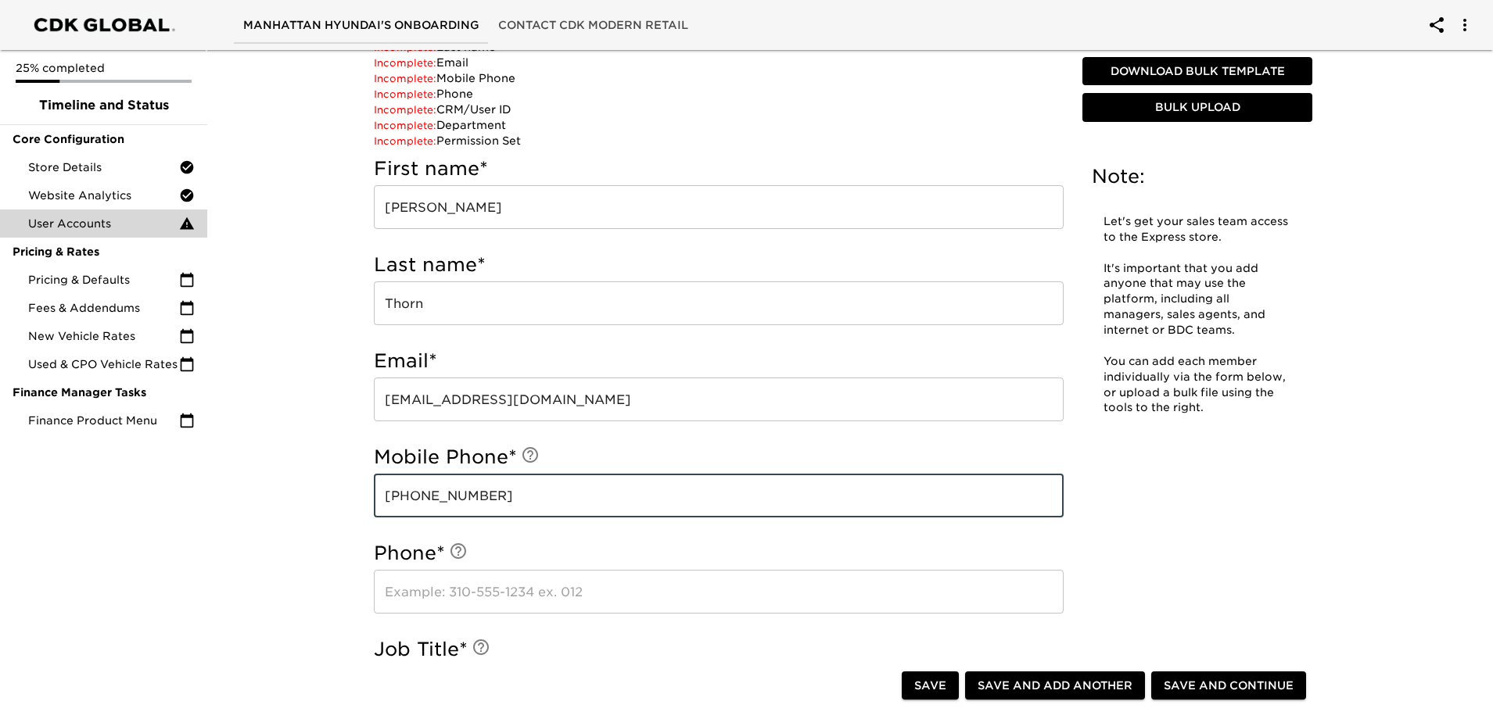
type input "[PHONE_NUMBER]"
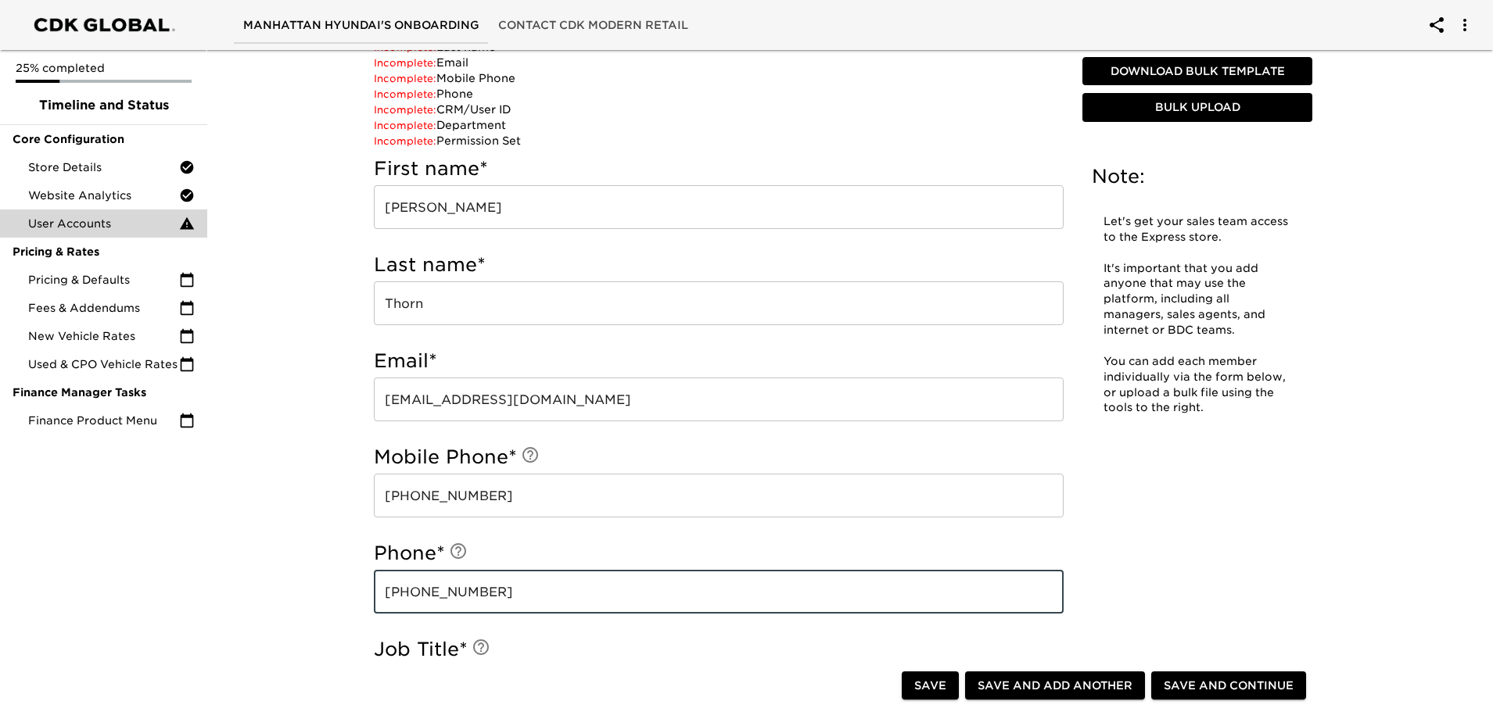
type input "[PHONE_NUMBER]"
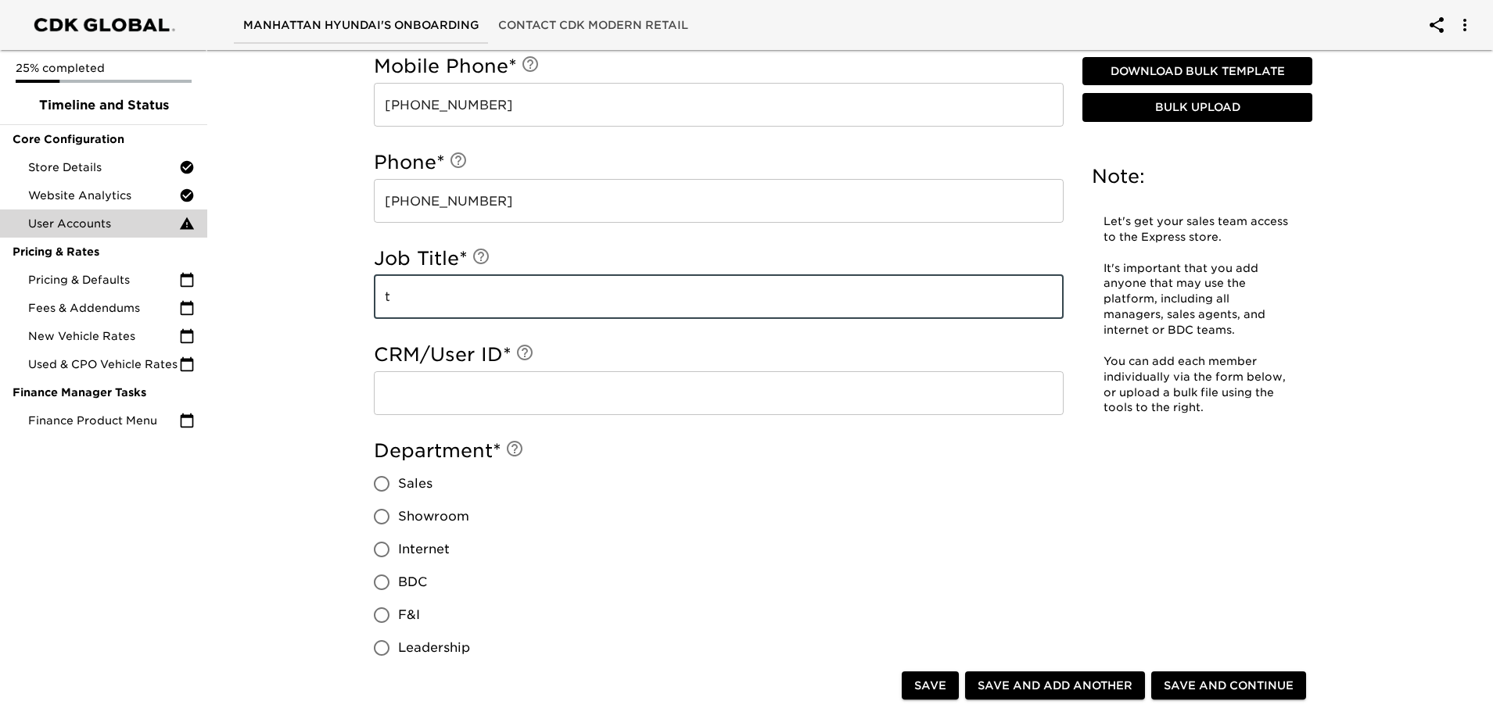
click at [422, 297] on input "t" at bounding box center [719, 297] width 690 height 44
type input "Owner"
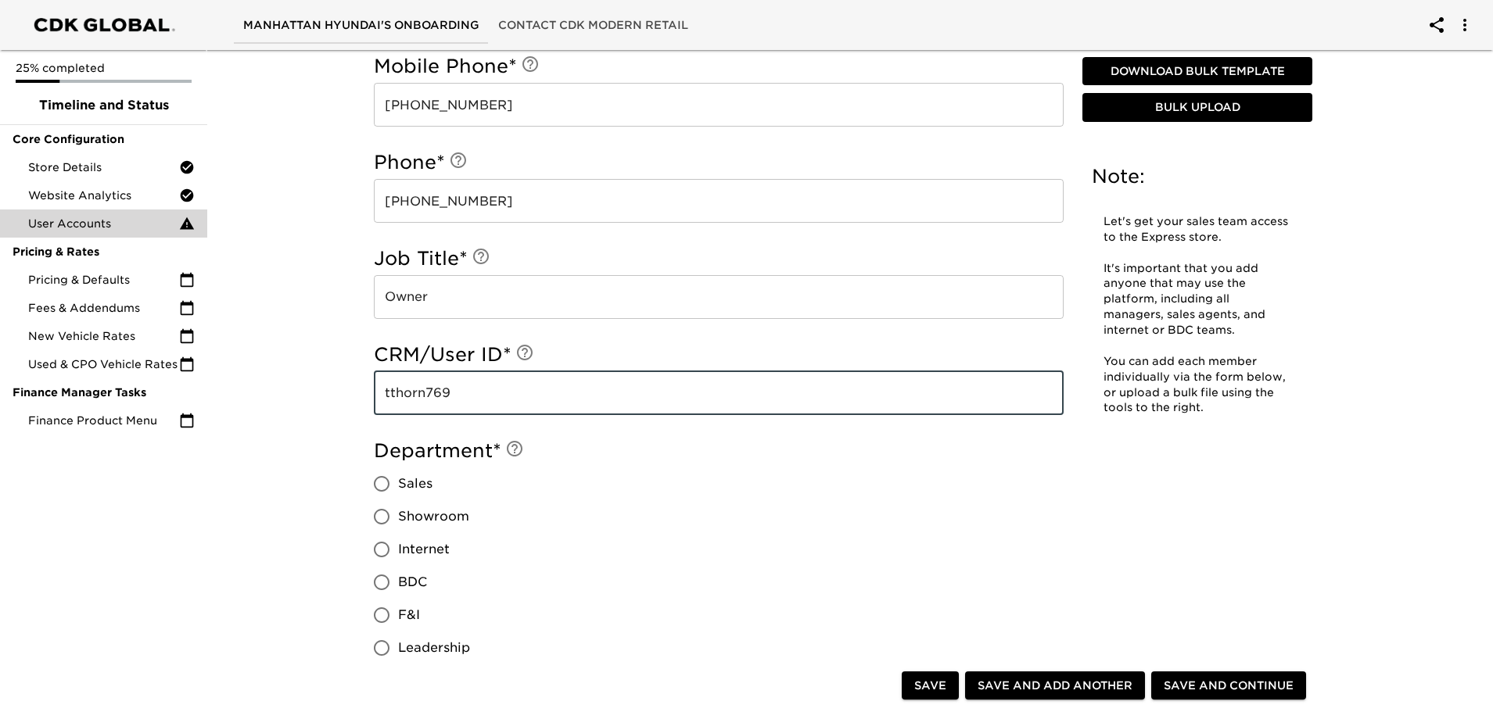
type input "tthorn769"
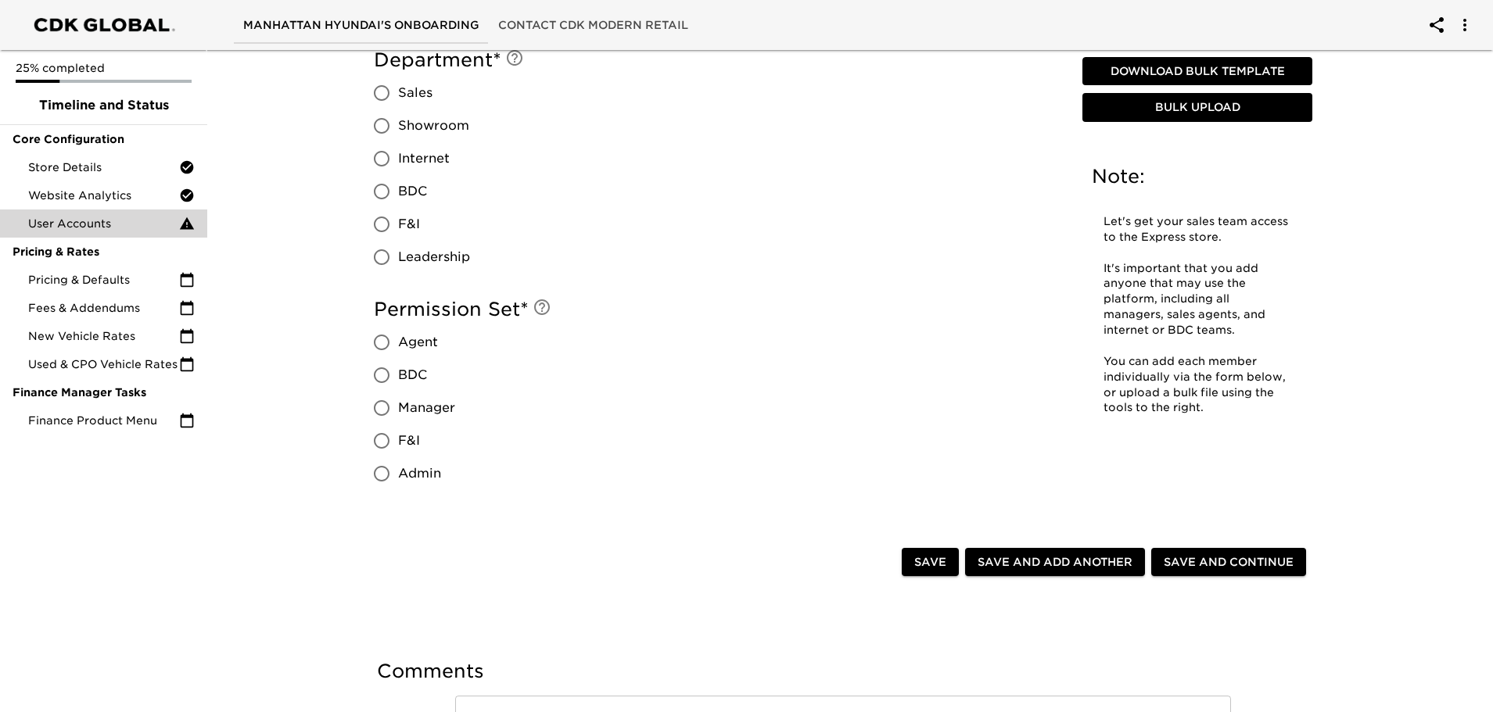
scroll to position [1251, 0]
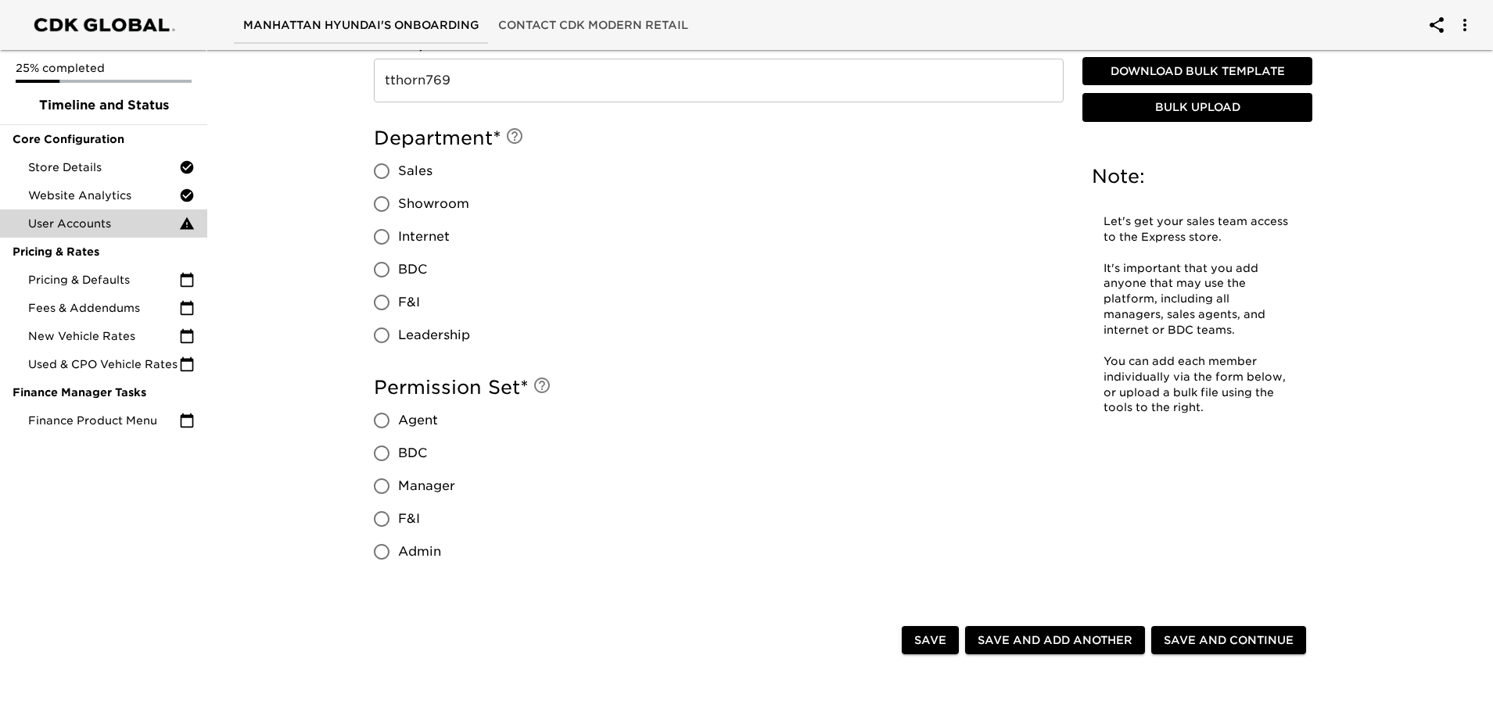
click at [378, 551] on input "Admin" at bounding box center [381, 552] width 33 height 33
radio input "true"
click at [381, 172] on input "Sales" at bounding box center [381, 171] width 33 height 33
radio input "true"
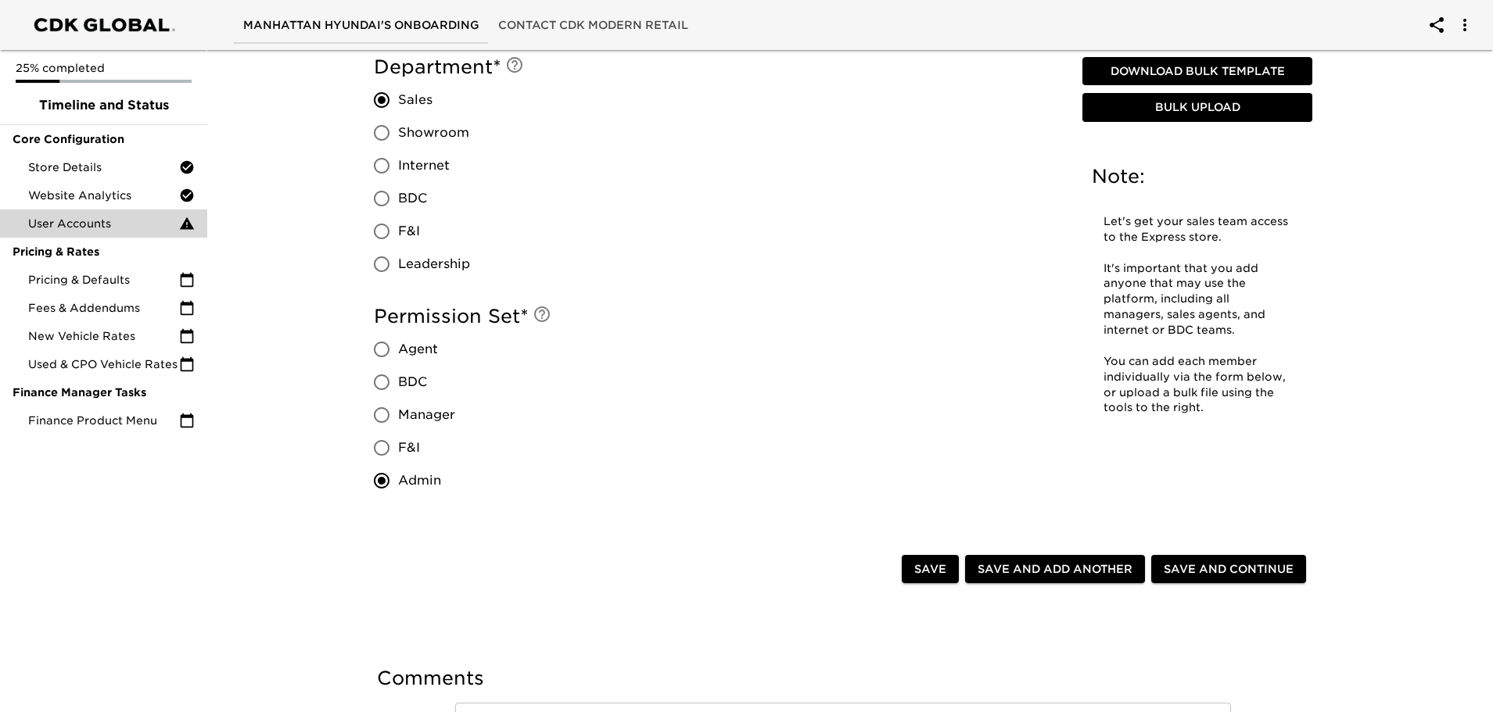
scroll to position [1408, 0]
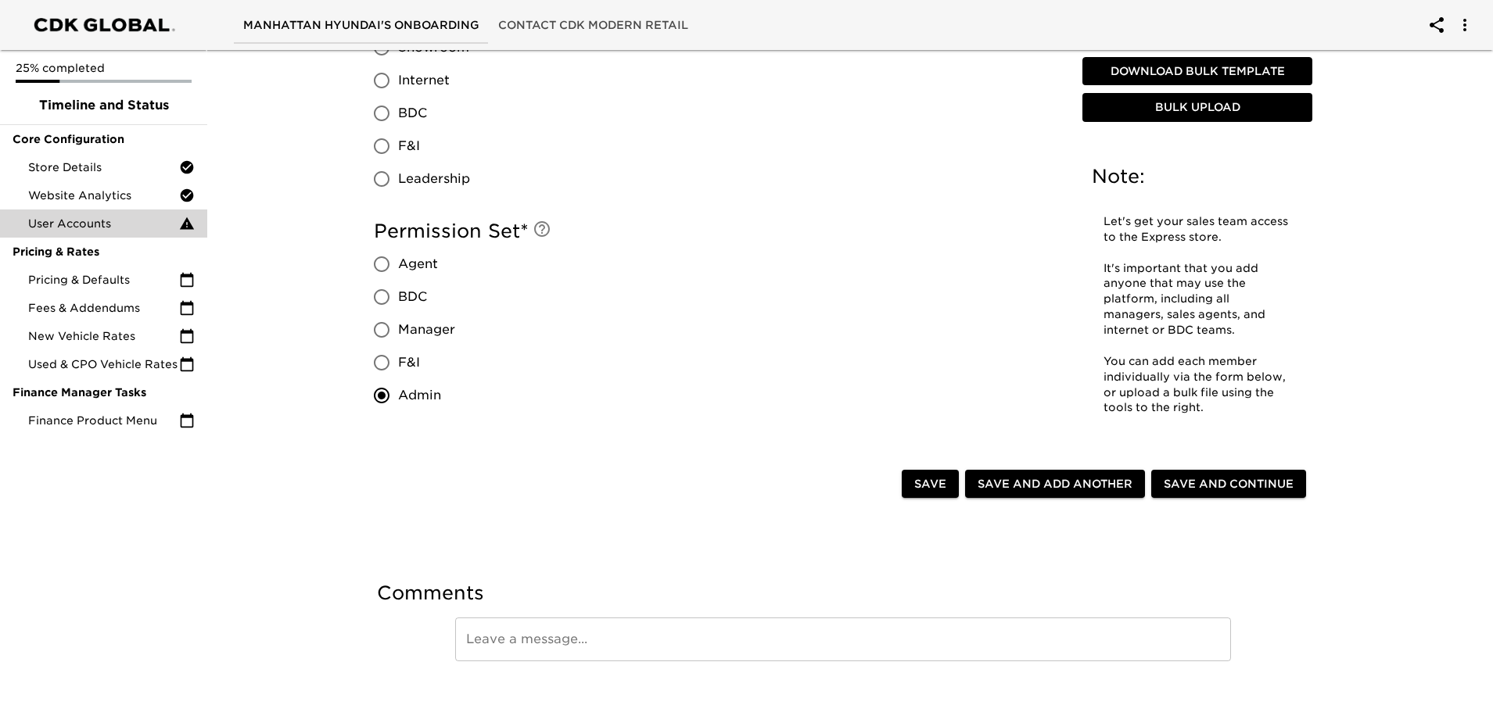
click at [382, 174] on input "Leadership" at bounding box center [381, 179] width 33 height 33
radio input "true"
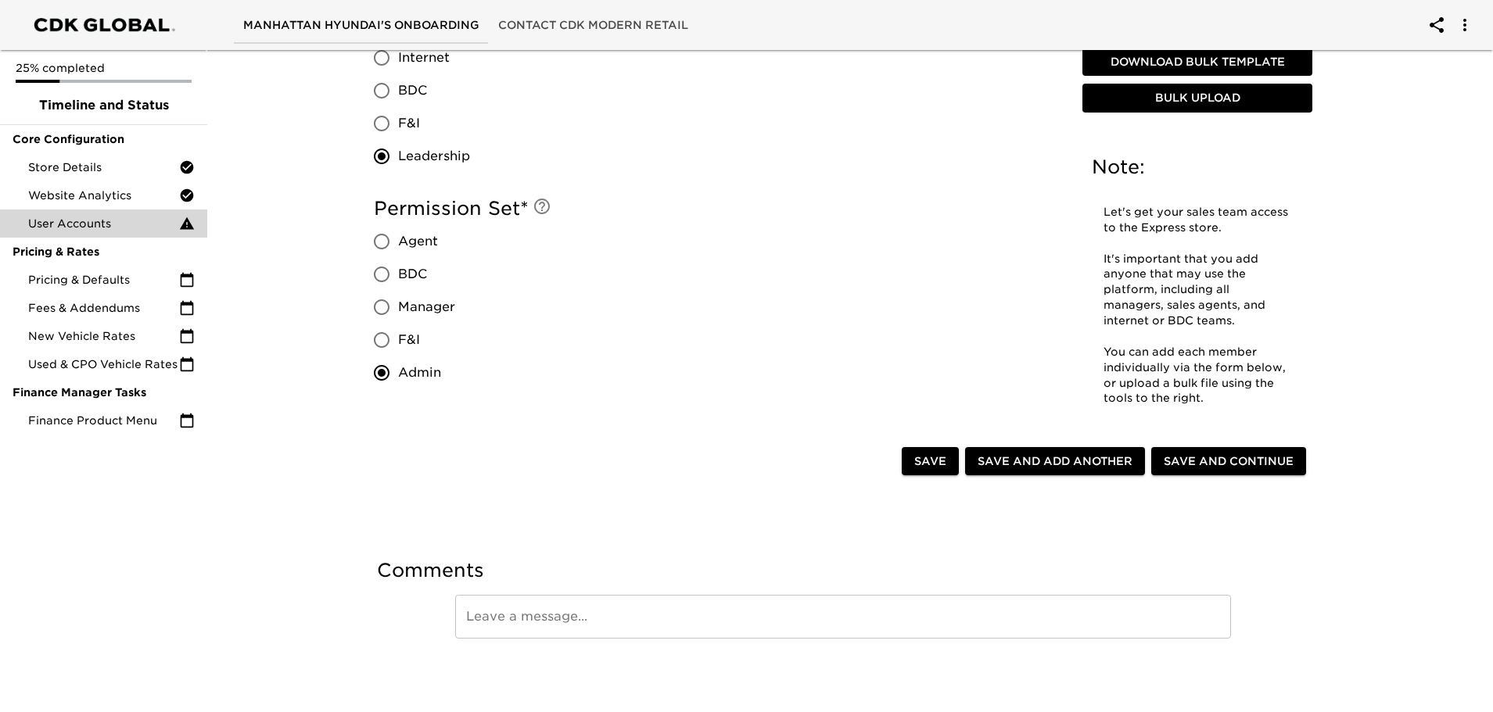
click at [1215, 461] on span "Save and Continue" at bounding box center [1229, 462] width 130 height 20
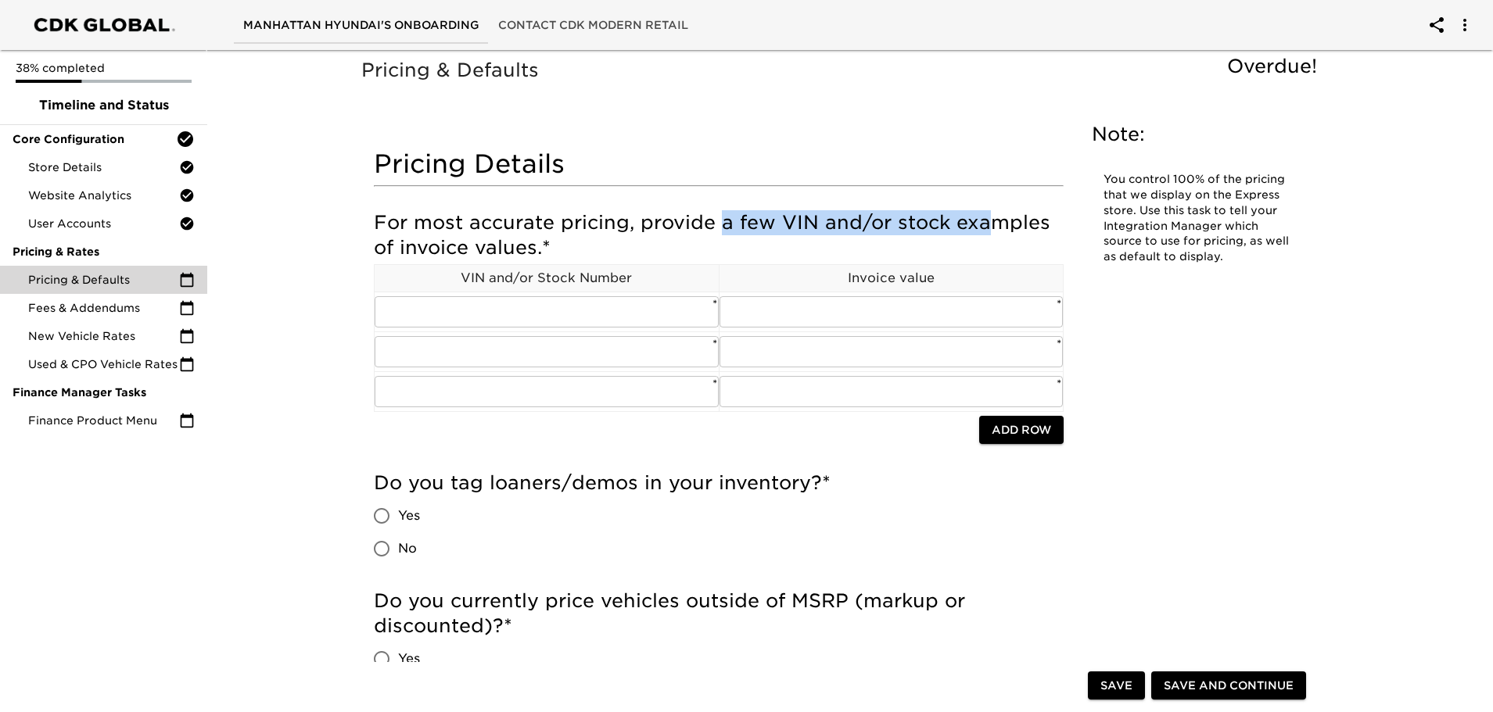
drag, startPoint x: 724, startPoint y: 221, endPoint x: 988, endPoint y: 222, distance: 264.3
click at [988, 222] on h5 "For most accurate pricing, provide a few VIN and/or stock examples of invoice v…" at bounding box center [719, 235] width 690 height 50
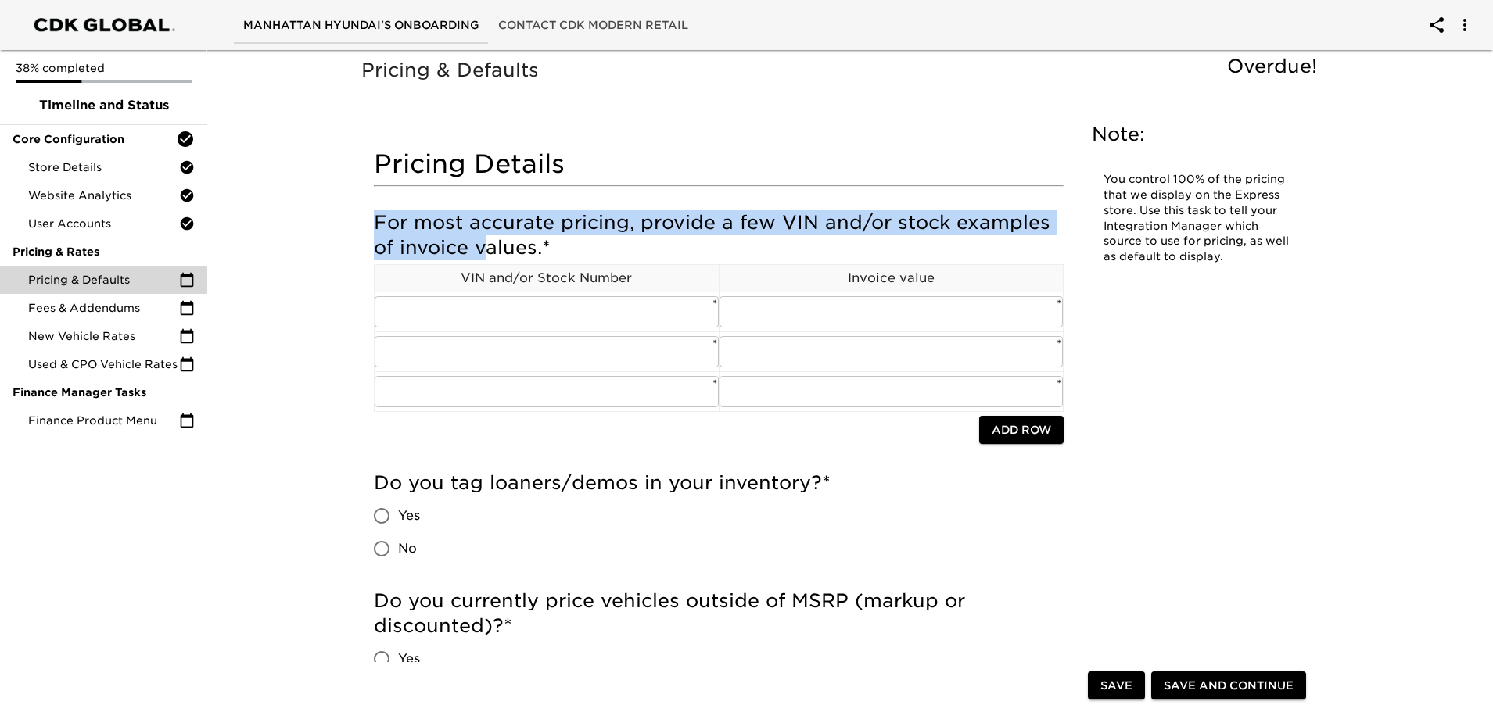
drag, startPoint x: 389, startPoint y: 222, endPoint x: 446, endPoint y: 253, distance: 64.4
click at [496, 253] on h5 "For most accurate pricing, provide a few VIN and/or stock examples of invoice v…" at bounding box center [719, 235] width 690 height 50
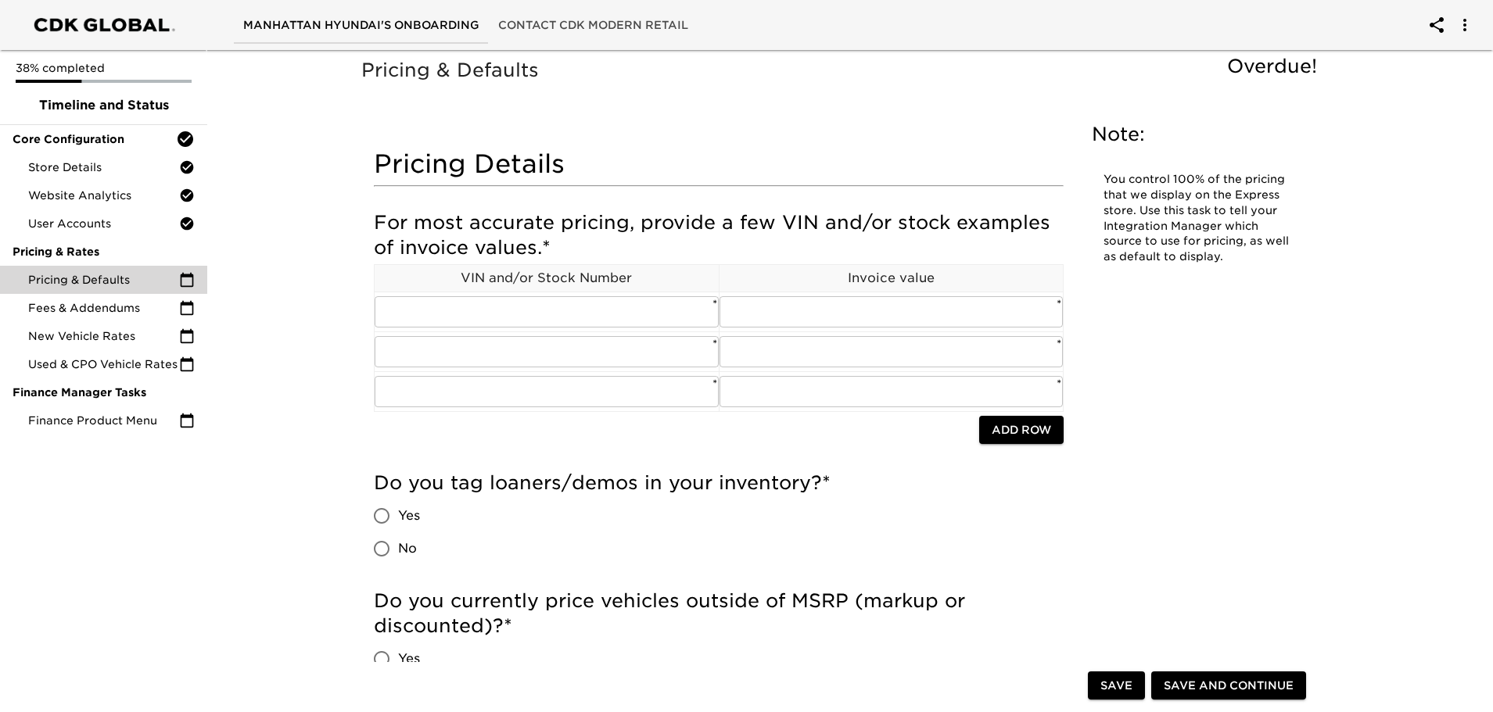
scroll to position [78, 0]
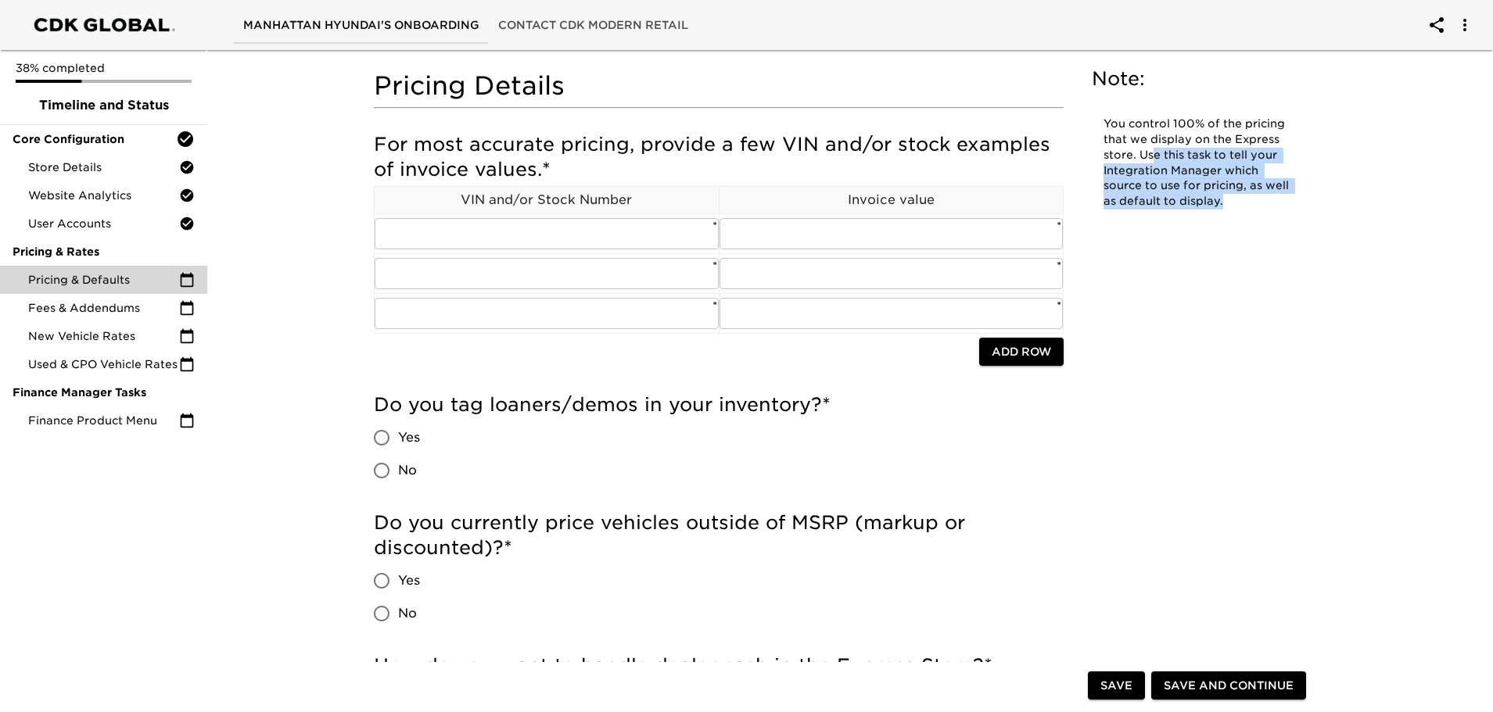
drag, startPoint x: 1152, startPoint y: 156, endPoint x: 1254, endPoint y: 203, distance: 112.7
click at [1254, 203] on p "You control 100% of the pricing that we display on the Express store. Use this …" at bounding box center [1197, 163] width 188 height 93
click at [1247, 190] on p "You control 100% of the pricing that we display on the Express store. Use this …" at bounding box center [1197, 163] width 188 height 93
drag, startPoint x: 1139, startPoint y: 199, endPoint x: 1143, endPoint y: 183, distance: 17.1
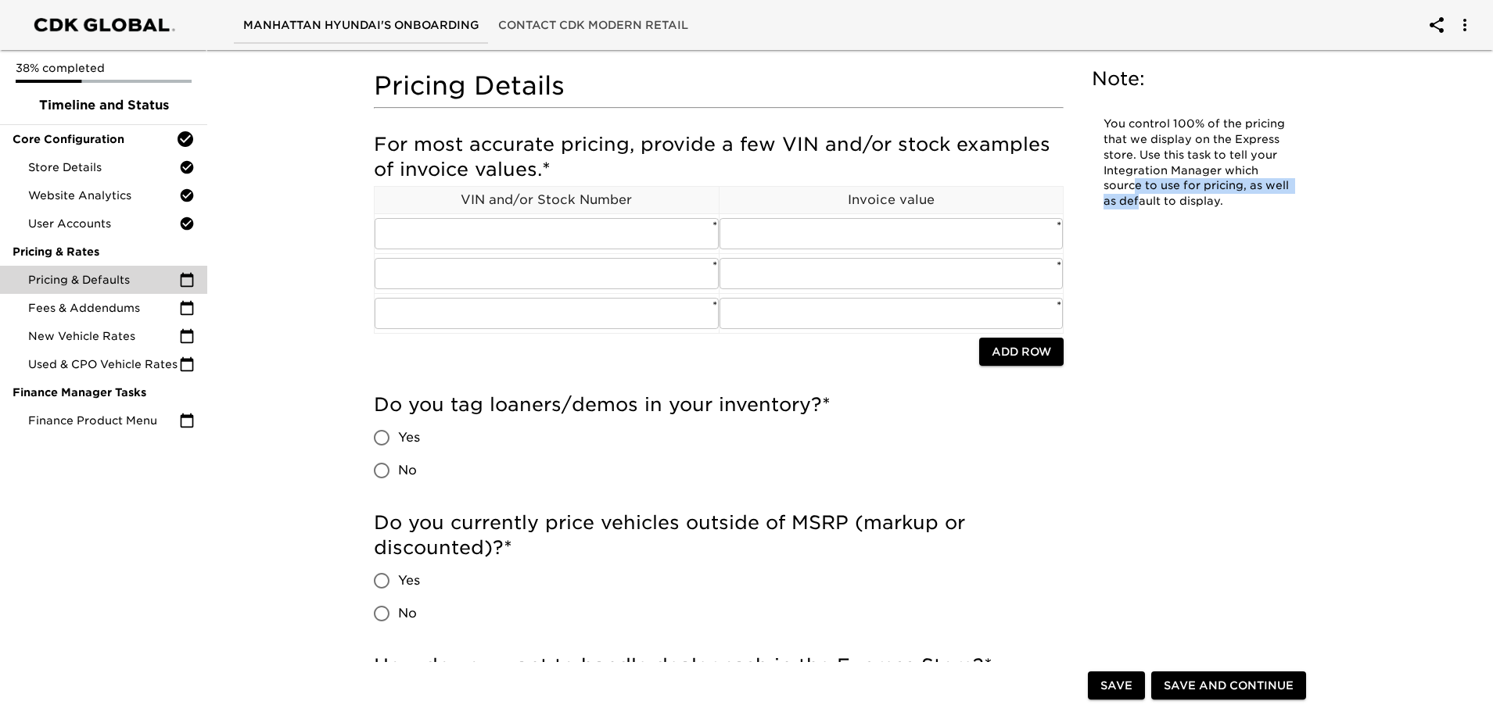
click at [1137, 183] on p "You control 100% of the pricing that we display on the Express store. Use this …" at bounding box center [1197, 163] width 188 height 93
click at [1227, 203] on p "You control 100% of the pricing that we display on the Express store. Use this …" at bounding box center [1197, 163] width 188 height 93
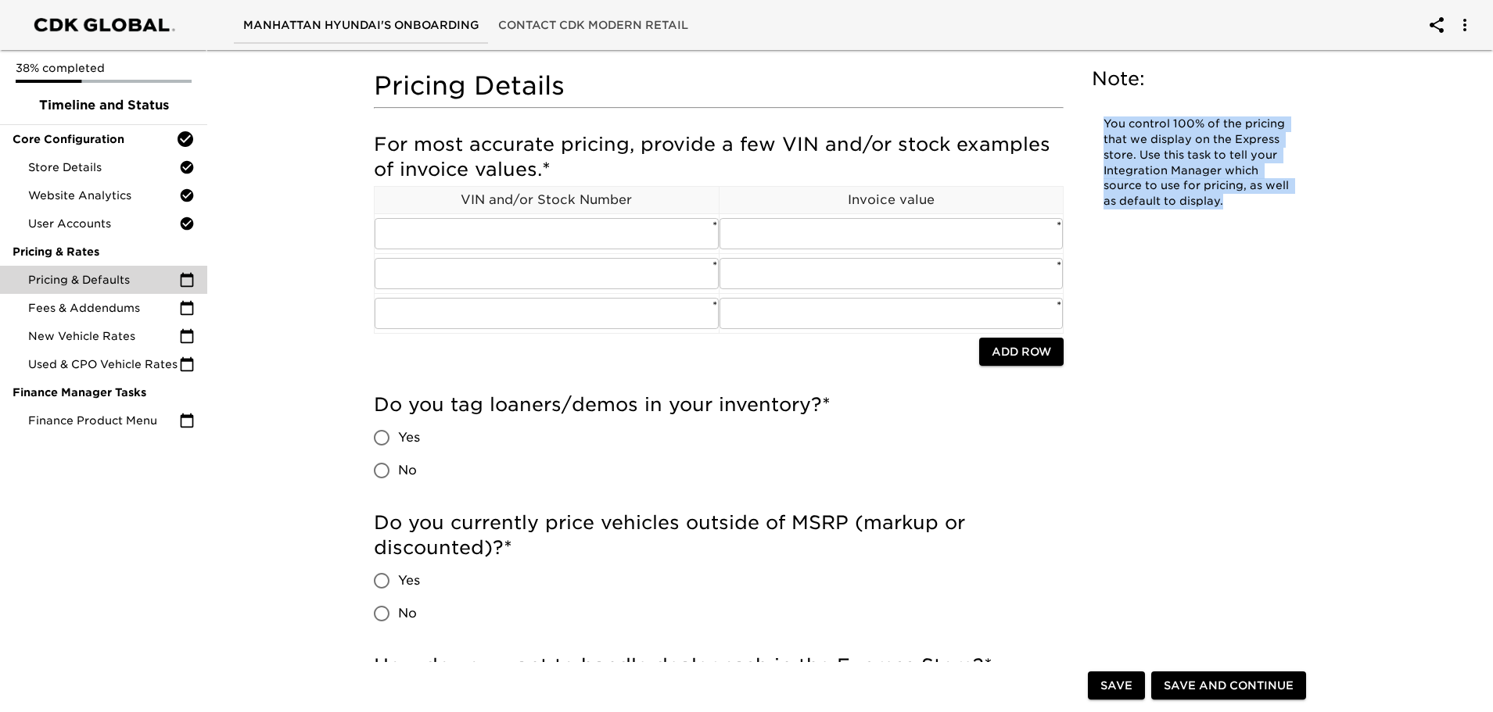
drag, startPoint x: 1237, startPoint y: 206, endPoint x: 1100, endPoint y: 109, distance: 168.8
click at [1100, 109] on div "You control 100% of the pricing that we display on the Express store. Use this …" at bounding box center [1197, 163] width 211 height 112
click at [1193, 207] on p "You control 100% of the pricing that we display on the Express store. Use this …" at bounding box center [1197, 163] width 188 height 93
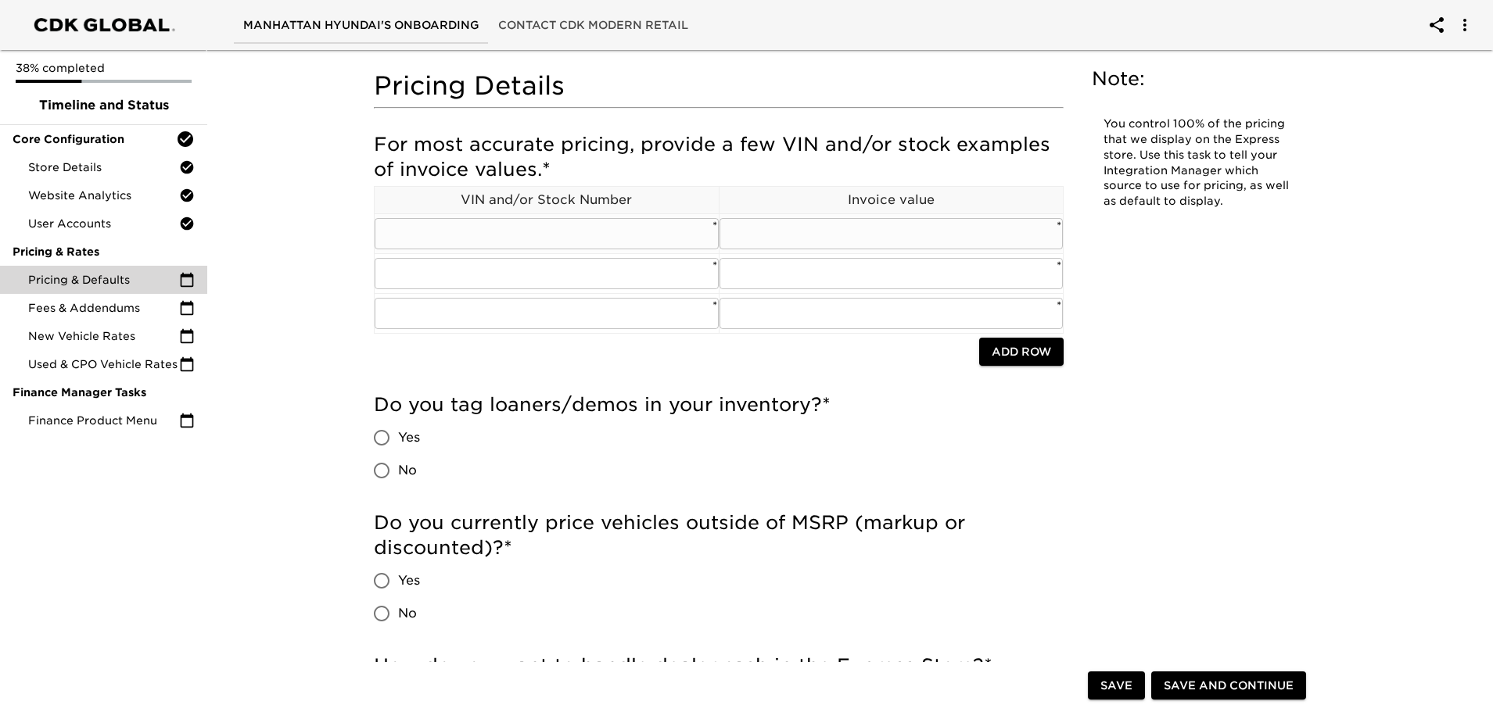
click at [561, 221] on input "text" at bounding box center [547, 233] width 344 height 31
